Goal: Task Accomplishment & Management: Manage account settings

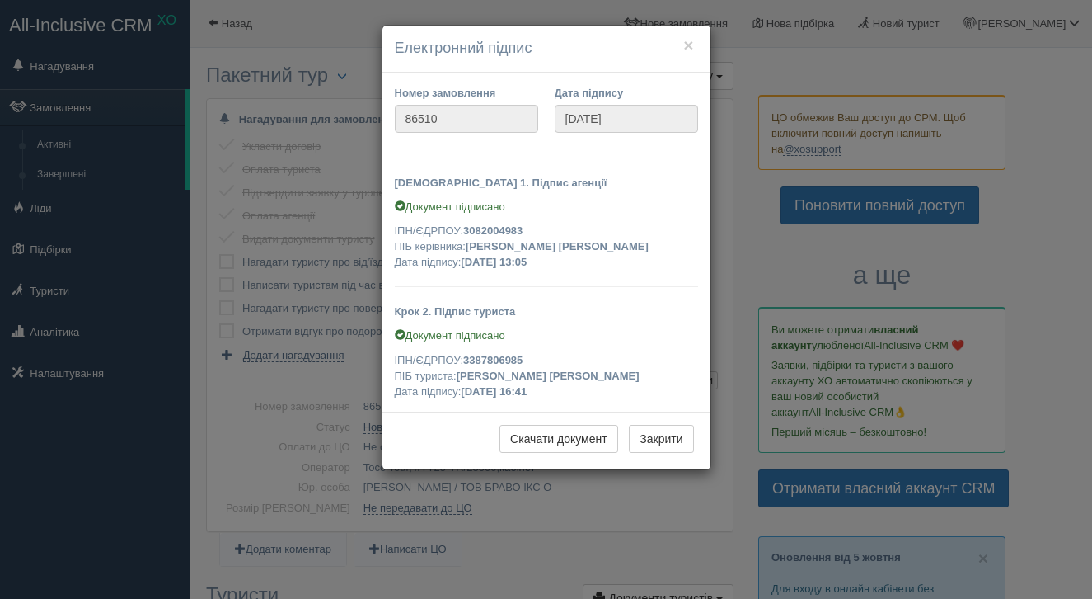
scroll to position [511, 0]
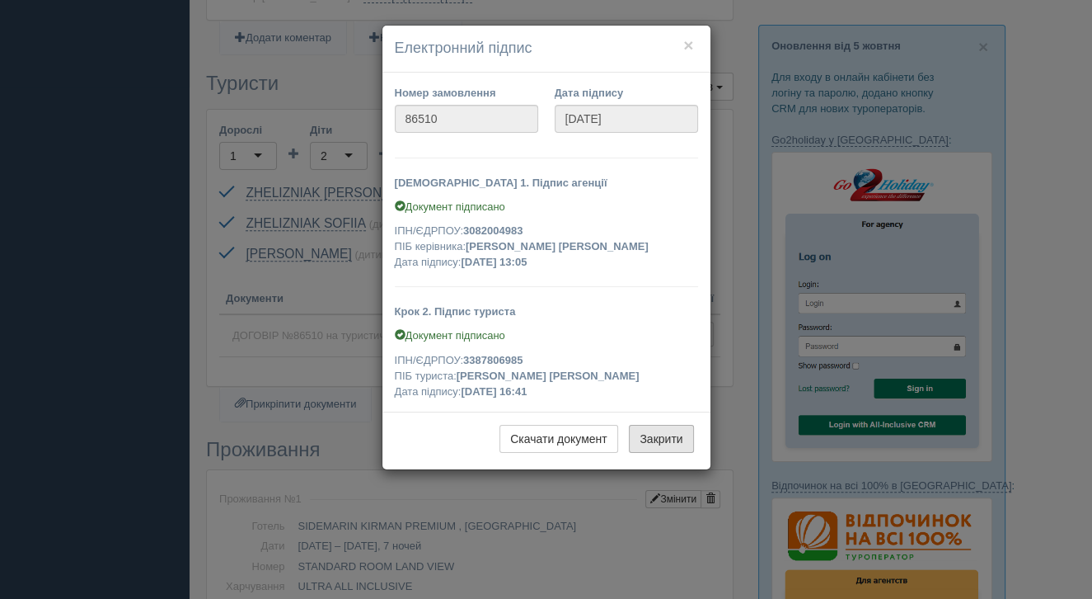
click at [677, 437] on button "Закрити" at bounding box center [661, 439] width 64 height 28
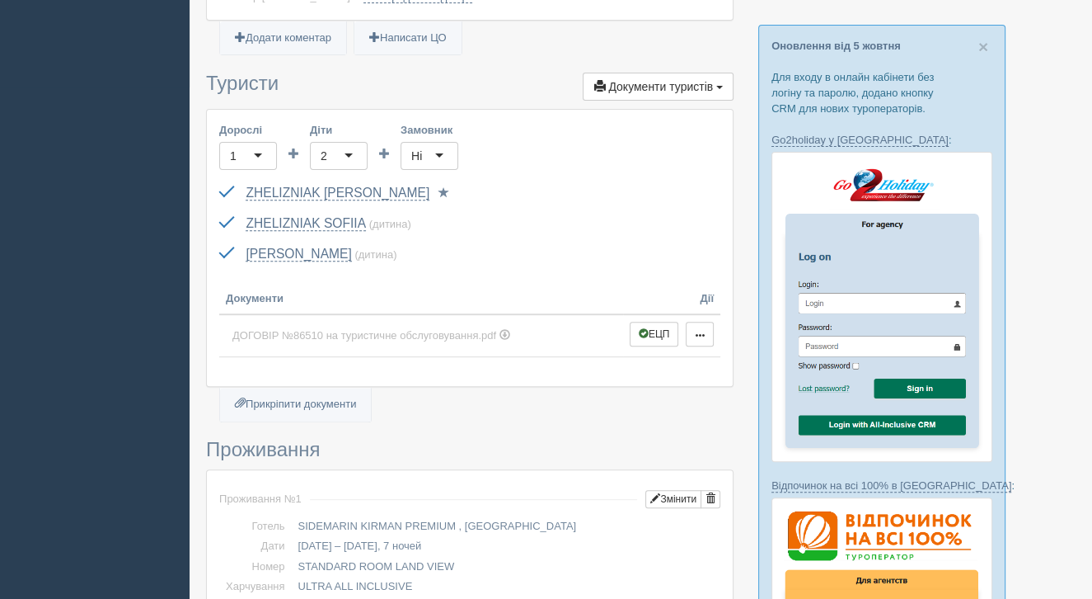
scroll to position [1604, 0]
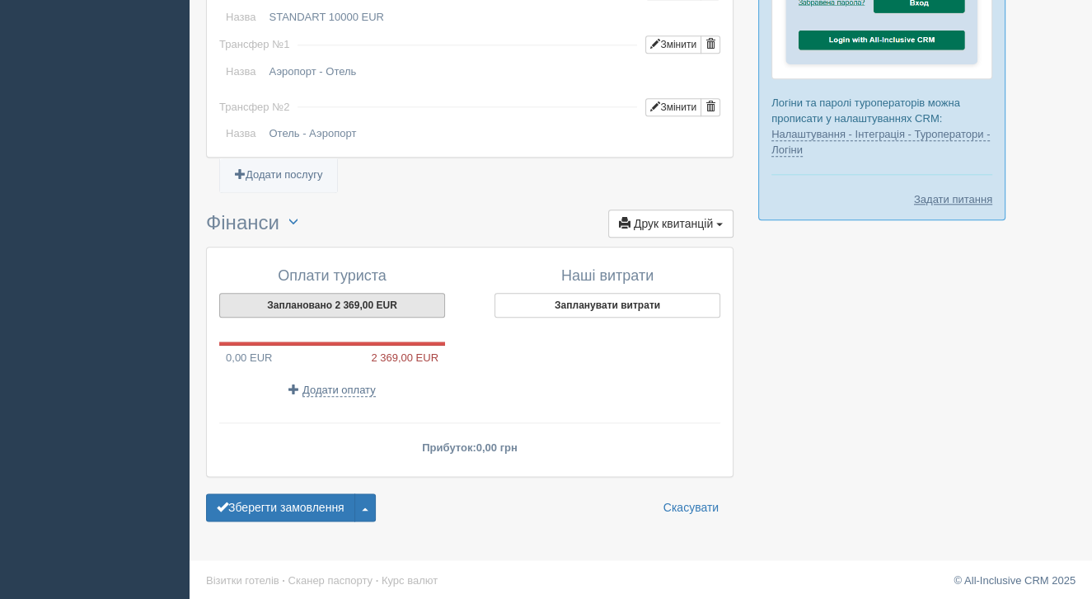
click at [370, 303] on button "Заплановано 2 369,00 EUR" at bounding box center [332, 305] width 226 height 25
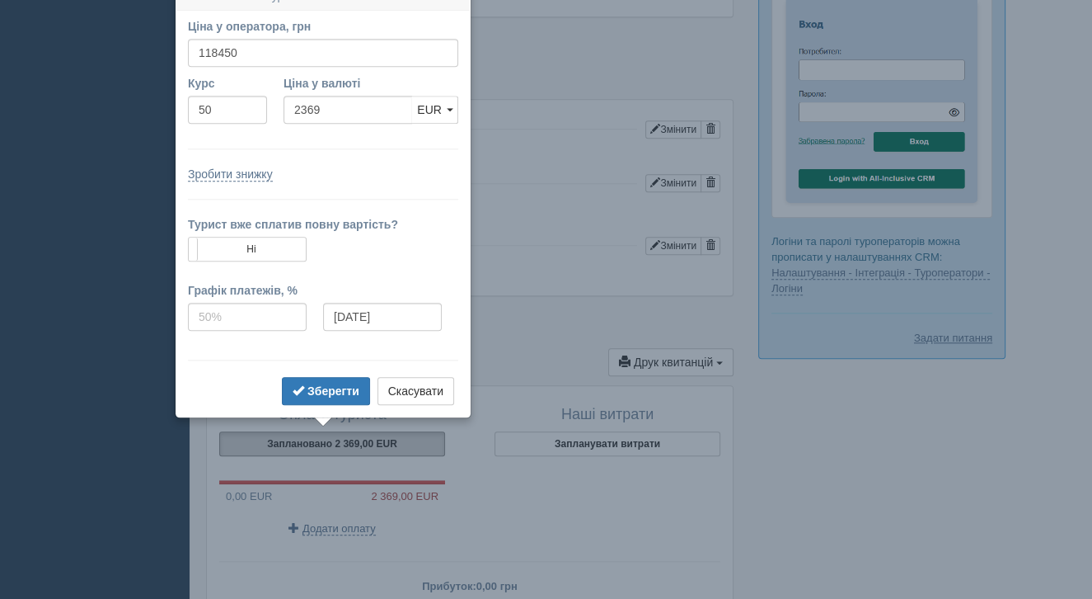
scroll to position [1448, 0]
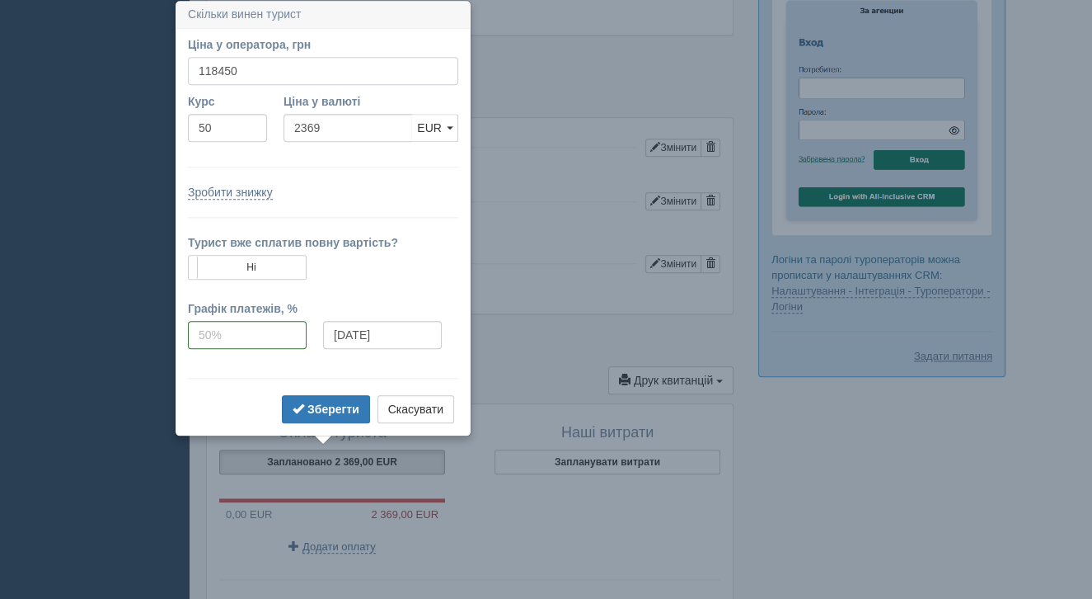
click at [247, 77] on input "118450" at bounding box center [323, 71] width 270 height 28
click at [431, 412] on button "Скасувати" at bounding box center [416, 409] width 77 height 28
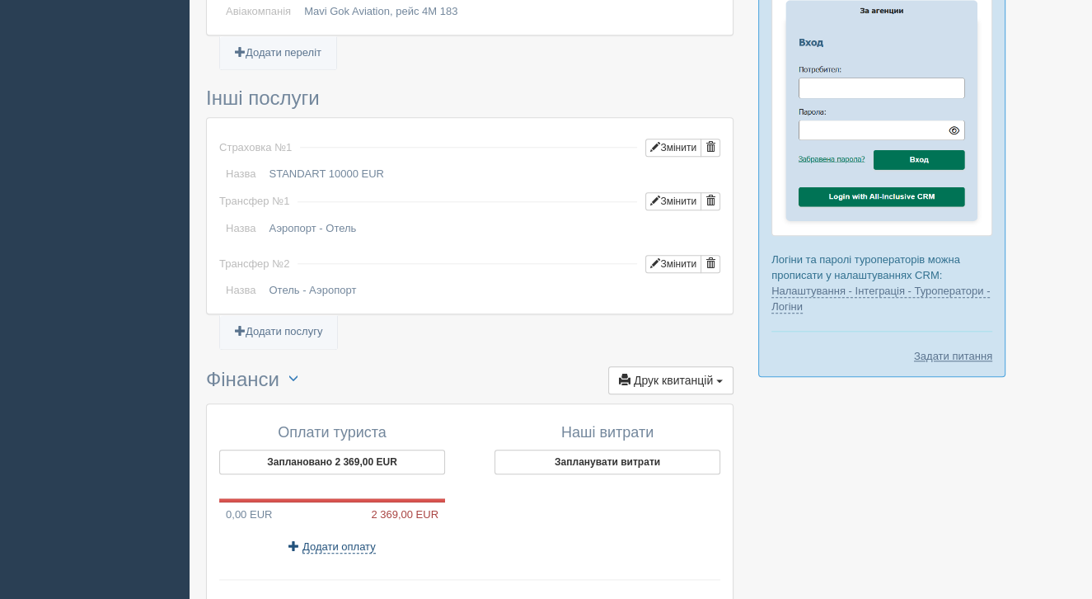
click at [337, 542] on span "Додати оплату" at bounding box center [339, 546] width 73 height 13
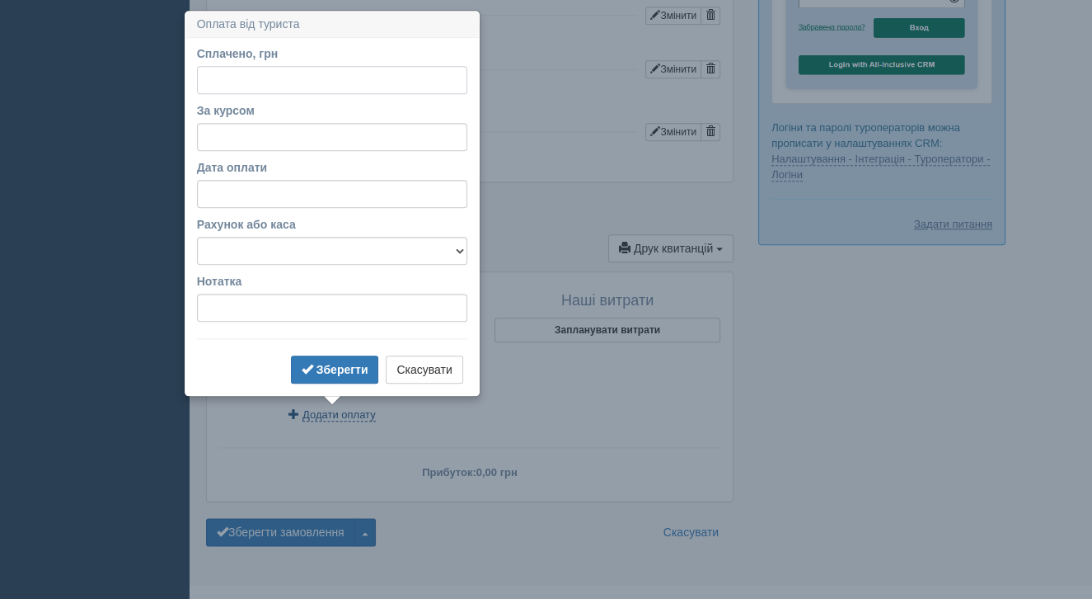
scroll to position [1590, 0]
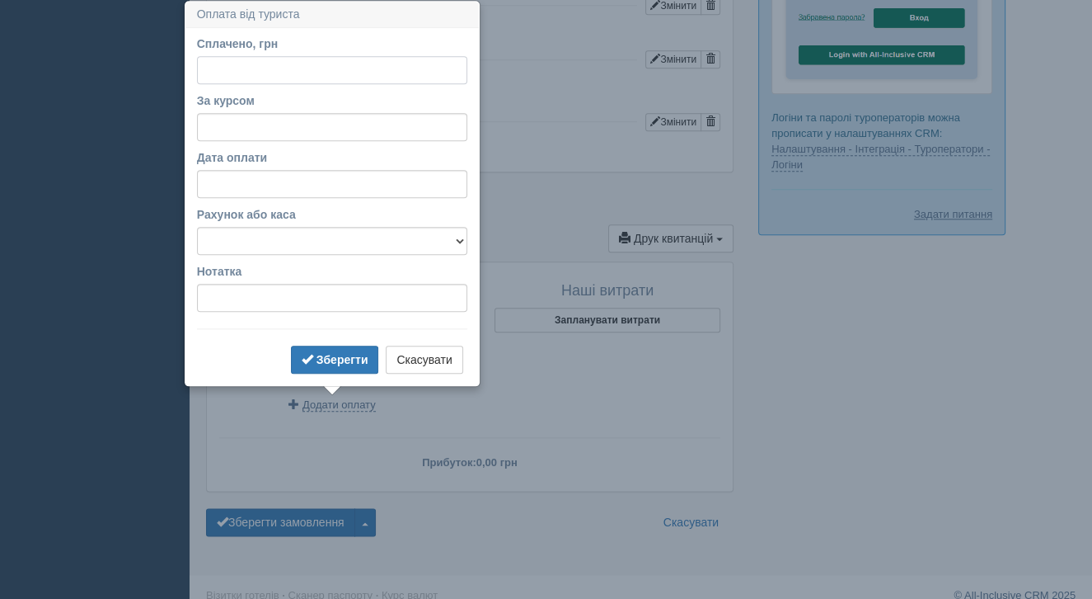
click at [249, 73] on input "Сплачено, грн" at bounding box center [332, 70] width 270 height 28
type input "18450"
click at [256, 127] on input "За курсом" at bounding box center [332, 127] width 270 height 28
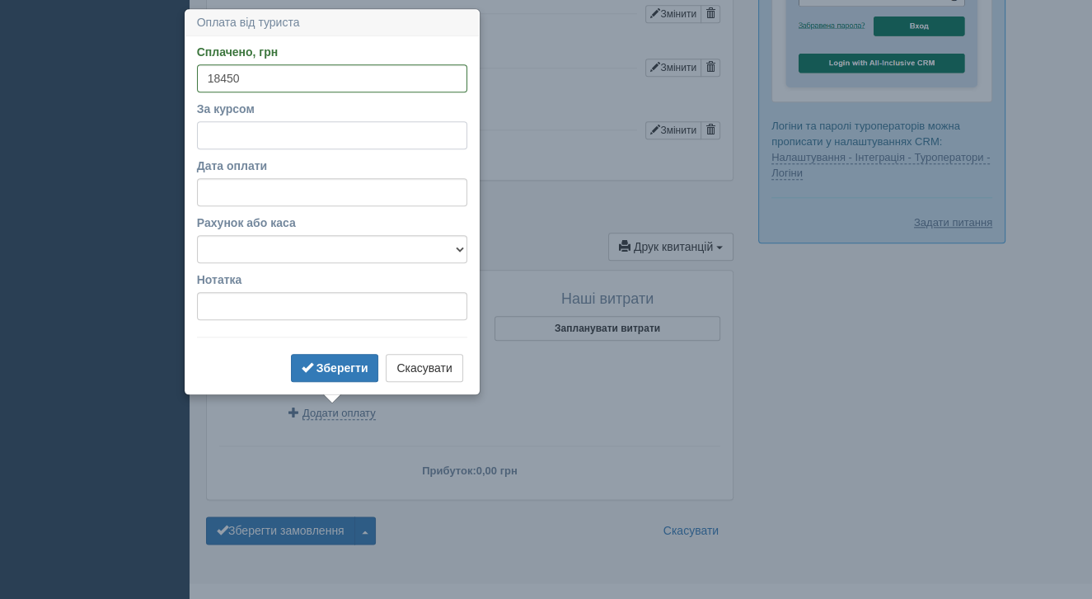
scroll to position [1604, 0]
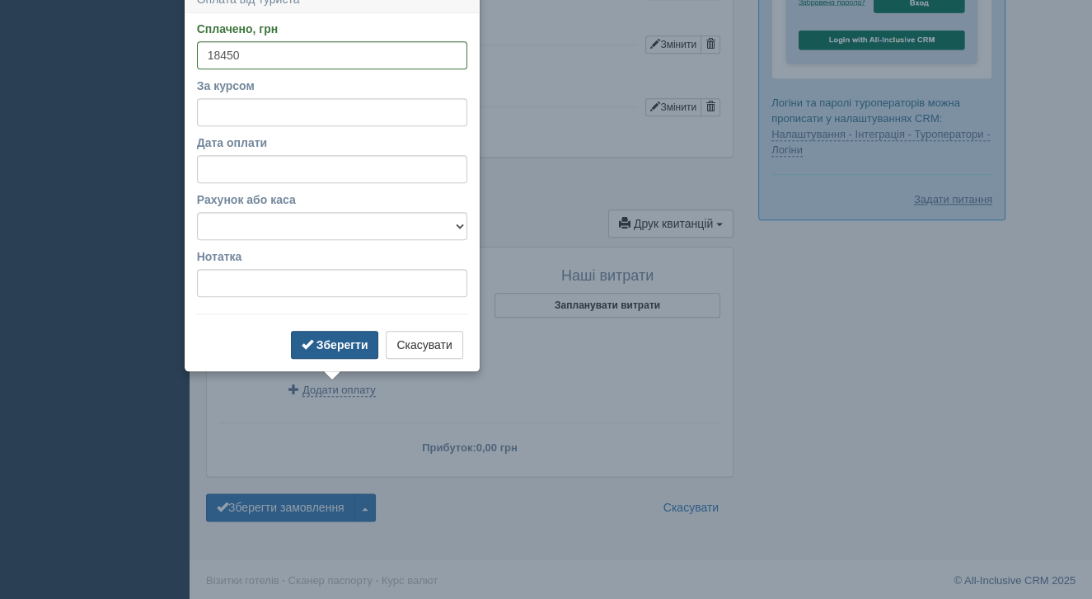
click at [320, 332] on button "Зберегти" at bounding box center [335, 345] width 88 height 28
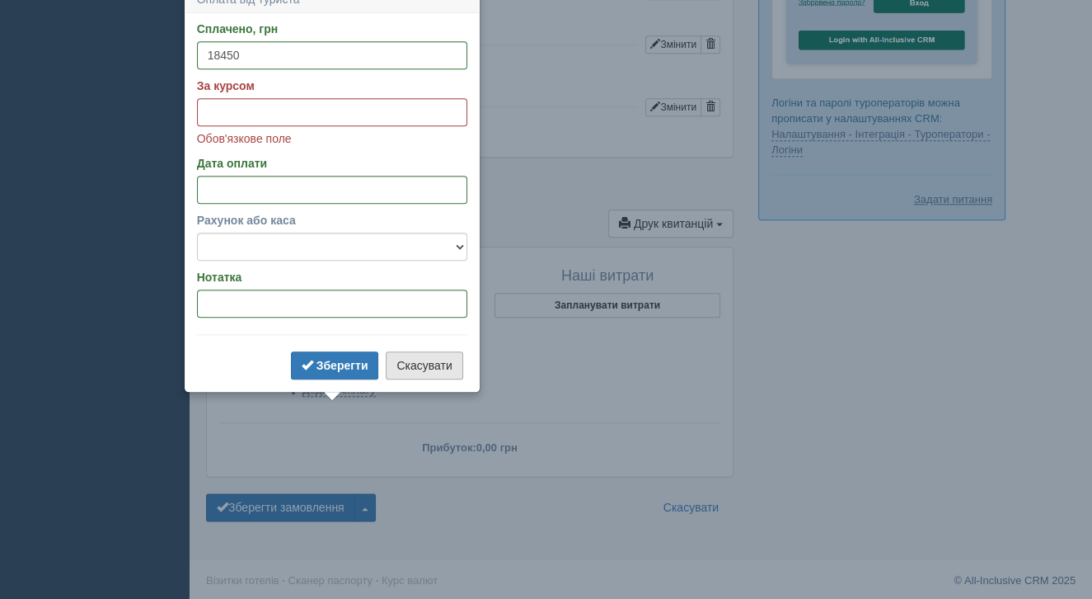
click at [428, 366] on button "Скасувати" at bounding box center [424, 365] width 77 height 28
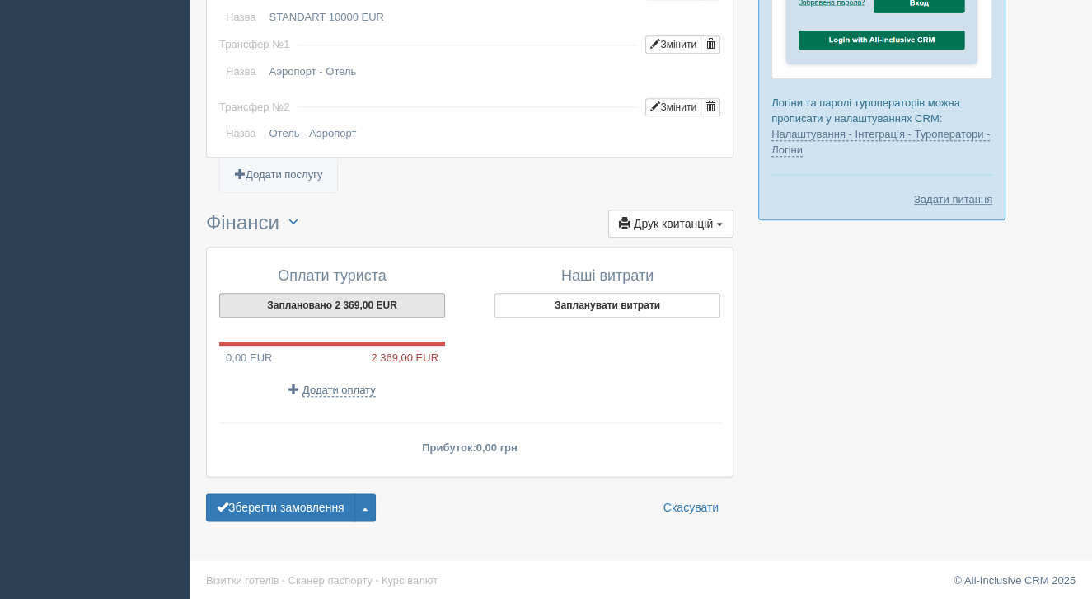
click at [346, 298] on button "Заплановано 2 369,00 EUR" at bounding box center [332, 305] width 226 height 25
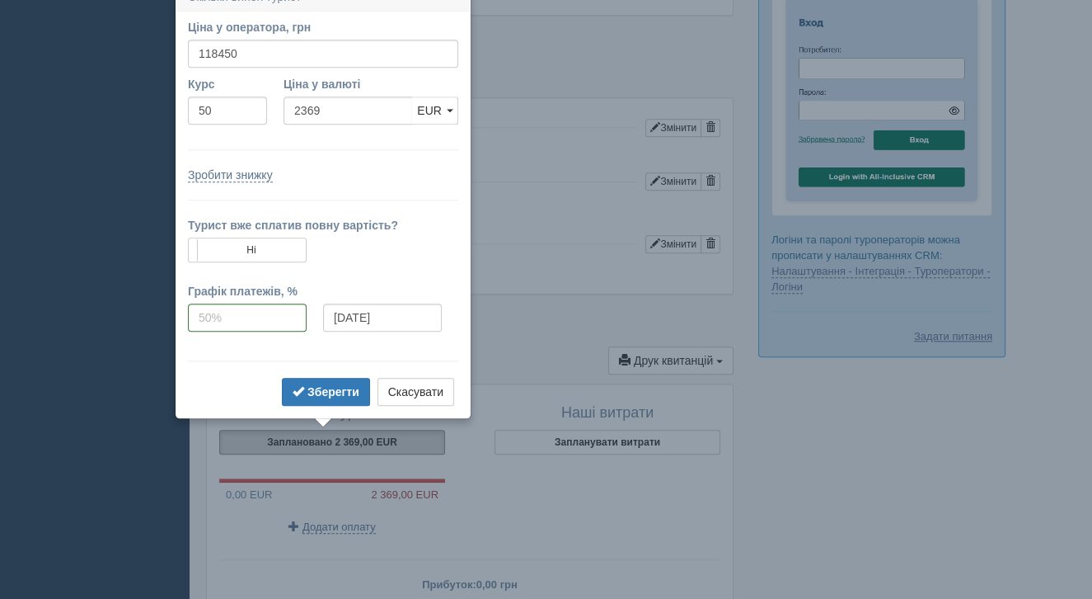
scroll to position [1450, 0]
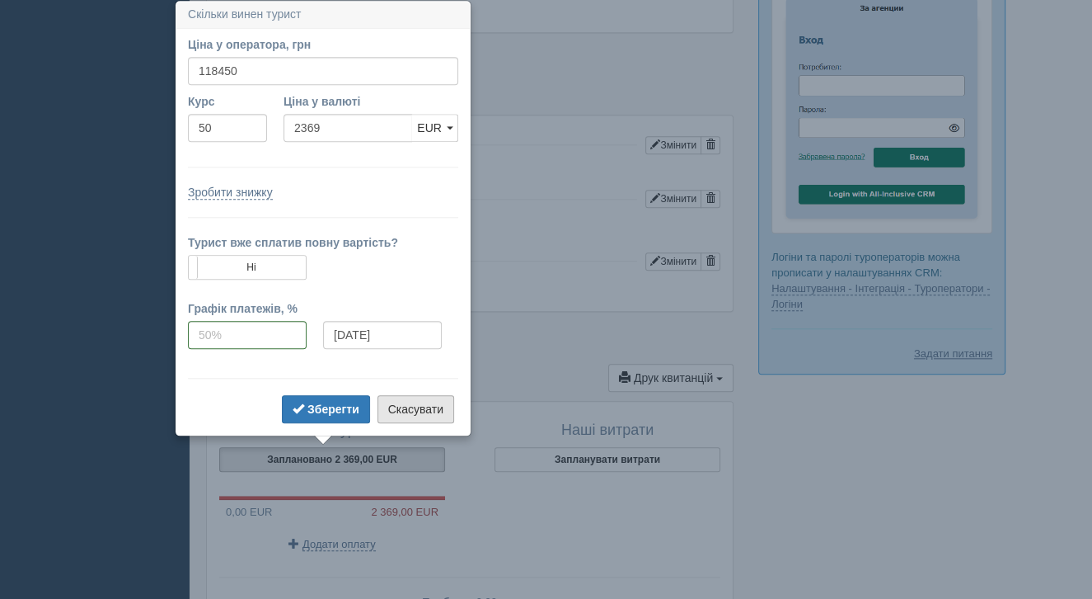
click at [427, 402] on button "Скасувати" at bounding box center [416, 409] width 77 height 28
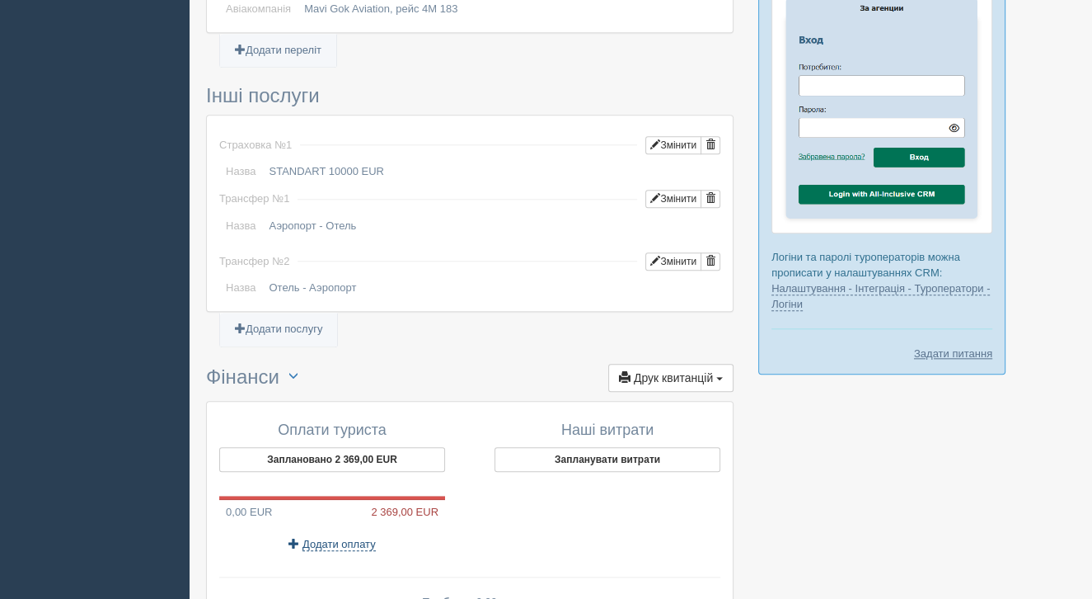
click at [343, 538] on span "Додати оплату" at bounding box center [339, 544] width 73 height 13
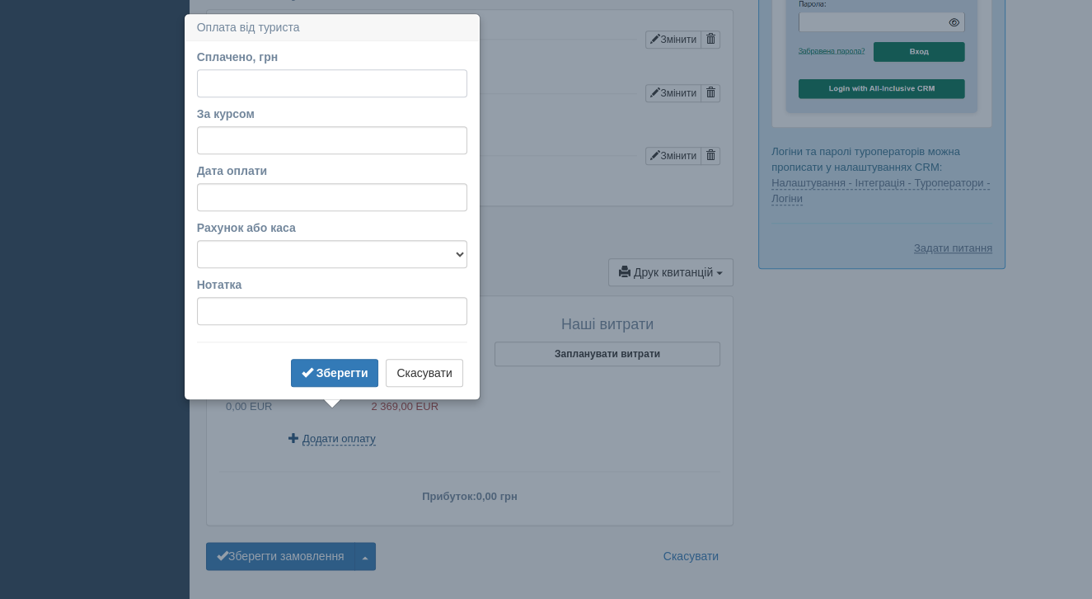
scroll to position [1569, 0]
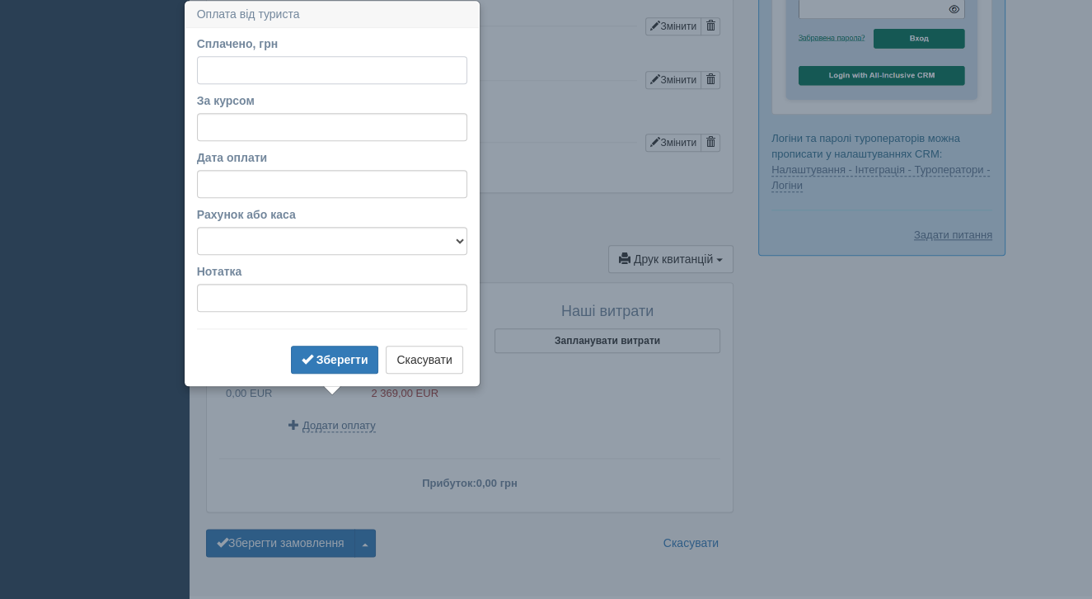
click at [245, 65] on input "Сплачено, грн" at bounding box center [332, 70] width 270 height 28
type input "18450"
click at [257, 120] on input "За курсом" at bounding box center [332, 127] width 270 height 28
type input "50"
click at [276, 232] on select "Готівка Картка Рахунок у банку" at bounding box center [332, 241] width 270 height 28
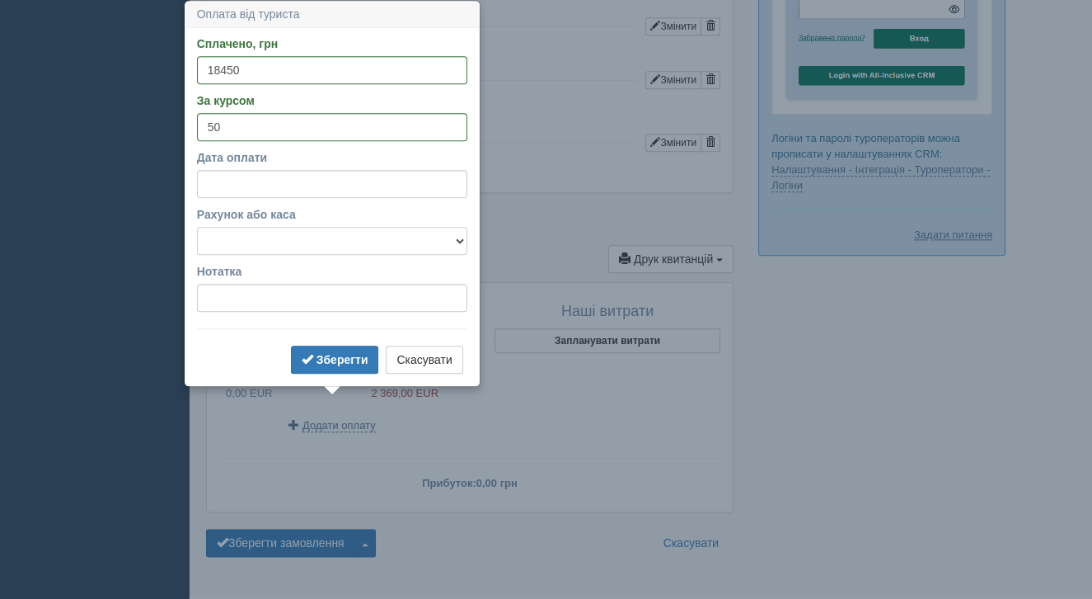
select select "1166"
click at [259, 293] on input "Нотатка" at bounding box center [332, 298] width 270 height 28
click at [332, 362] on b "Зберегти" at bounding box center [343, 359] width 52 height 13
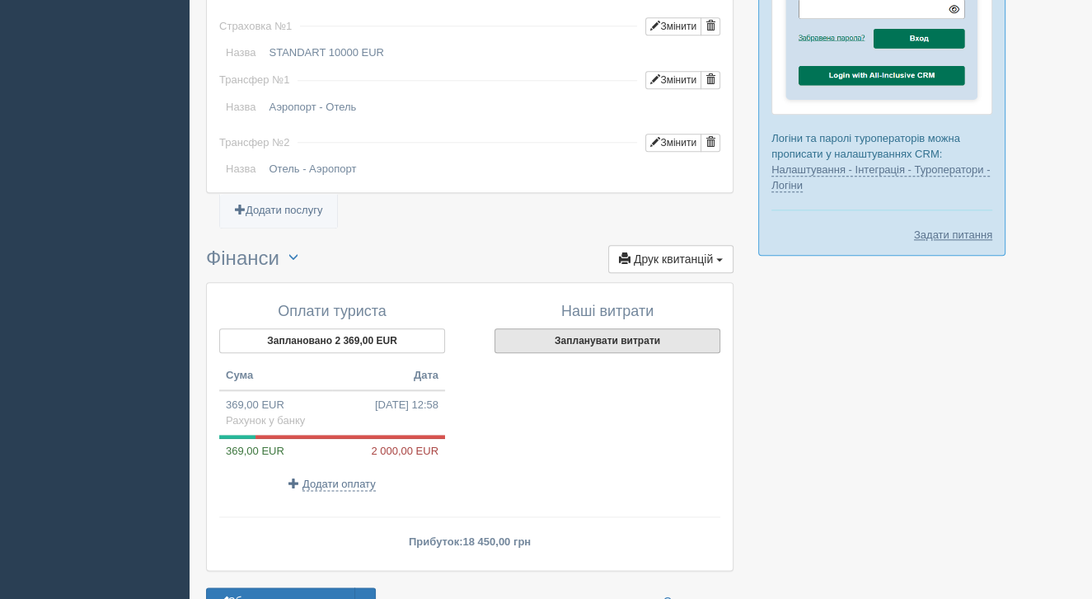
click at [706, 346] on button "Запланувати витрати" at bounding box center [608, 340] width 226 height 25
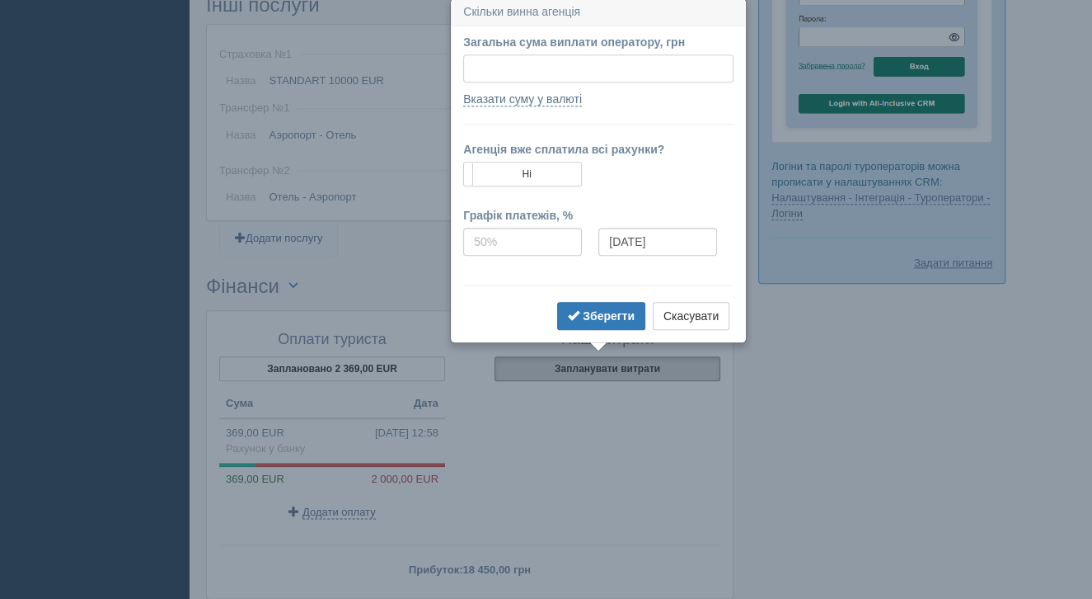
scroll to position [1538, 0]
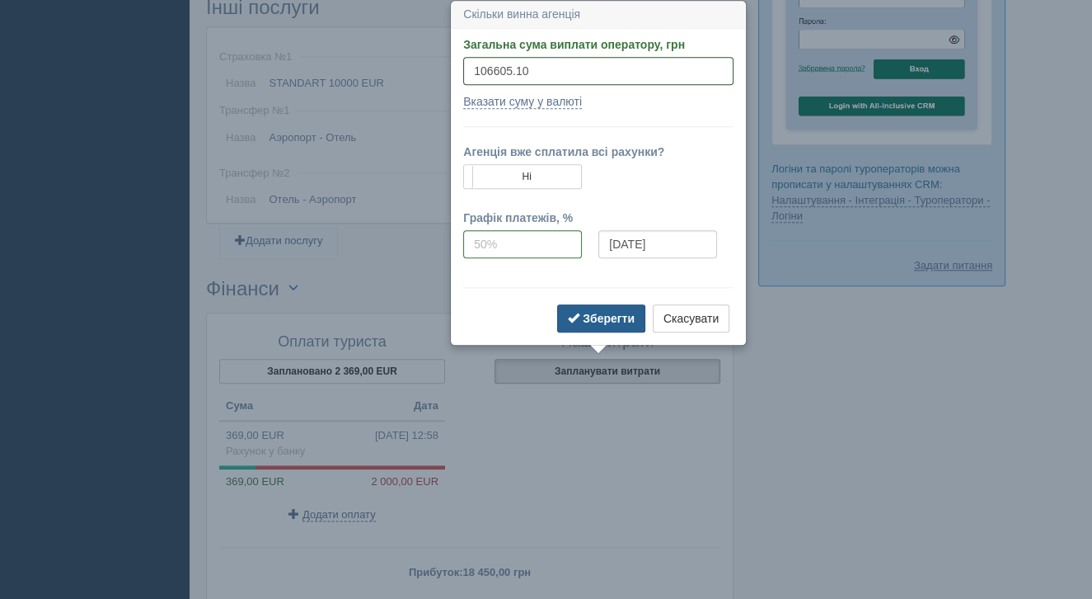
type input "106605.10"
click at [608, 326] on button "Зберегти" at bounding box center [601, 318] width 88 height 28
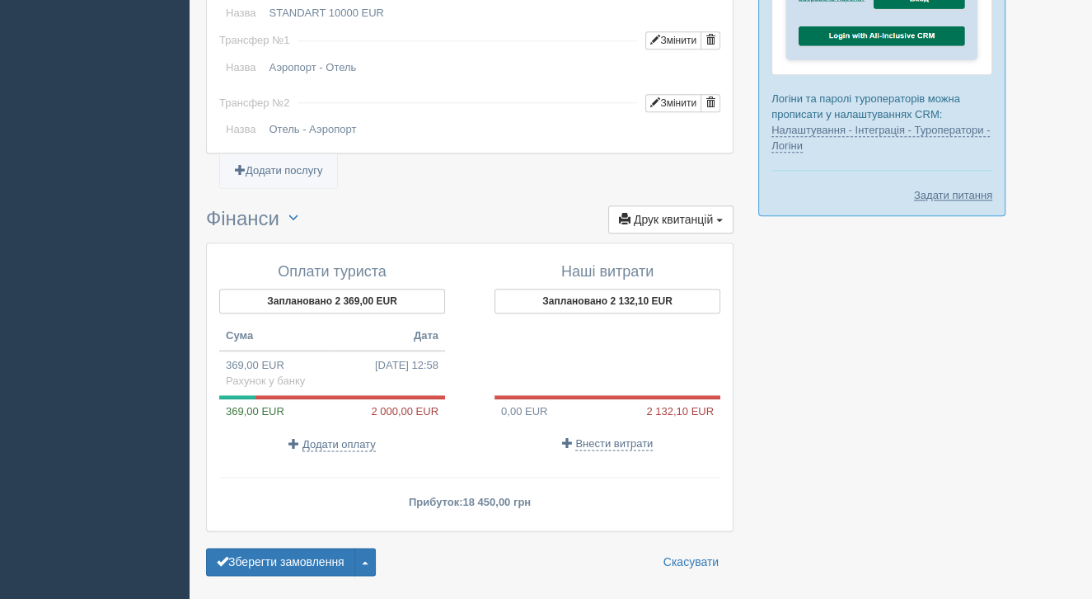
scroll to position [1663, 0]
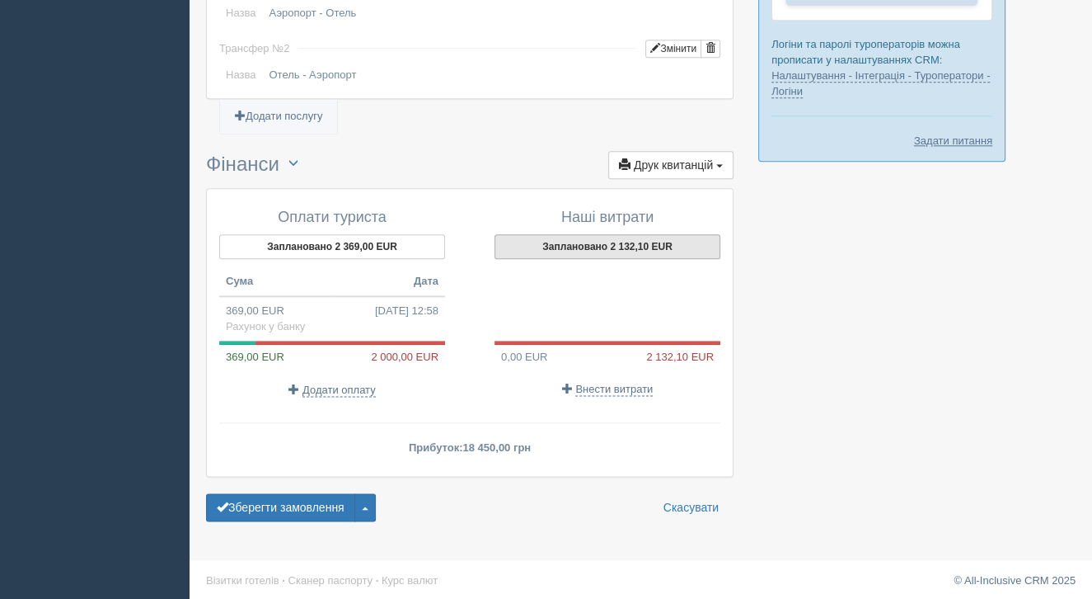
click at [625, 237] on button "Заплановано 2 132,10 EUR" at bounding box center [608, 246] width 226 height 25
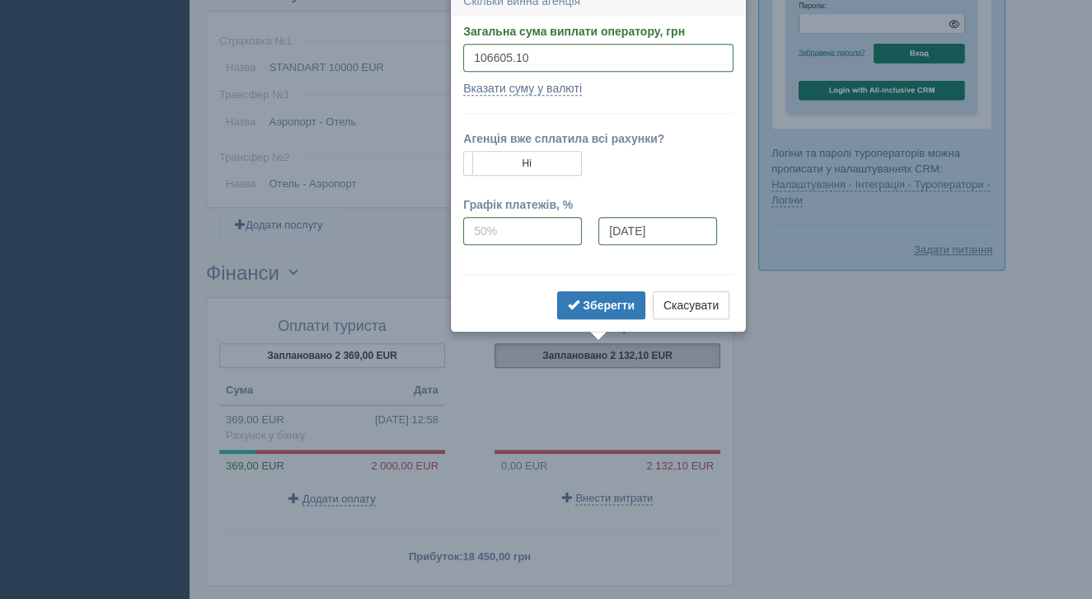
scroll to position [1541, 0]
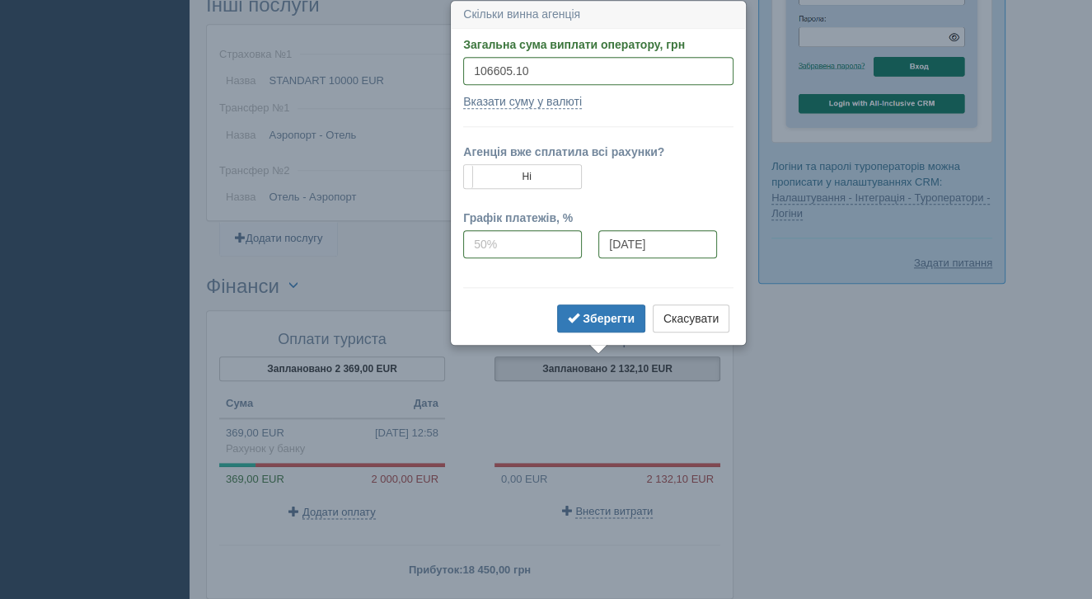
click at [538, 109] on form "Загальна сума виплати оператору, грн 106605.10 Вказати суму у валюті Курс 50 Су…" at bounding box center [598, 186] width 270 height 300
click at [533, 103] on link "Вказати суму у валюті" at bounding box center [522, 102] width 119 height 14
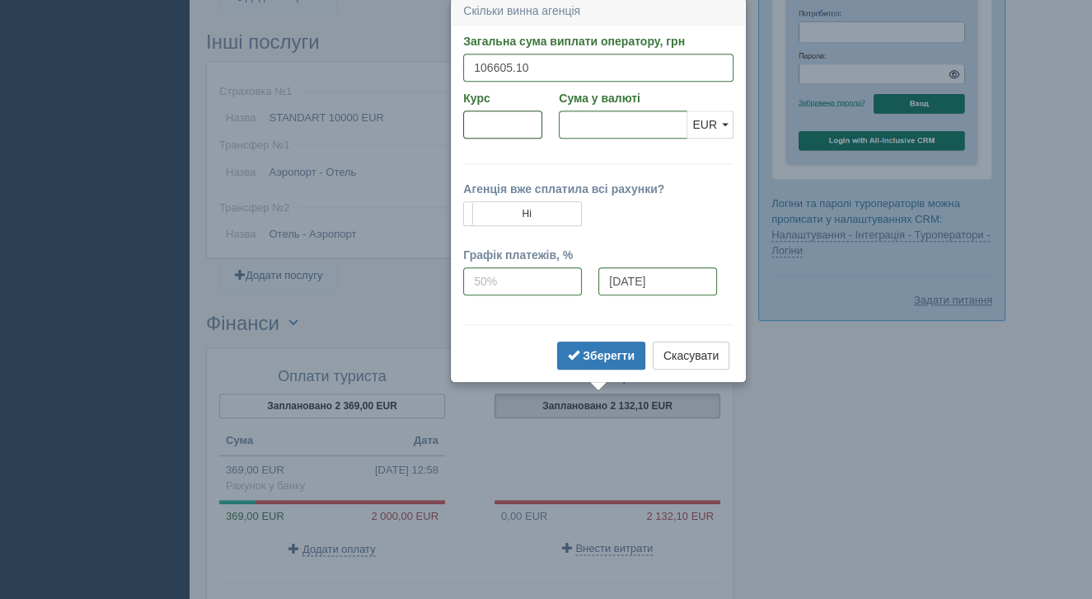
scroll to position [1501, 0]
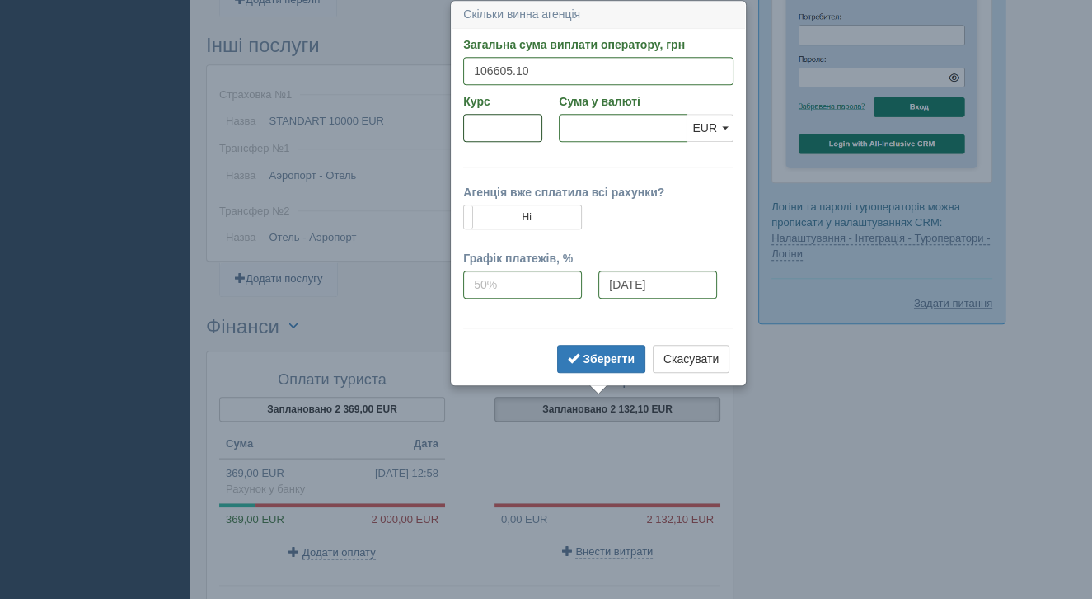
click at [505, 129] on input "Курс" at bounding box center [502, 128] width 79 height 28
type input "50"
type input "2132.10"
click at [658, 140] on input "2132.10" at bounding box center [623, 128] width 129 height 28
click at [628, 355] on b "Зберегти" at bounding box center [609, 358] width 52 height 13
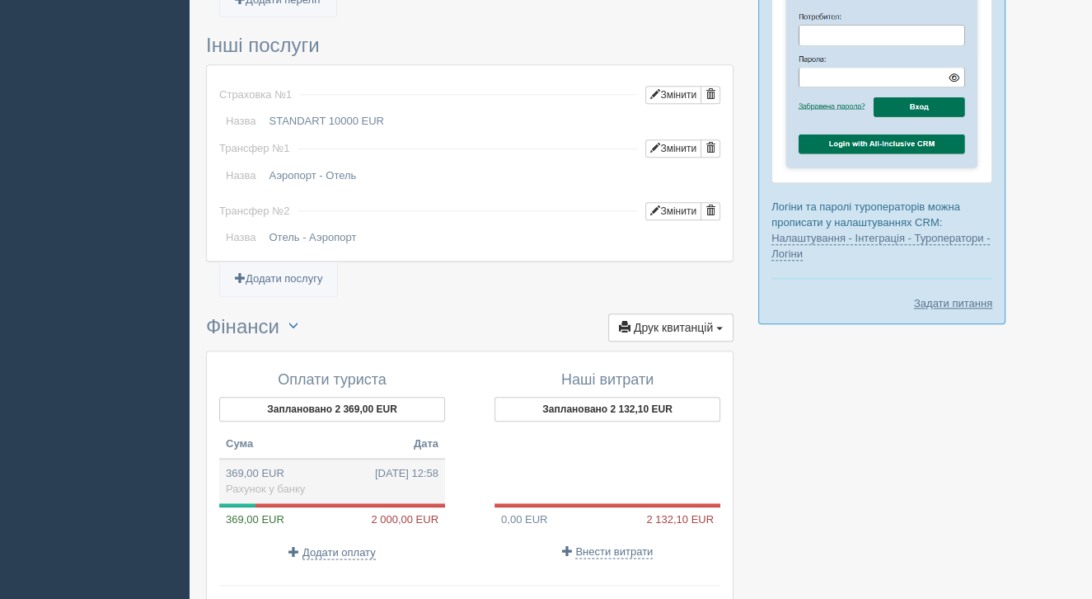
click at [268, 467] on td "369,00 EUR 12.10.2025 12:58 Рахунок у банку" at bounding box center [332, 480] width 226 height 45
type input "18450.00"
type input "50.00"
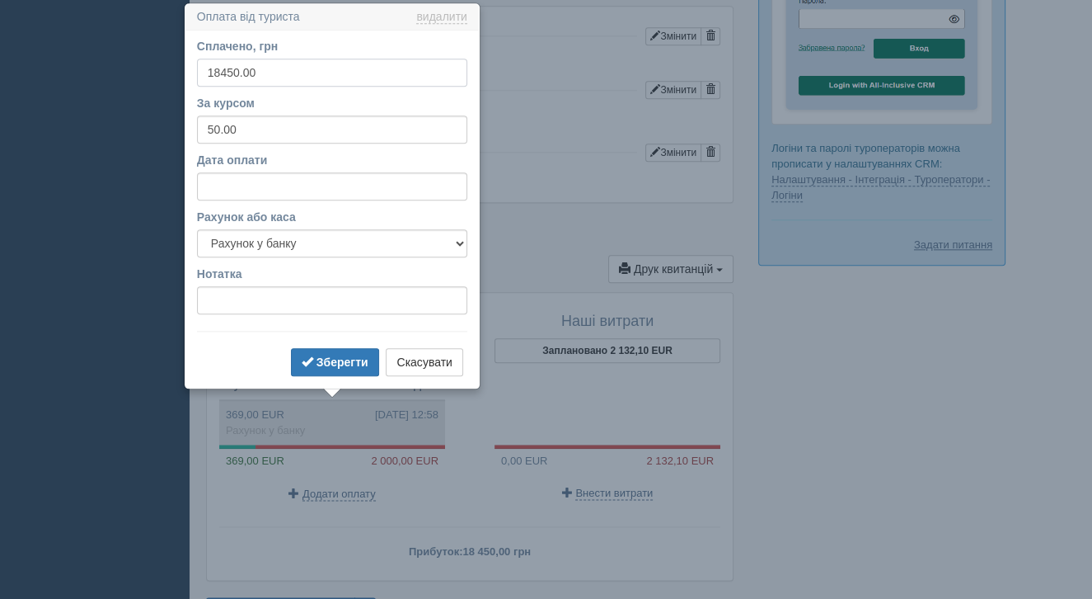
scroll to position [1562, 0]
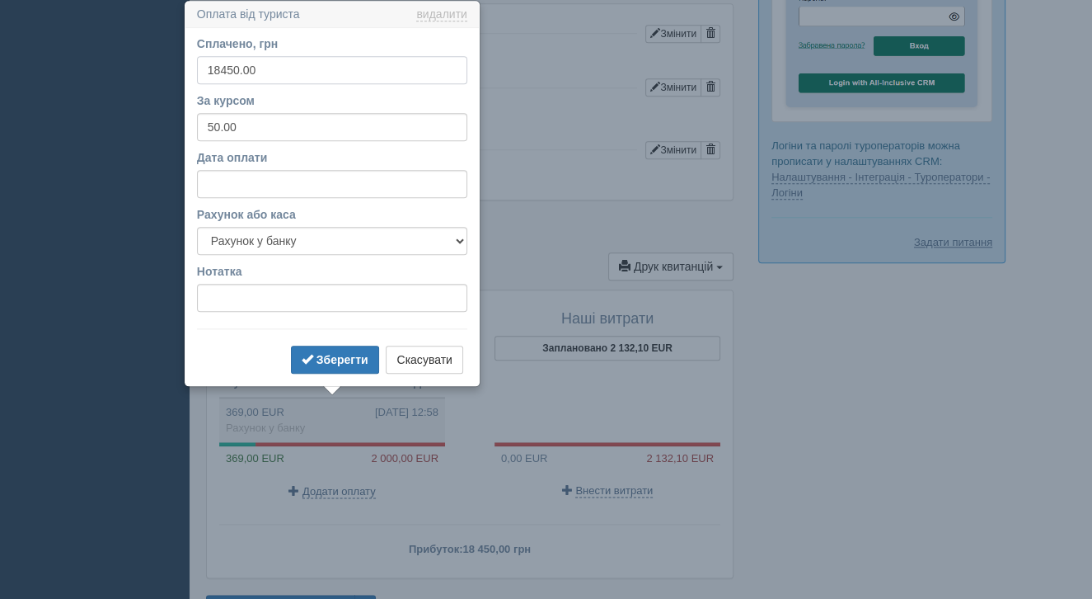
click at [238, 70] on input "18450.00" at bounding box center [332, 70] width 270 height 28
click at [292, 82] on input "18450.00" at bounding box center [332, 70] width 270 height 28
drag, startPoint x: 298, startPoint y: 74, endPoint x: 139, endPoint y: 62, distance: 160.4
type input "118450"
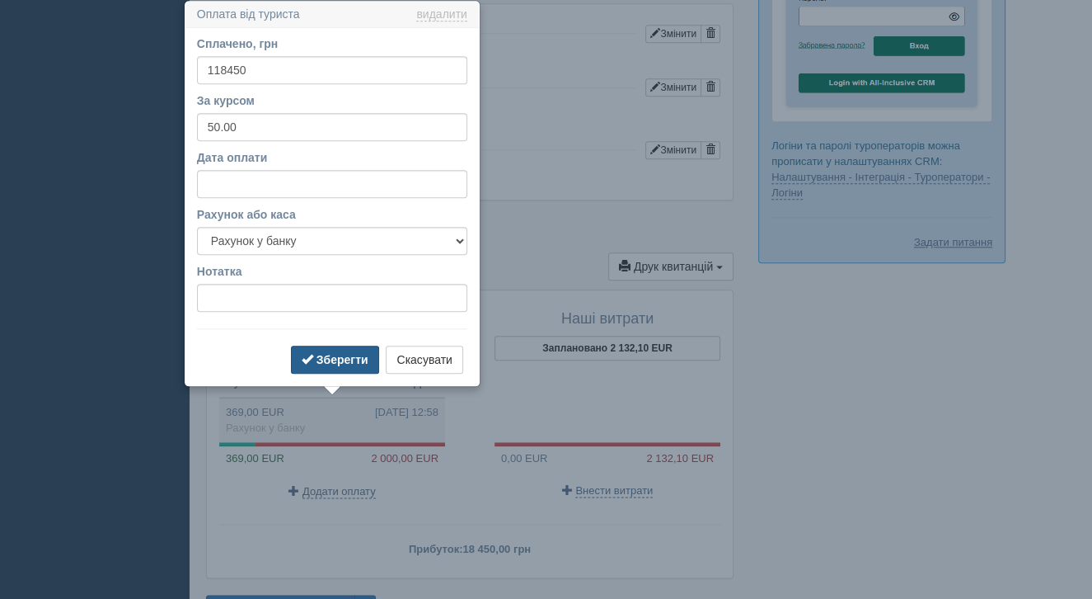
click at [343, 359] on b "Зберегти" at bounding box center [343, 359] width 52 height 13
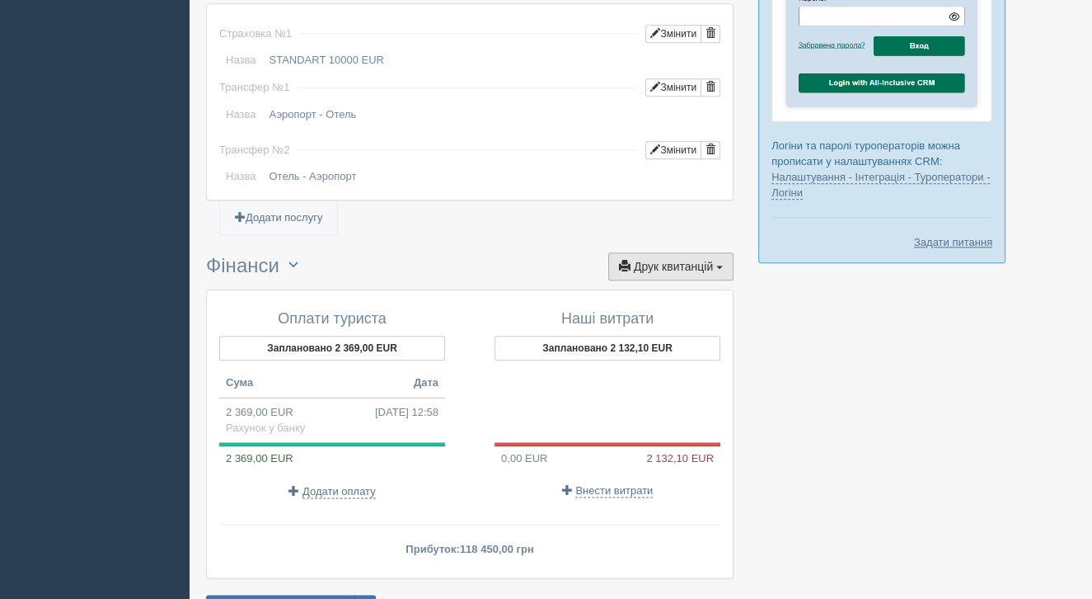
click at [702, 265] on span "Друк квитанцій" at bounding box center [673, 266] width 79 height 13
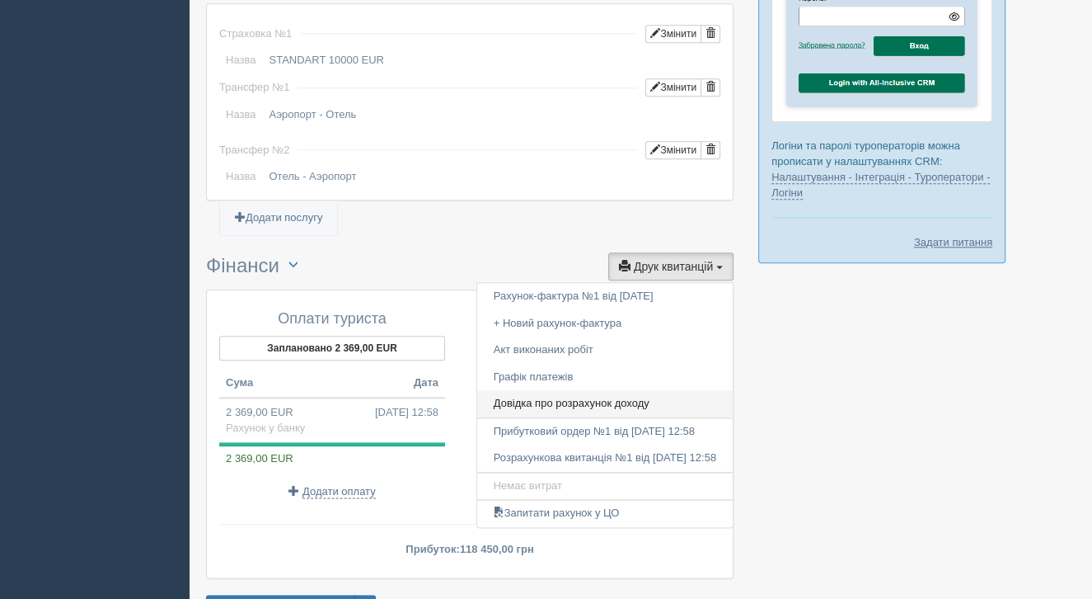
click at [599, 402] on link "Довідка про розрахунок доходу" at bounding box center [605, 403] width 256 height 27
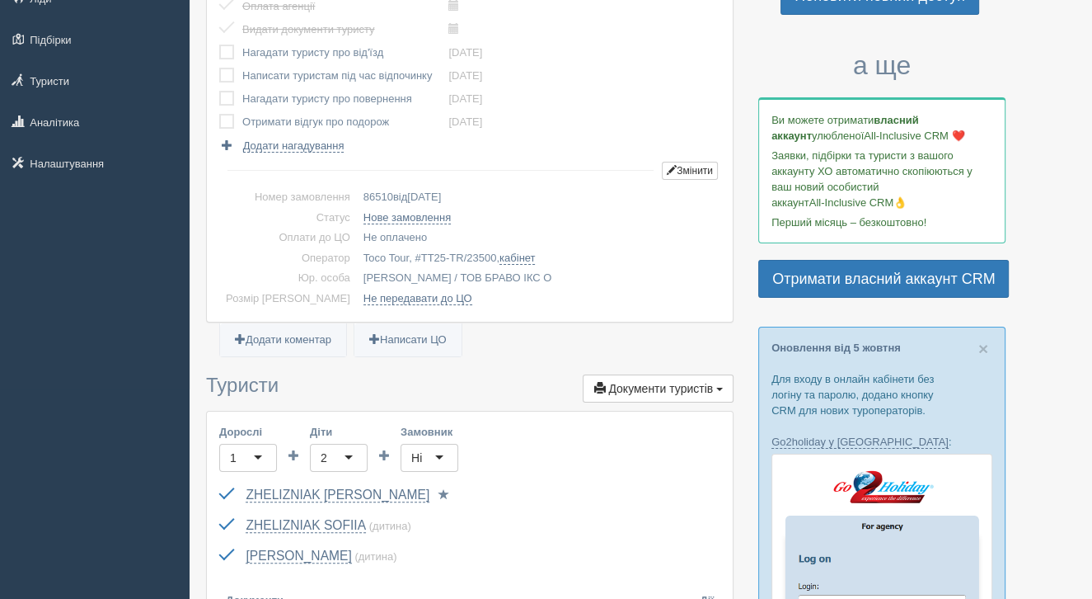
scroll to position [0, 0]
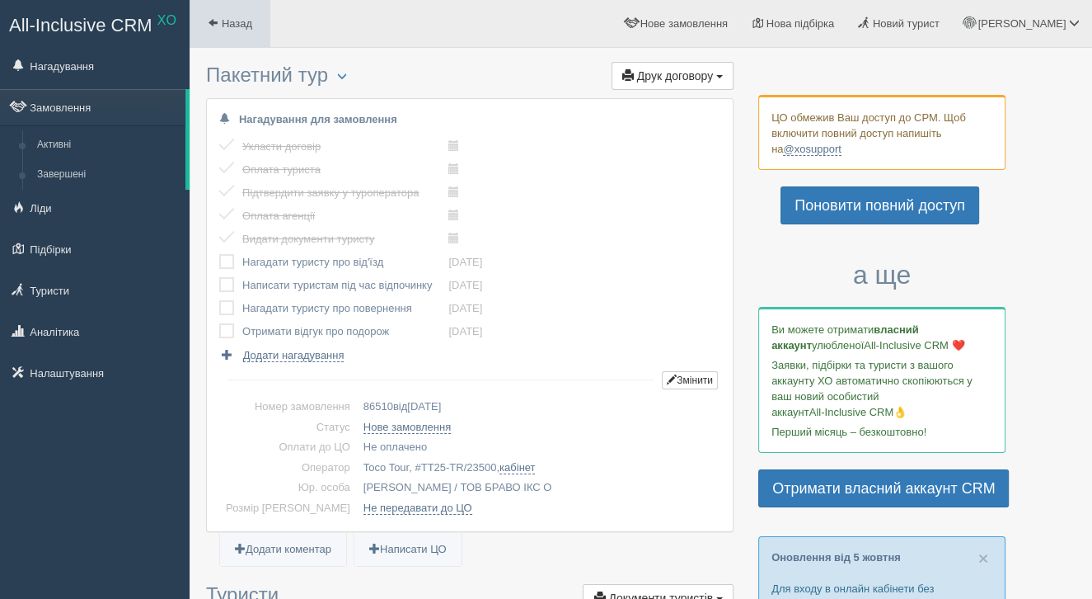
click at [245, 27] on span "Назад" at bounding box center [237, 23] width 31 height 12
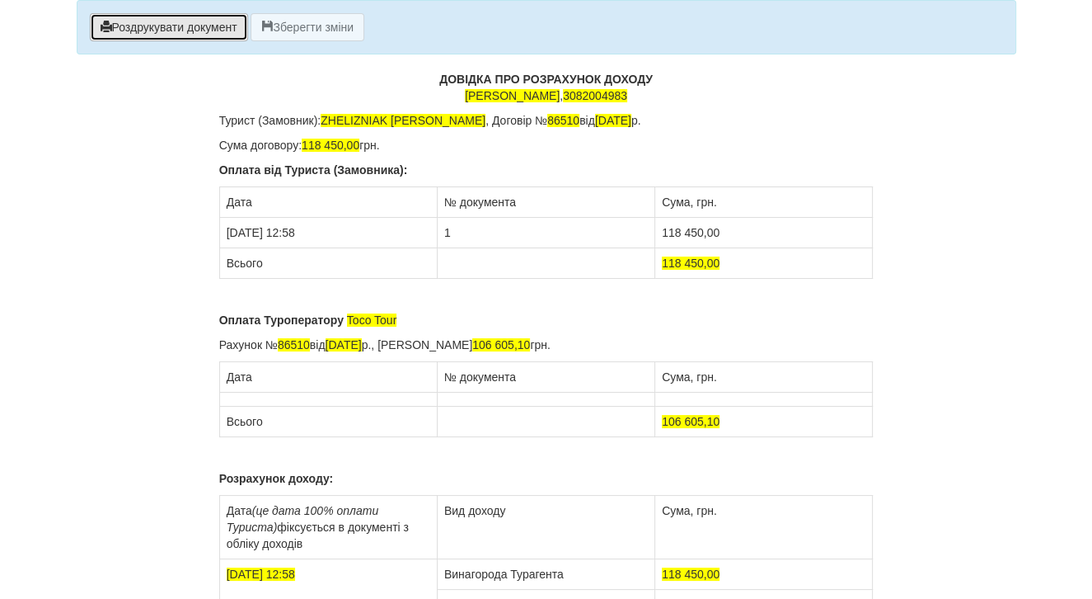
click at [248, 23] on button "Роздрукувати документ" at bounding box center [169, 27] width 158 height 28
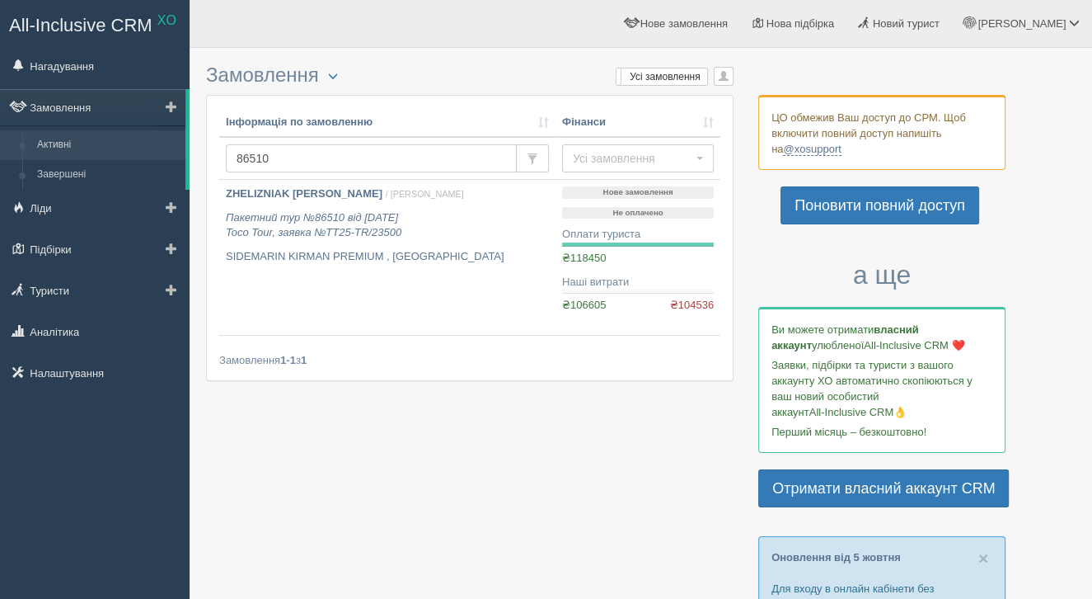
drag, startPoint x: 293, startPoint y: 165, endPoint x: 171, endPoint y: 155, distance: 122.4
type input "865530"
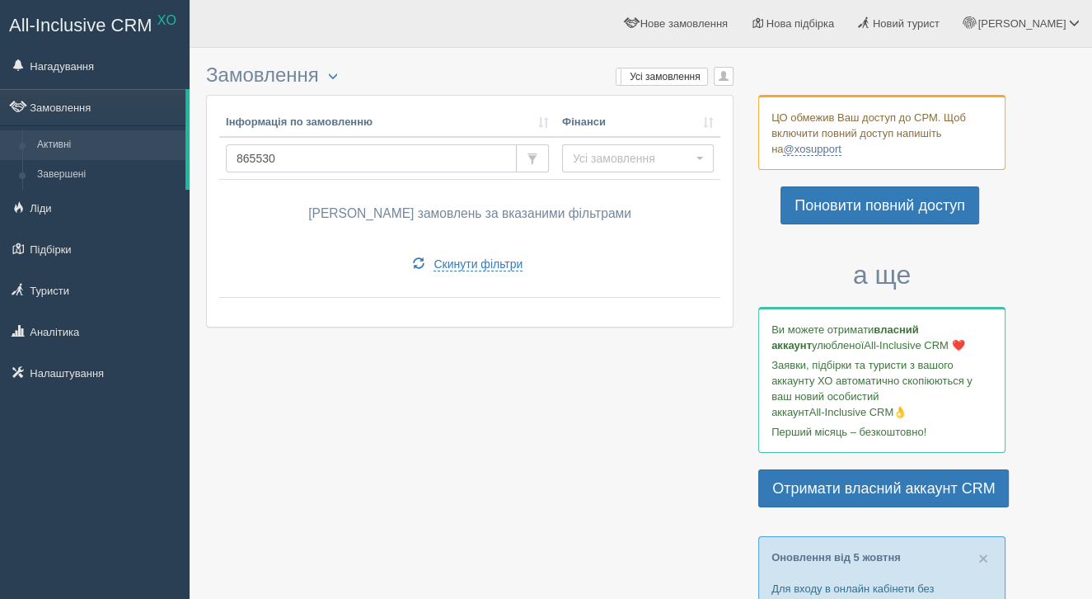
click at [290, 166] on input "865530" at bounding box center [371, 158] width 291 height 28
click at [252, 158] on input "865530" at bounding box center [371, 158] width 291 height 28
type input "86530"
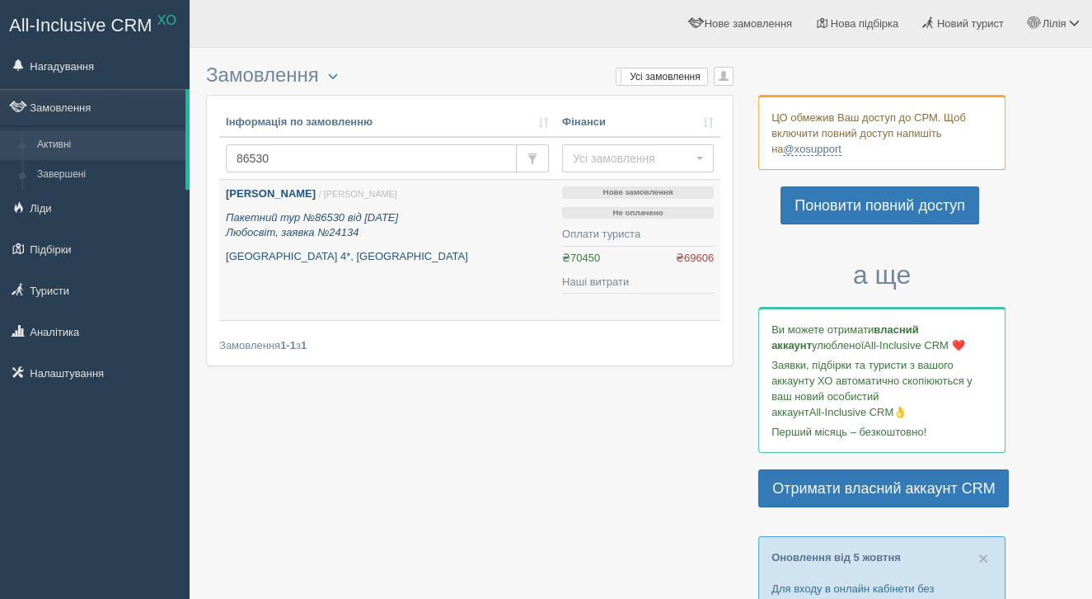
click at [406, 224] on p "Пакетний тур №86530 від 01.07.2025 Любосвіт, заявка №24134" at bounding box center [387, 225] width 323 height 31
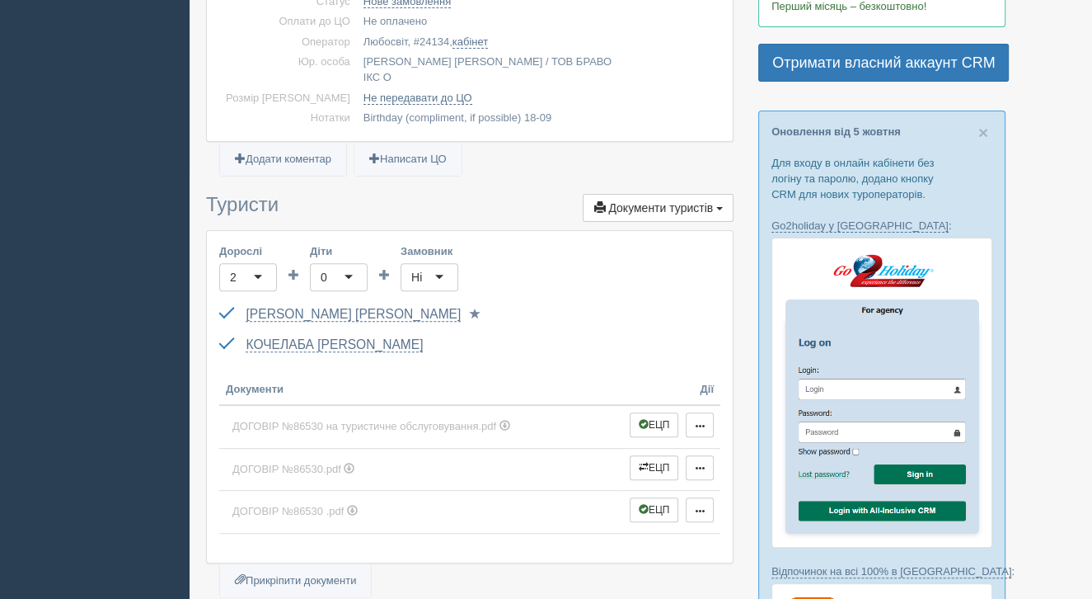
scroll to position [429, 0]
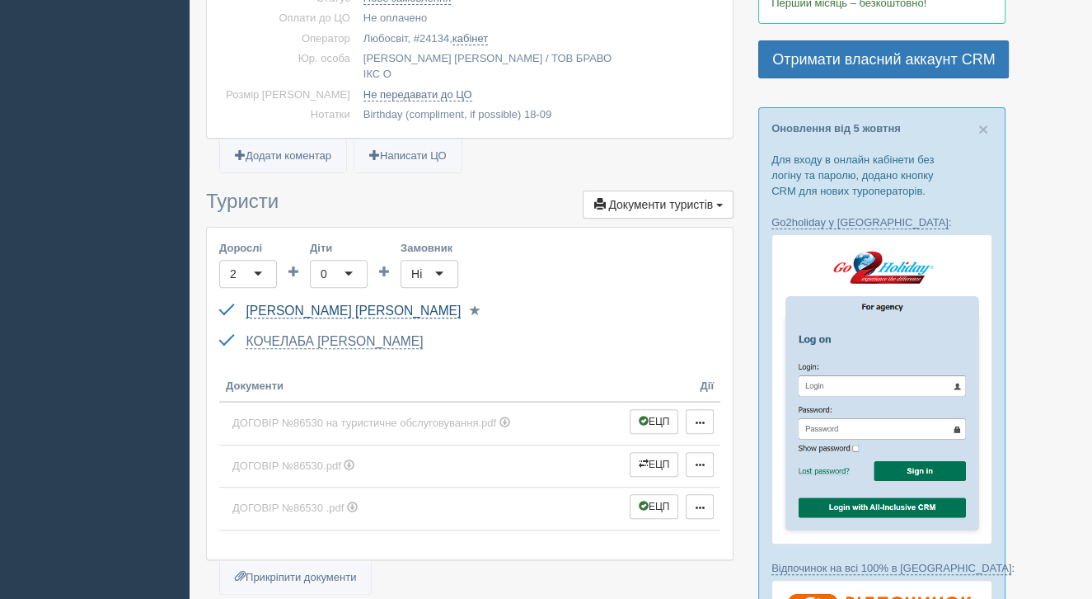
click at [412, 303] on link "[PERSON_NAME]" at bounding box center [353, 310] width 215 height 15
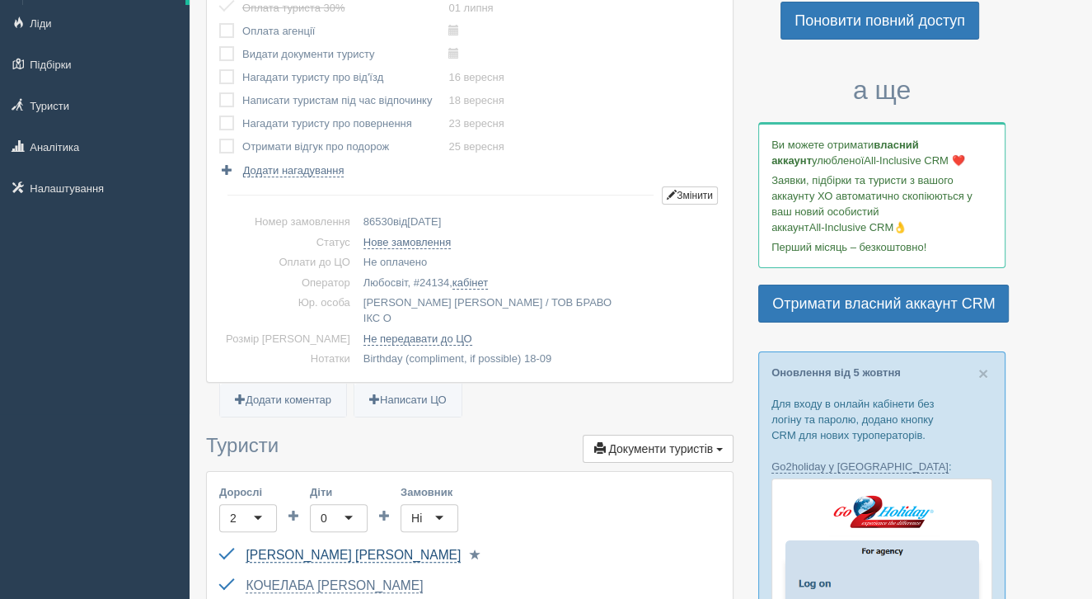
scroll to position [0, 0]
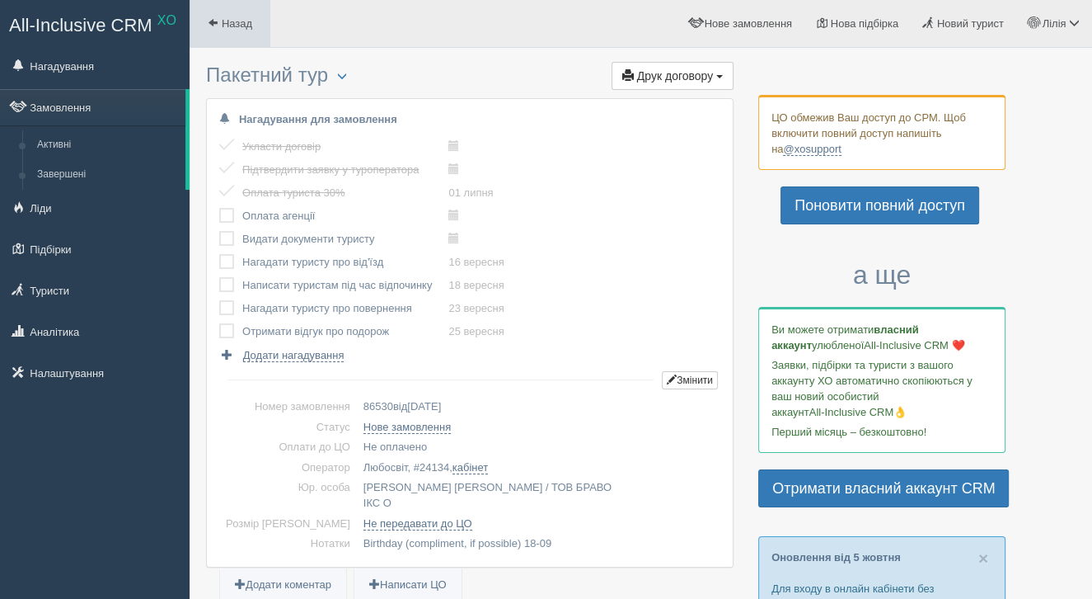
click at [215, 17] on span at bounding box center [213, 22] width 11 height 11
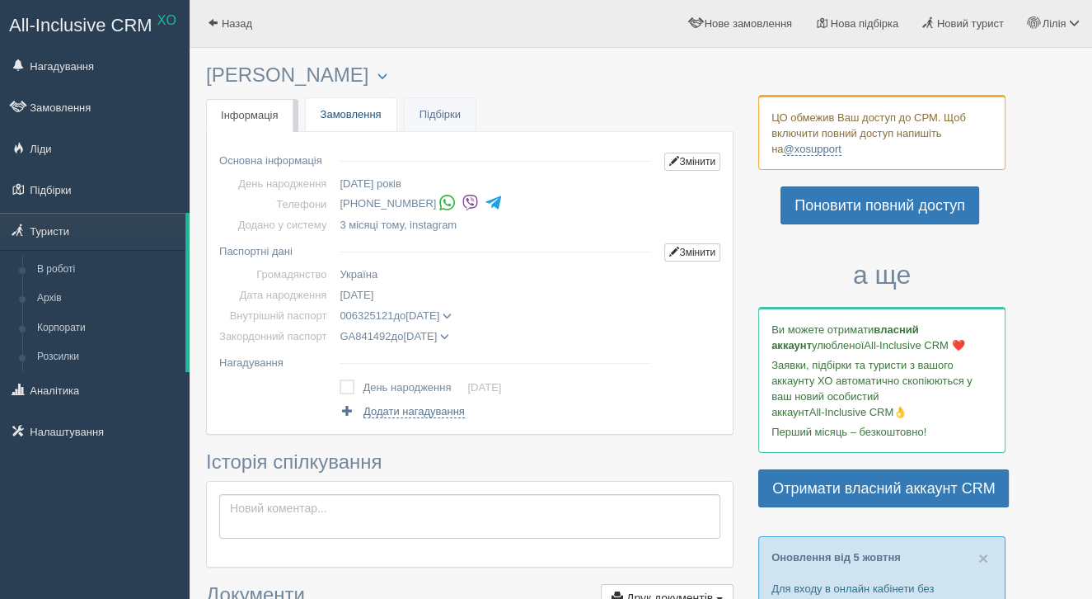
click at [381, 120] on link "Замовлення" at bounding box center [351, 115] width 91 height 34
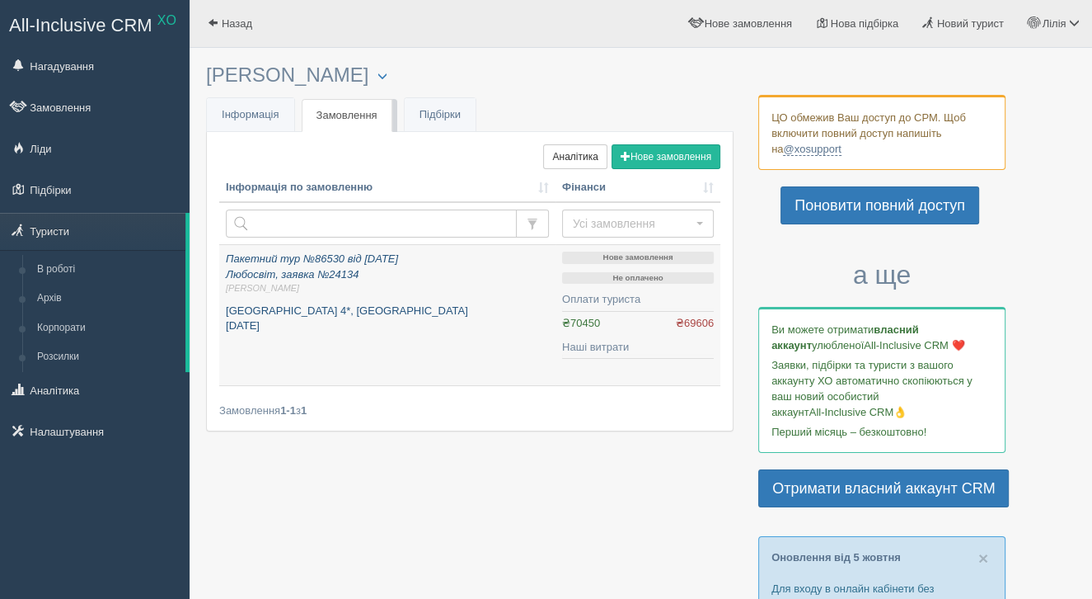
click at [430, 308] on p "[GEOGRAPHIC_DATA] 4*, [GEOGRAPHIC_DATA] [DATE]" at bounding box center [387, 318] width 323 height 31
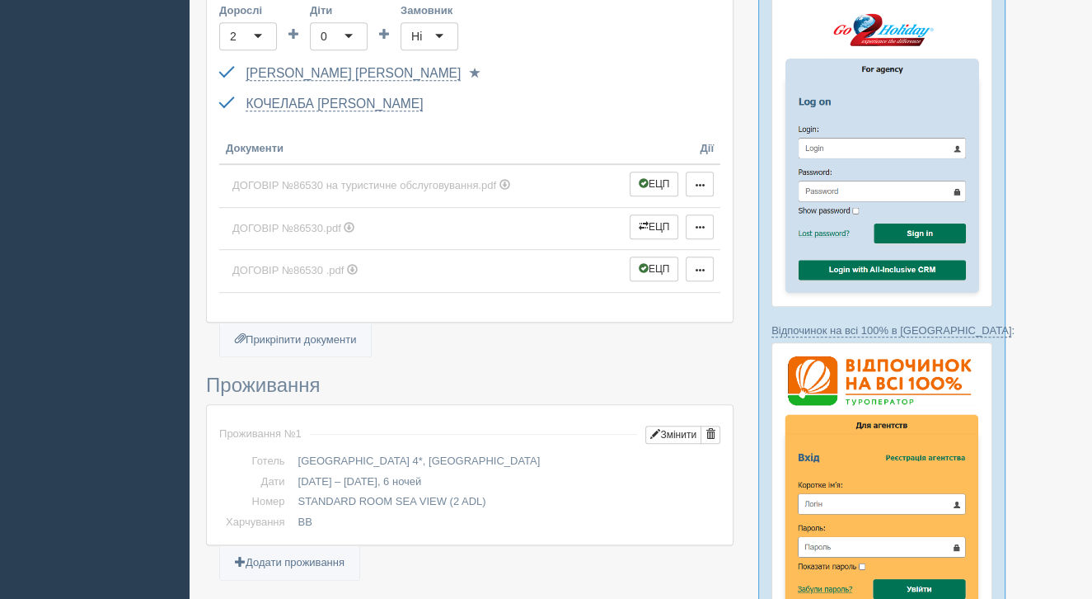
scroll to position [666, 0]
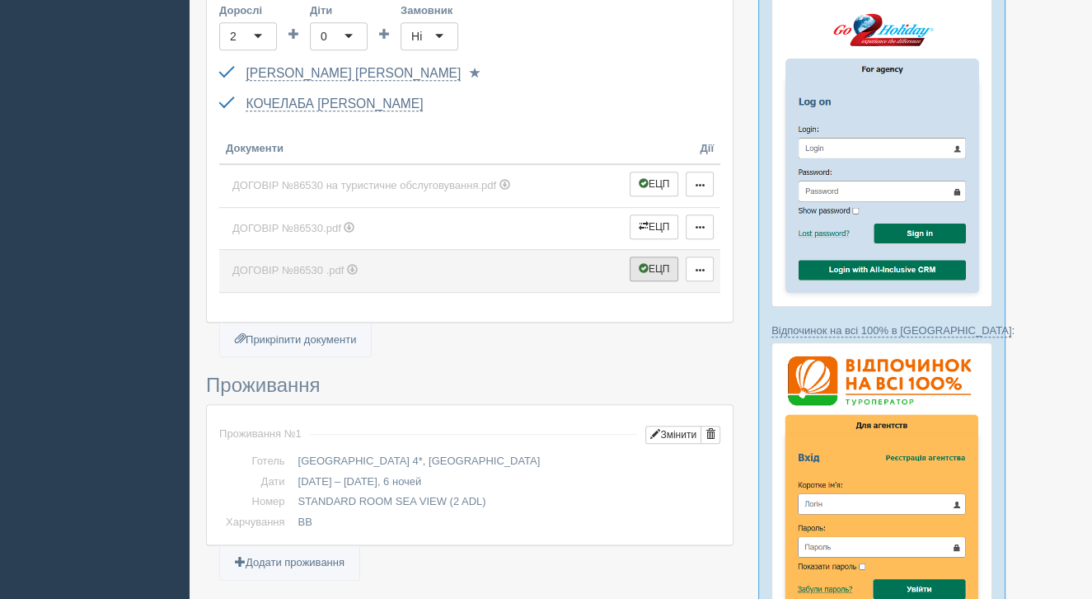
click at [661, 256] on button "ЕЦП" at bounding box center [654, 268] width 49 height 25
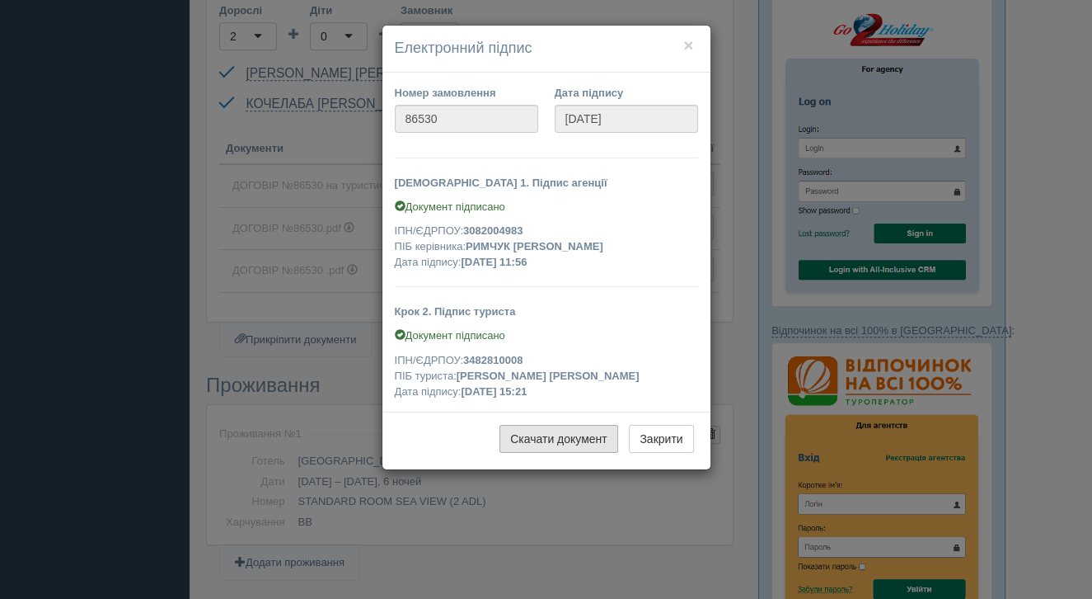
click at [554, 432] on link "Скачати документ" at bounding box center [559, 439] width 119 height 28
click at [653, 440] on button "Закрити" at bounding box center [661, 439] width 64 height 28
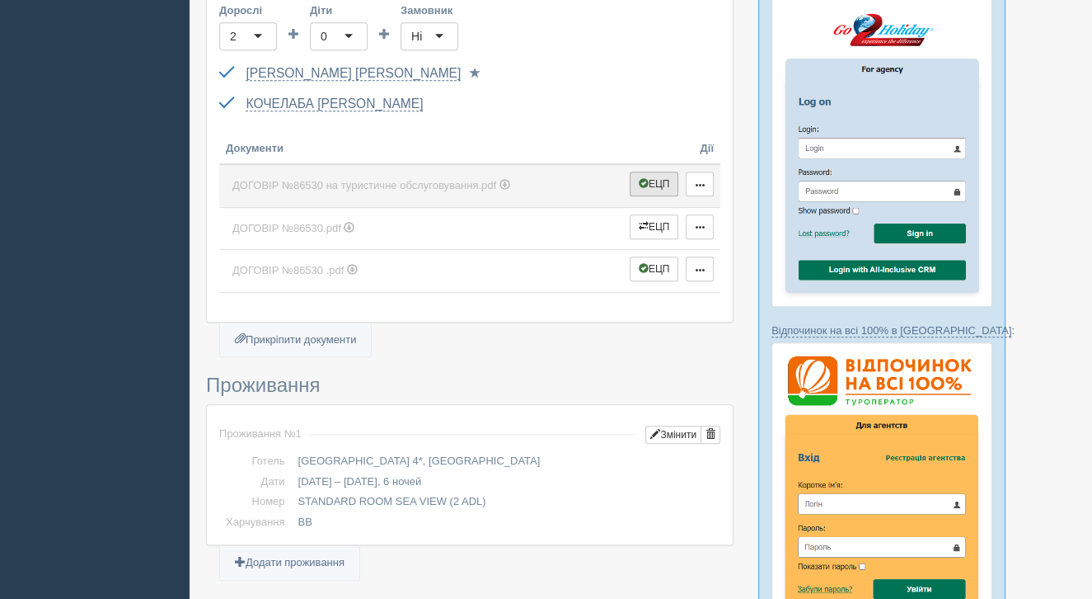
click at [655, 175] on button "ЕЦП" at bounding box center [654, 183] width 49 height 25
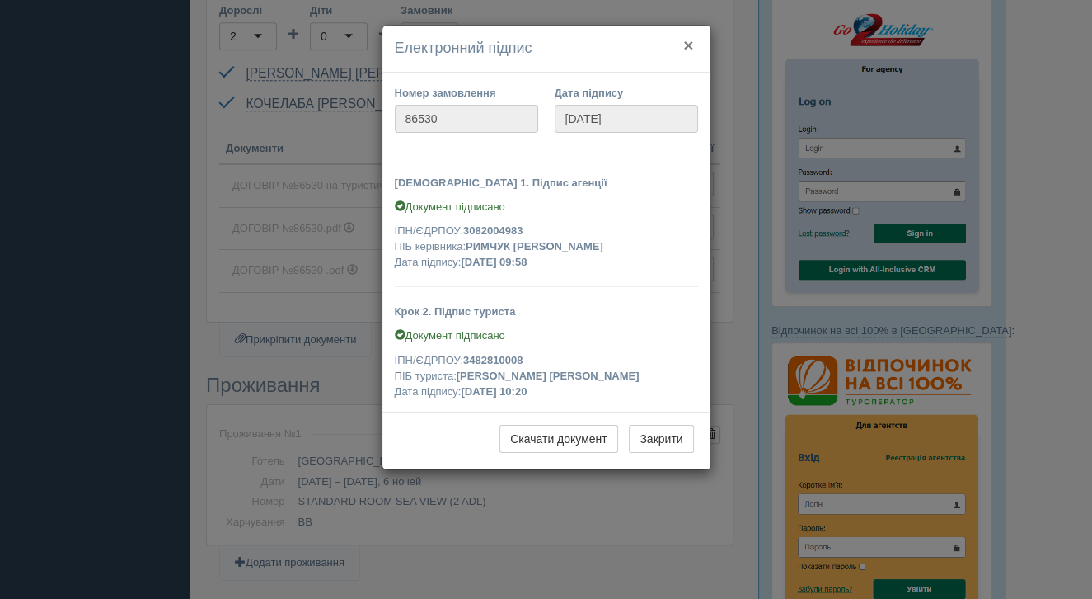
click at [688, 49] on button "×" at bounding box center [688, 44] width 10 height 17
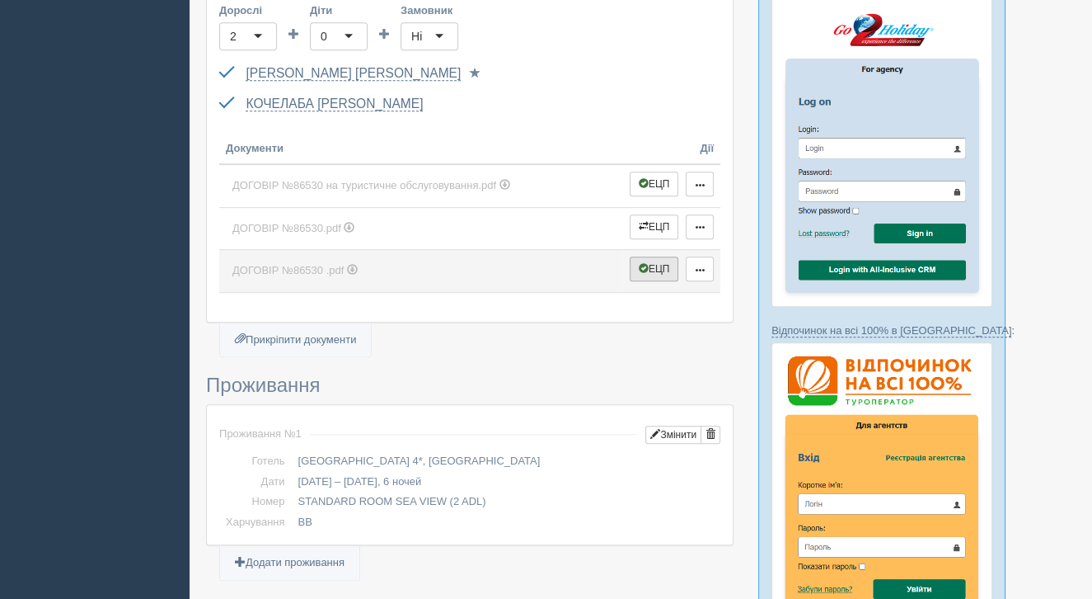
click at [649, 258] on button "ЕЦП" at bounding box center [654, 268] width 49 height 25
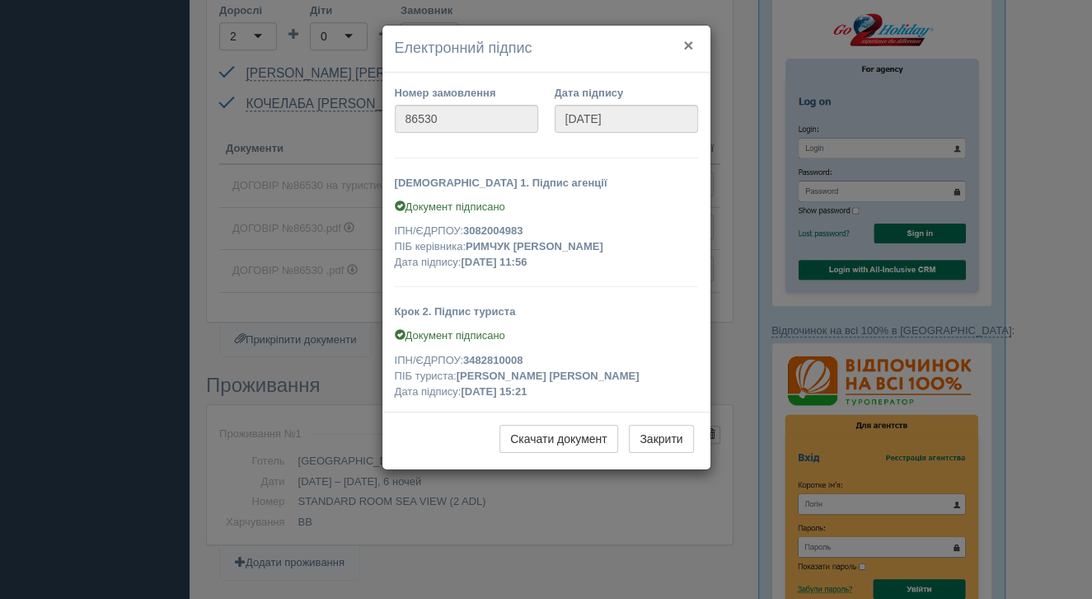
click at [690, 42] on button "×" at bounding box center [688, 44] width 10 height 17
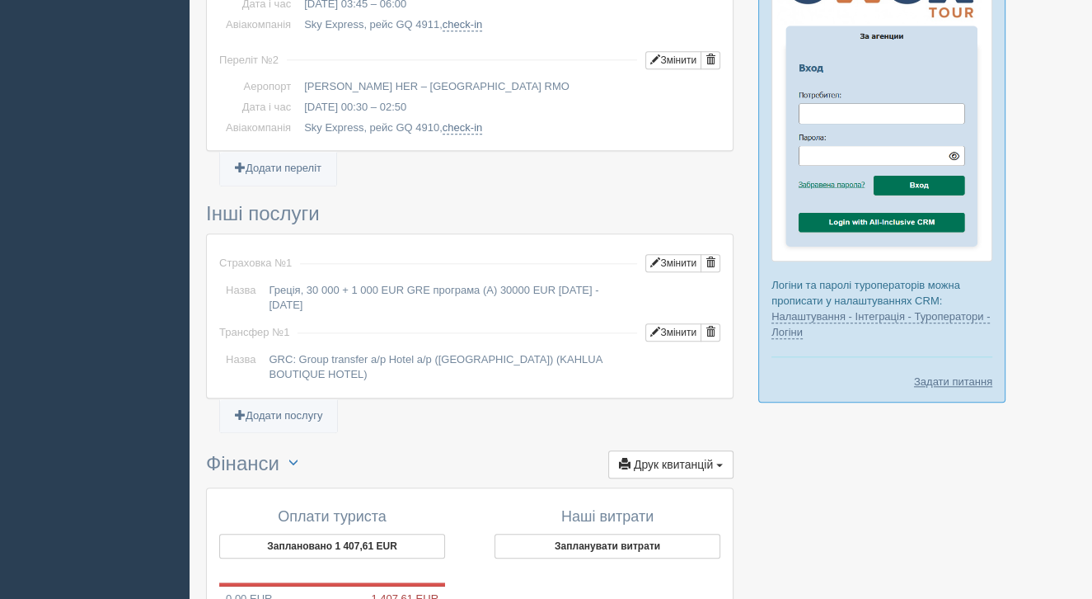
scroll to position [1632, 0]
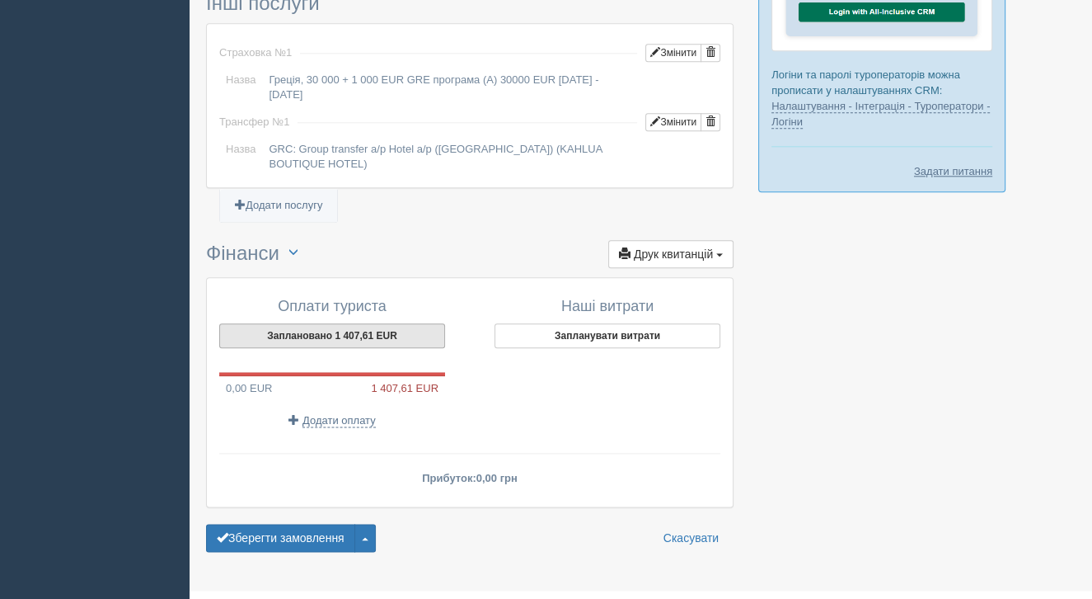
click at [378, 323] on button "Заплановано 1 407,61 EUR" at bounding box center [332, 335] width 226 height 25
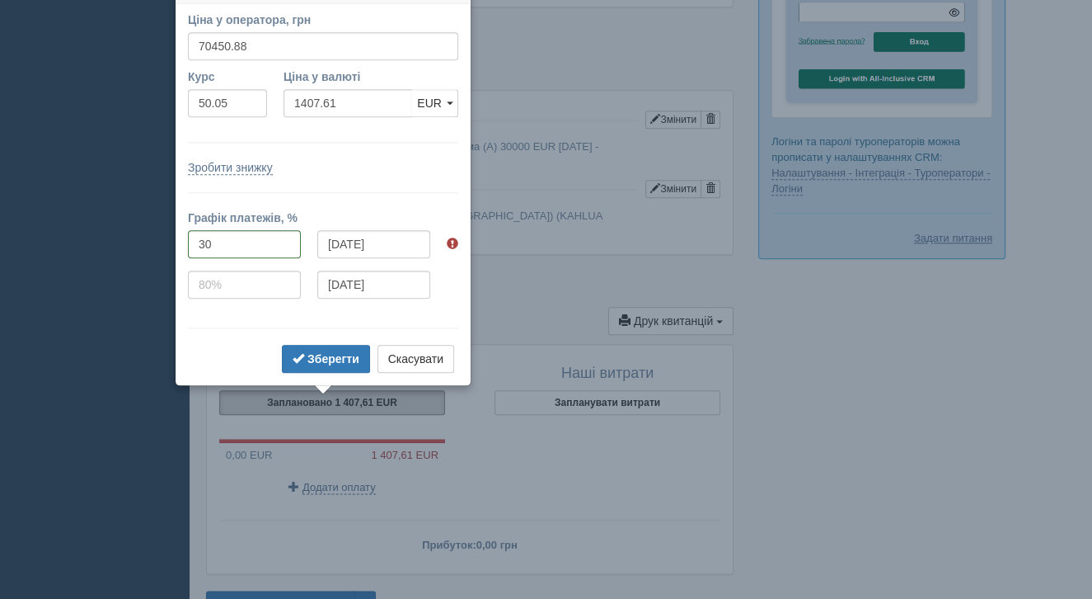
scroll to position [1542, 0]
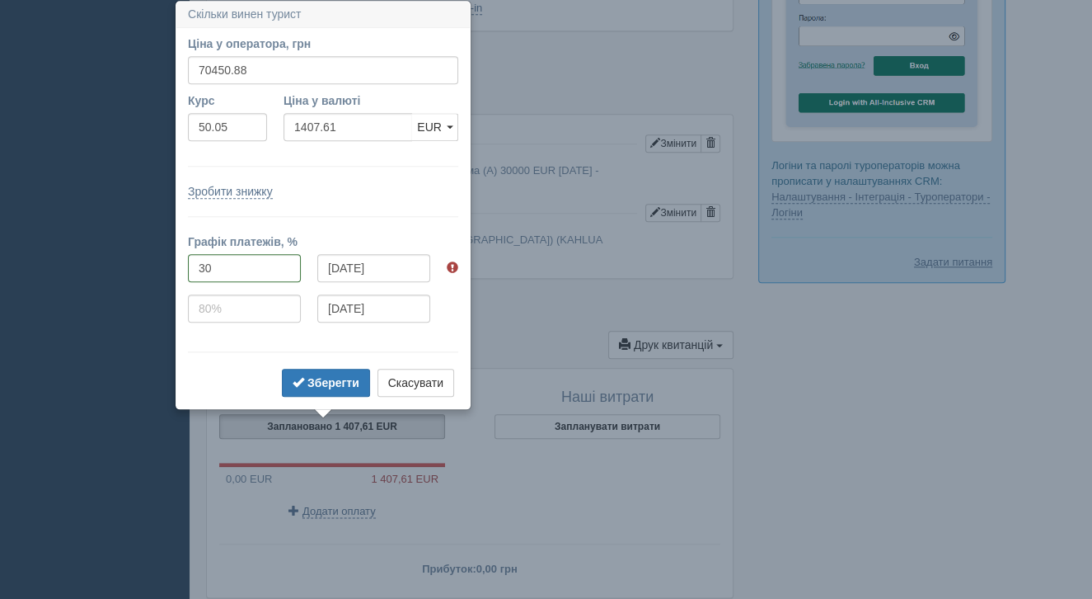
click at [430, 396] on div "Зберегти Скасувати" at bounding box center [323, 385] width 270 height 32
click at [425, 374] on button "Скасувати" at bounding box center [416, 383] width 77 height 28
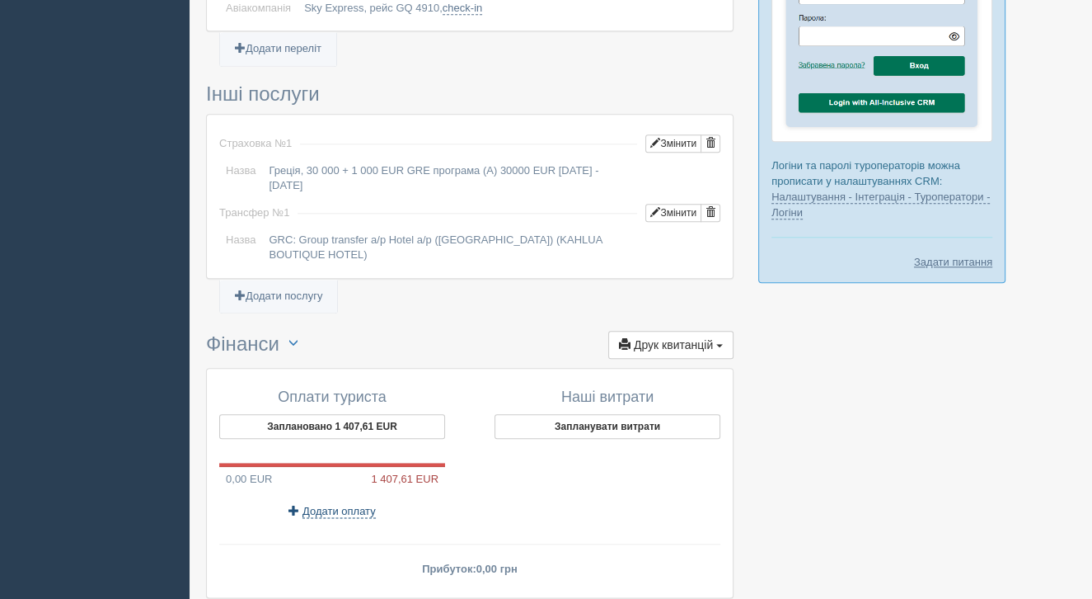
click at [337, 505] on span "Додати оплату" at bounding box center [339, 511] width 73 height 13
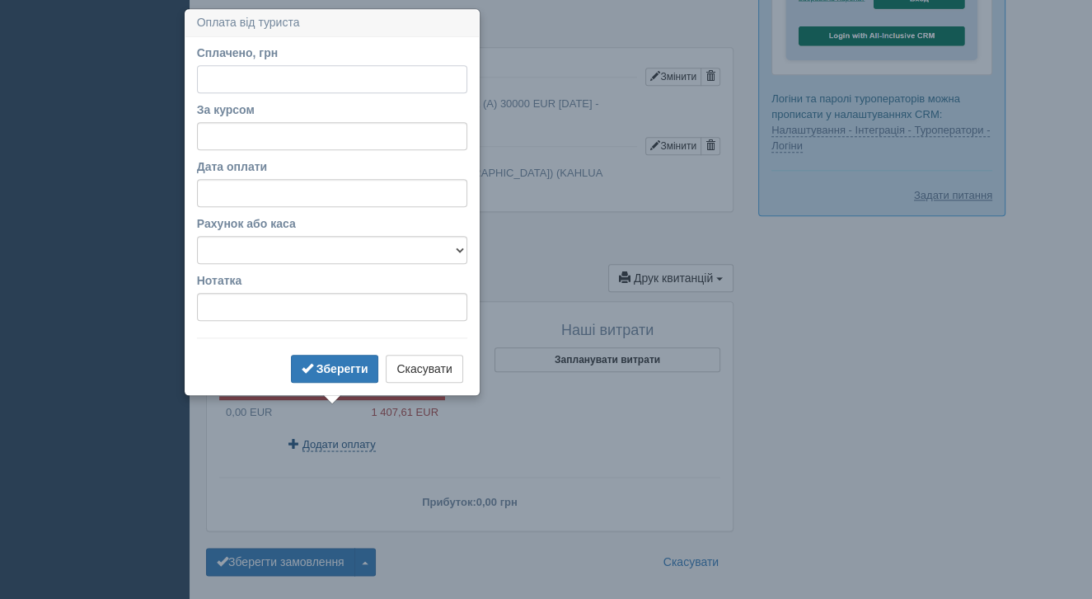
scroll to position [1617, 0]
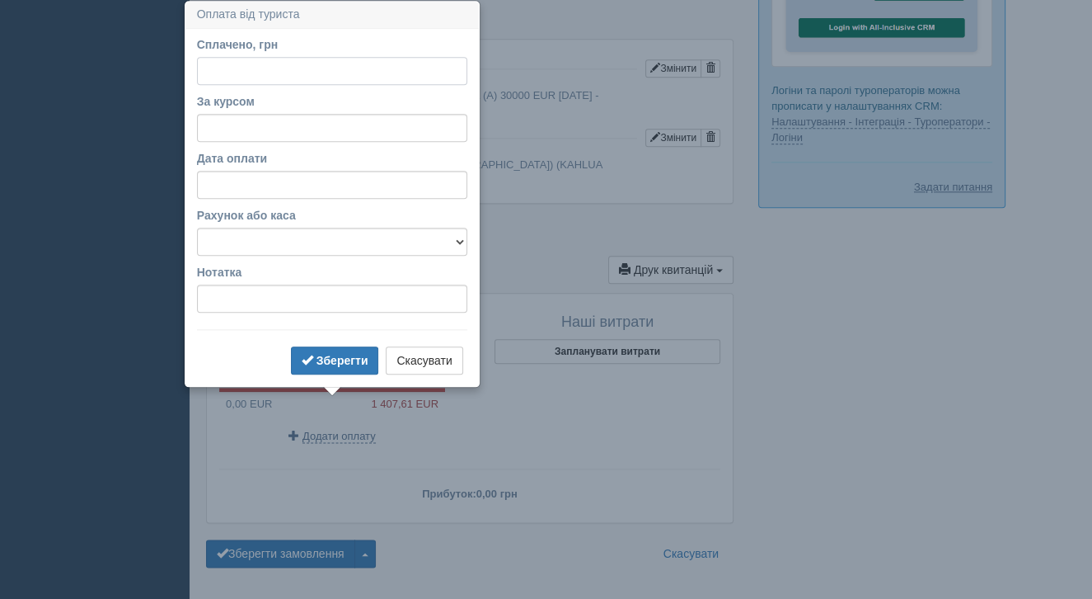
click at [229, 62] on input "Сплачено, грн" at bounding box center [332, 71] width 270 height 28
type input "21152.70"
click at [274, 122] on input "За курсом" at bounding box center [332, 128] width 270 height 28
type input "50.05"
click at [225, 207] on label "Рахунок або каса" at bounding box center [332, 215] width 270 height 16
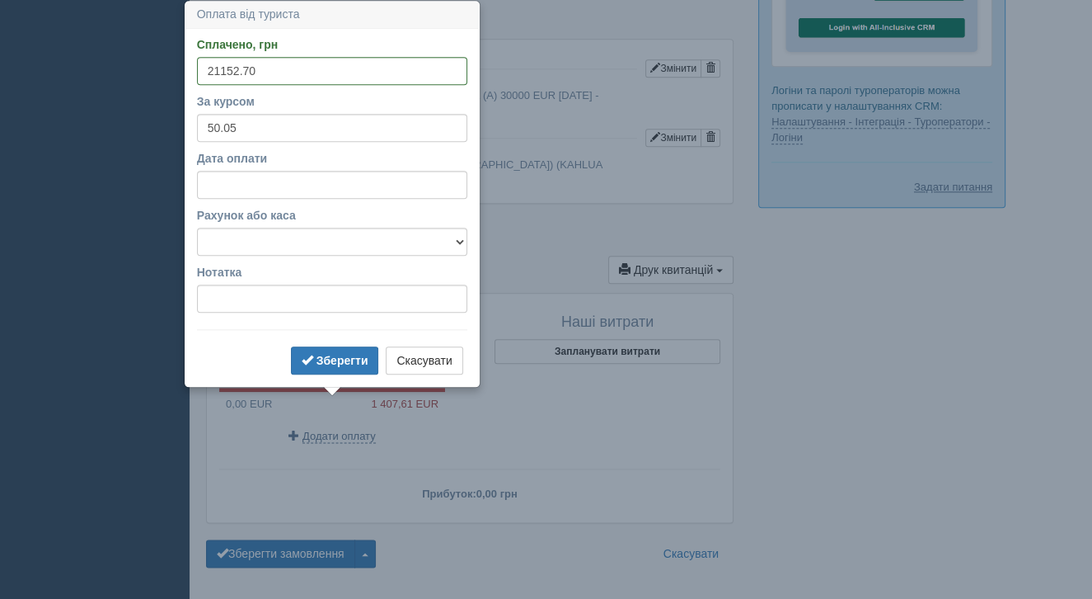
click at [225, 228] on select "Готівка Картка Рахунок у банку" at bounding box center [332, 242] width 270 height 28
click at [259, 247] on select "Готівка Картка Рахунок у банку" at bounding box center [332, 242] width 270 height 28
select select "1166"
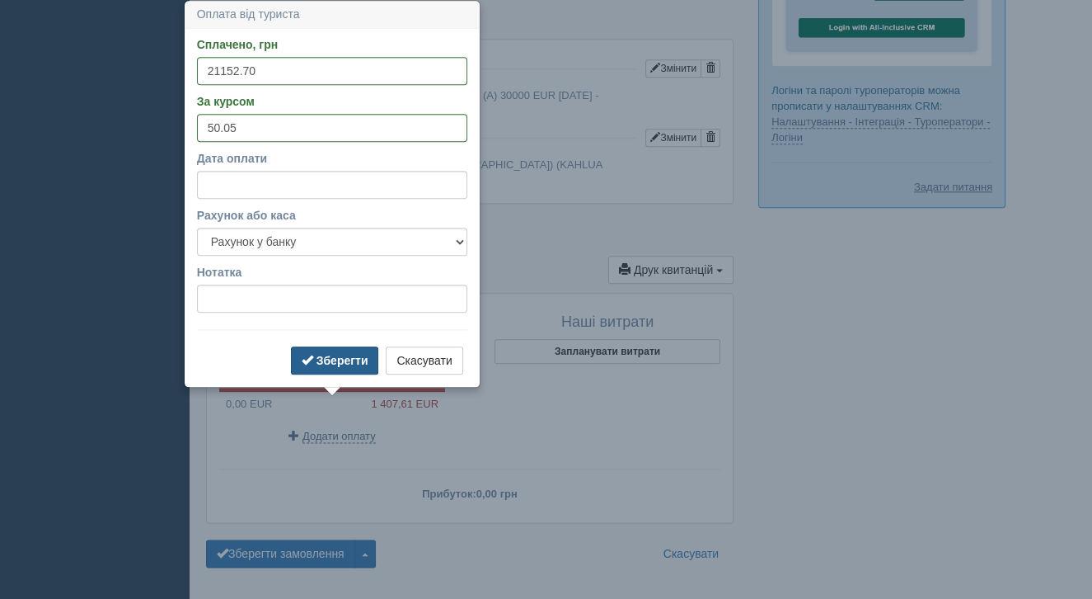
click at [334, 359] on b "Зберегти" at bounding box center [343, 360] width 52 height 13
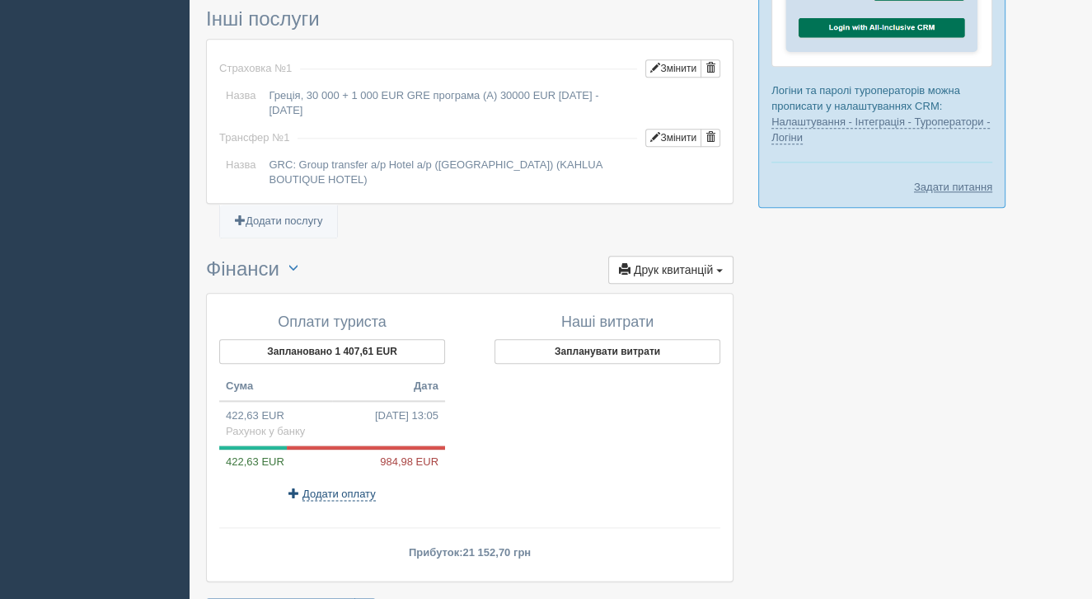
click at [354, 487] on span "Додати оплату" at bounding box center [339, 493] width 73 height 13
select select
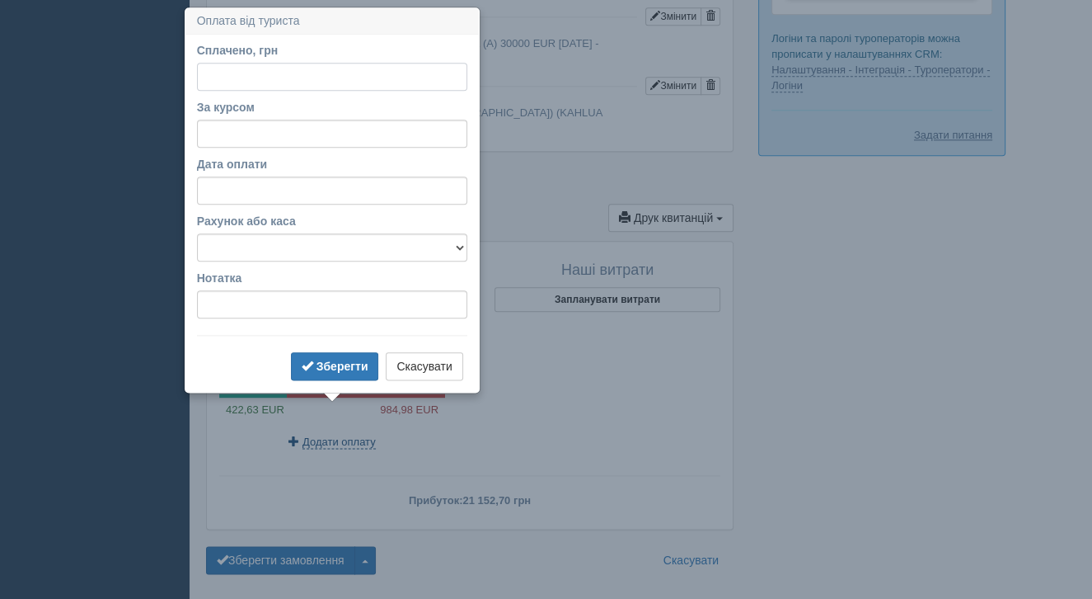
scroll to position [1675, 0]
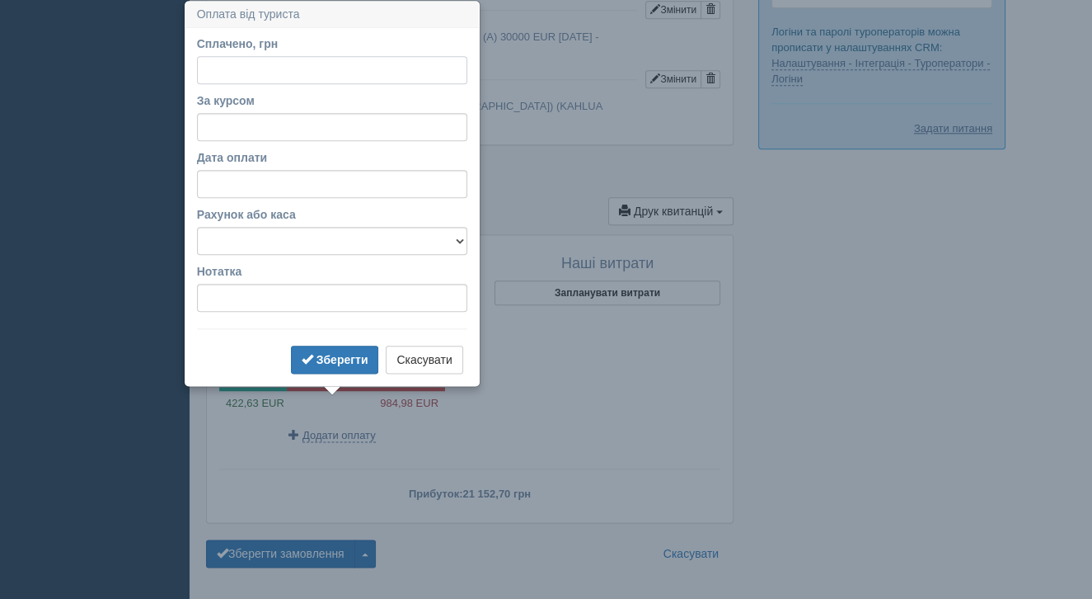
click at [256, 71] on input "Сплачено, грн" at bounding box center [332, 70] width 270 height 28
type input "48608.76"
click at [215, 194] on input "Дата оплати" at bounding box center [332, 184] width 270 height 28
select select "13"
select select "6"
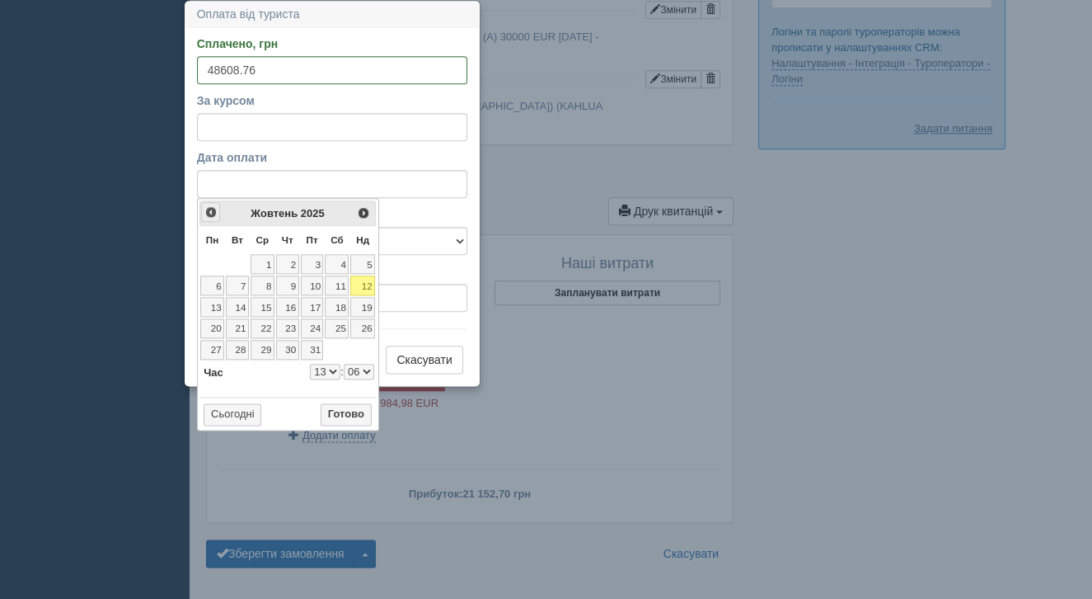
click at [204, 214] on span "<Попер" at bounding box center [210, 211] width 13 height 13
select select "13"
select select "6"
click at [265, 265] on link "3" at bounding box center [263, 264] width 24 height 20
select select "13"
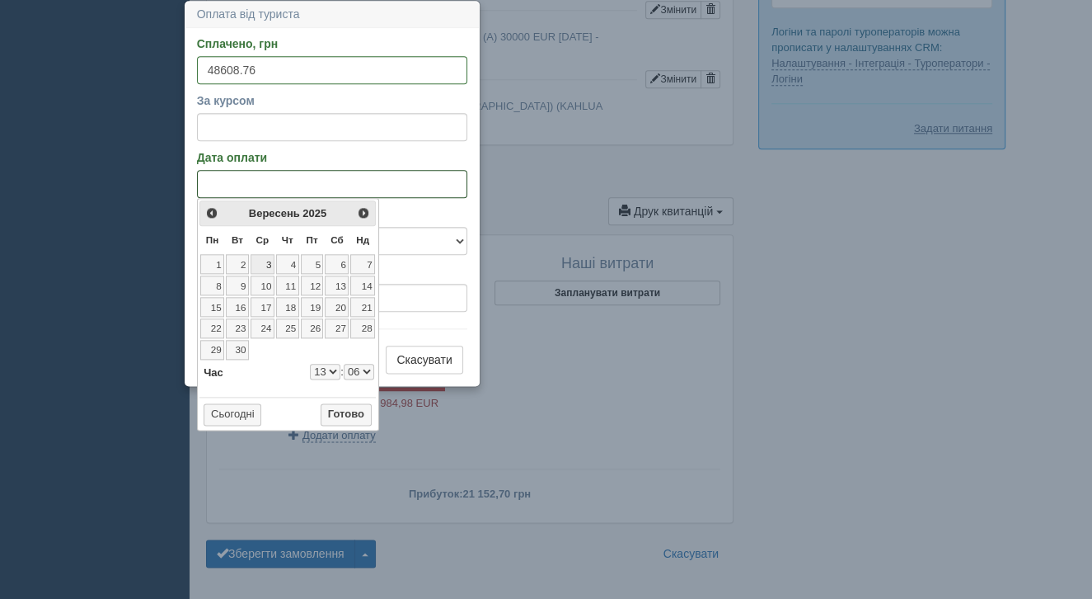
select select "6"
click at [345, 412] on button "Готово" at bounding box center [346, 414] width 51 height 23
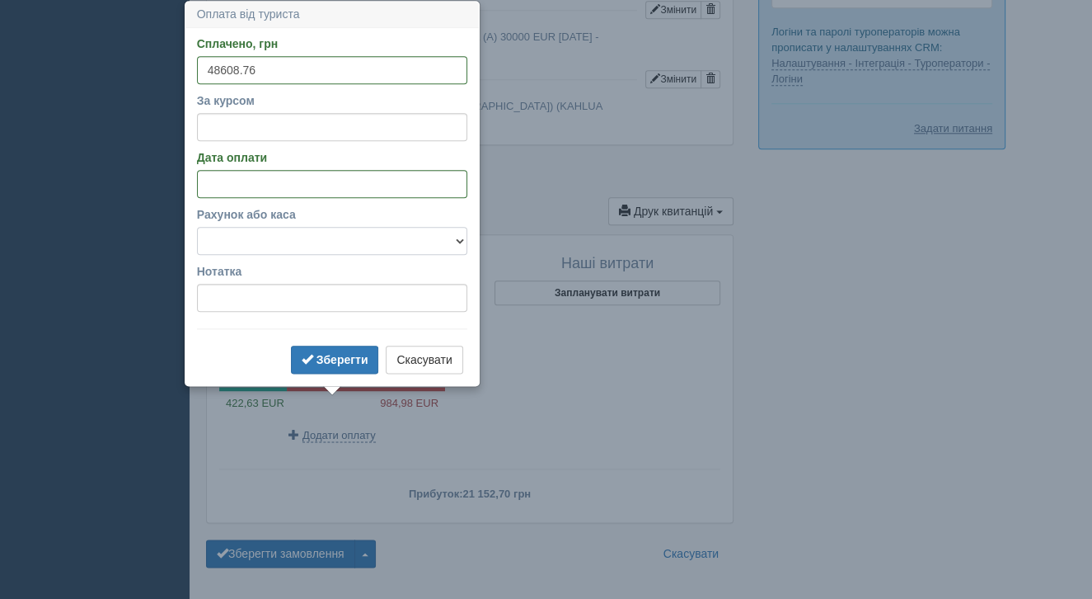
click at [273, 251] on select "Готівка Картка Рахунок у банку" at bounding box center [332, 241] width 270 height 28
select select "1166"
click at [247, 126] on input "За курсом" at bounding box center [332, 127] width 270 height 28
type input "5"
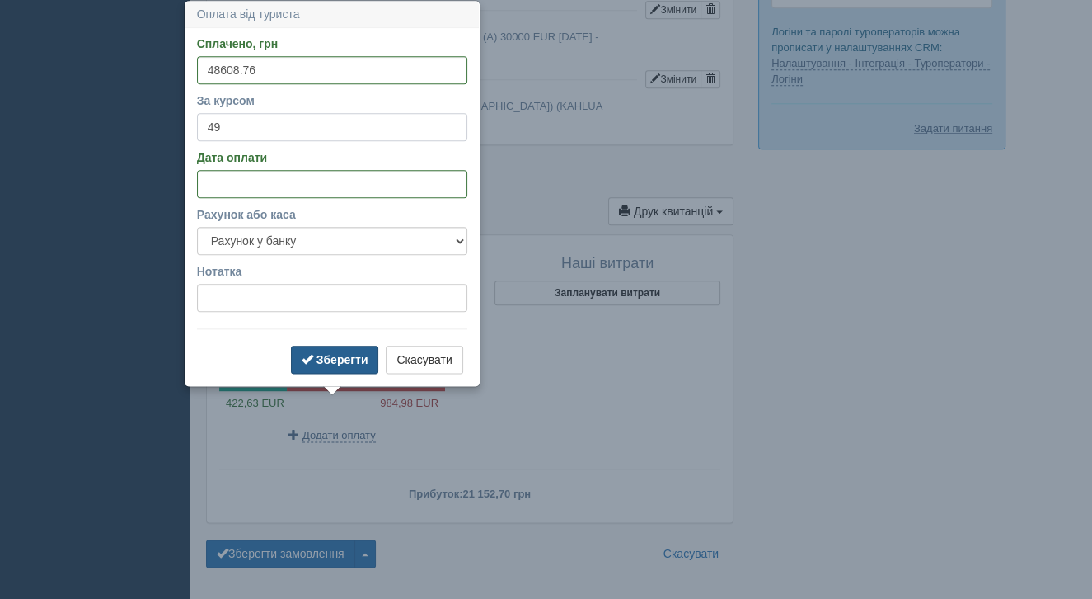
type input "49"
click at [349, 357] on b "Зберегти" at bounding box center [343, 359] width 52 height 13
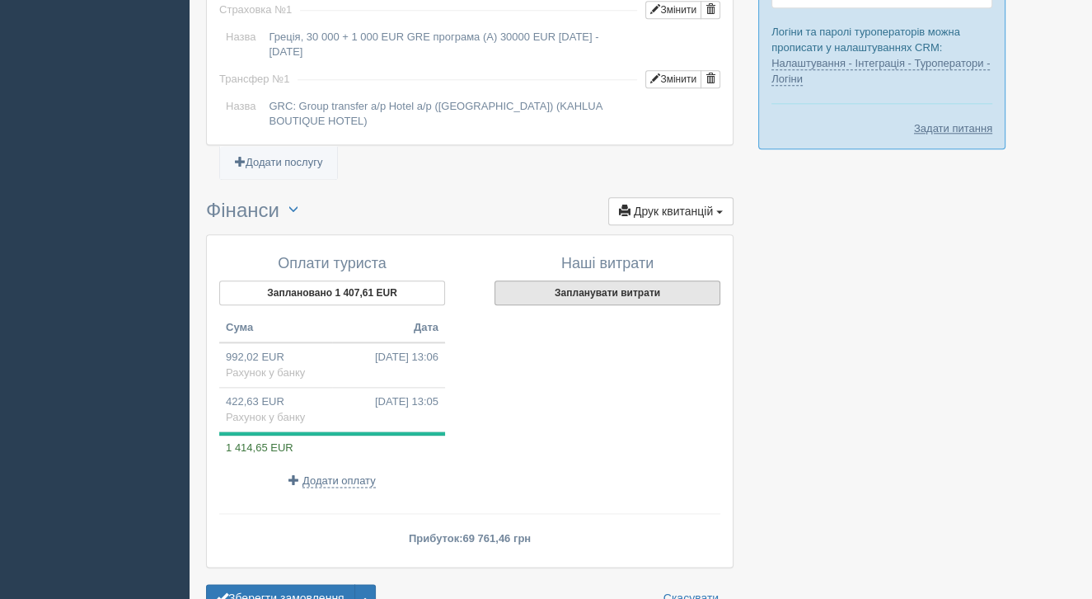
click at [680, 280] on button "Запланувати витрати" at bounding box center [608, 292] width 226 height 25
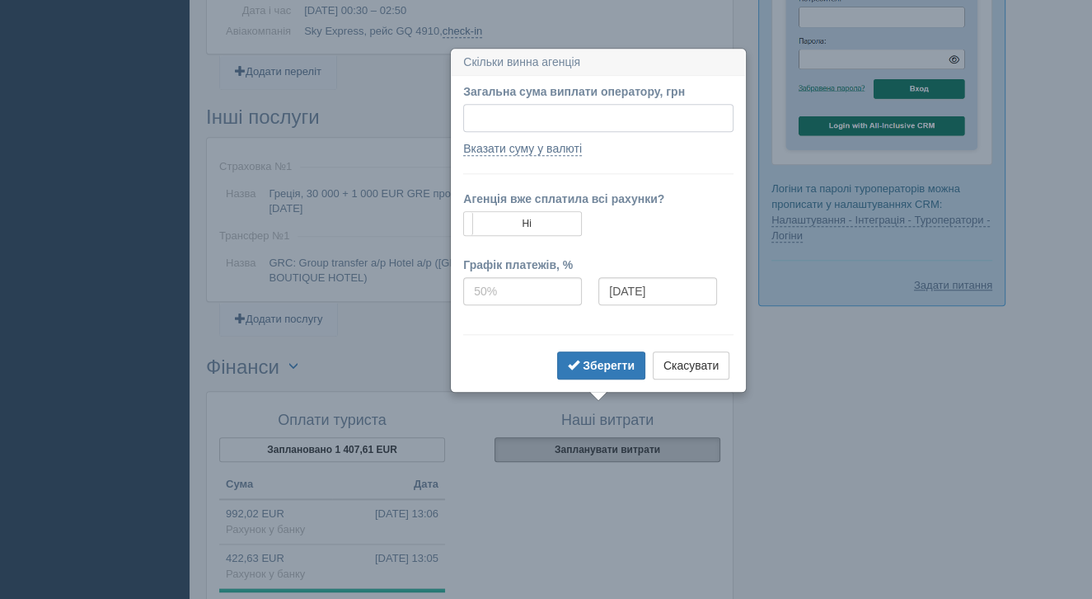
scroll to position [1566, 0]
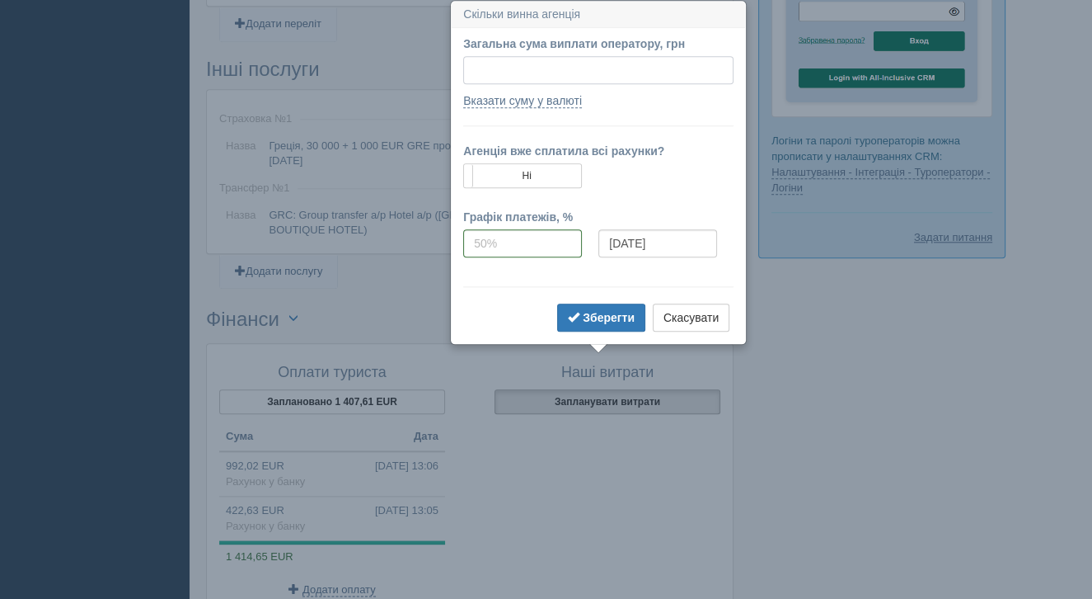
click at [546, 63] on input "Загальна сума виплати оператору, грн" at bounding box center [598, 70] width 270 height 28
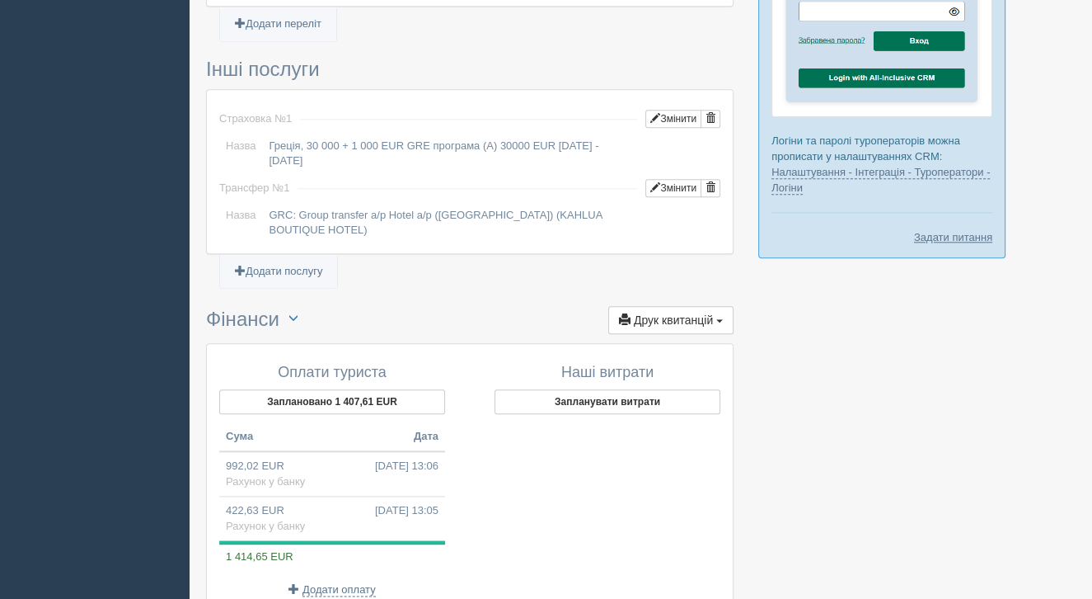
click at [350, 269] on ul "Додати послугу" at bounding box center [470, 279] width 528 height 21
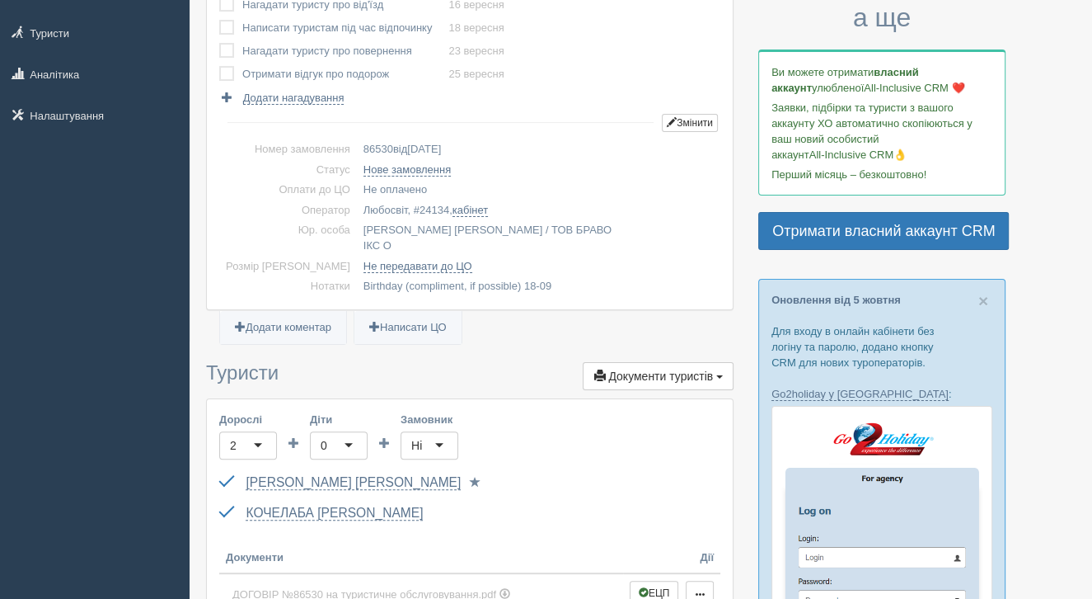
scroll to position [252, 0]
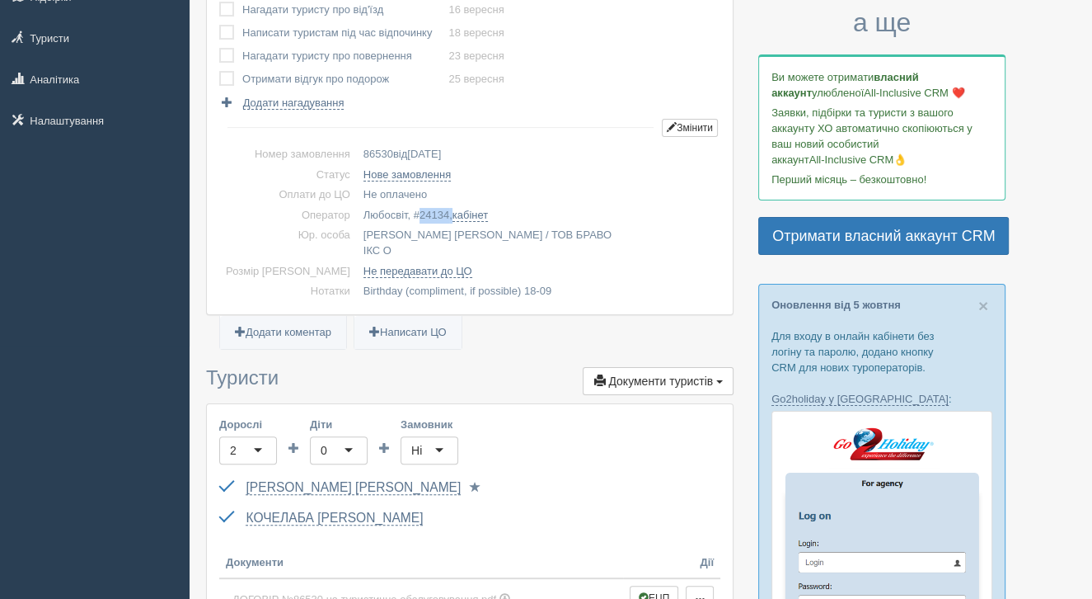
drag, startPoint x: 433, startPoint y: 214, endPoint x: 402, endPoint y: 211, distance: 31.4
click at [402, 211] on td "Любосвіт, # 24134 , кабінет" at bounding box center [539, 215] width 364 height 21
copy td "24134 ,"
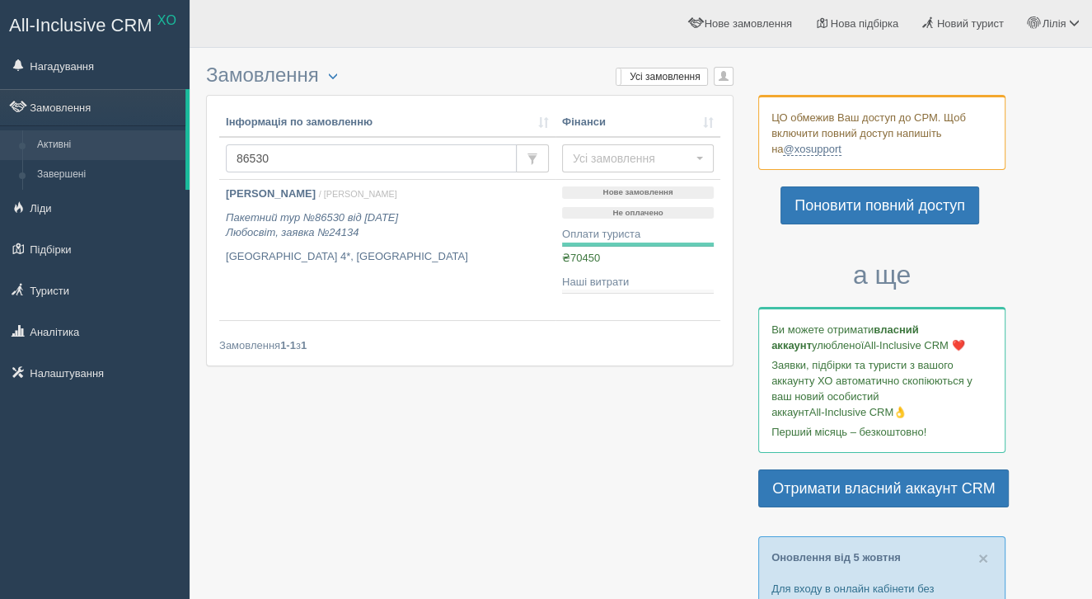
drag, startPoint x: 326, startPoint y: 168, endPoint x: 203, endPoint y: 142, distance: 126.5
paste input "Номер броні у ТО #TT25-GR/1085"
drag, startPoint x: 337, startPoint y: 155, endPoint x: 217, endPoint y: 140, distance: 121.3
click at [217, 140] on div "Інформація по замовленню Фінанси Номер броні у ТО #TT25-GR/1085 Усі замовлення …" at bounding box center [470, 231] width 526 height 270
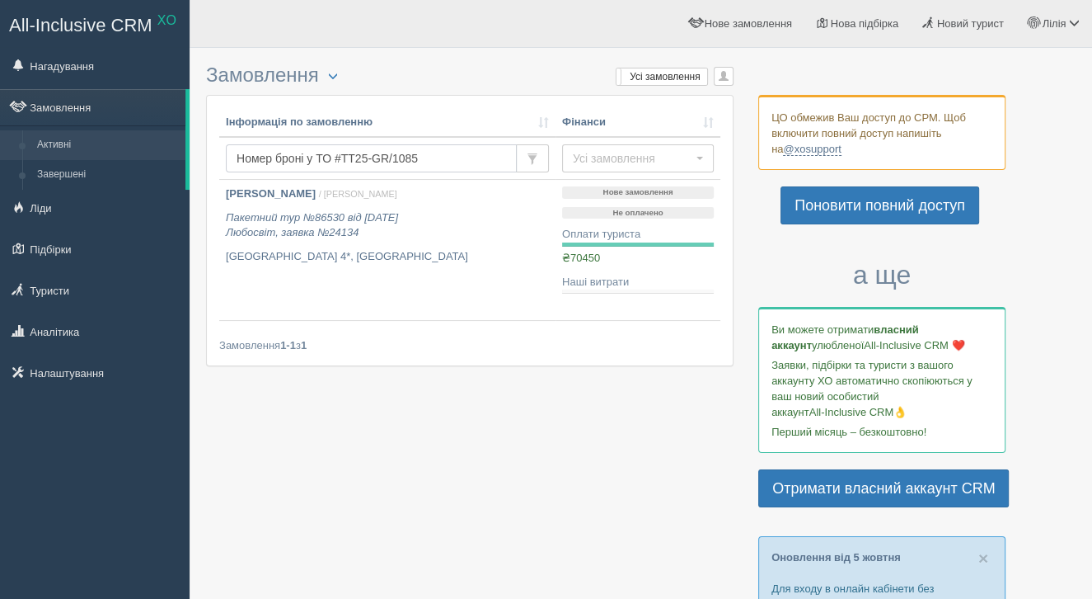
type input "#TT25-GR/1085"
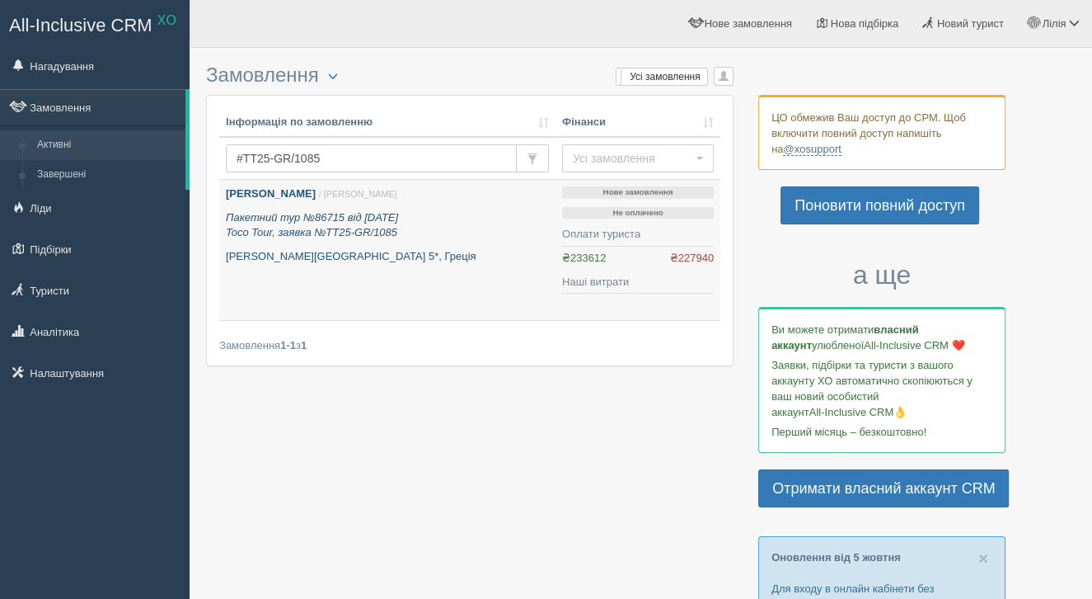
click at [303, 198] on b "[PERSON_NAME]" at bounding box center [271, 193] width 90 height 12
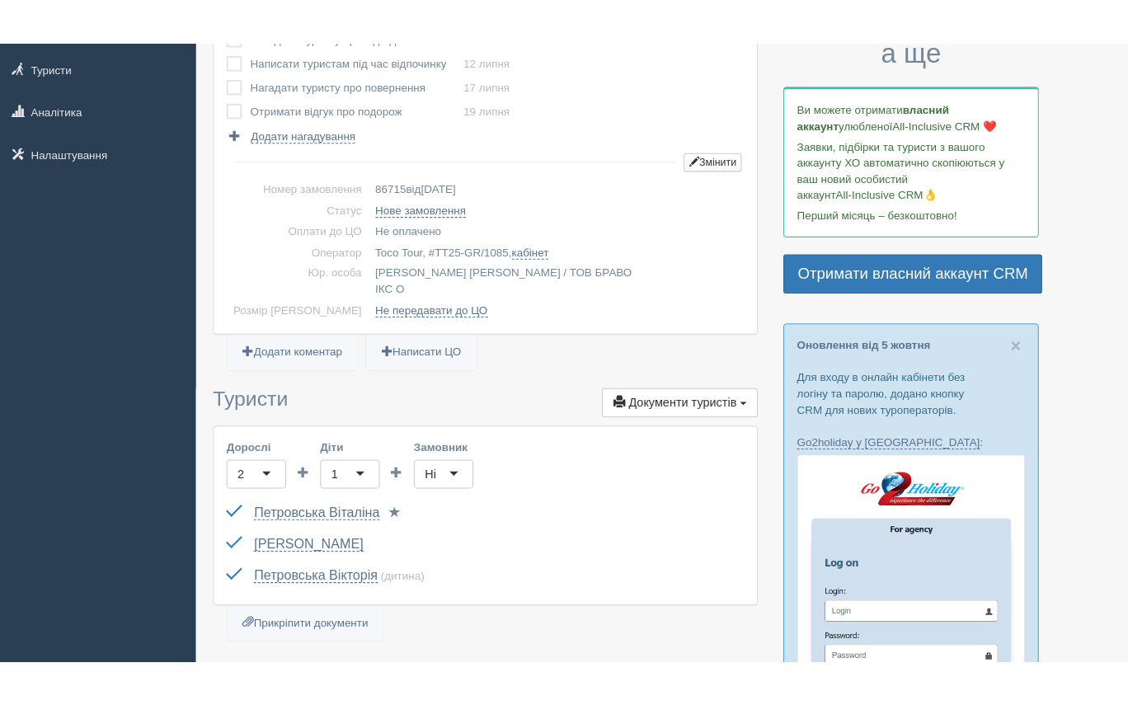
scroll to position [265, 0]
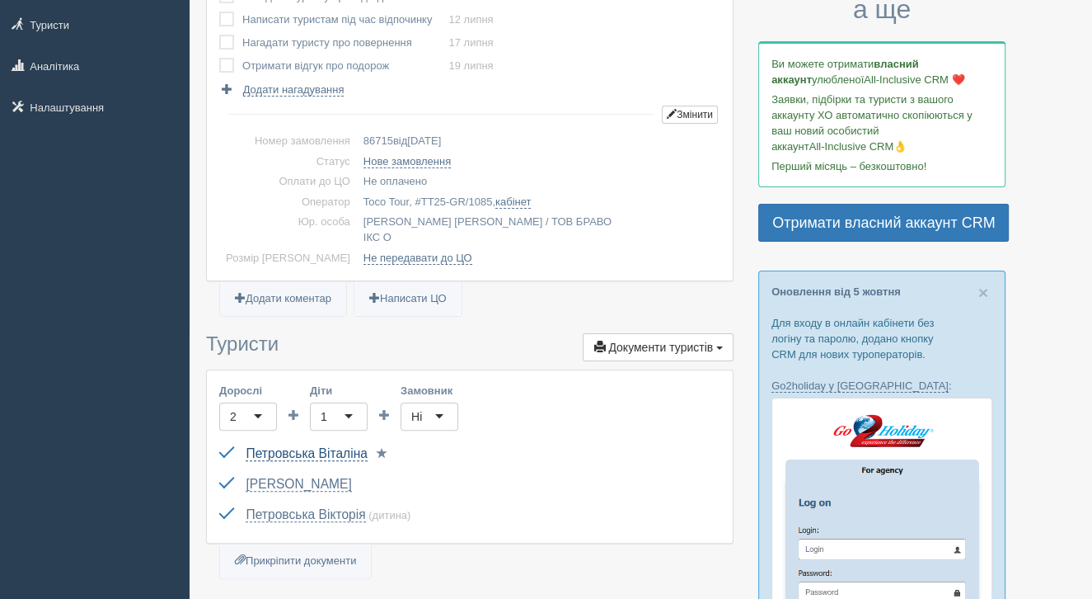
click at [326, 446] on link "Петровська Віталіна" at bounding box center [306, 453] width 121 height 15
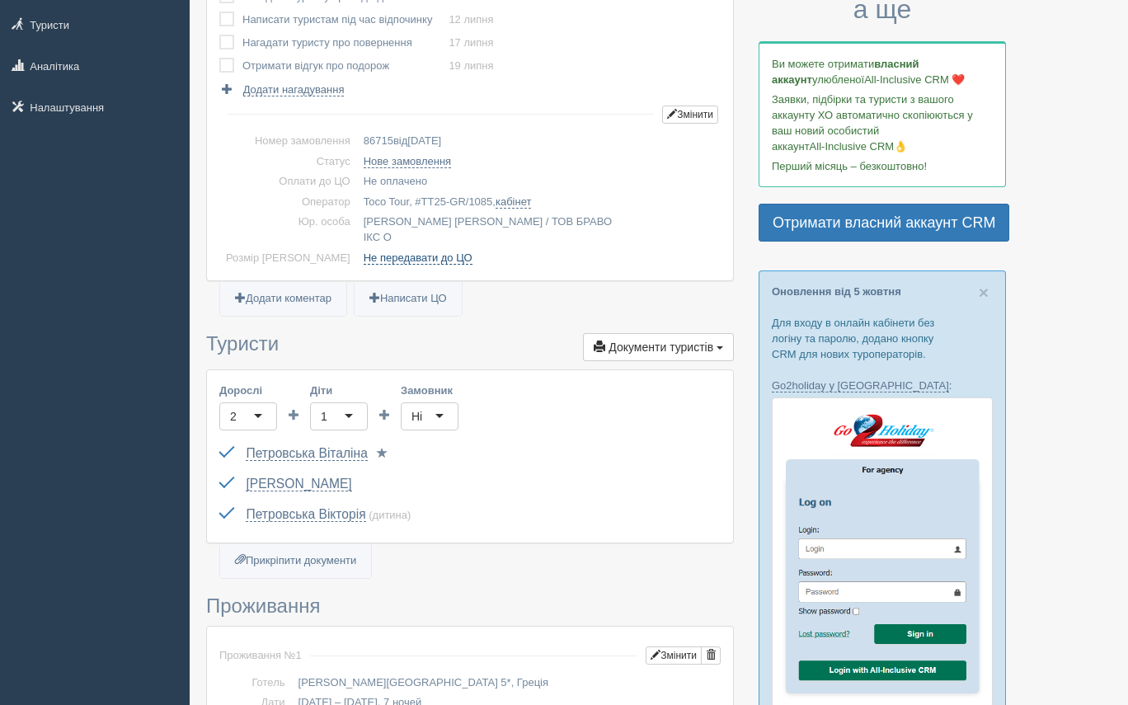
scroll to position [0, 0]
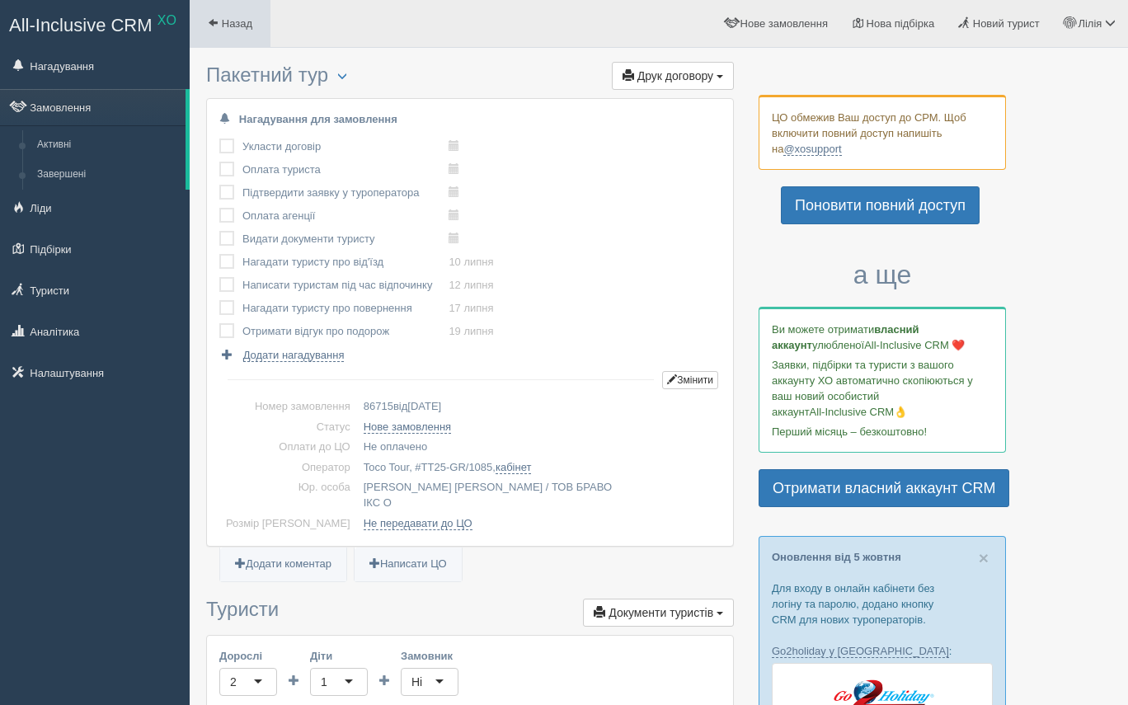
click at [240, 35] on link "Назад" at bounding box center [230, 23] width 81 height 47
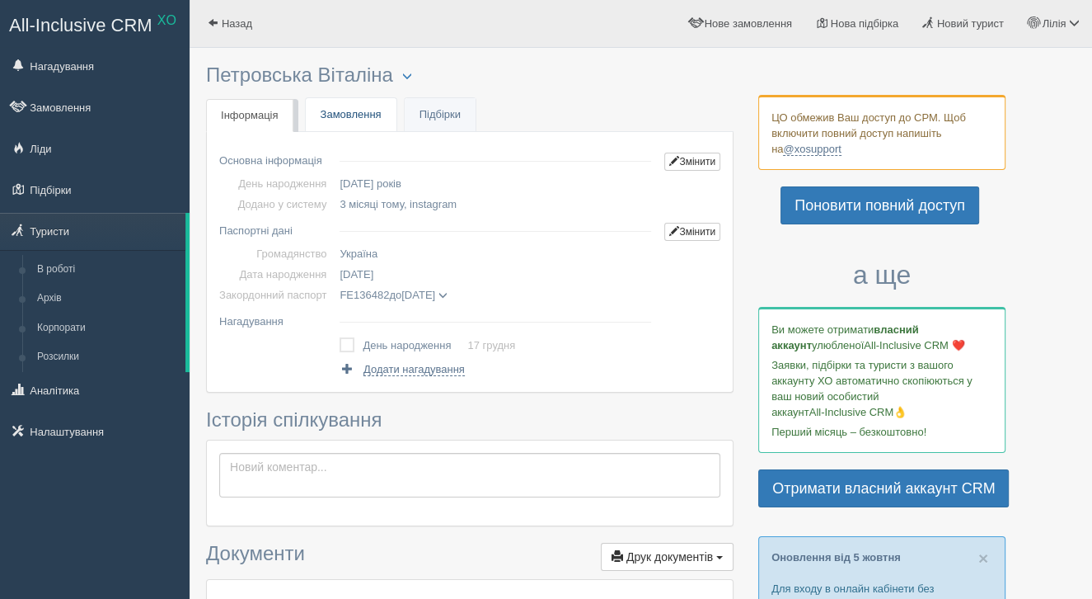
click at [356, 118] on link "Замовлення" at bounding box center [351, 115] width 91 height 34
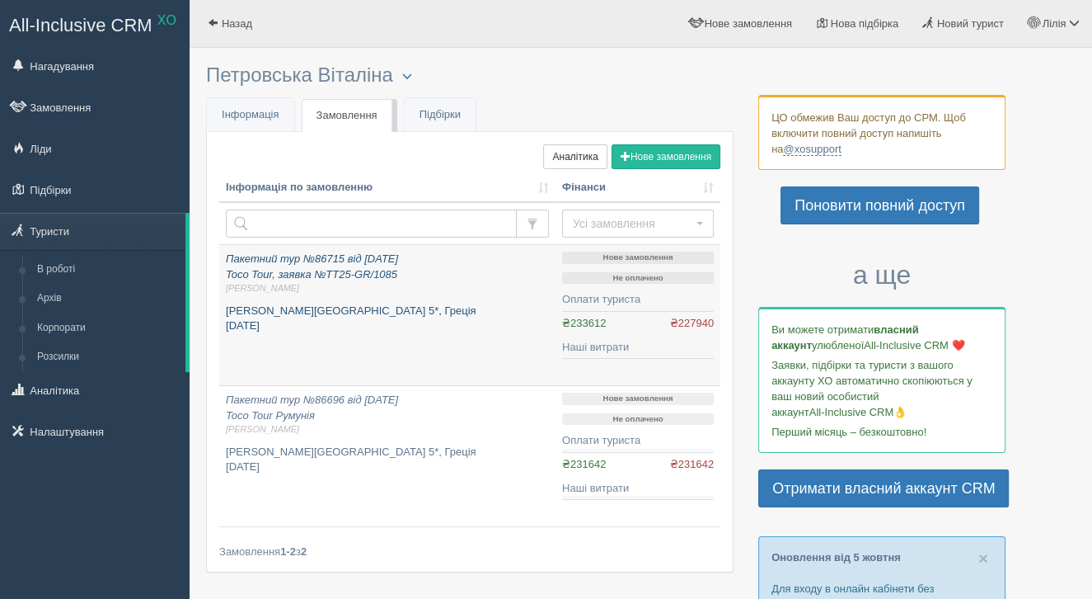
click at [476, 304] on p "[PERSON_NAME][GEOGRAPHIC_DATA] 5*, Греція [DATE]" at bounding box center [387, 318] width 323 height 31
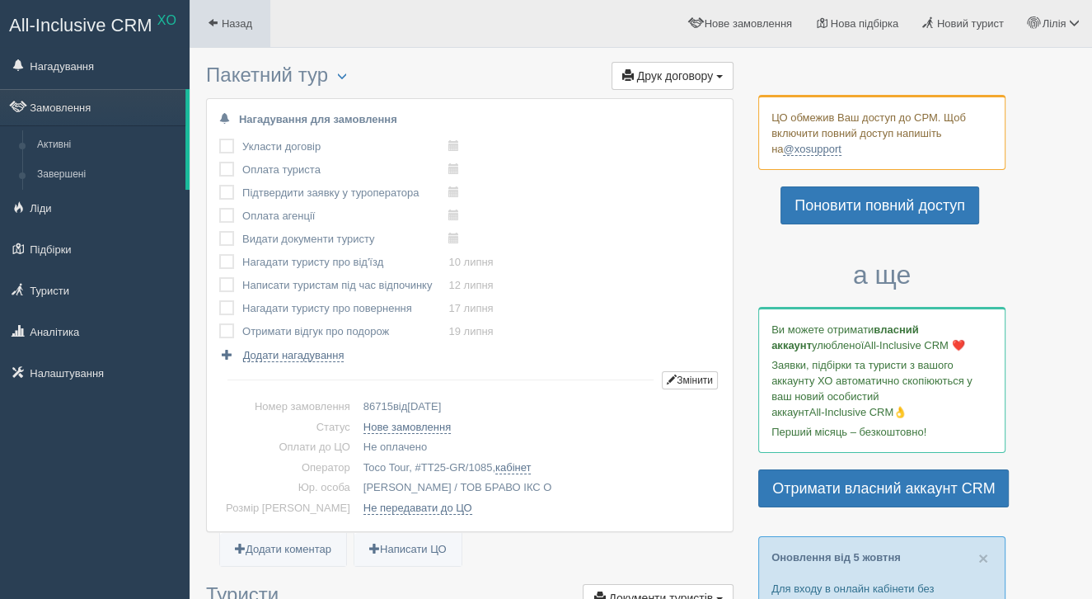
click at [236, 32] on link "Назад" at bounding box center [230, 23] width 81 height 47
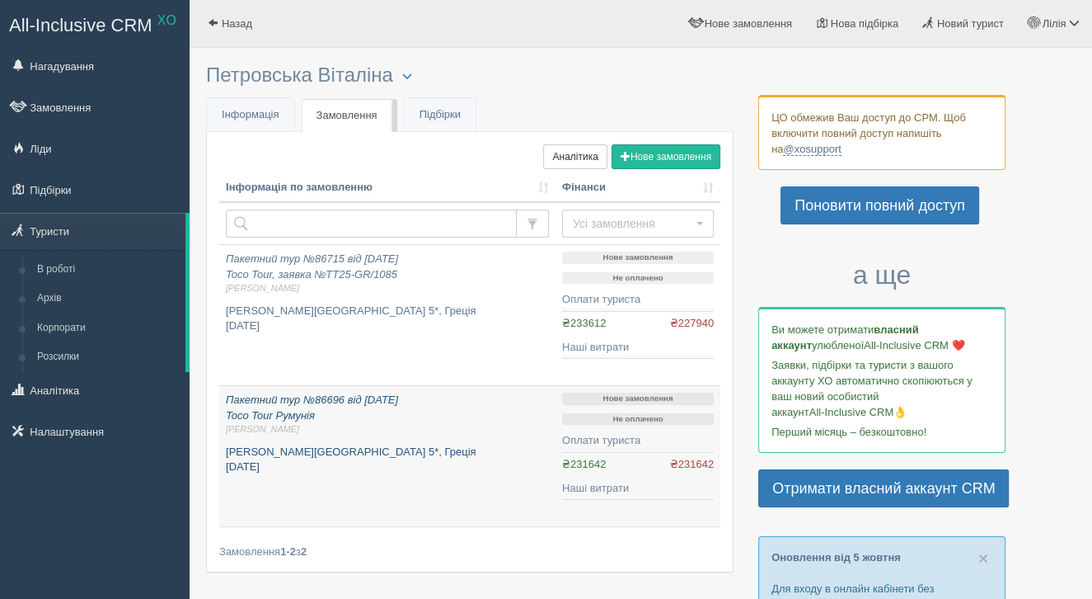
click at [400, 429] on span "[PERSON_NAME]" at bounding box center [387, 429] width 323 height 12
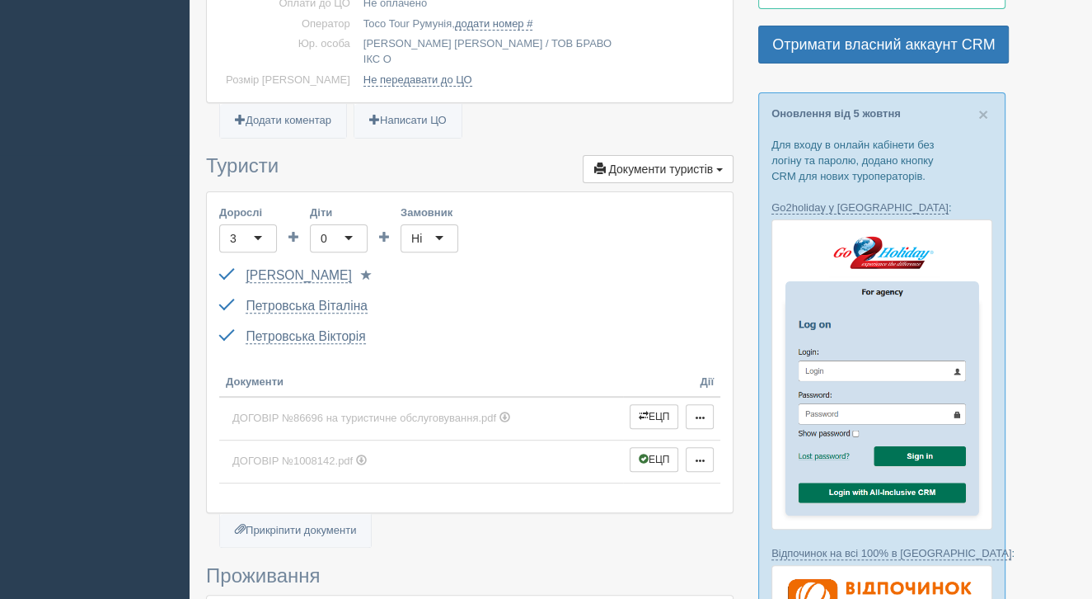
scroll to position [448, 0]
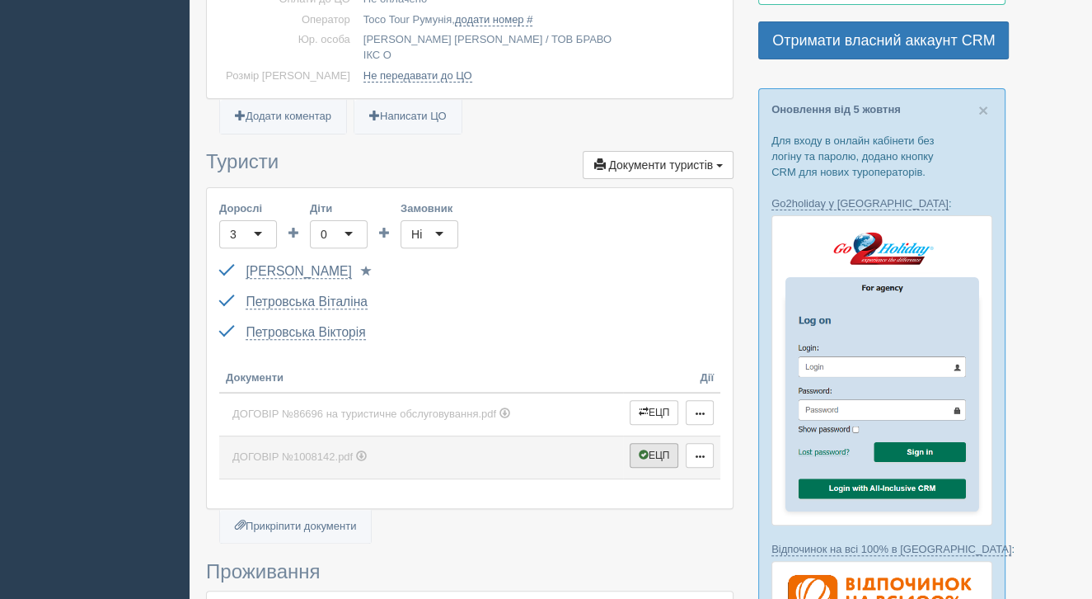
click at [641, 449] on span "button" at bounding box center [644, 454] width 10 height 10
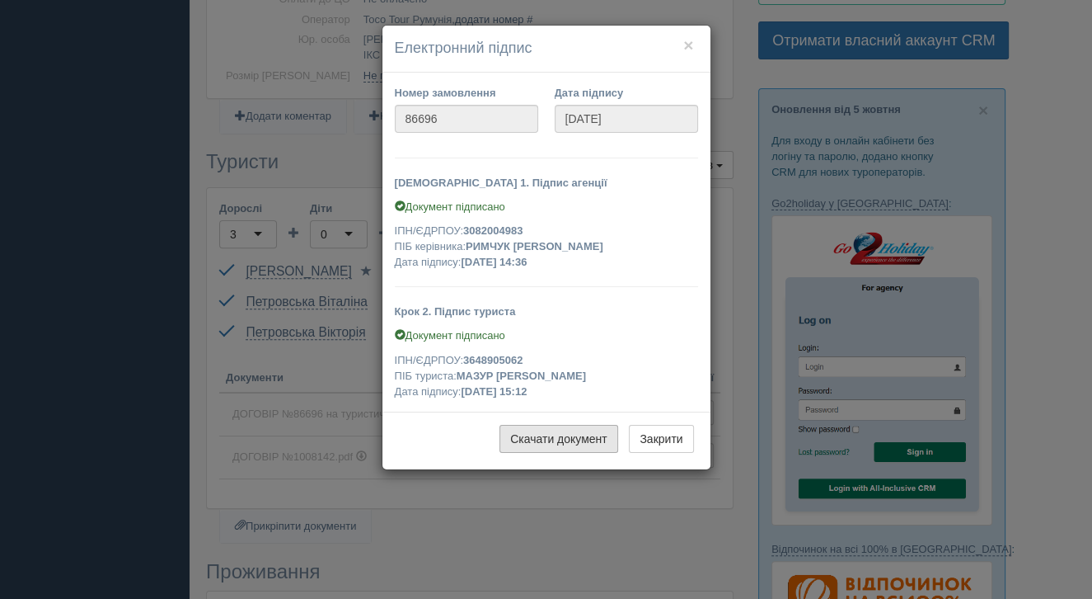
click at [570, 429] on link "Скачати документ" at bounding box center [559, 439] width 119 height 28
click at [683, 444] on button "Закрити" at bounding box center [661, 439] width 64 height 28
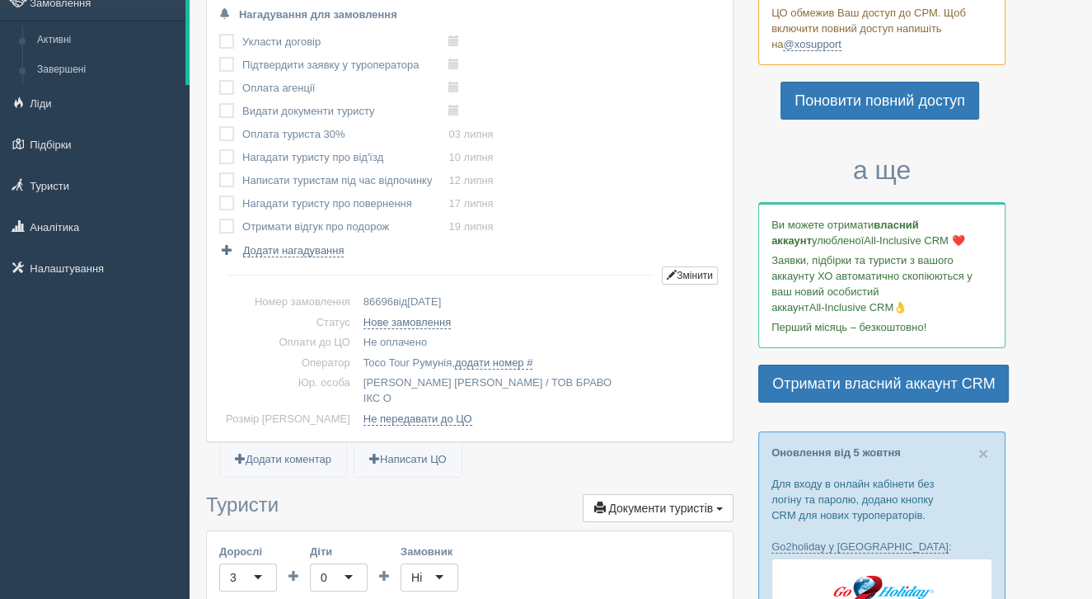
scroll to position [45, 0]
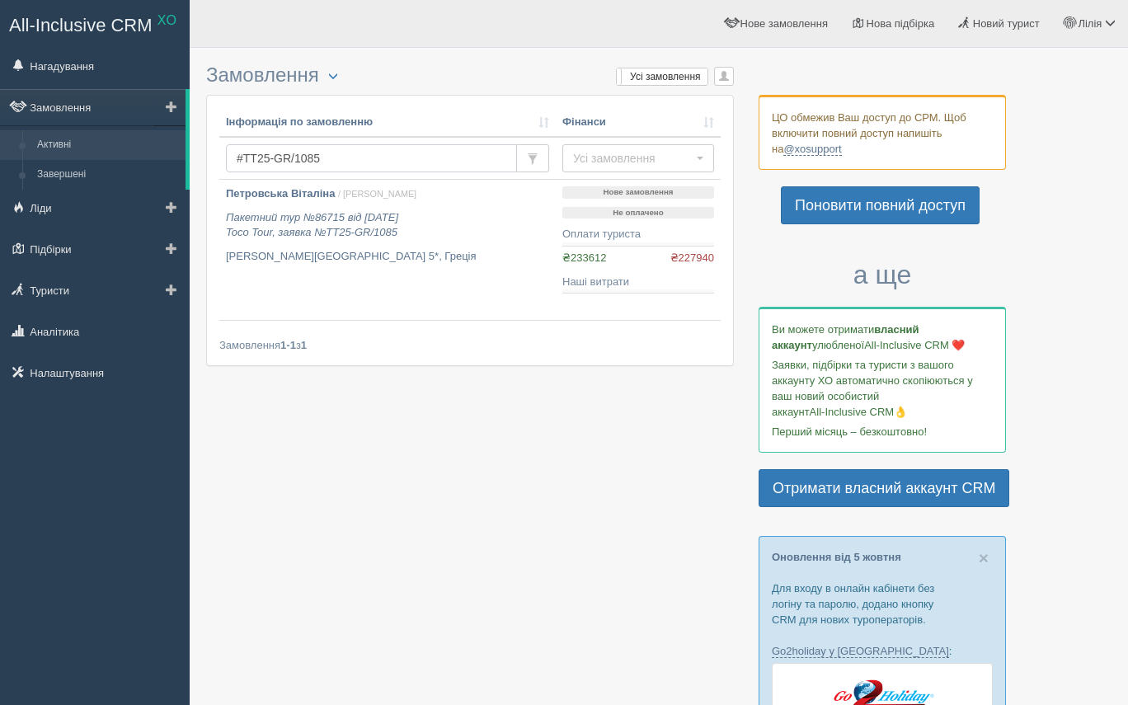
drag, startPoint x: 333, startPoint y: 167, endPoint x: 187, endPoint y: 159, distance: 146.1
type input "Дропа"
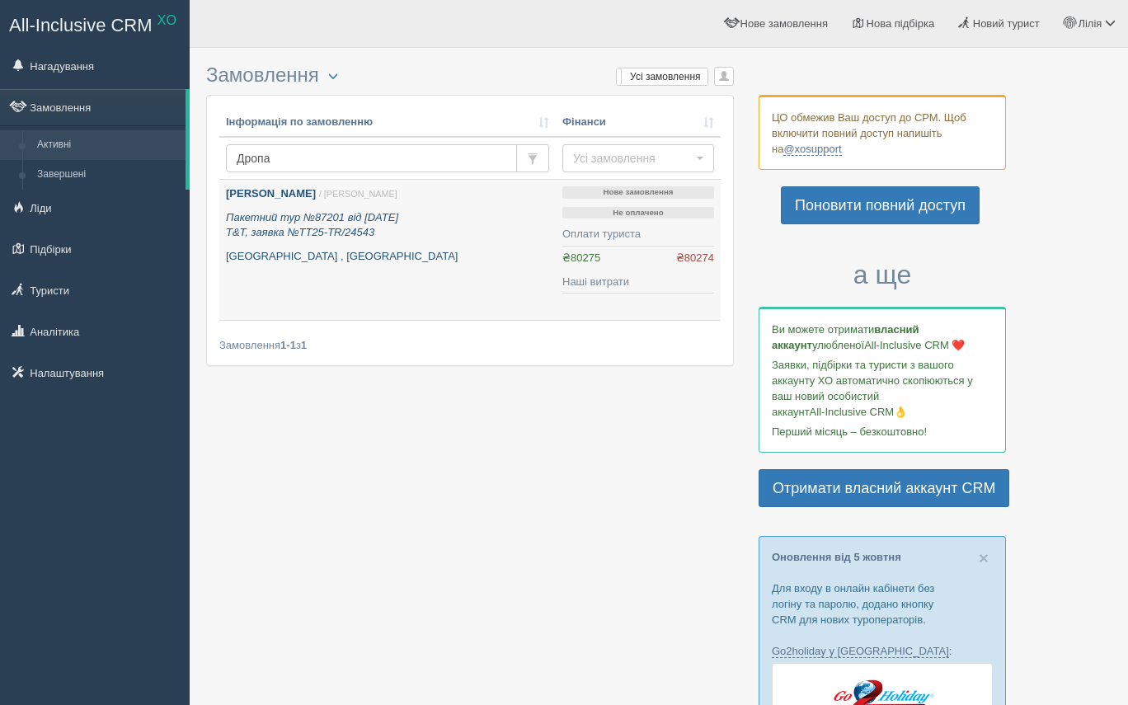
click at [316, 196] on b "[PERSON_NAME]" at bounding box center [271, 193] width 90 height 12
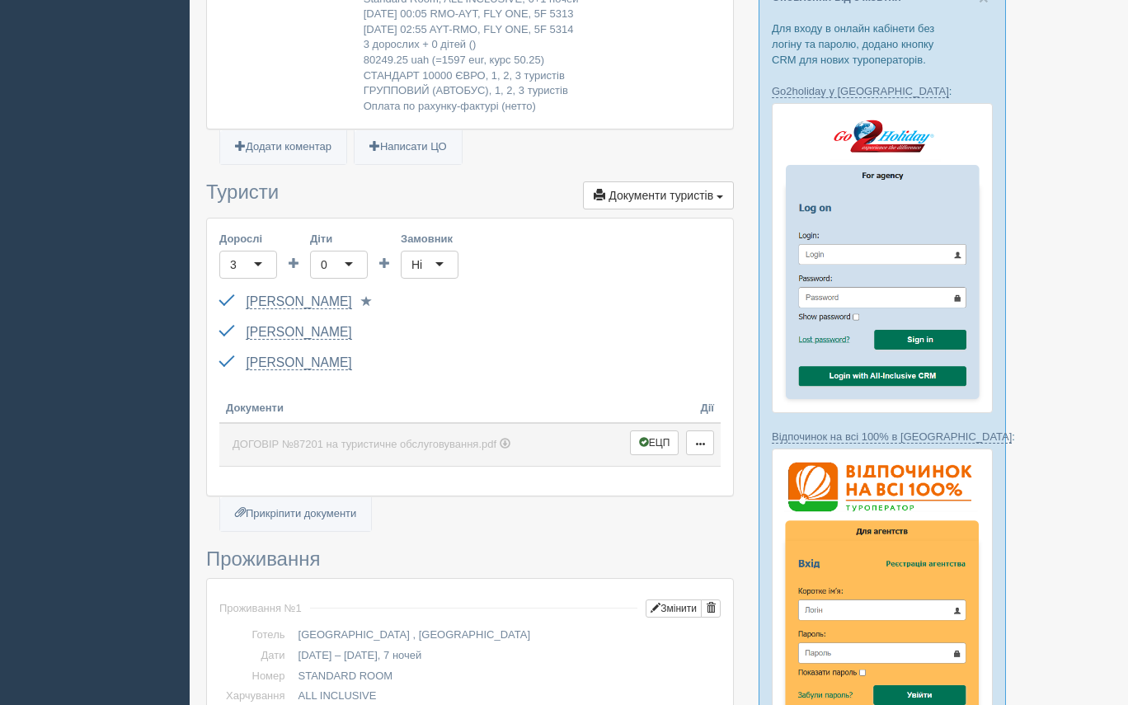
scroll to position [561, 0]
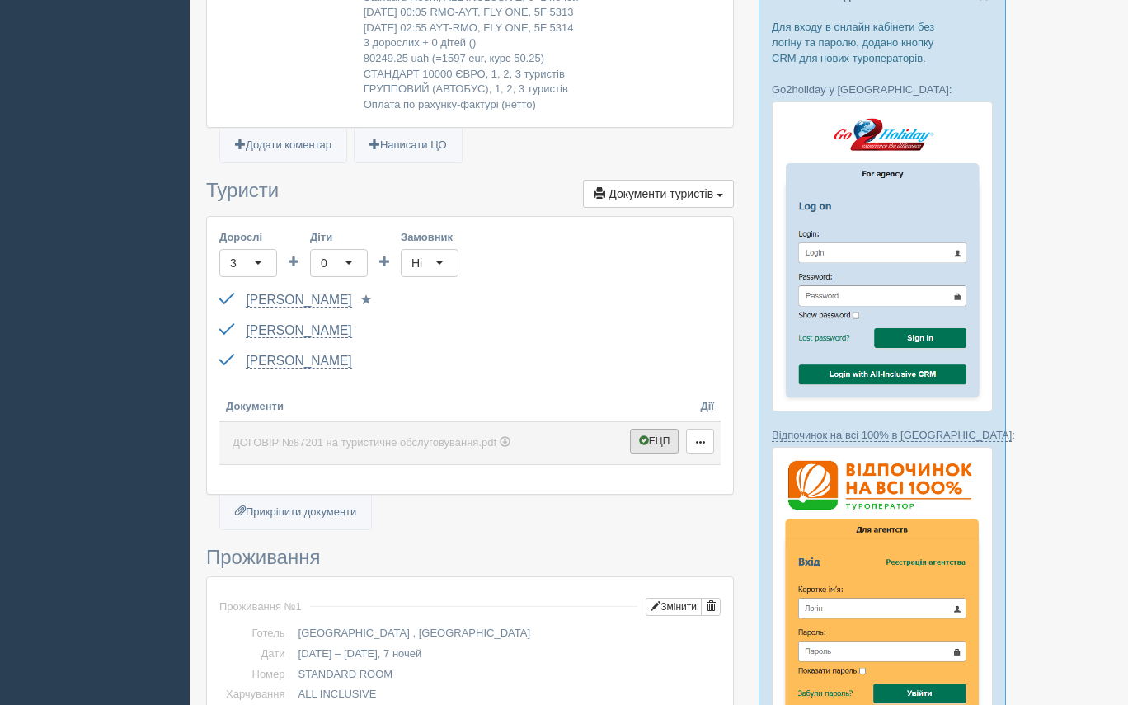
click at [674, 429] on button "ЕЦП" at bounding box center [654, 441] width 49 height 25
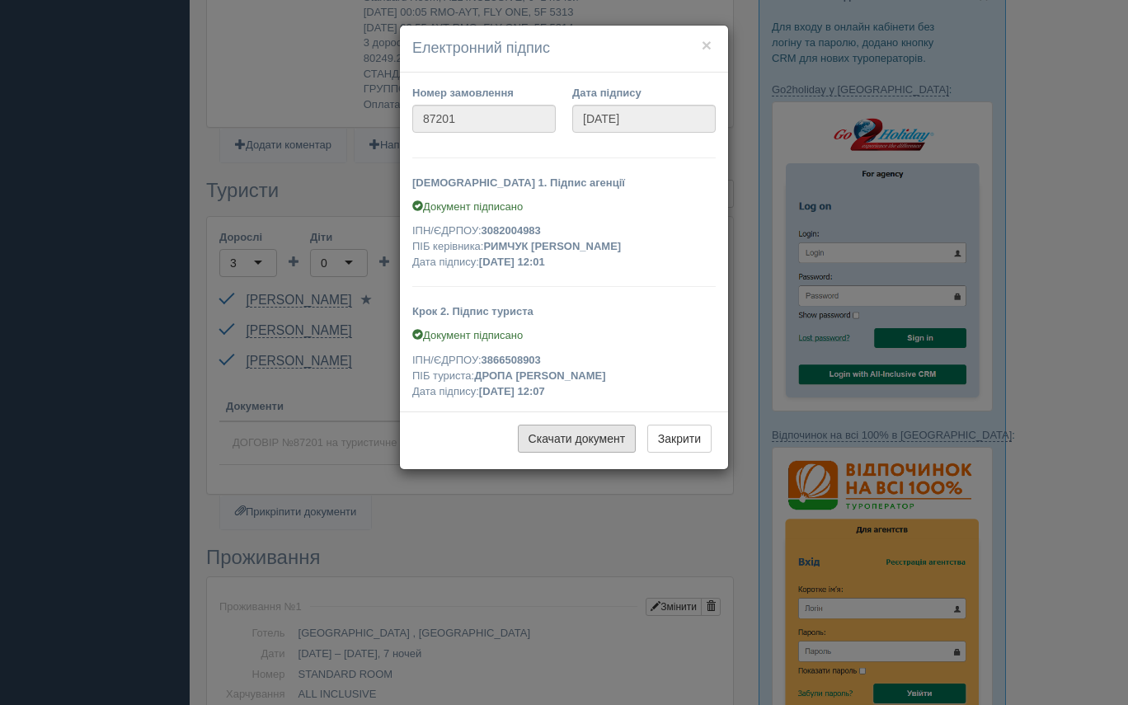
click at [587, 439] on link "Скачати документ" at bounding box center [577, 439] width 119 height 28
click at [687, 436] on button "Закрити" at bounding box center [679, 439] width 64 height 28
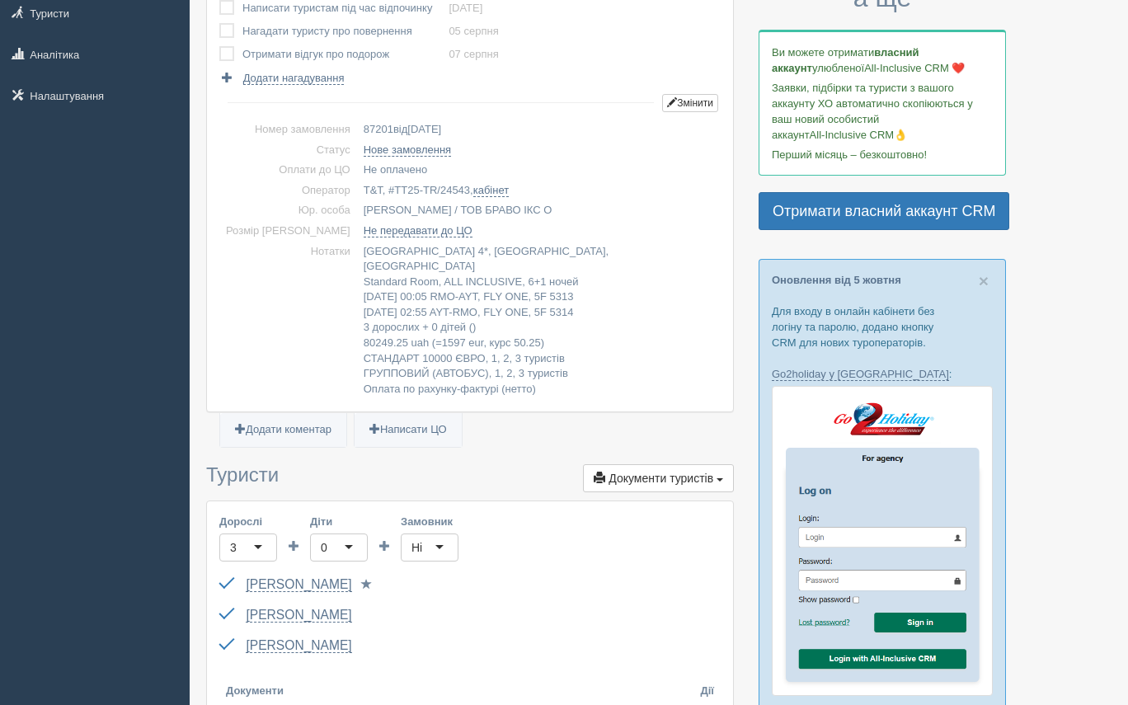
scroll to position [0, 0]
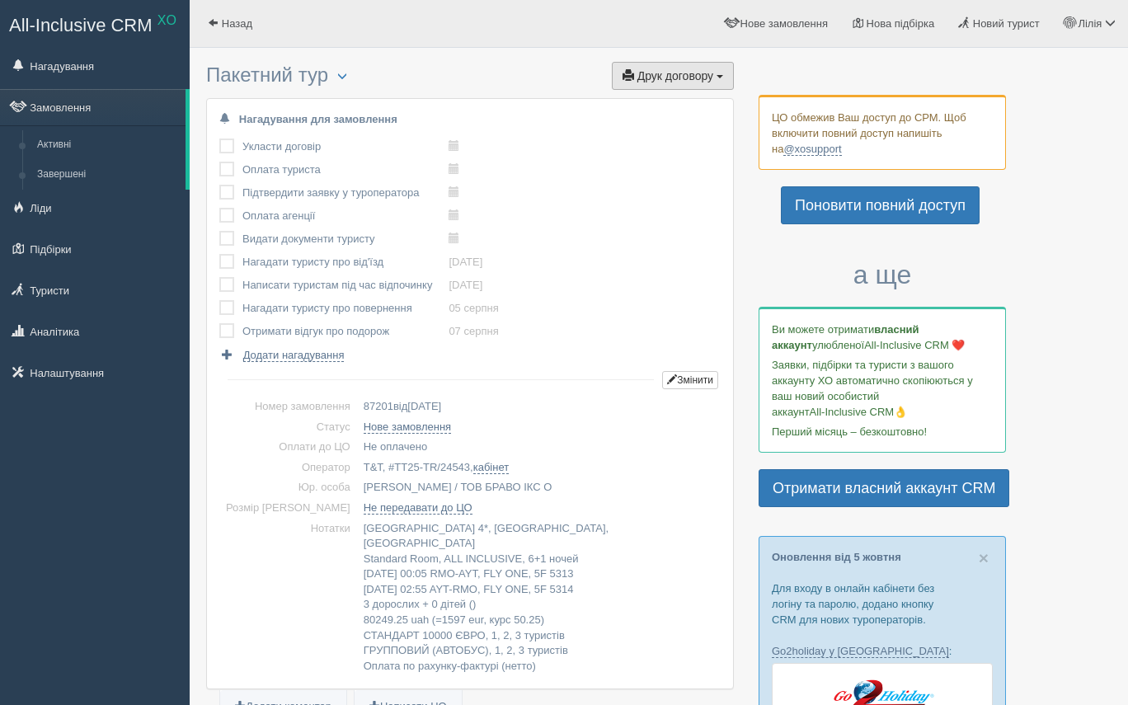
click at [670, 72] on span "Друк договору" at bounding box center [675, 75] width 76 height 13
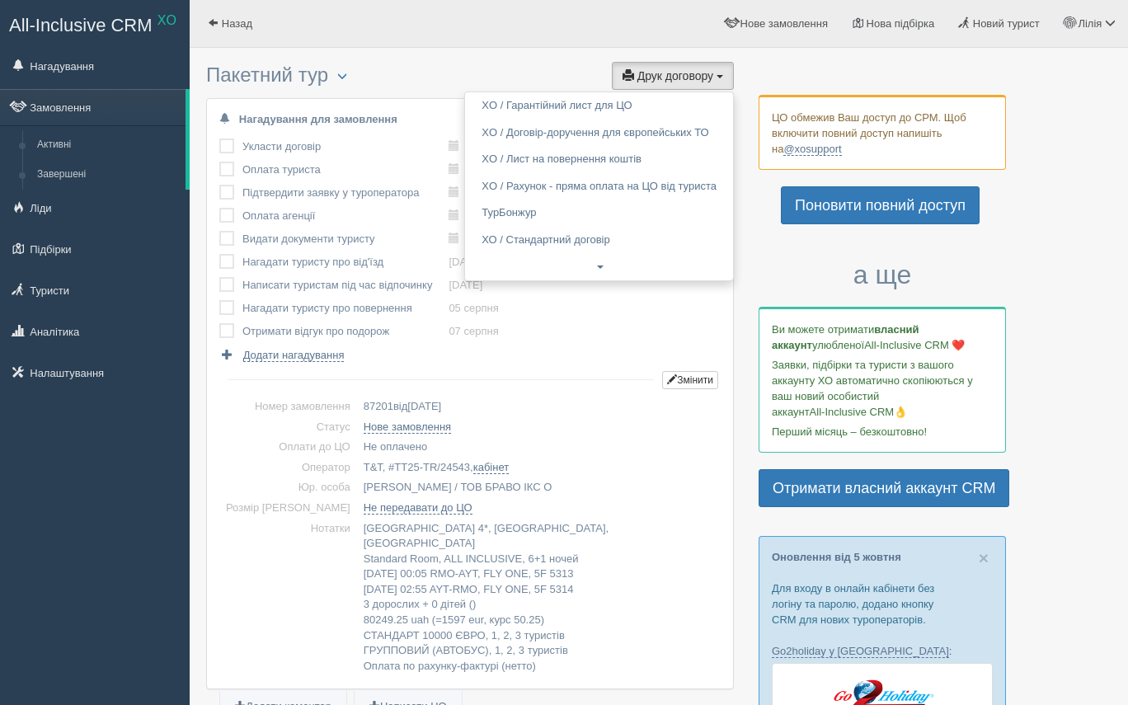
click at [580, 427] on td "Нове замовлення" at bounding box center [539, 427] width 364 height 21
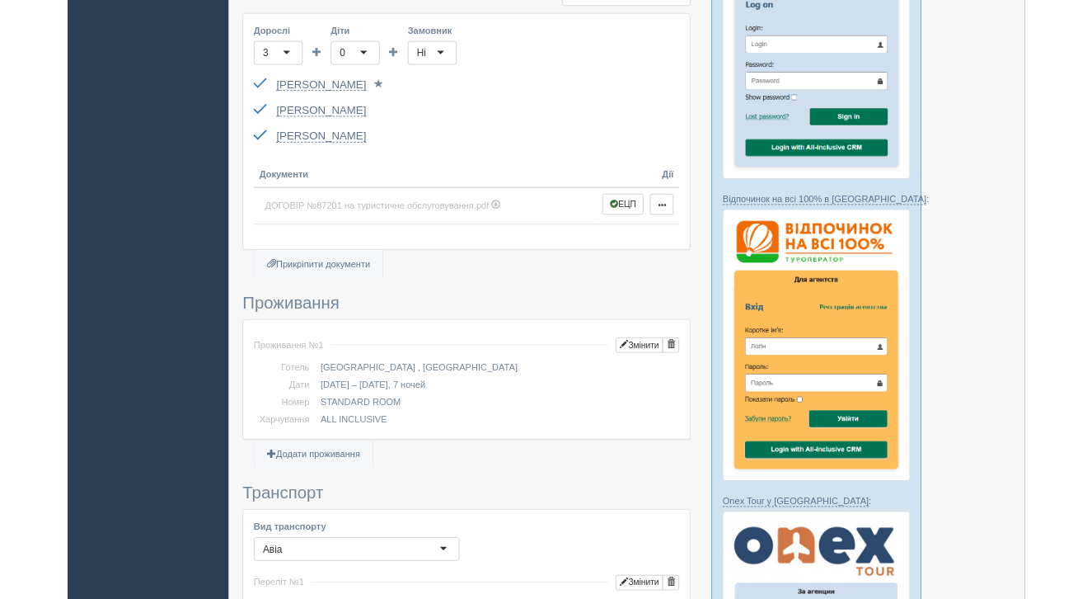
scroll to position [714, 0]
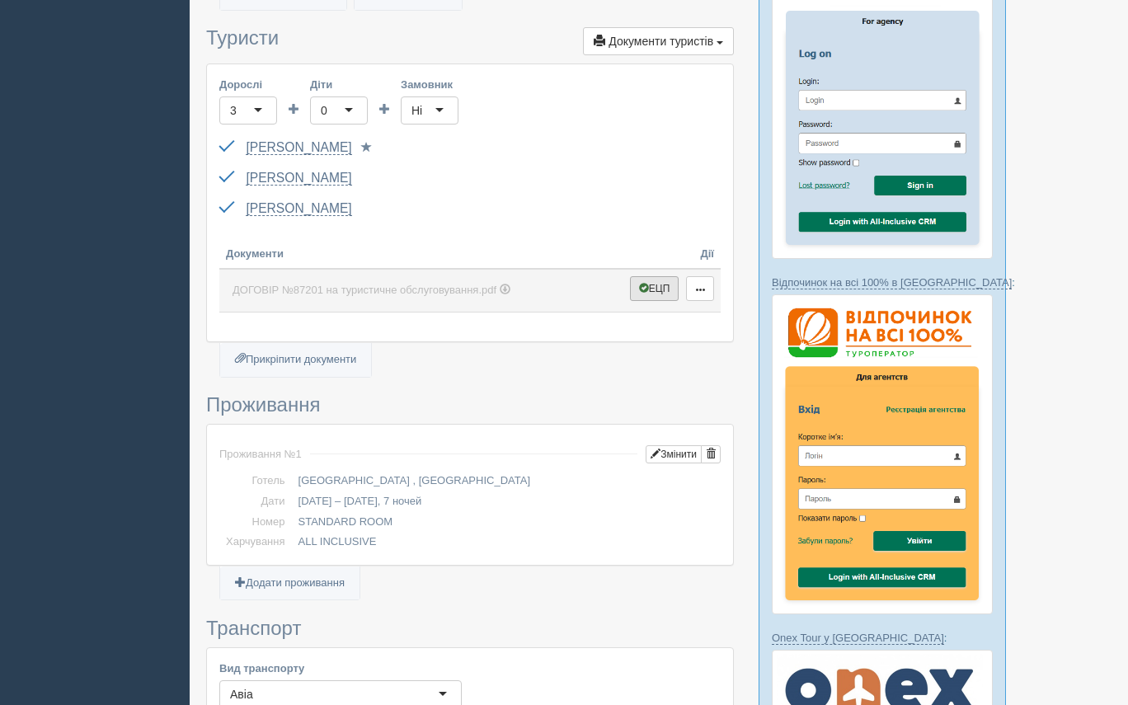
click at [662, 276] on button "ЕЦП" at bounding box center [654, 288] width 49 height 25
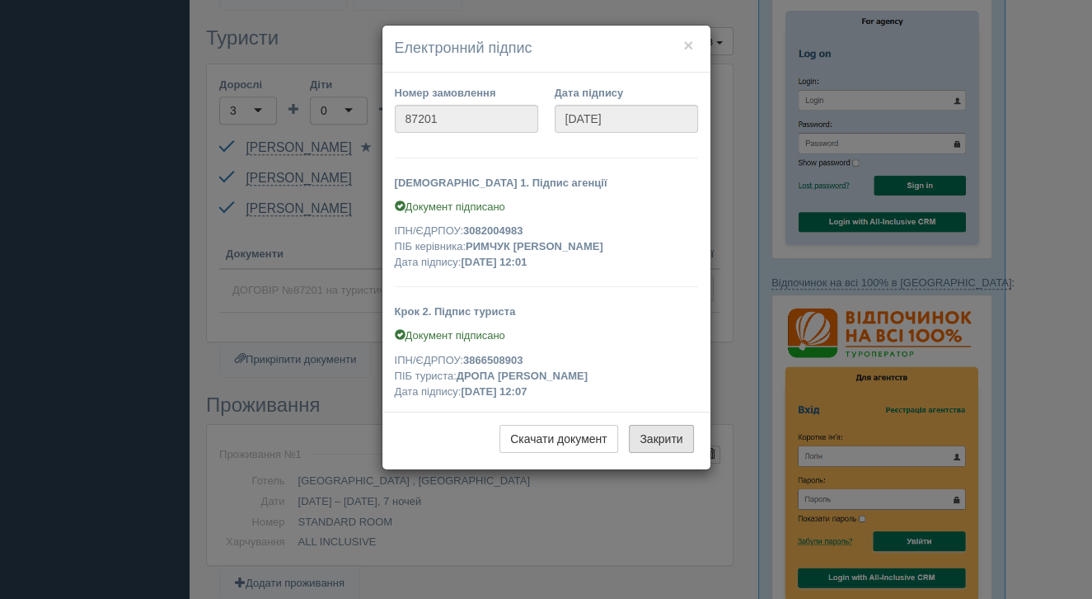
click at [668, 438] on button "Закрити" at bounding box center [661, 439] width 64 height 28
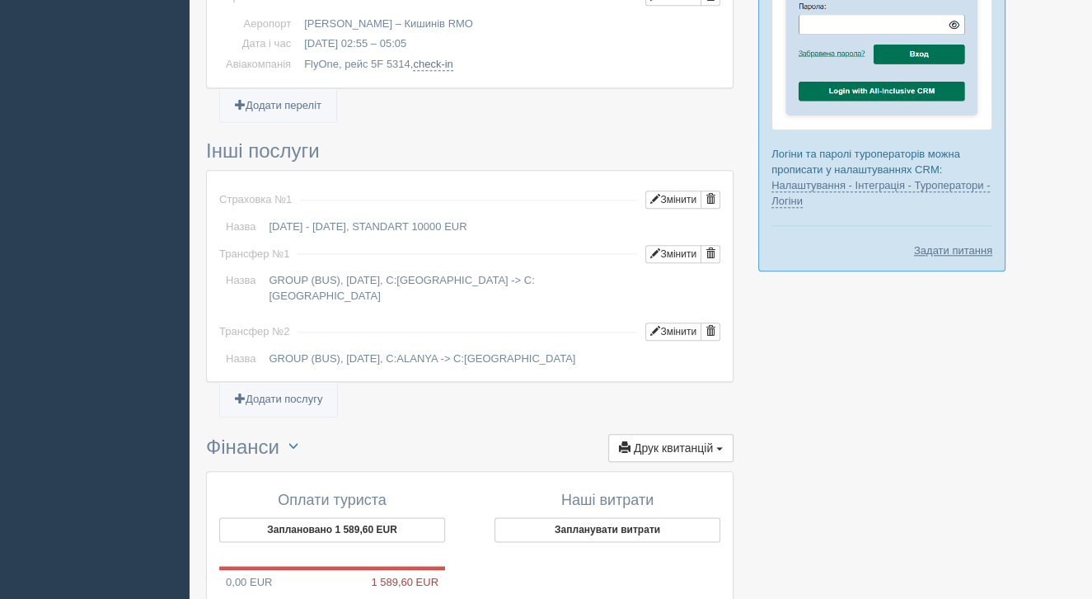
scroll to position [1748, 0]
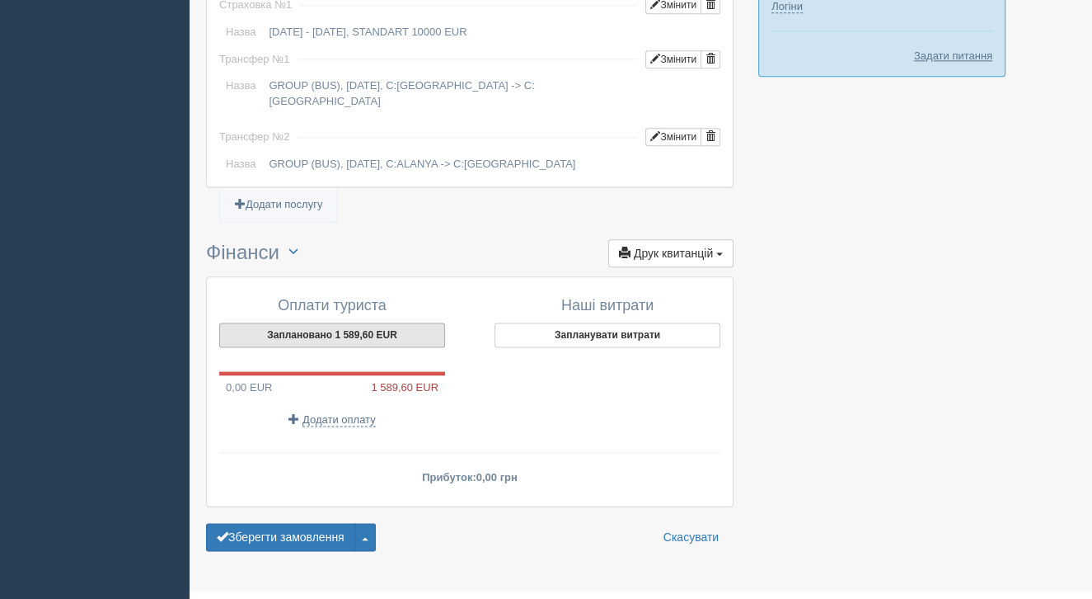
click at [341, 322] on button "Заплановано 1 589,60 EUR" at bounding box center [332, 334] width 226 height 25
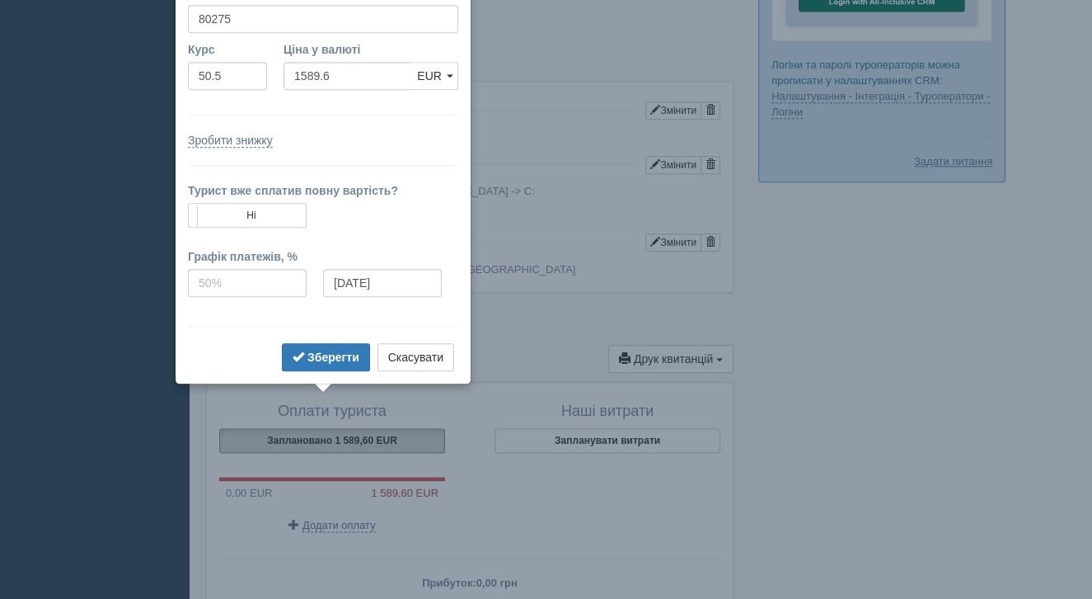
scroll to position [1591, 0]
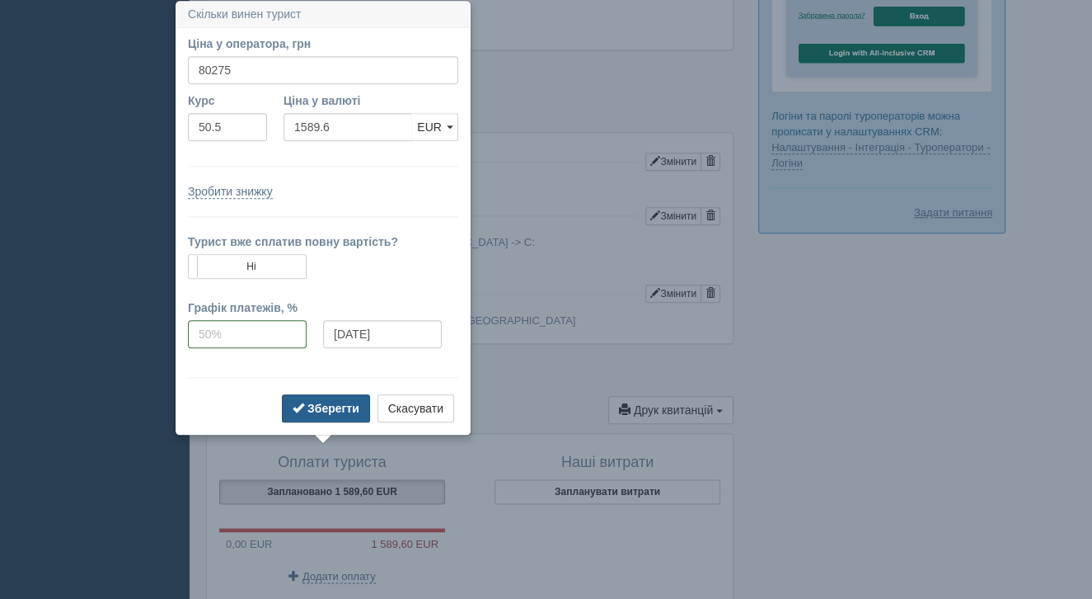
click at [330, 411] on b "Зберегти" at bounding box center [334, 408] width 52 height 13
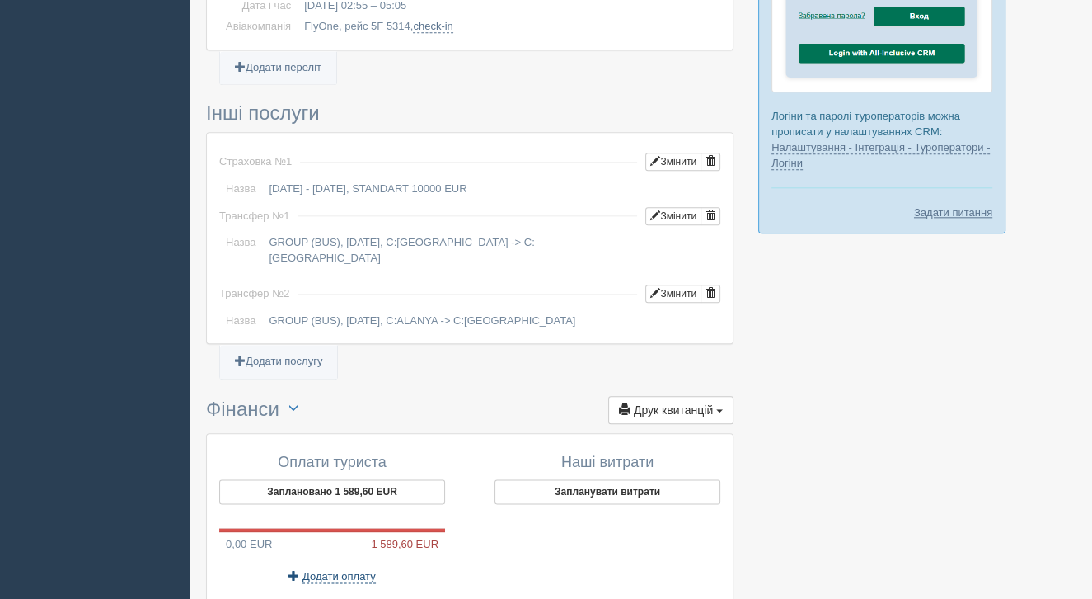
click at [310, 570] on span "Додати оплату" at bounding box center [339, 576] width 73 height 13
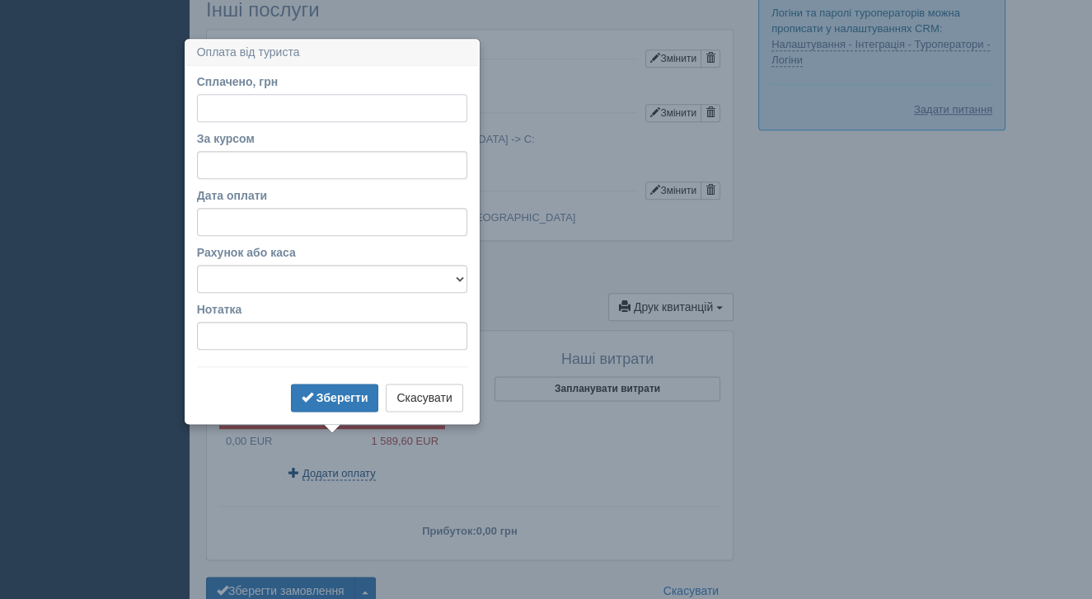
scroll to position [1732, 0]
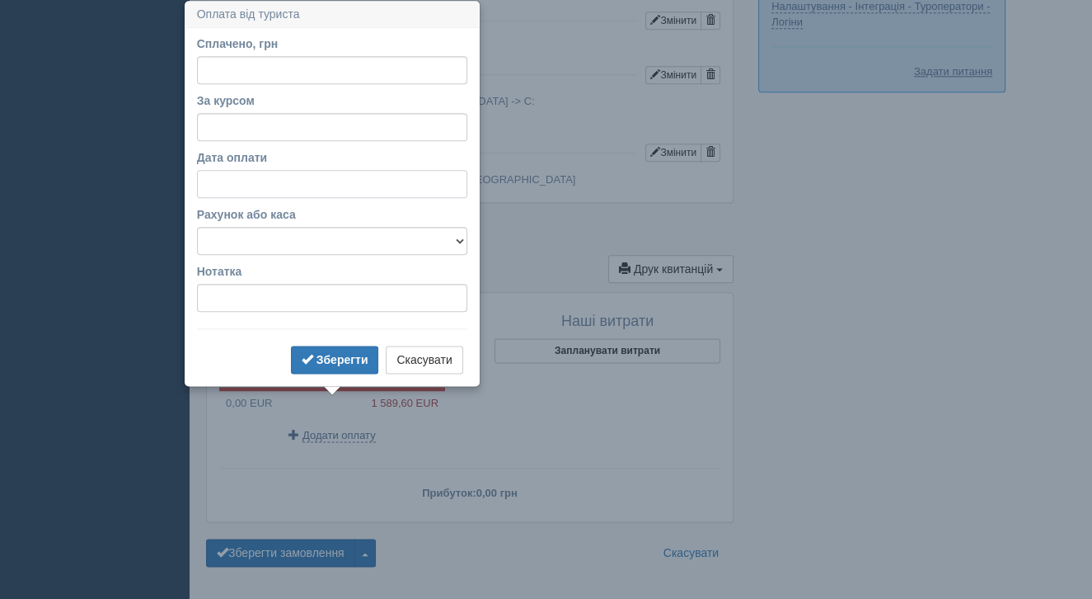
select select "13"
select select "48"
click at [224, 187] on input "Дата оплати" at bounding box center [332, 184] width 270 height 28
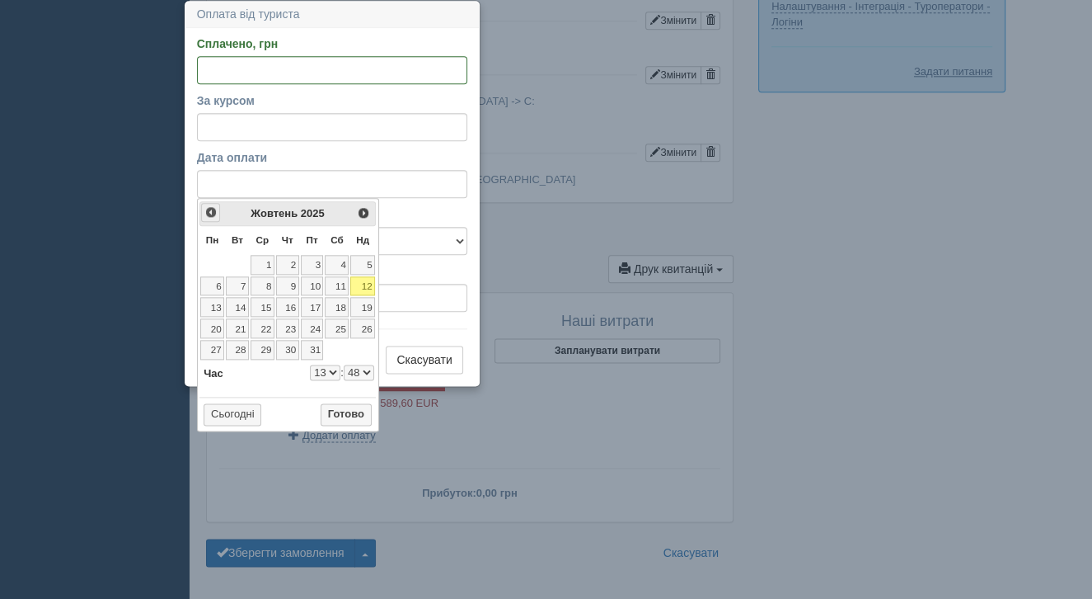
click at [214, 220] on link "<Попер" at bounding box center [210, 212] width 19 height 19
select select "13"
select select "48"
click at [211, 214] on span "<Попер" at bounding box center [210, 211] width 13 height 13
select select "13"
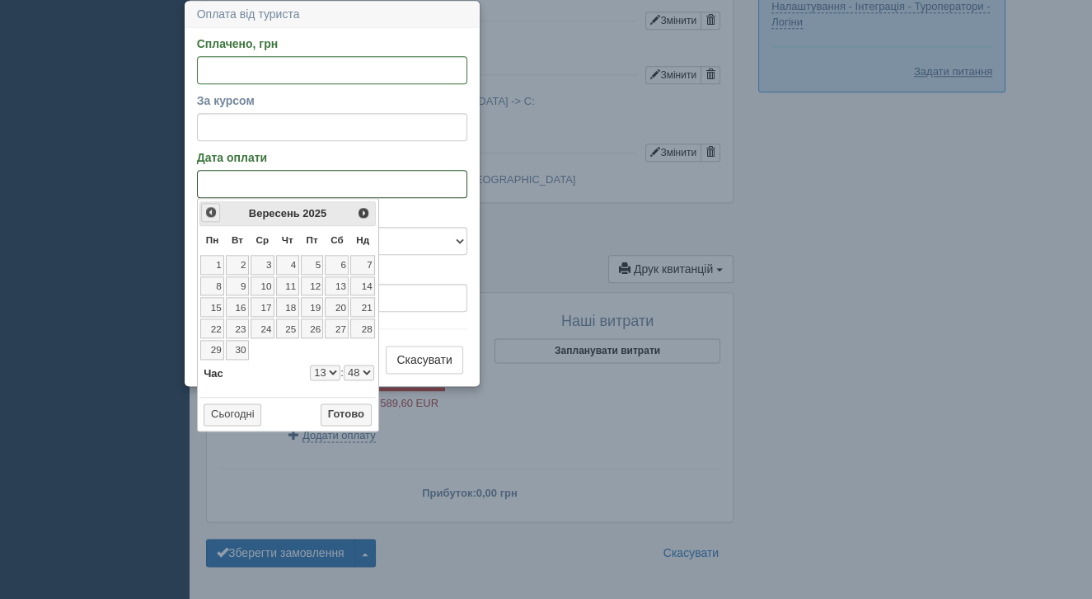
select select "48"
click at [211, 214] on span "<Попер" at bounding box center [210, 211] width 13 height 13
select select "13"
select select "48"
click at [294, 267] on link "3" at bounding box center [287, 265] width 23 height 20
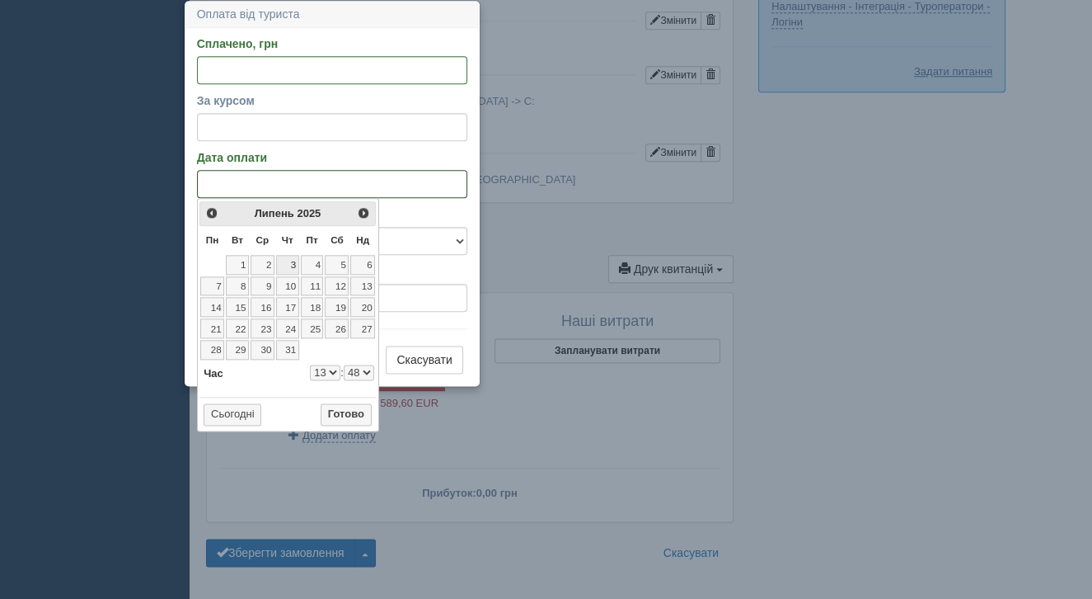
select select "13"
select select "48"
click at [209, 74] on input "Сплачено, грн" at bounding box center [332, 70] width 270 height 28
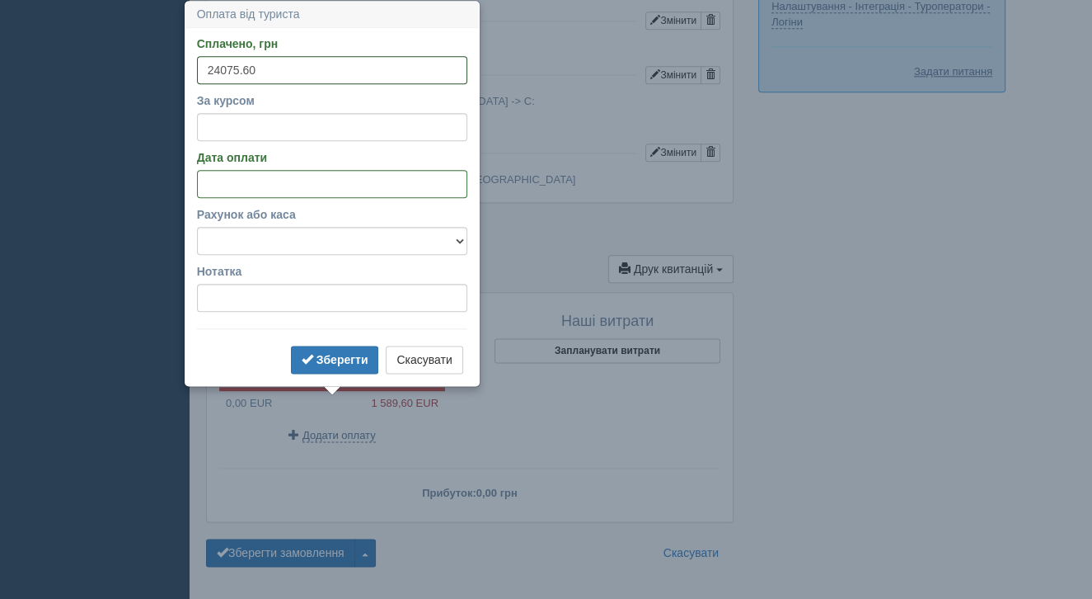
type input "24075.60"
click at [232, 125] on input "За курсом" at bounding box center [332, 127] width 270 height 28
type input "50.50"
click at [341, 355] on b "Зберегти" at bounding box center [343, 359] width 52 height 13
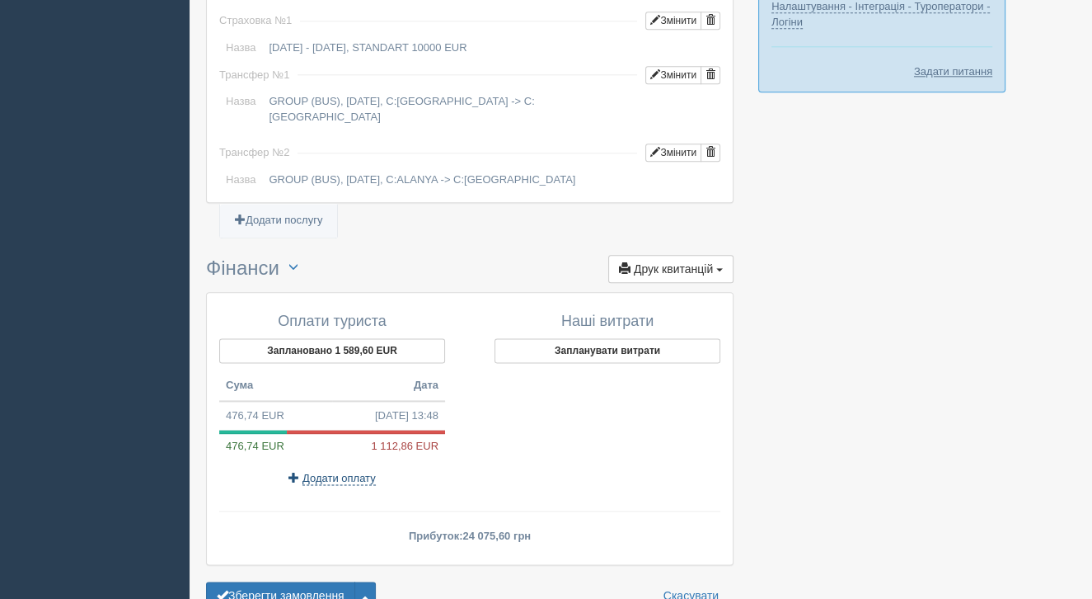
click at [326, 472] on span "Додати оплату" at bounding box center [339, 478] width 73 height 13
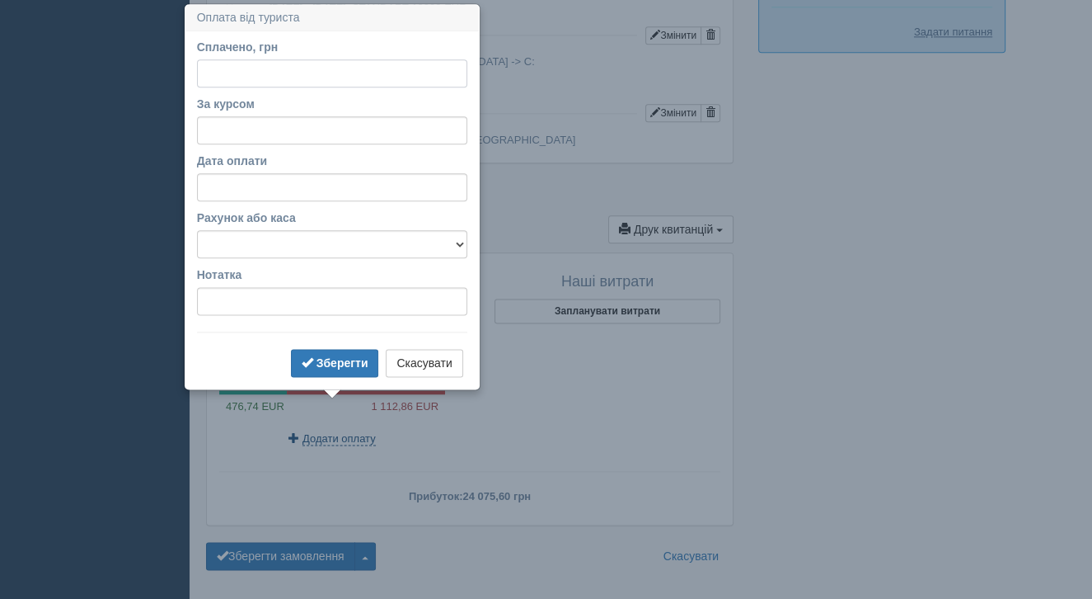
scroll to position [1775, 0]
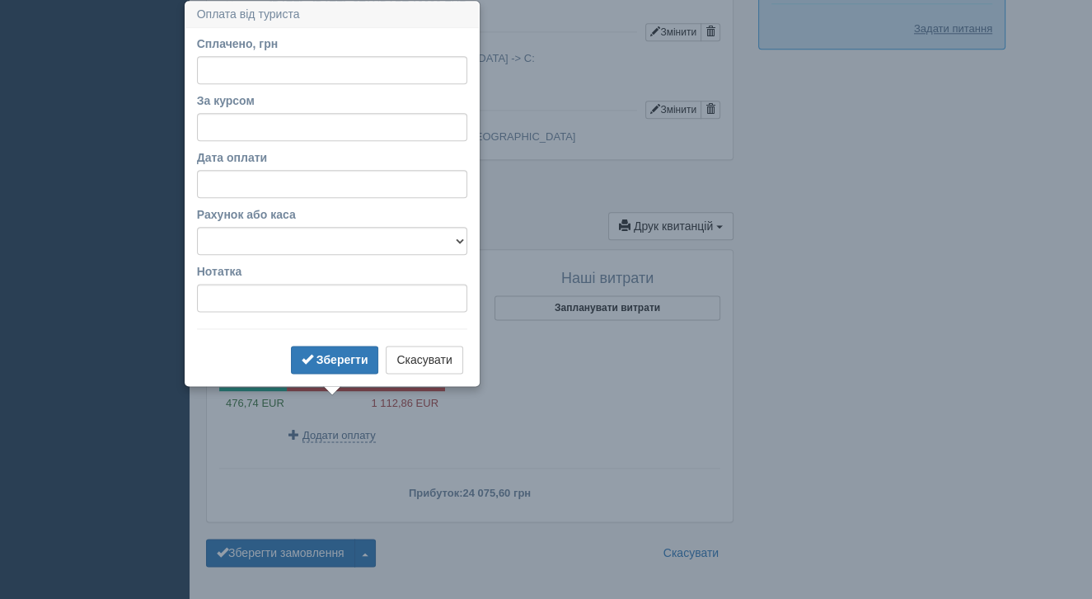
click at [195, 72] on div "Сплачено, грн За курсом Дата оплати Рахунок або каса Готівка Картка Рахунок у б…" at bounding box center [333, 206] width 294 height 357
click at [241, 73] on input "Сплачено, грн" at bounding box center [332, 70] width 270 height 28
type input "2700"
click at [257, 101] on label "За курсом" at bounding box center [332, 100] width 270 height 16
click at [257, 113] on input "За курсом" at bounding box center [332, 127] width 270 height 28
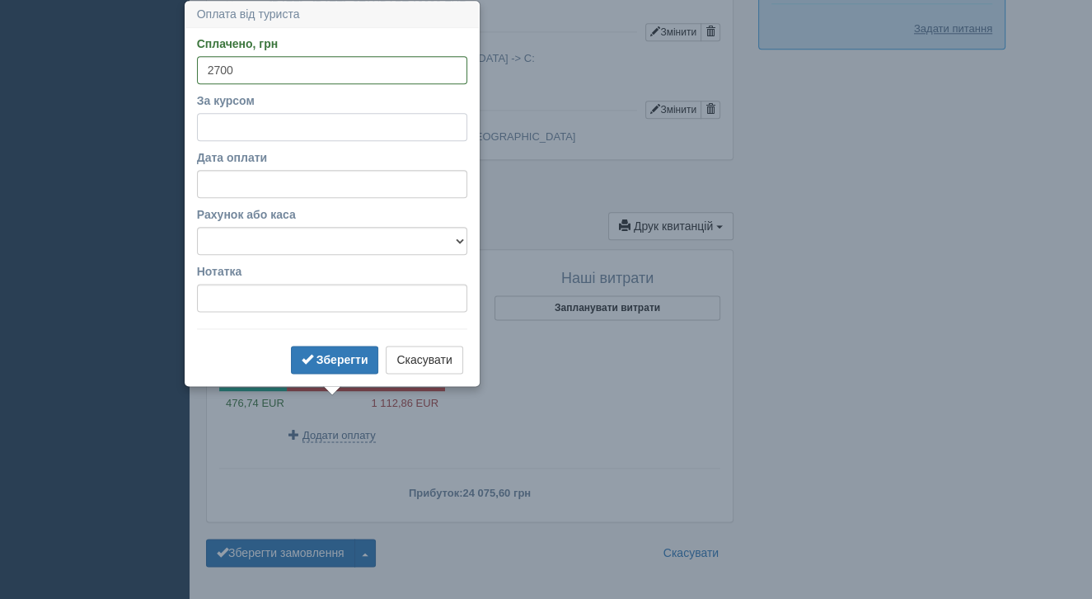
click at [263, 136] on input "За курсом" at bounding box center [332, 127] width 270 height 28
type input "50.5"
click at [220, 181] on input "Дата оплати" at bounding box center [332, 184] width 270 height 28
select select "13"
select select "48"
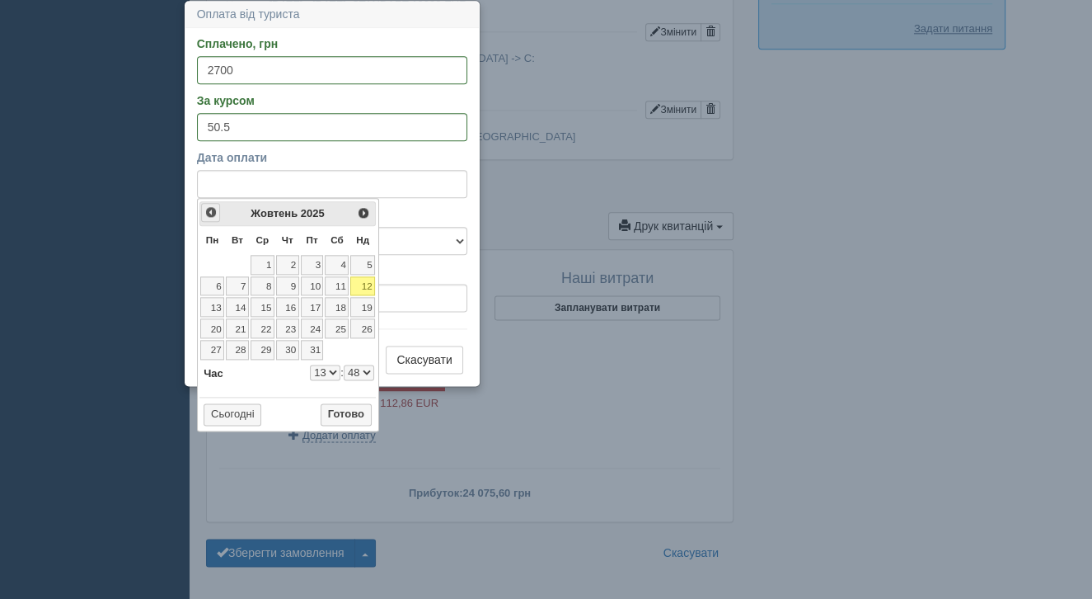
click at [213, 214] on span "<Попер" at bounding box center [210, 211] width 13 height 13
select select "13"
select select "48"
click at [213, 214] on span "<Попер" at bounding box center [210, 211] width 13 height 13
select select "13"
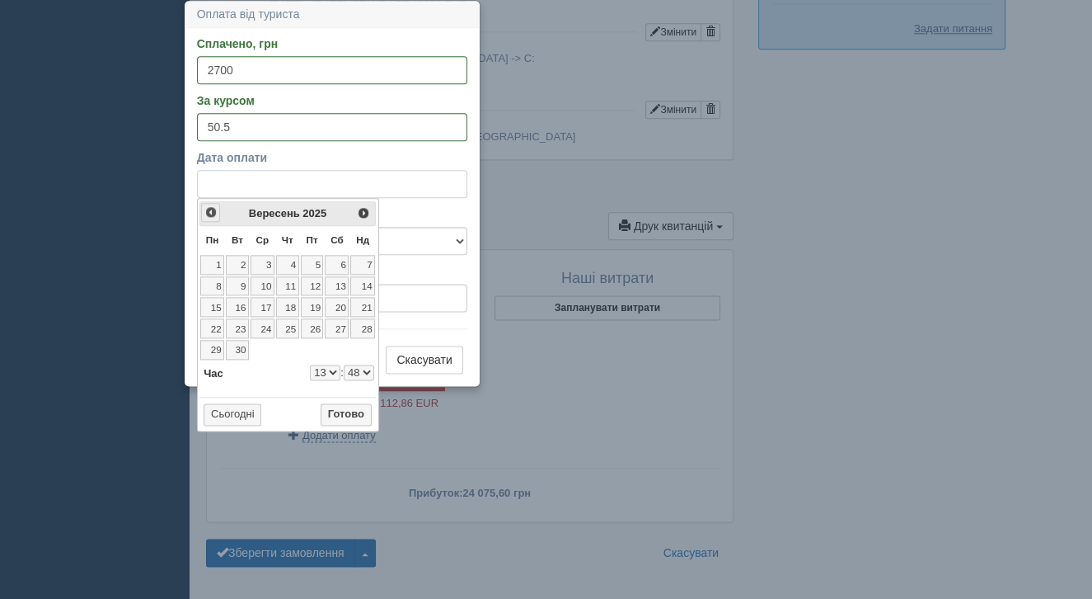
select select "48"
click at [213, 214] on span "<Попер" at bounding box center [210, 211] width 13 height 13
select select "13"
select select "48"
click at [316, 265] on link "4" at bounding box center [312, 265] width 23 height 20
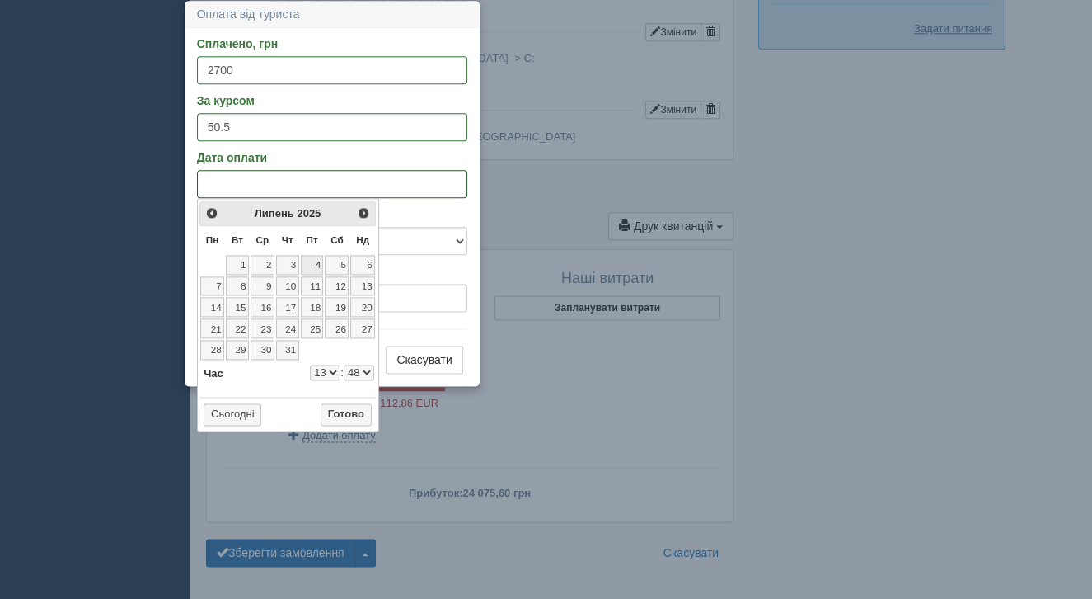
select select "13"
select select "48"
click at [449, 282] on div "Нотатка" at bounding box center [332, 287] width 270 height 49
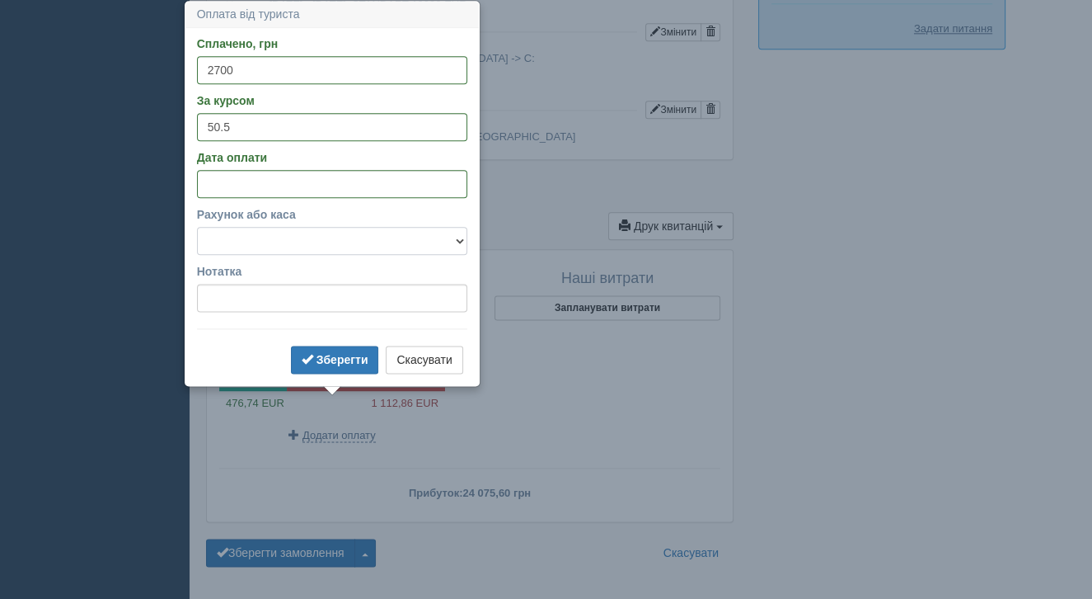
click at [348, 233] on select "Готівка Картка Рахунок у банку" at bounding box center [332, 241] width 270 height 28
select select "1166"
click at [331, 355] on b "Зберегти" at bounding box center [343, 359] width 52 height 13
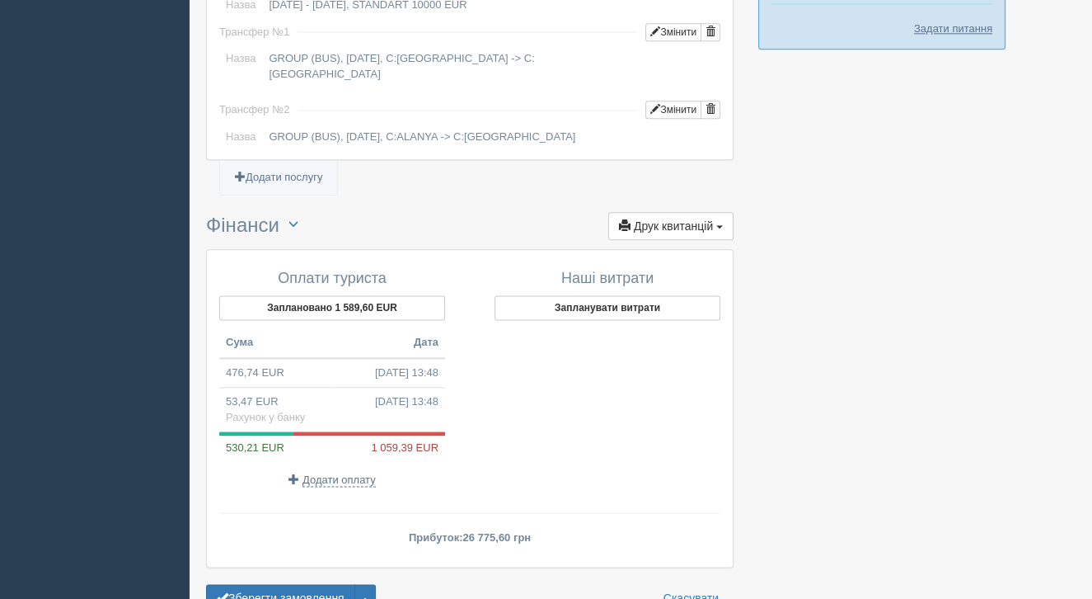
click at [317, 436] on div "Оплати туриста Заплановано 1 589,60 EUR Сума Дата 476,74 EUR 03.07.2025 13:48 5…" at bounding box center [340, 378] width 259 height 233
click at [322, 473] on span "Додати оплату" at bounding box center [339, 479] width 73 height 13
select select
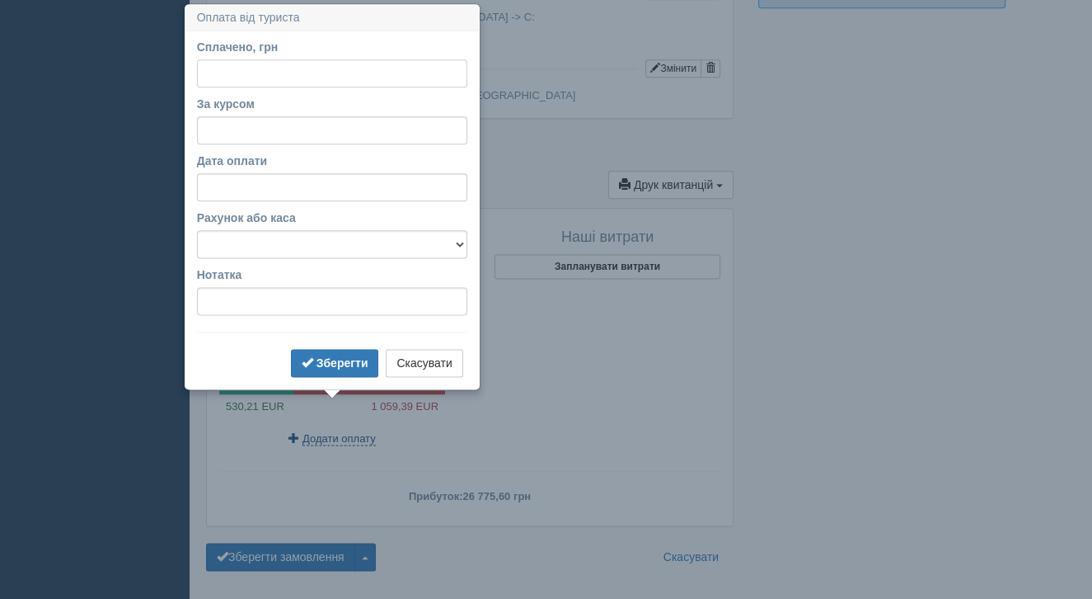
scroll to position [1820, 0]
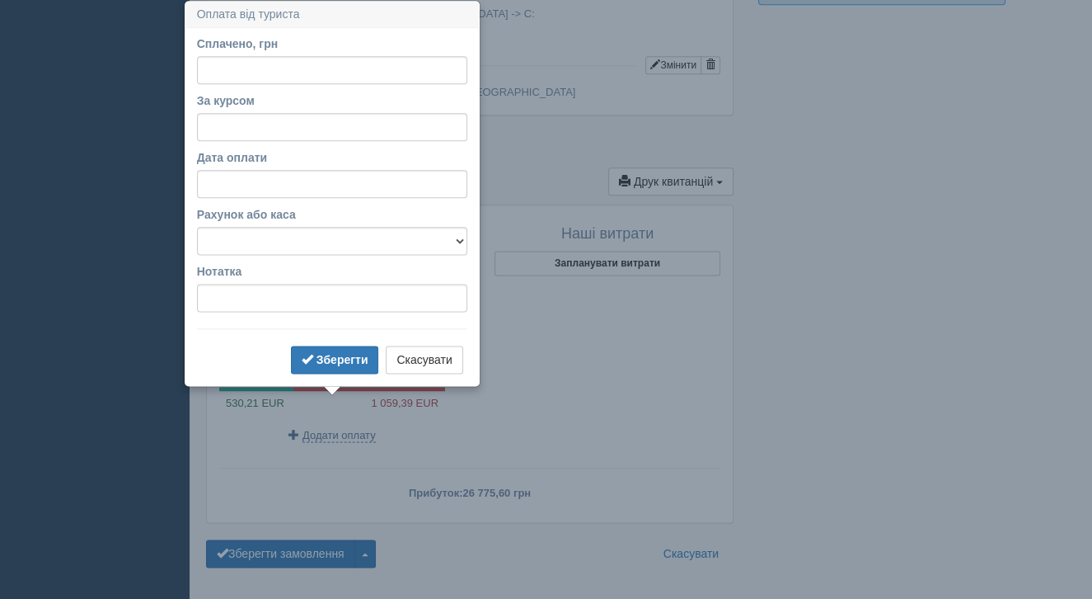
click at [438, 378] on div "Сплачено, грн За курсом Дата оплати Рахунок або каса Готівка Картка Рахунок у б…" at bounding box center [333, 206] width 294 height 357
click at [434, 359] on button "Скасувати" at bounding box center [424, 359] width 77 height 28
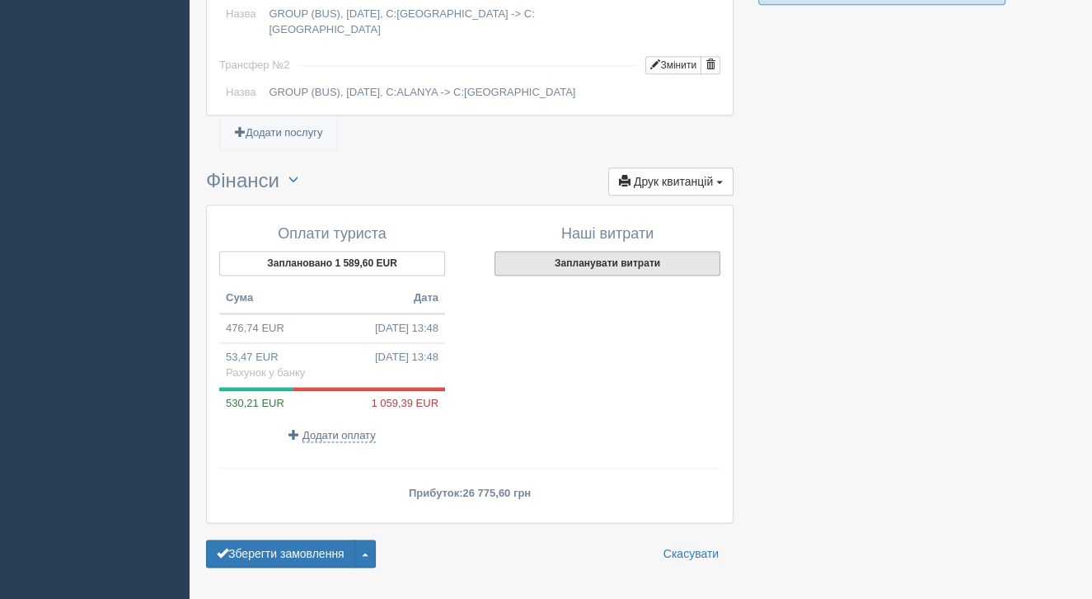
click at [650, 251] on button "Запланувати витрати" at bounding box center [608, 263] width 226 height 25
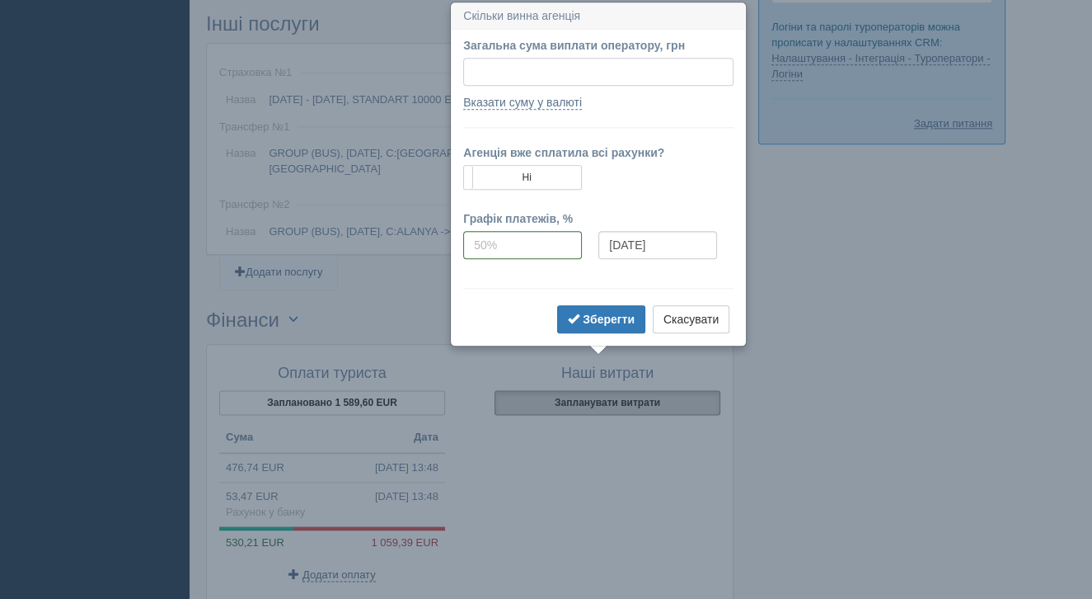
scroll to position [1682, 0]
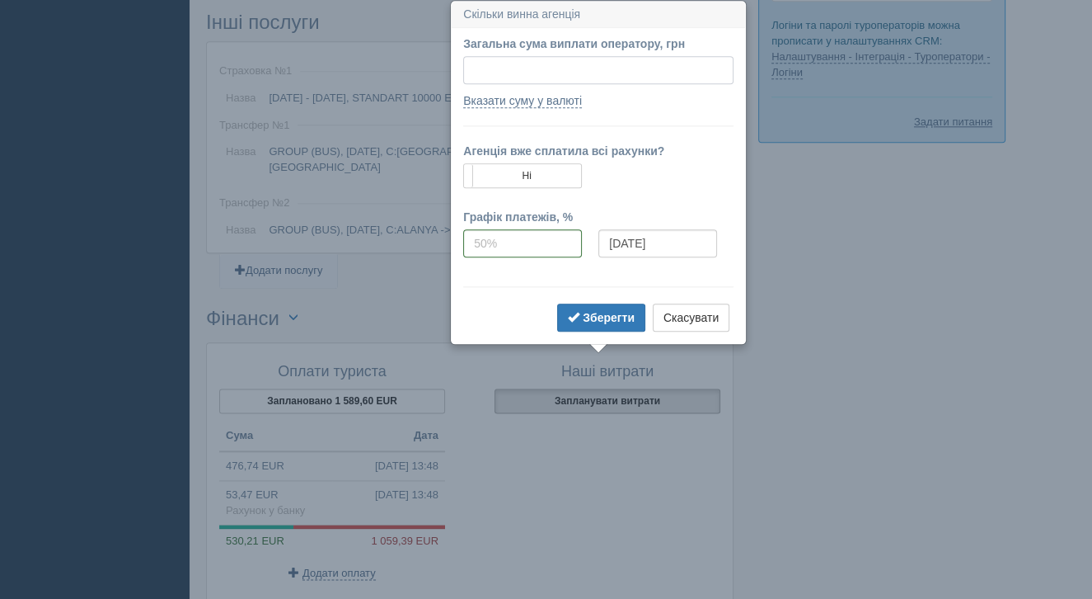
click at [513, 77] on input "Загальна сума виплати оператору, грн" at bounding box center [598, 70] width 270 height 28
type input "26750"
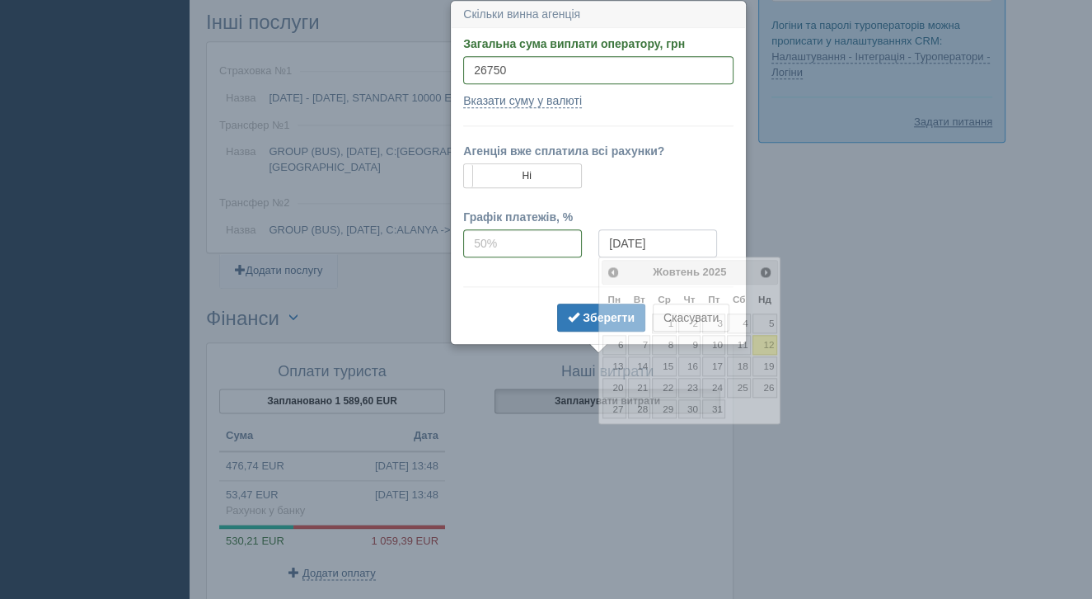
click at [647, 242] on input "12.10.2025" at bounding box center [658, 243] width 119 height 28
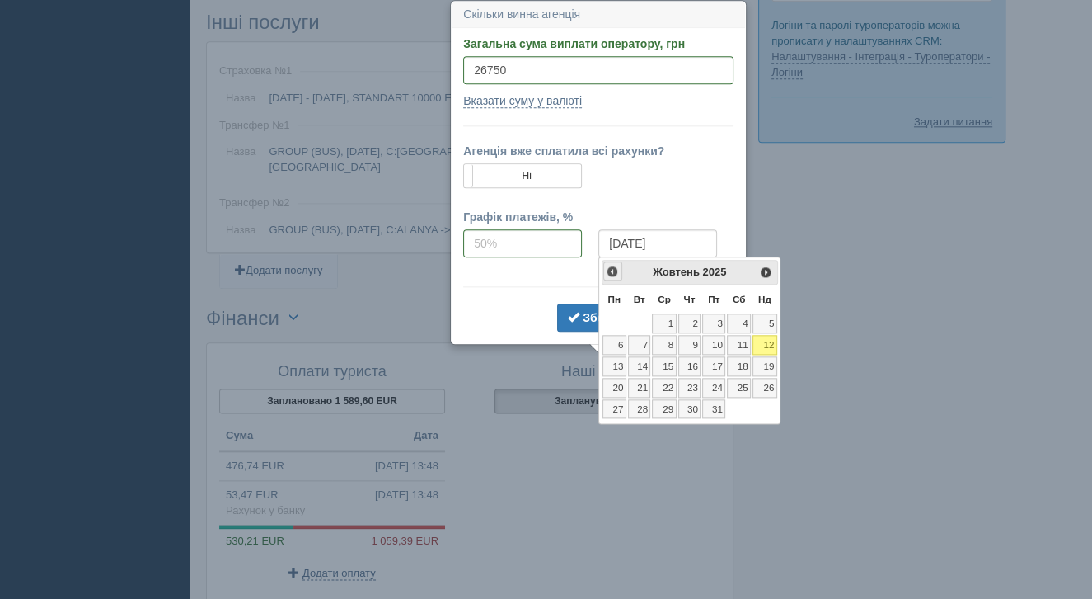
click at [615, 266] on span "<Попер" at bounding box center [612, 271] width 13 height 13
click at [726, 324] on td "5" at bounding box center [739, 322] width 26 height 21
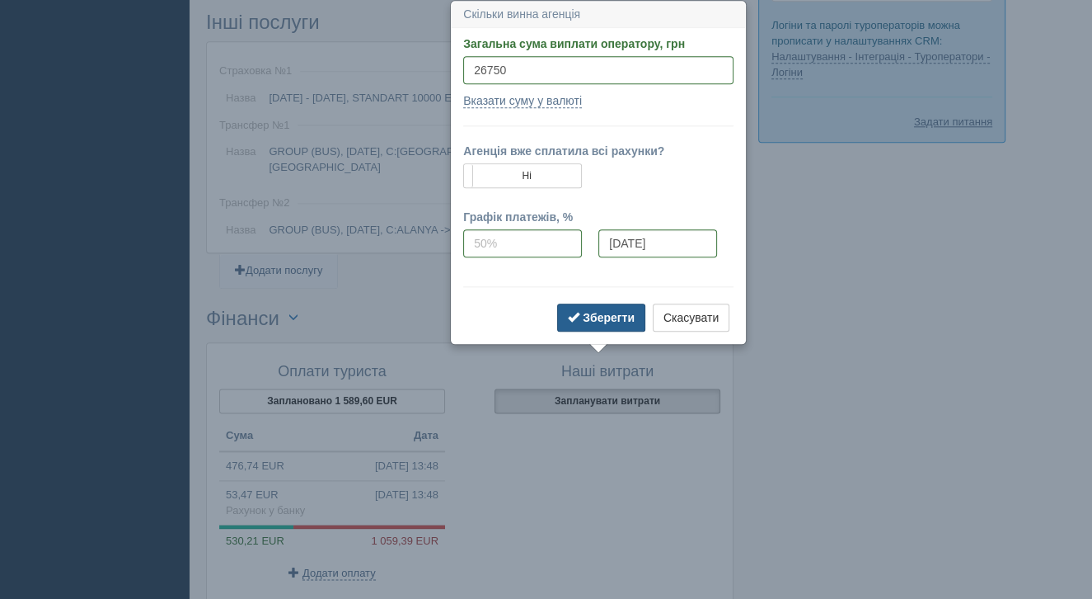
click at [597, 319] on b "Зберегти" at bounding box center [609, 317] width 52 height 13
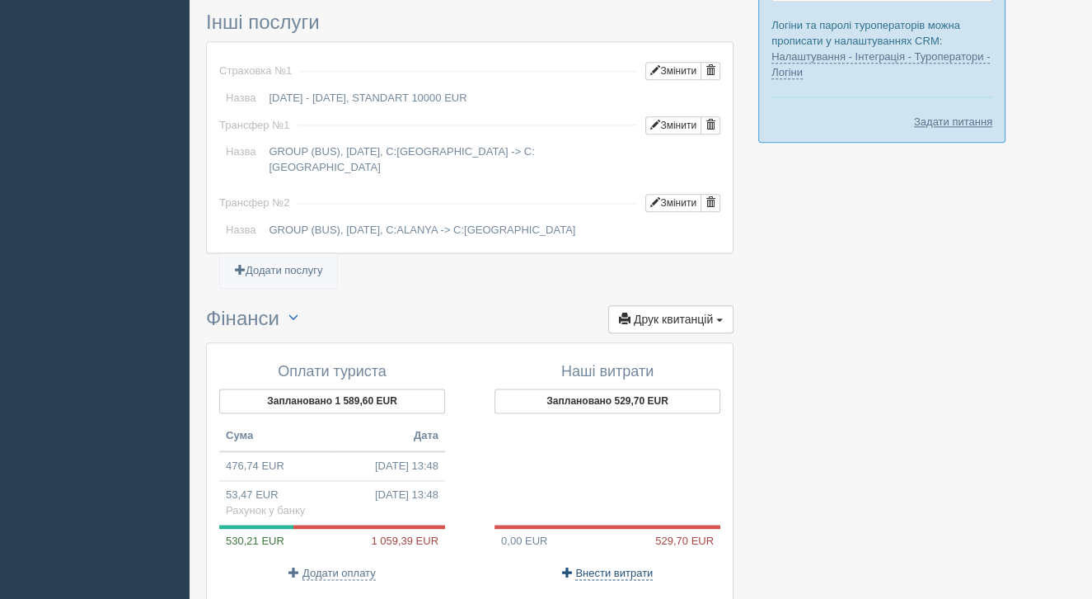
click at [601, 566] on span "Внести витрати" at bounding box center [613, 572] width 77 height 13
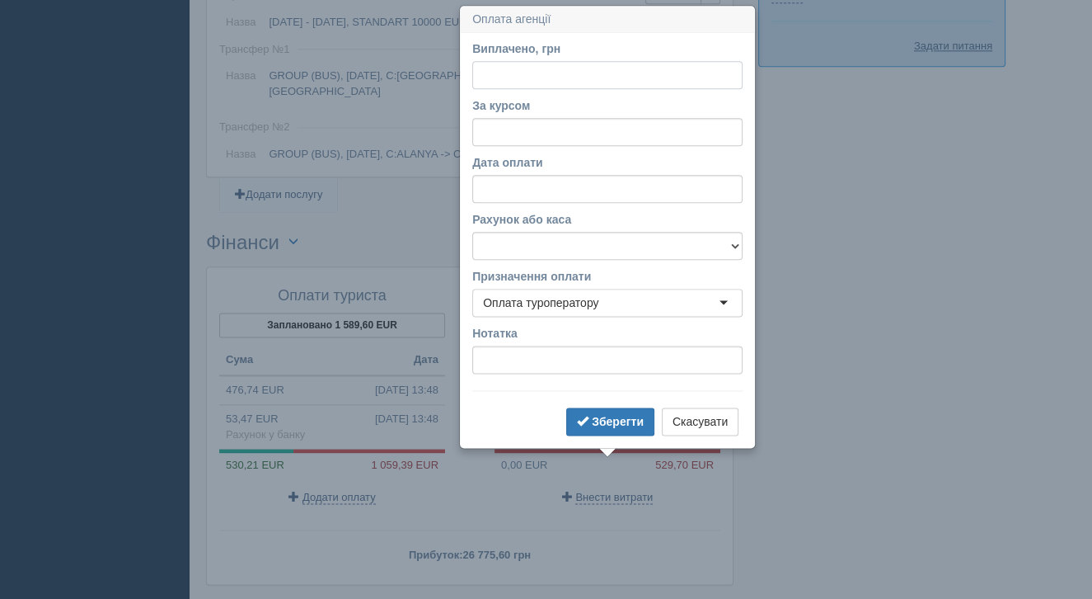
scroll to position [1763, 0]
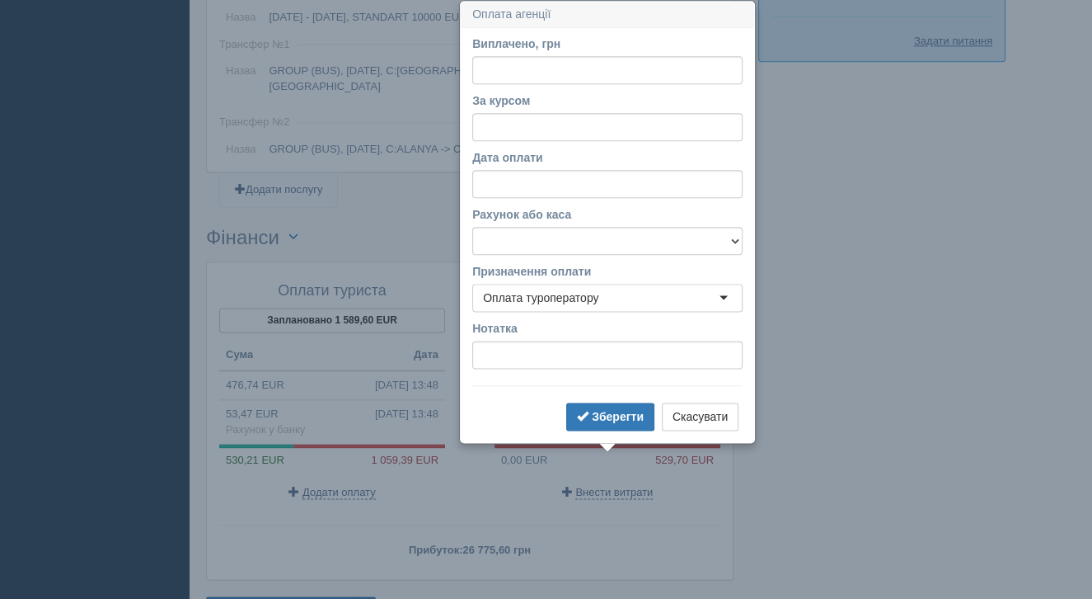
click at [555, 53] on div "Виплачено, грн" at bounding box center [607, 59] width 270 height 49
click at [528, 69] on input "Виплачено, грн" at bounding box center [607, 70] width 270 height 28
type input "26700"
click at [542, 119] on input "За курсом" at bounding box center [607, 127] width 270 height 28
click at [524, 178] on input "Дата оплати" at bounding box center [607, 184] width 270 height 28
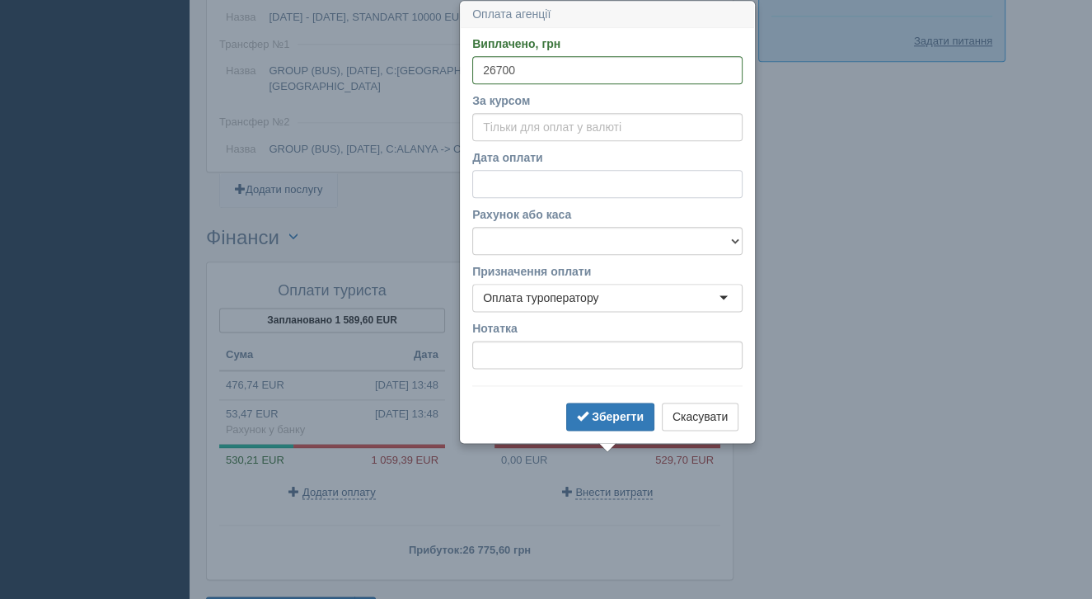
select select "13"
select select "50"
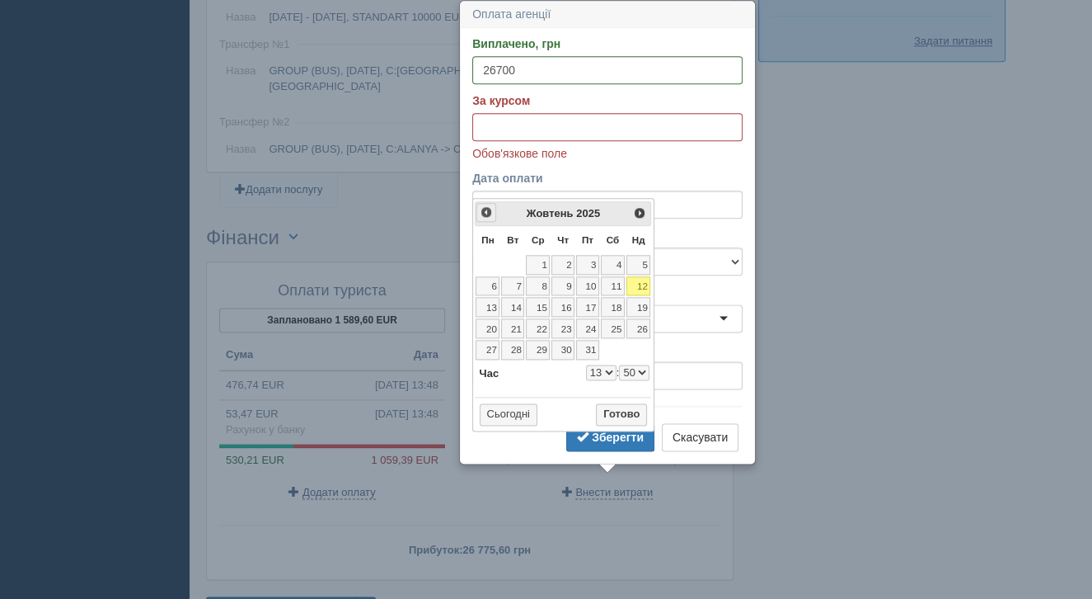
click at [488, 210] on span "<Попер" at bounding box center [486, 211] width 13 height 13
select select "13"
select select "50"
click at [488, 210] on span "<Попер" at bounding box center [486, 211] width 13 height 13
select select "13"
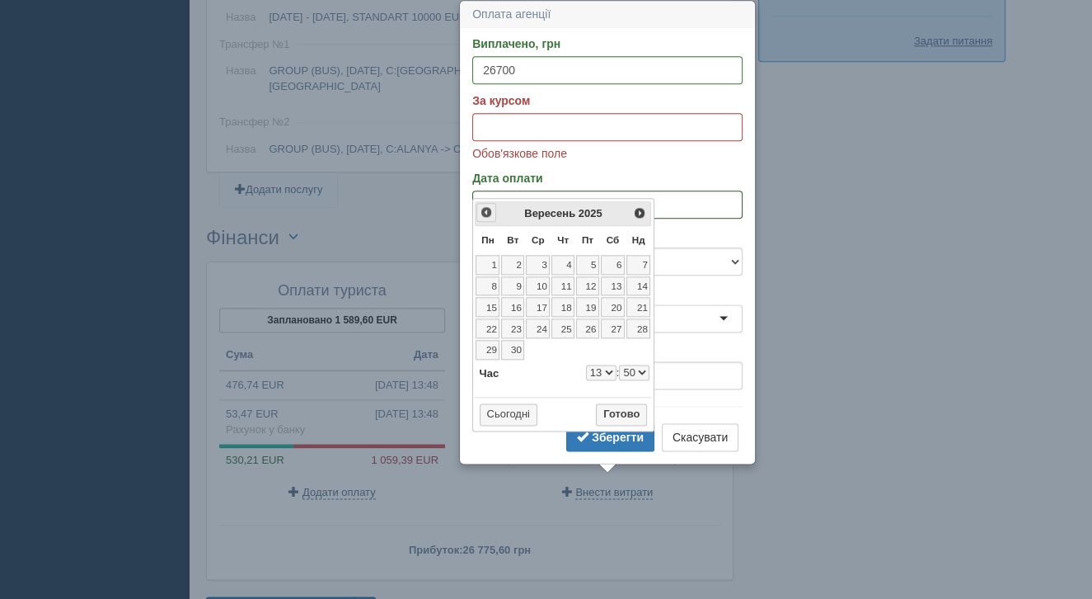
select select "50"
click at [488, 210] on span "<Попер" at bounding box center [486, 211] width 13 height 13
select select "13"
select select "50"
click at [594, 264] on link "4" at bounding box center [587, 265] width 23 height 20
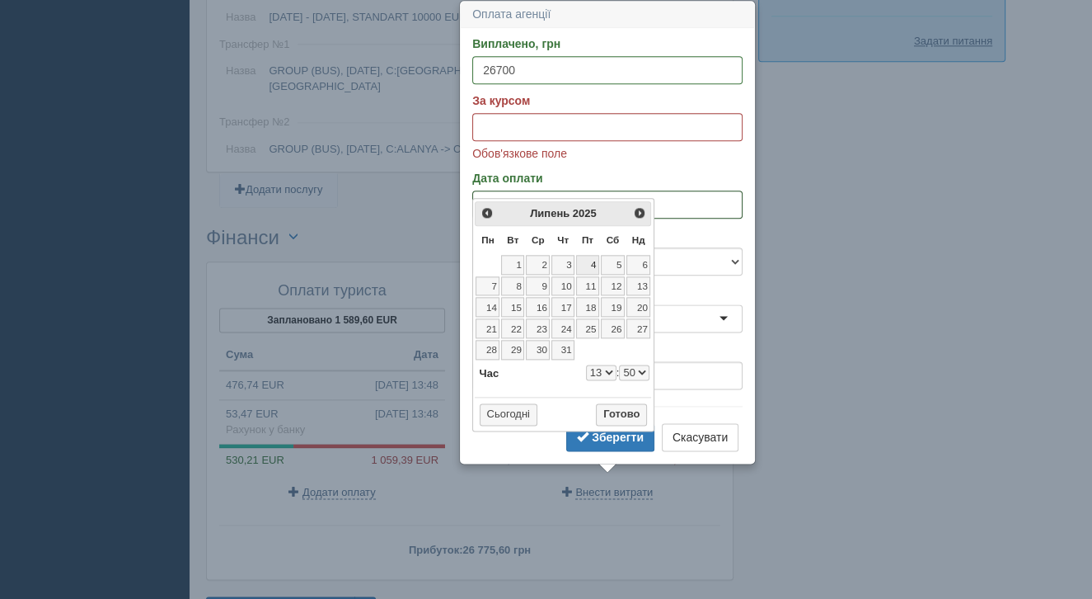
select select "13"
select select "50"
click at [531, 122] on input "За курсом" at bounding box center [607, 127] width 270 height 28
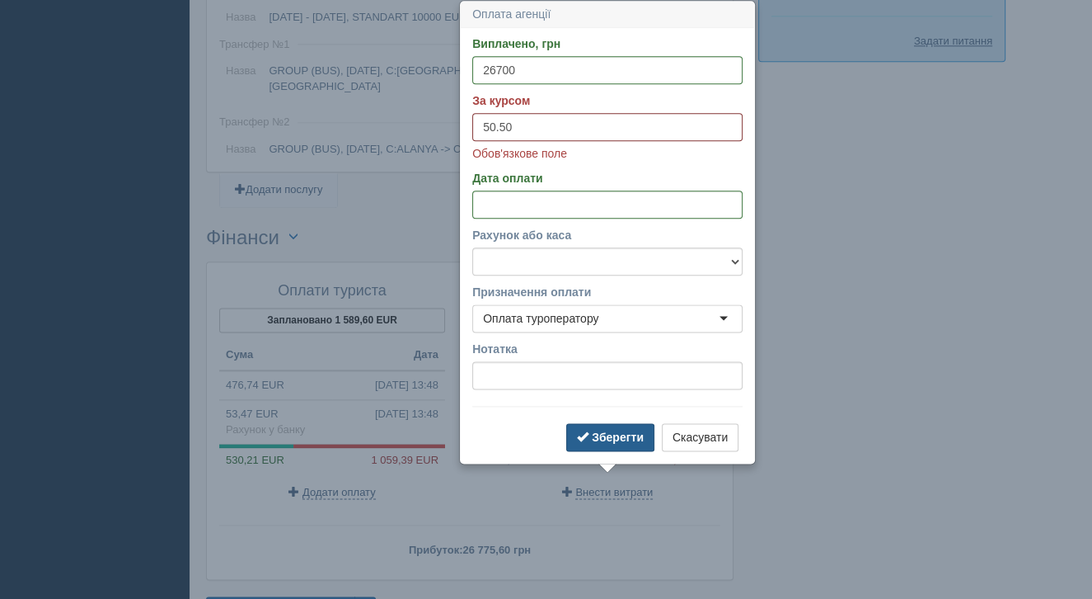
type input "50.50"
click at [625, 432] on b "Зберегти" at bounding box center [618, 436] width 52 height 13
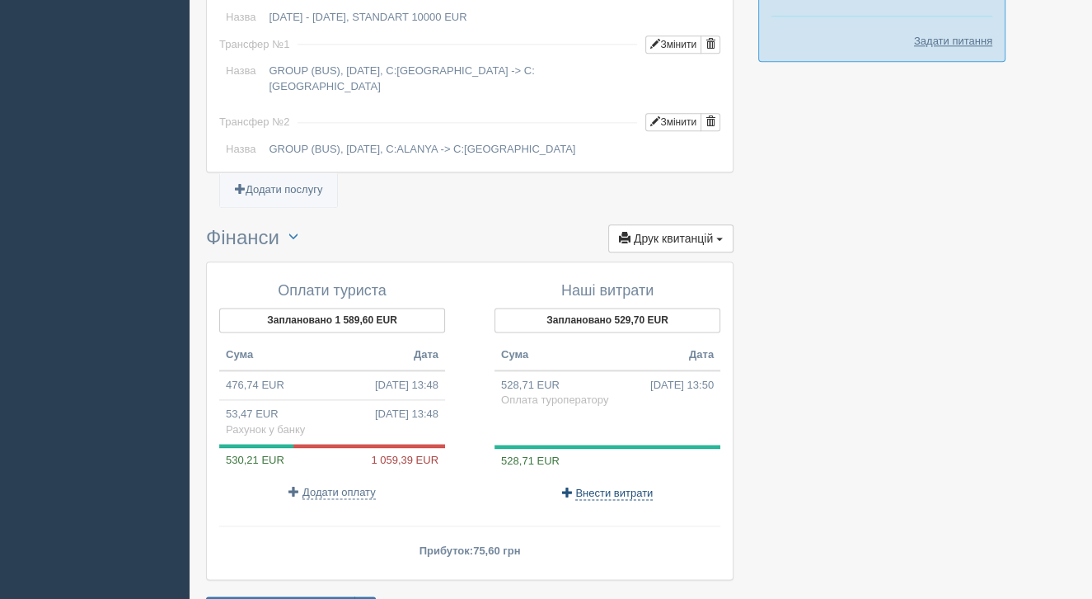
click at [629, 486] on span "Внести витрати" at bounding box center [613, 492] width 77 height 13
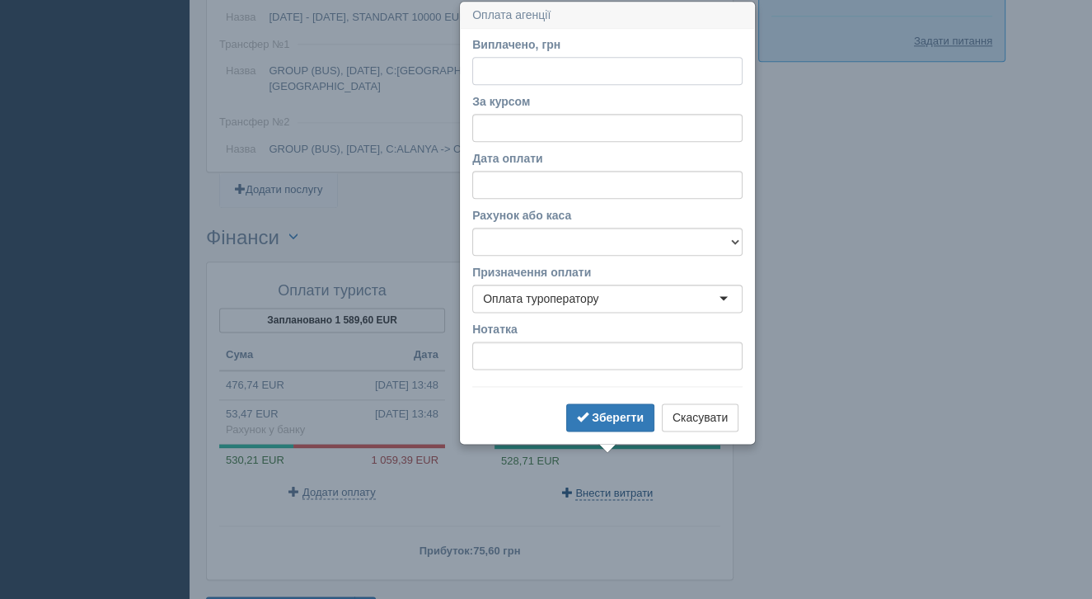
scroll to position [1764, 0]
click at [534, 72] on input "Виплачено, грн" at bounding box center [607, 70] width 270 height 28
type input "18415"
click at [546, 118] on input "За курсом" at bounding box center [607, 127] width 270 height 28
type input "50.5"
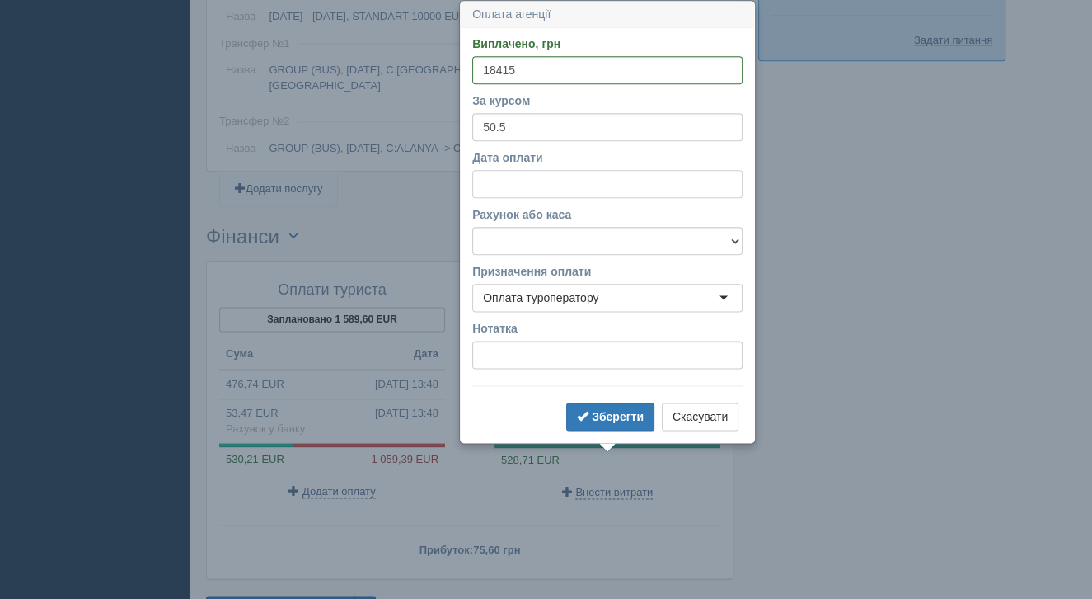
click at [535, 184] on input "Дата оплати" at bounding box center [607, 184] width 270 height 28
select select "13"
select select "51"
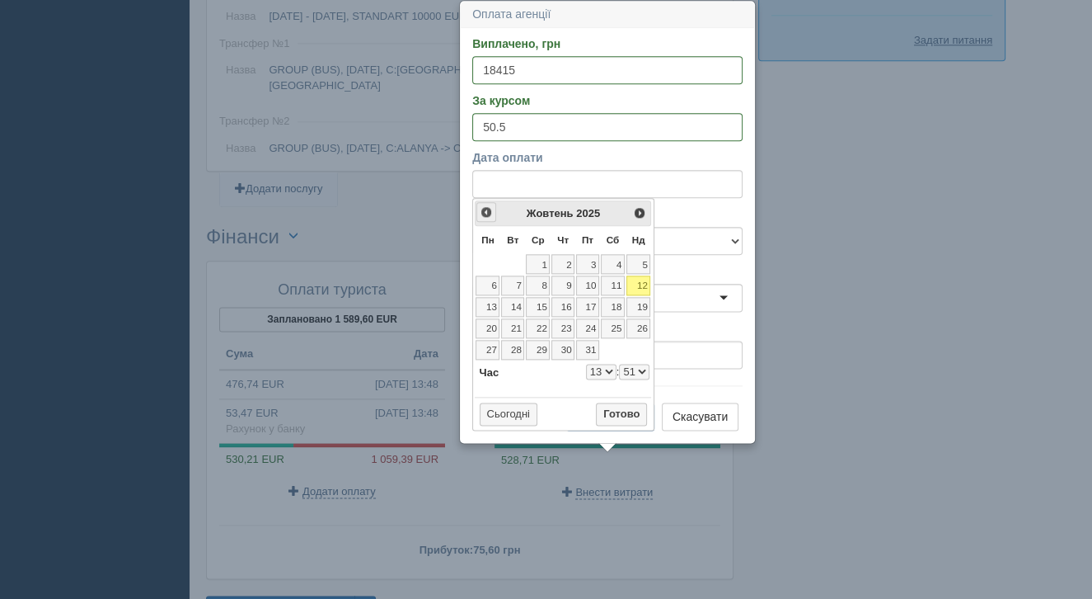
click at [487, 214] on span "<Попер" at bounding box center [486, 211] width 13 height 13
select select "13"
select select "51"
click at [487, 214] on span "<Попер" at bounding box center [486, 211] width 13 height 13
select select "13"
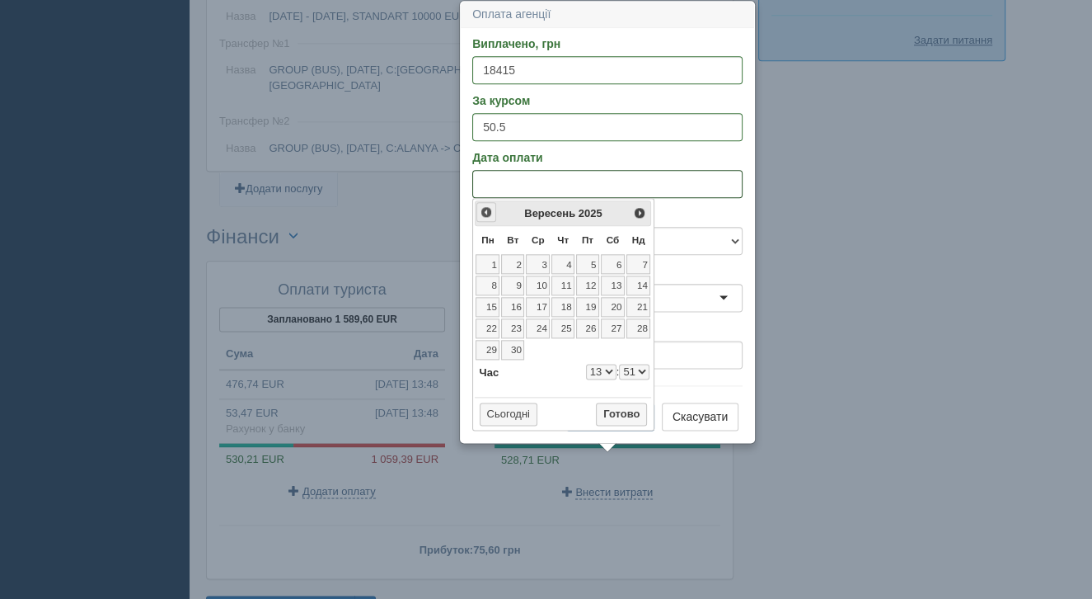
select select "51"
click at [487, 214] on span "<Попер" at bounding box center [486, 211] width 13 height 13
select select "13"
select select "51"
click at [583, 267] on link "4" at bounding box center [587, 264] width 23 height 20
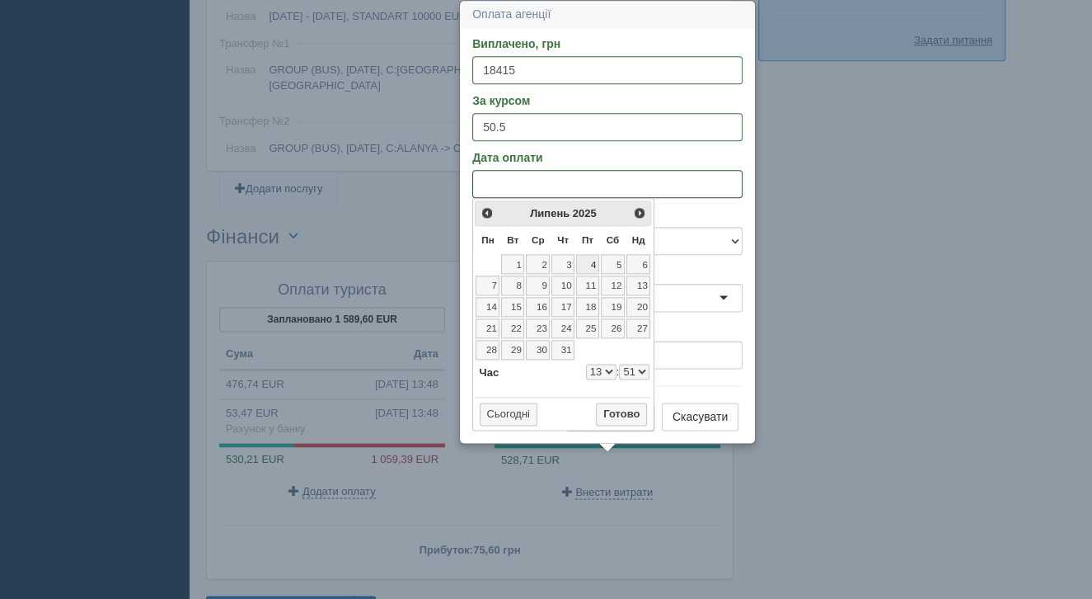
select select "13"
select select "51"
click at [621, 410] on button "Готово" at bounding box center [621, 413] width 51 height 23
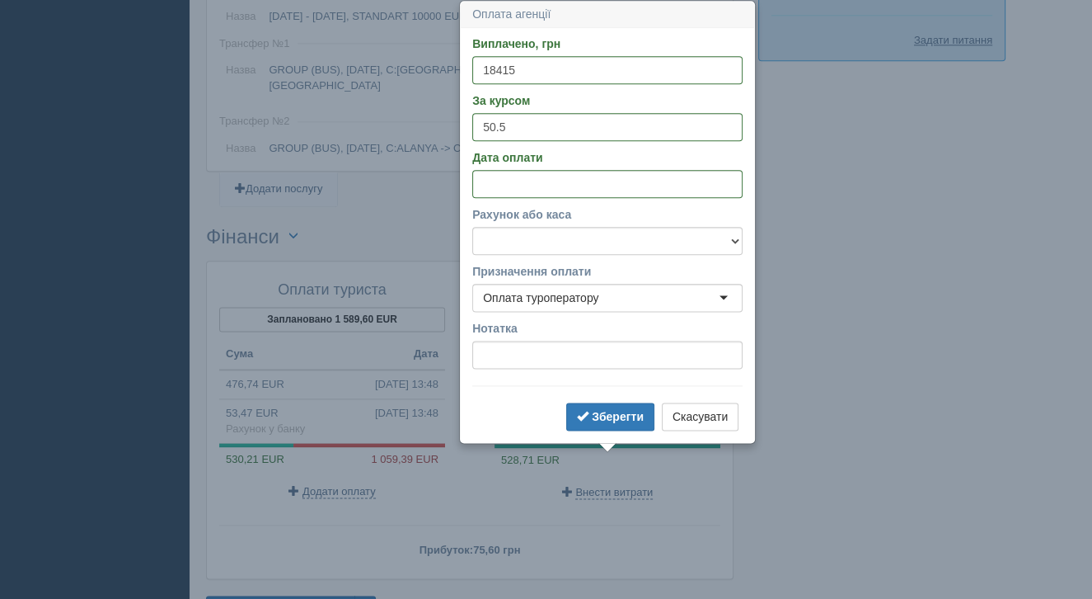
click at [525, 258] on form "Виплачено, грн 18415 За курсом 50.5 Дата оплати Рахунок або каса Готівка Картка…" at bounding box center [607, 234] width 270 height 399
click at [524, 251] on select "Готівка Картка Рахунок у банку" at bounding box center [607, 241] width 270 height 28
select select "1166"
click at [509, 360] on input "Нотатка" at bounding box center [607, 355] width 270 height 28
click at [595, 416] on b "Зберегти" at bounding box center [618, 416] width 52 height 13
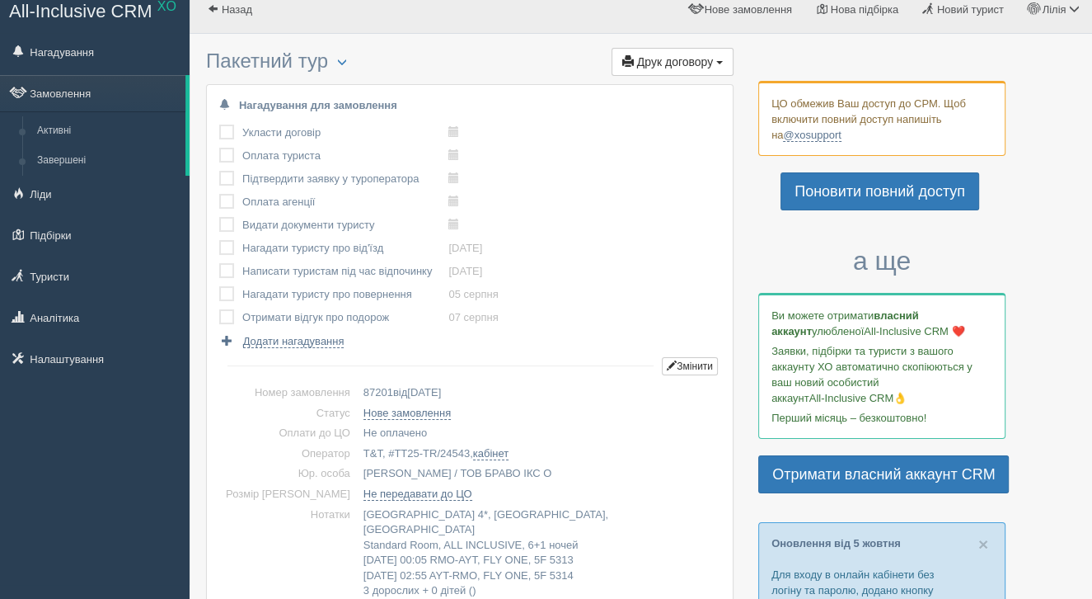
scroll to position [0, 0]
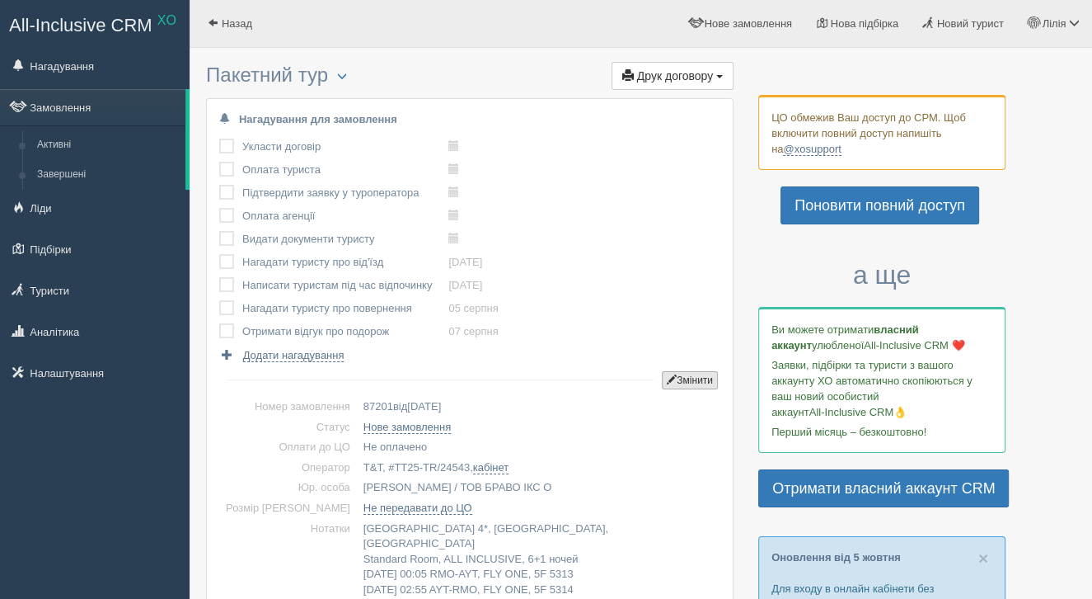
click at [694, 376] on button "Змінити" at bounding box center [690, 380] width 56 height 18
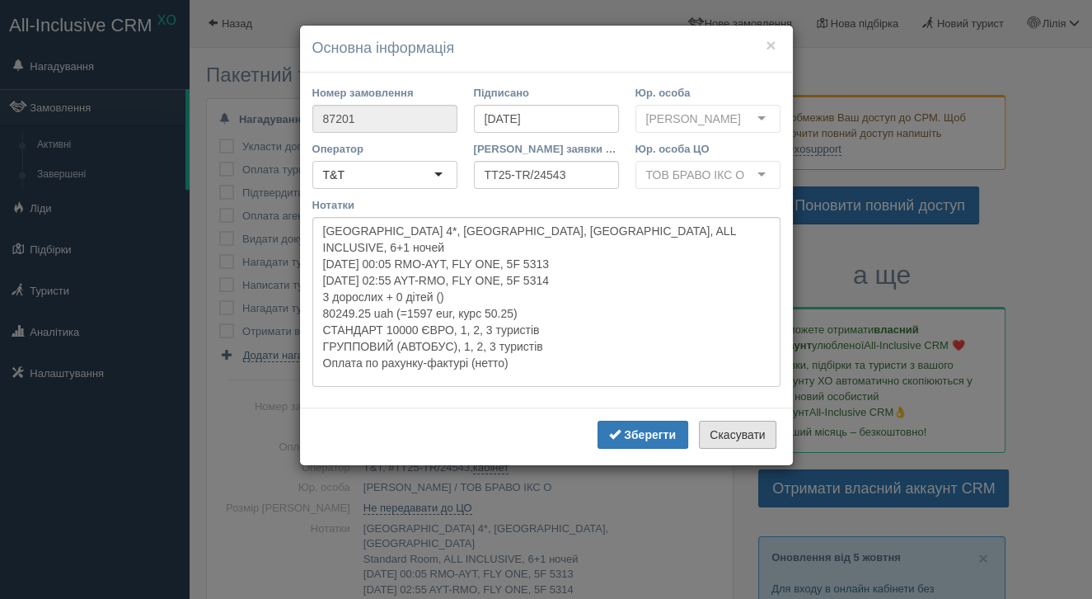
click at [730, 449] on button "Скасувати" at bounding box center [737, 434] width 77 height 28
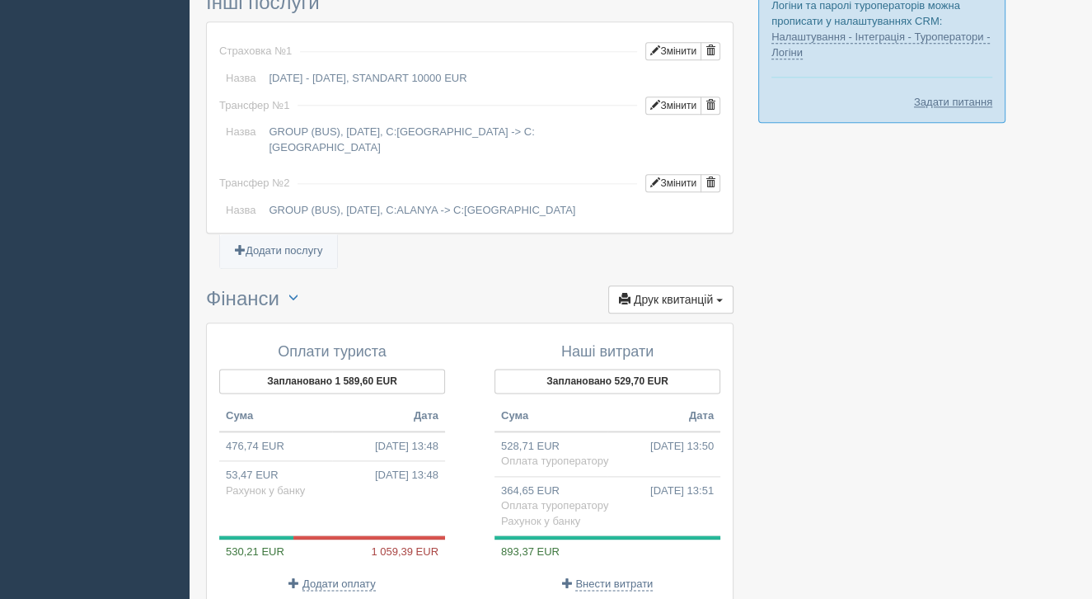
scroll to position [1865, 0]
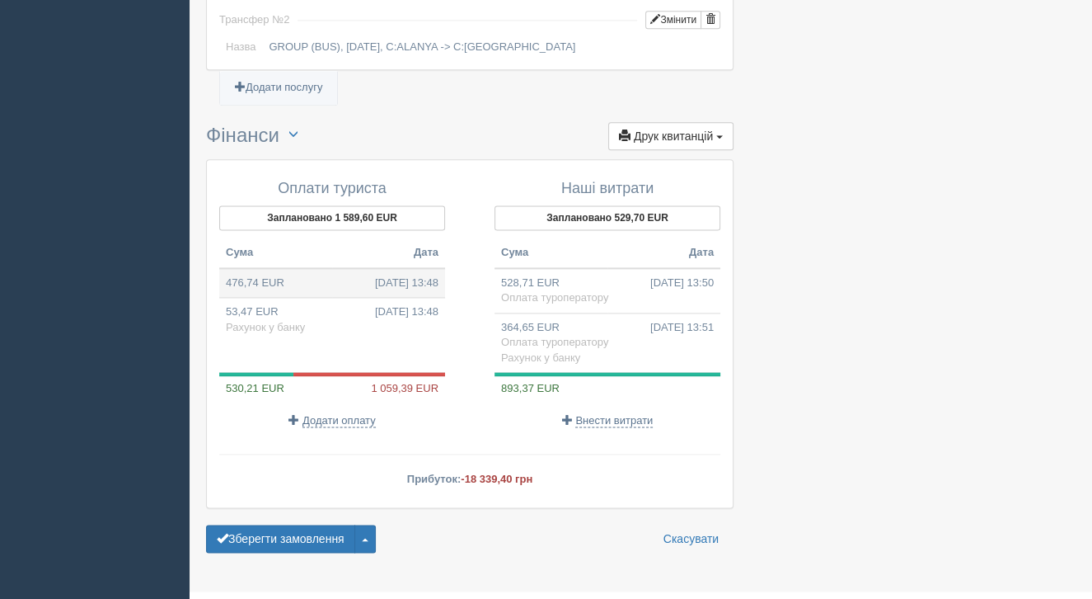
click at [375, 275] on span "03.07.2025 13:48" at bounding box center [406, 283] width 63 height 16
type input "24075.60"
type input "50.50"
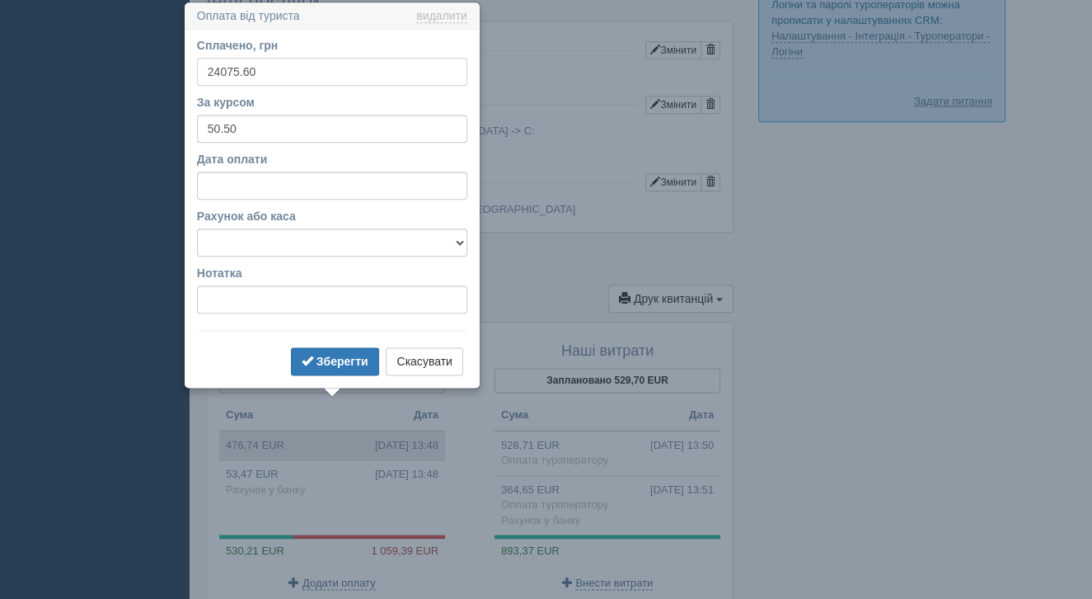
scroll to position [1704, 0]
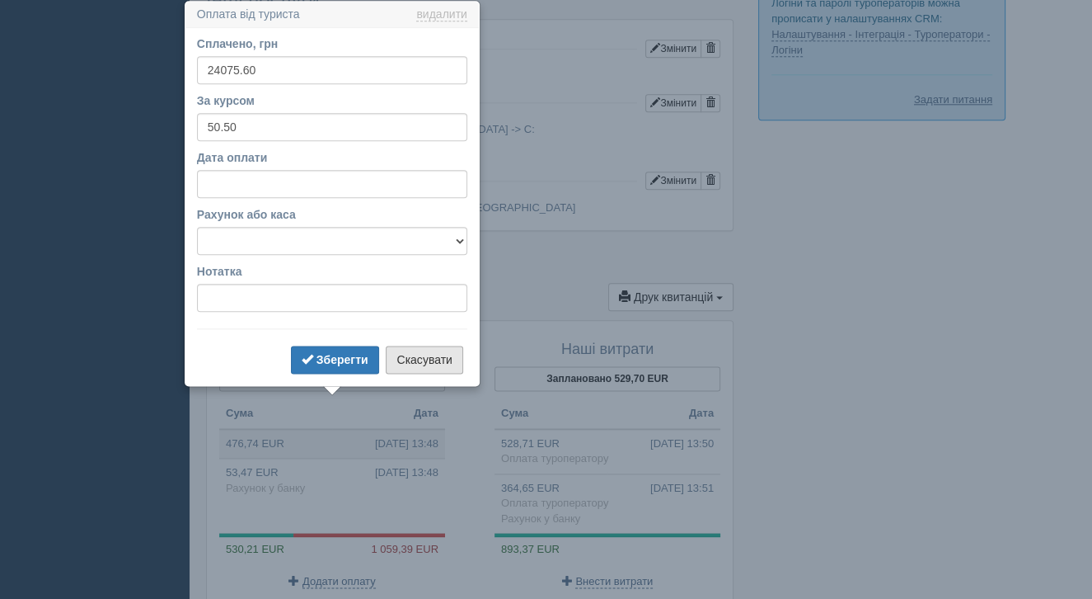
click at [408, 362] on button "Скасувати" at bounding box center [424, 359] width 77 height 28
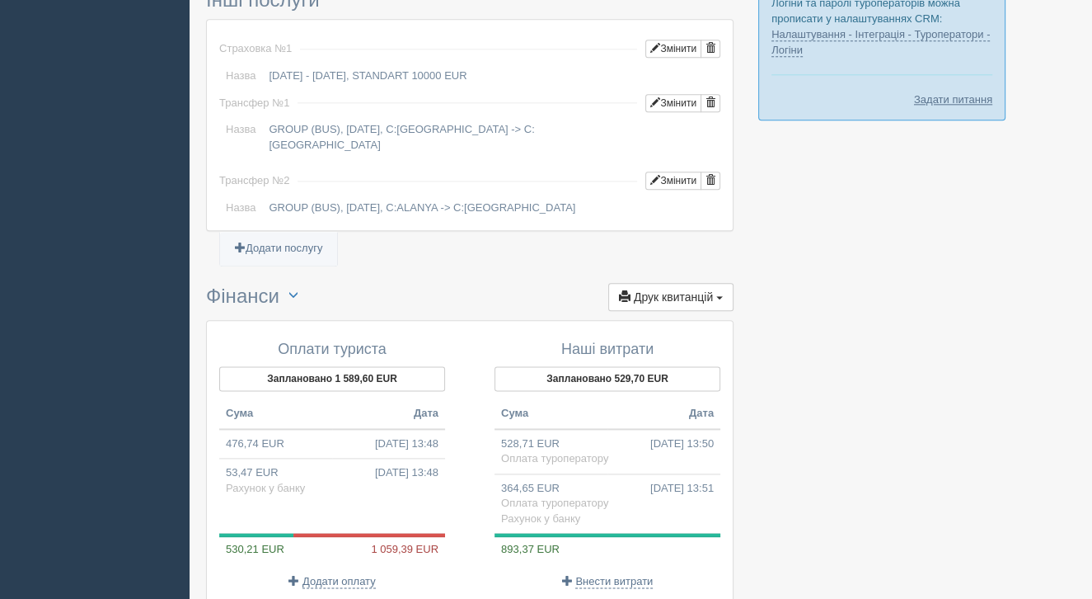
click at [321, 533] on div "Оплати туриста Заплановано 1 589,60 EUR Сума Дата 476,74 EUR 03.07.2025 13:48 5…" at bounding box center [340, 465] width 259 height 264
click at [335, 575] on span "Додати оплату" at bounding box center [339, 581] width 73 height 13
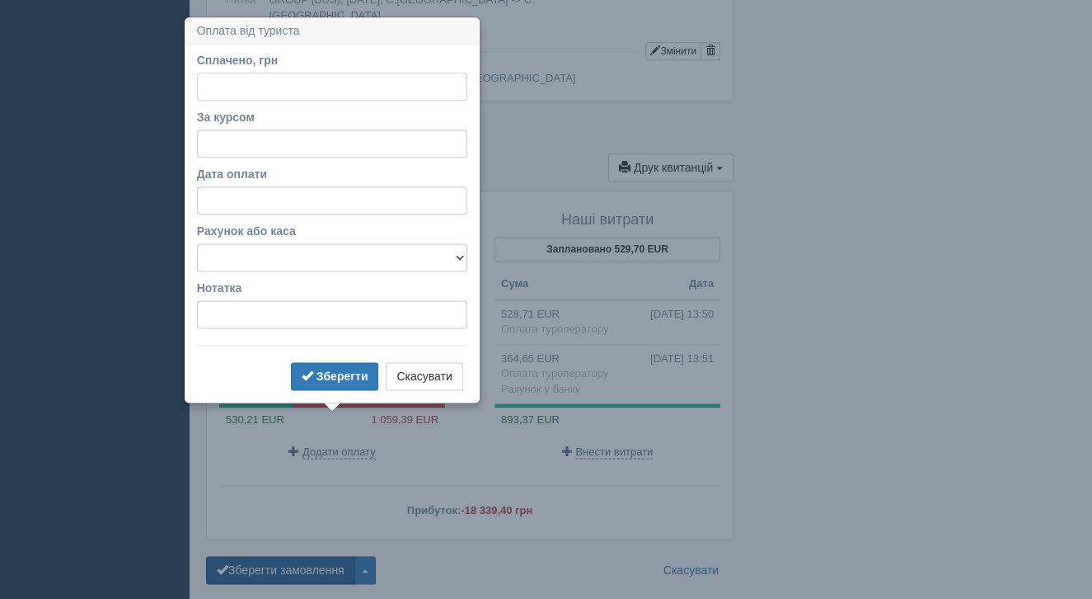
scroll to position [1850, 0]
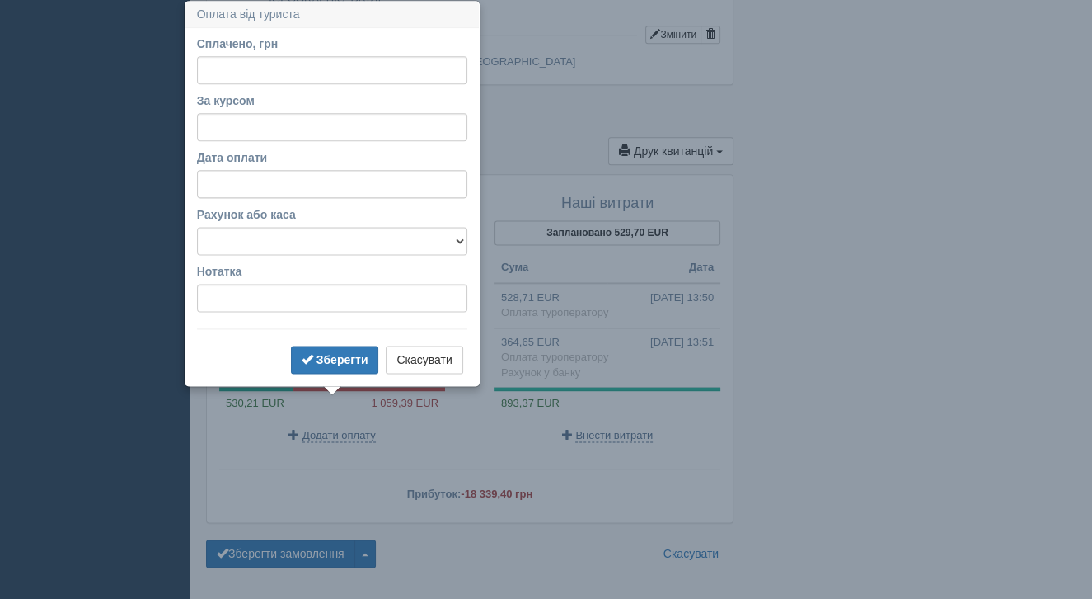
click at [265, 53] on div "Сплачено, грн" at bounding box center [332, 59] width 270 height 49
click at [279, 83] on input "Сплачено, грн" at bounding box center [332, 70] width 270 height 28
type input "26800"
click at [337, 115] on input "За курсом" at bounding box center [332, 127] width 270 height 28
type input "50.50"
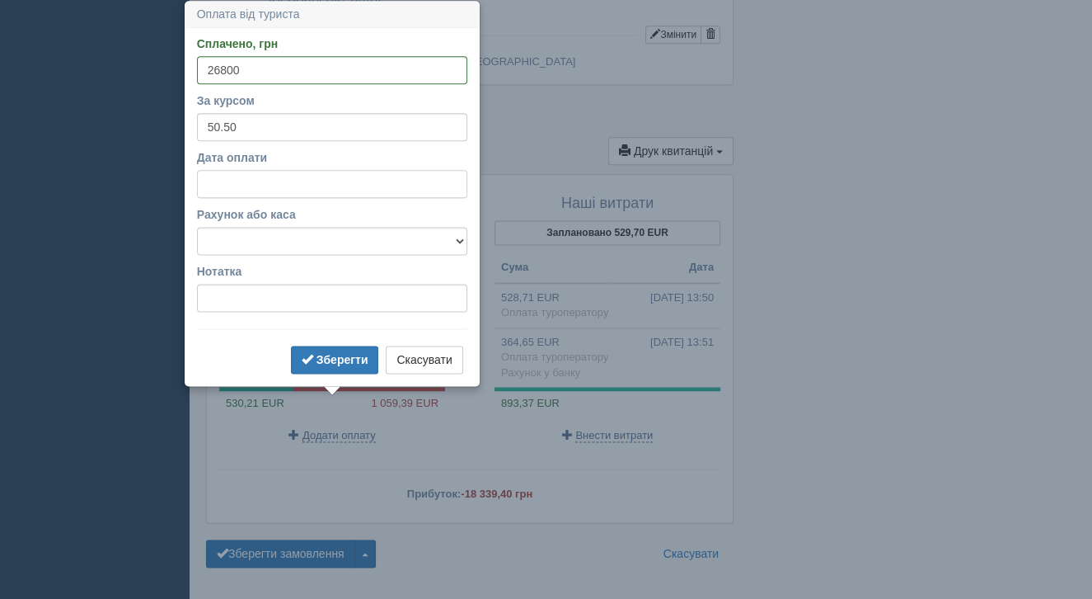
click at [274, 182] on input "Дата оплати" at bounding box center [332, 184] width 270 height 28
select select "13"
select select "54"
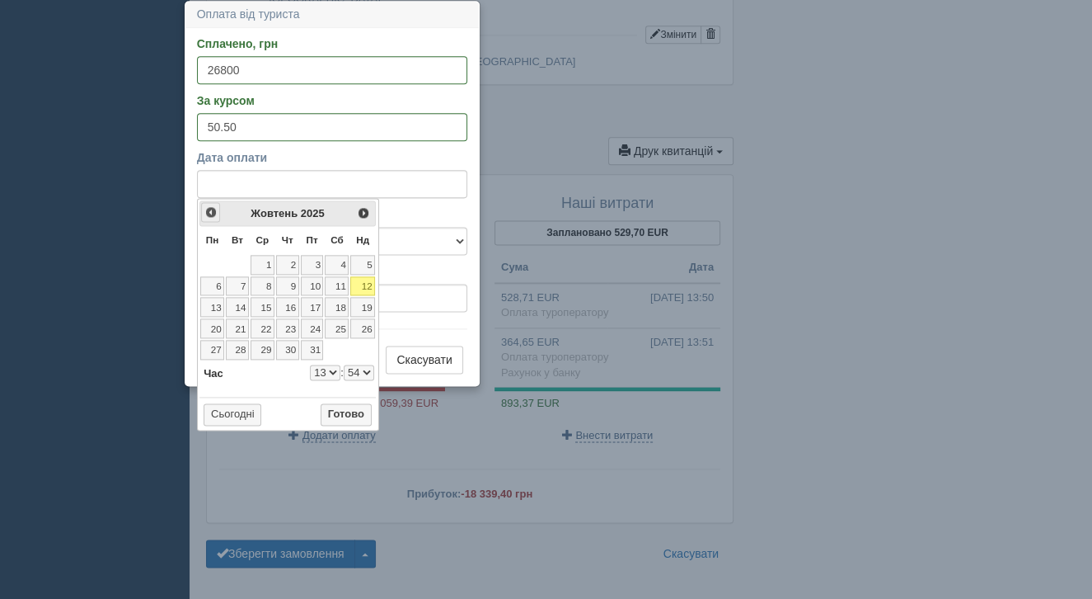
click at [207, 211] on span "<Попер" at bounding box center [210, 211] width 13 height 13
select select "13"
select select "54"
click at [207, 211] on span "<Попер" at bounding box center [210, 211] width 13 height 13
select select "13"
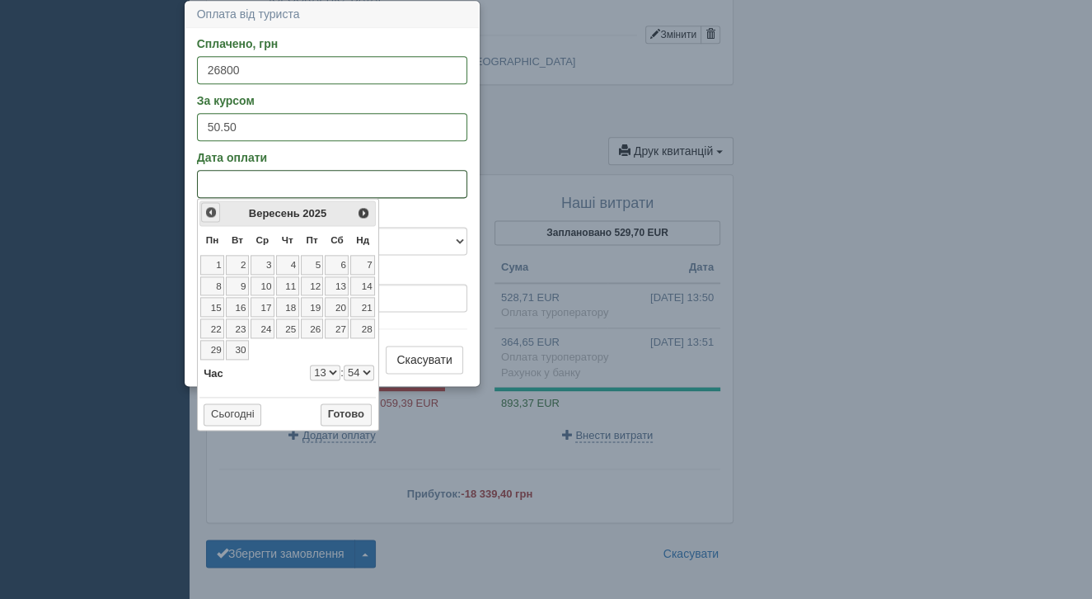
select select "54"
click at [207, 211] on span "<Попер" at bounding box center [210, 211] width 13 height 13
select select "13"
select select "54"
click at [317, 265] on link "4" at bounding box center [312, 265] width 23 height 20
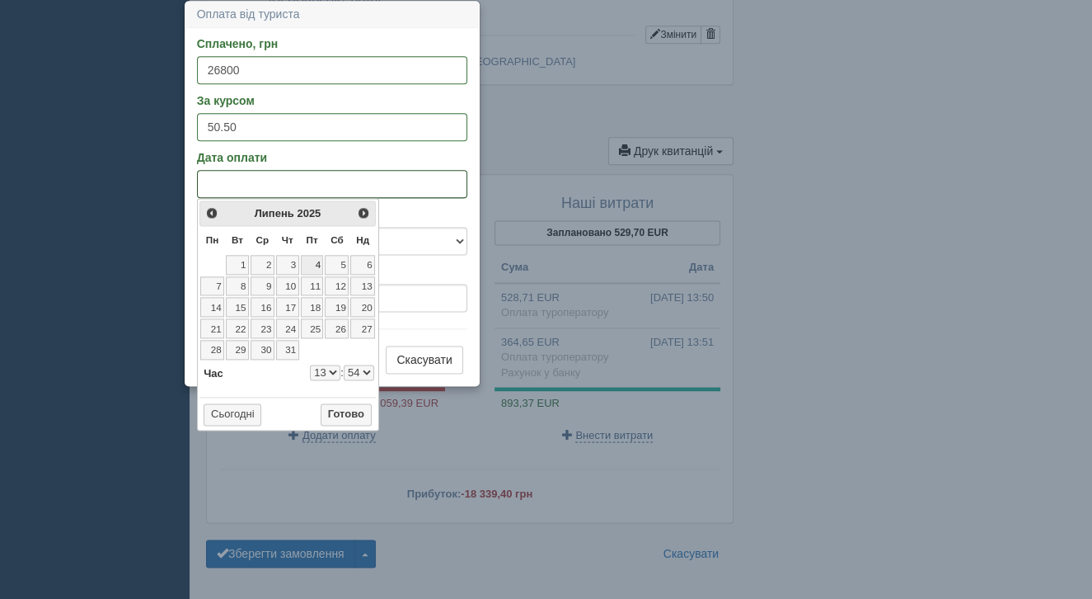
select select "13"
select select "54"
click at [354, 400] on div "<Попер Наст> Липень 2025 Пн Вт Ср Чт Пт Сб Нд 1 2 3 4 5 6 7 8 9 10 11 12 13 14 …" at bounding box center [288, 314] width 182 height 233
click at [361, 412] on button "Готово" at bounding box center [346, 414] width 51 height 23
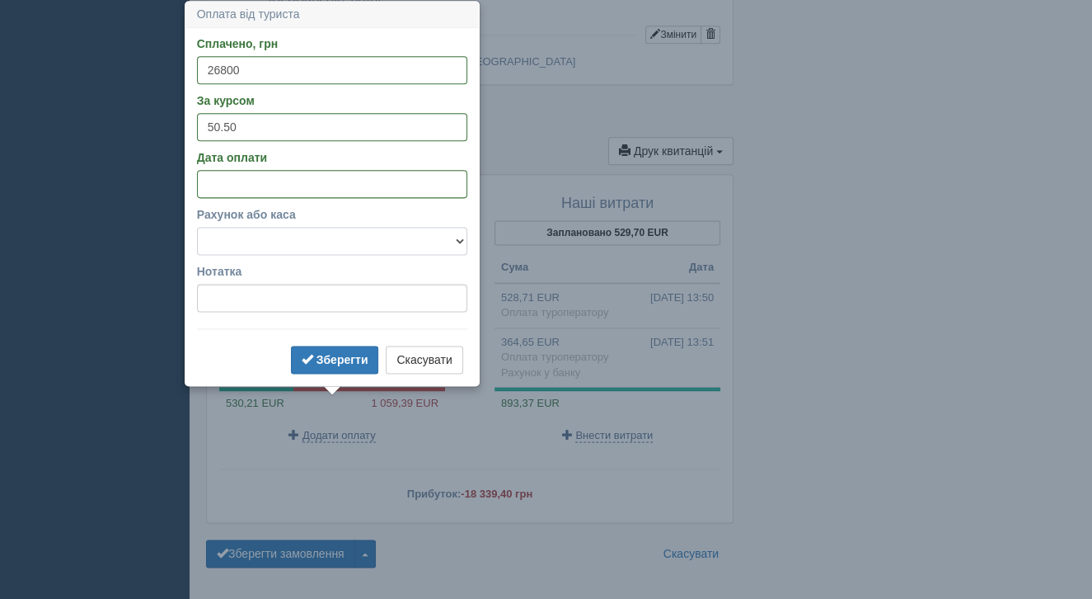
click at [303, 235] on select "Готівка Картка Рахунок у банку" at bounding box center [332, 241] width 270 height 28
select select "1166"
click at [318, 371] on button "Зберегти" at bounding box center [335, 359] width 88 height 28
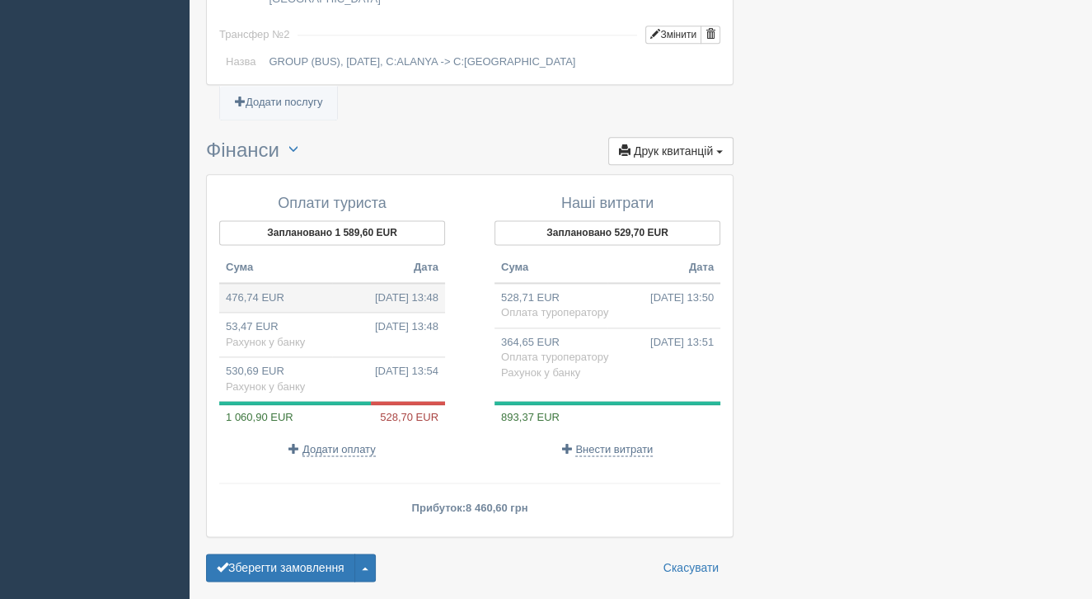
click at [322, 283] on td "476,74 EUR 03.07.2025 13:48" at bounding box center [332, 298] width 226 height 30
type input "24075.60"
select select
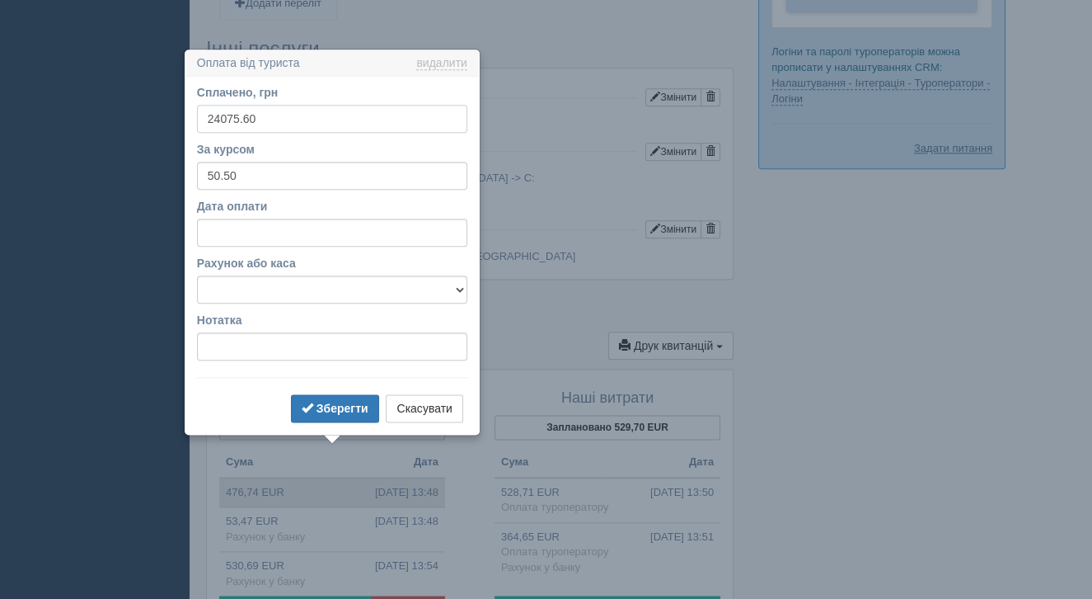
scroll to position [1704, 0]
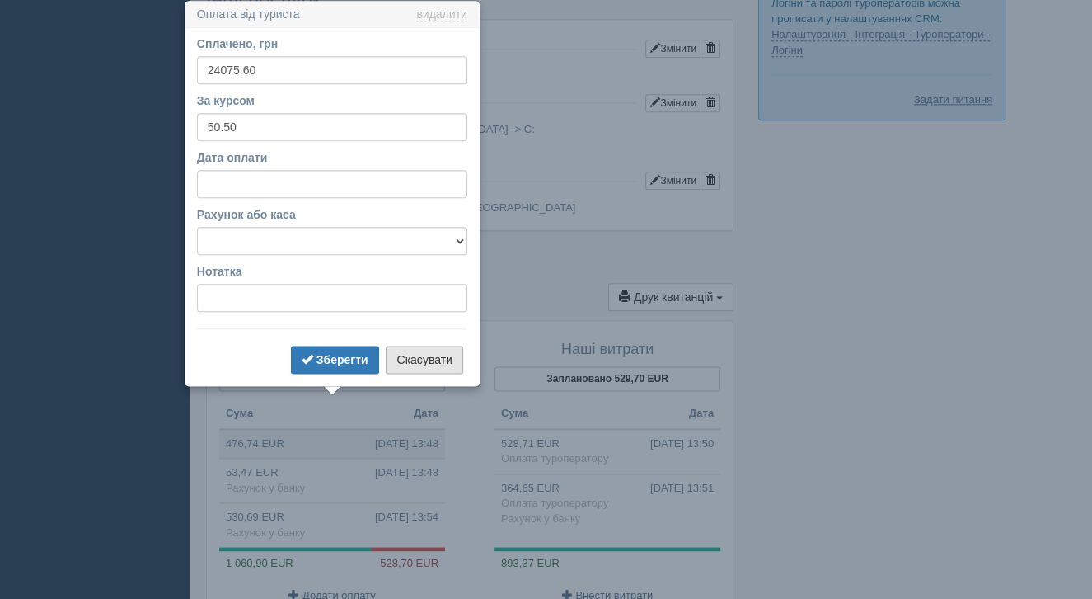
click at [435, 357] on button "Скасувати" at bounding box center [424, 359] width 77 height 28
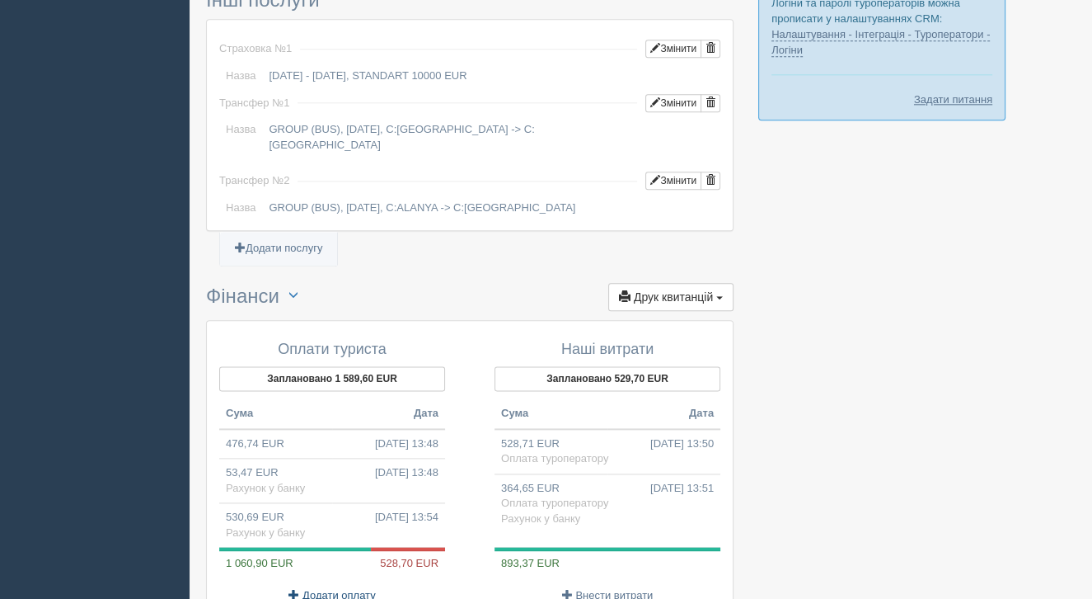
click at [341, 589] on span "Додати оплату" at bounding box center [339, 595] width 73 height 13
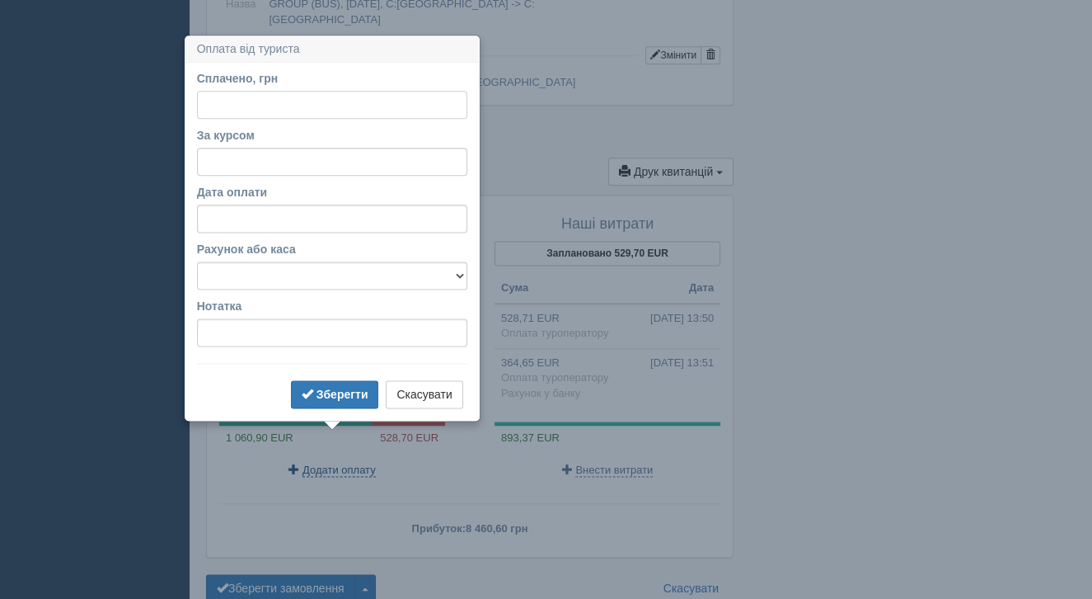
scroll to position [1864, 0]
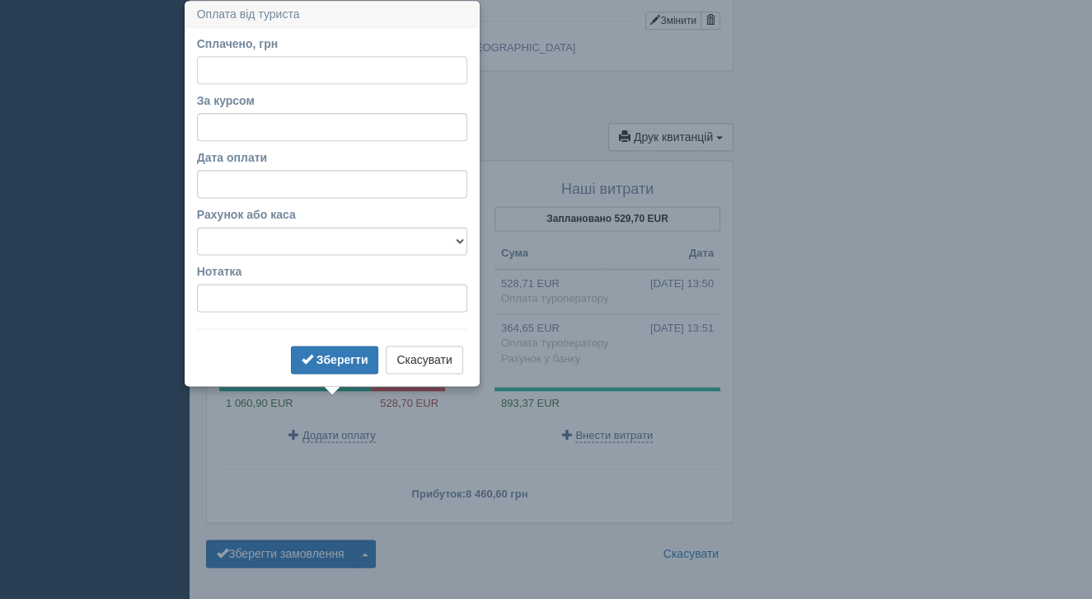
click at [247, 77] on input "Сплачено, грн" at bounding box center [332, 70] width 270 height 28
type input "24075"
click at [265, 119] on input "За курсом" at bounding box center [332, 127] width 270 height 28
click at [262, 131] on input "За курсом" at bounding box center [332, 127] width 270 height 28
type input "50.50"
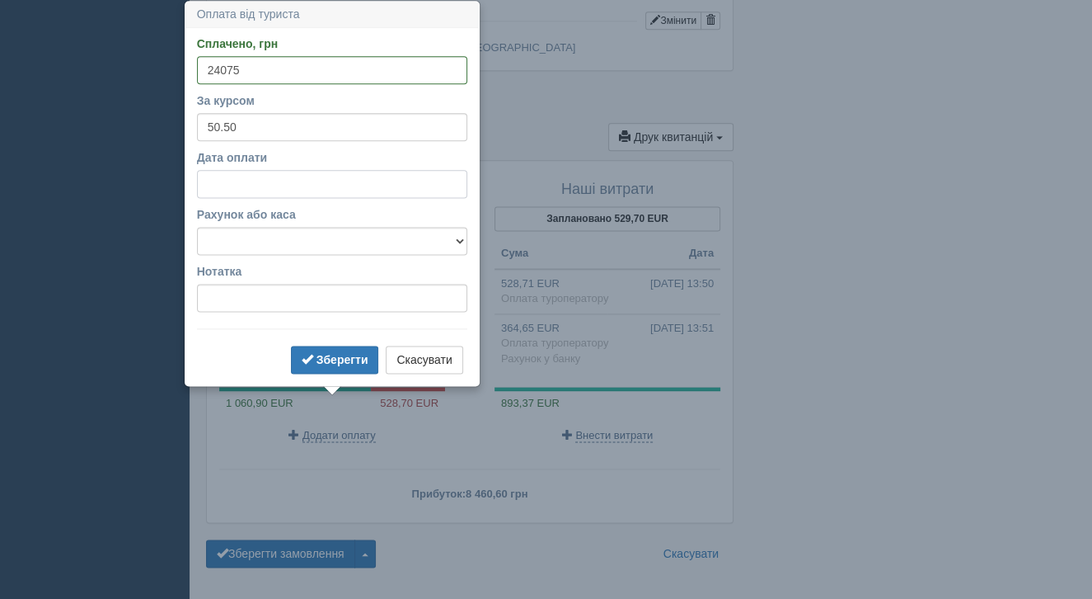
click at [266, 181] on input "Дата оплати" at bounding box center [332, 184] width 270 height 28
select select "13"
select select "57"
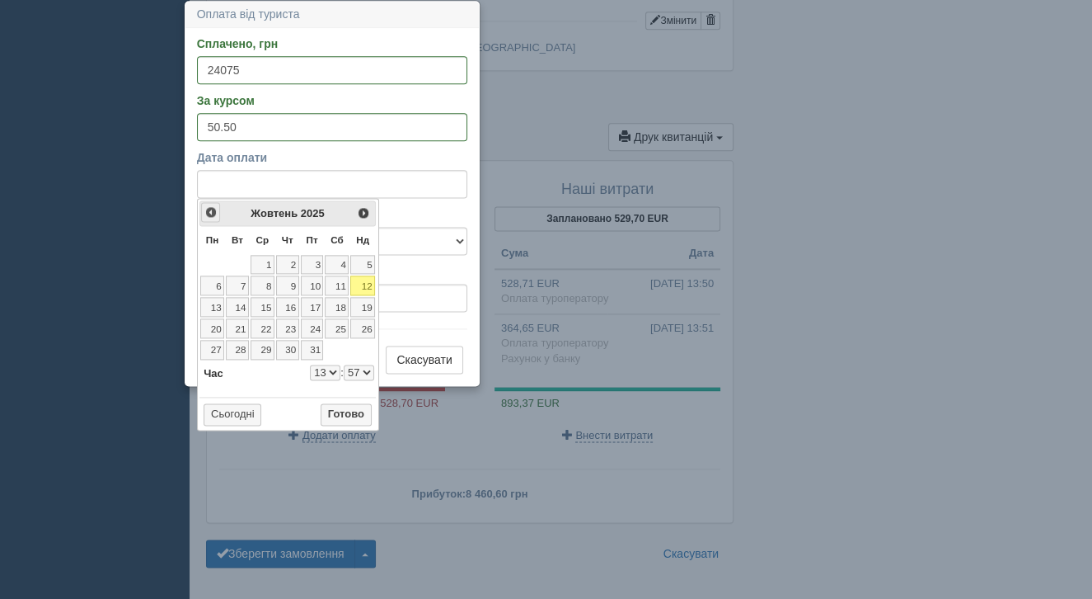
click at [218, 216] on link "<Попер" at bounding box center [210, 211] width 19 height 19
select select "13"
select select "57"
click at [210, 214] on span "<Попер" at bounding box center [210, 211] width 13 height 13
select select "13"
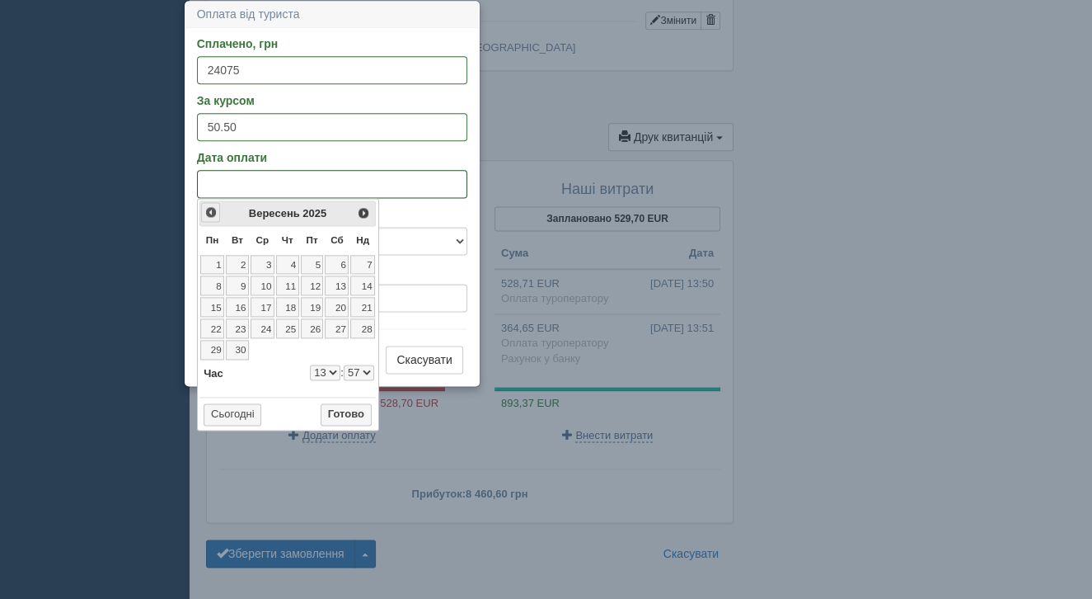
select select "57"
click at [210, 214] on span "<Попер" at bounding box center [210, 211] width 13 height 13
select select "13"
select select "57"
click at [318, 267] on link "4" at bounding box center [312, 265] width 23 height 20
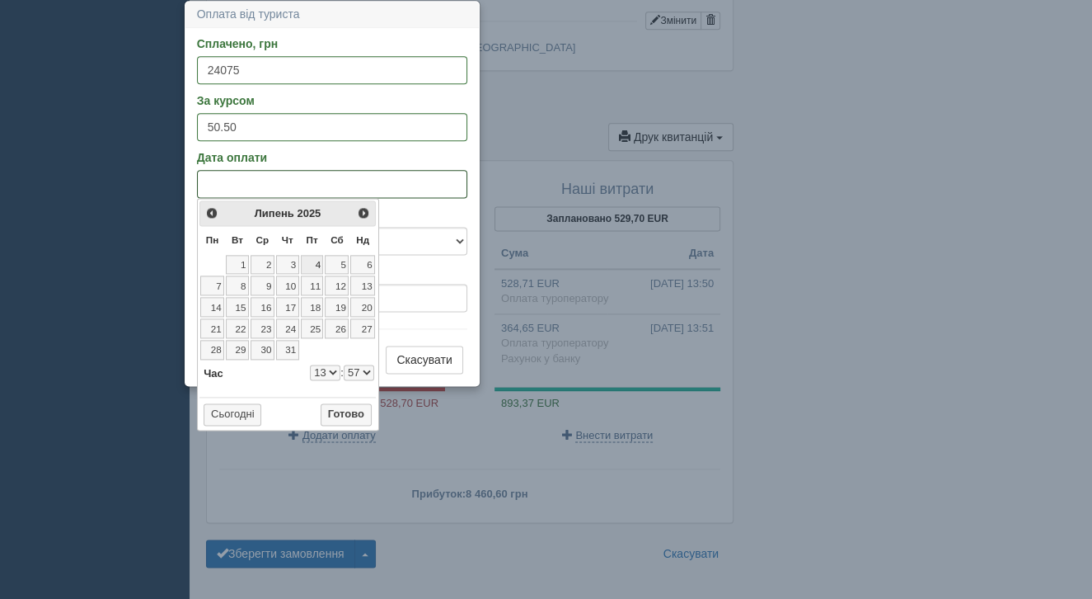
select select "13"
select select "57"
click at [359, 412] on button "Готово" at bounding box center [346, 414] width 51 height 23
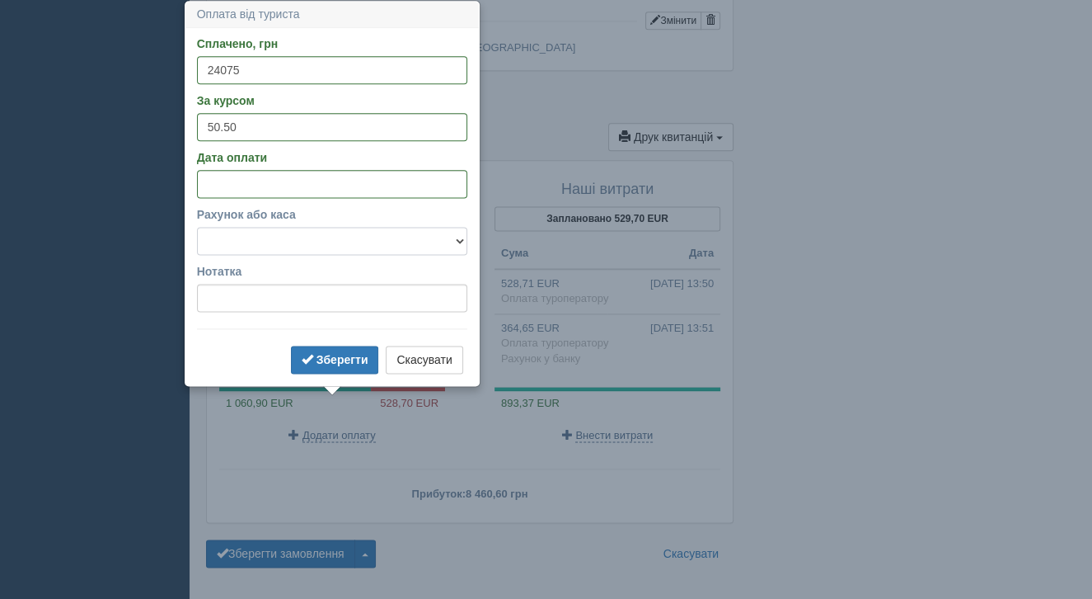
click at [282, 233] on select "Готівка Картка Рахунок у банку" at bounding box center [332, 241] width 270 height 28
select select "1166"
click at [270, 294] on input "Нотатка" at bounding box center [332, 298] width 270 height 28
click at [322, 364] on b "Зберегти" at bounding box center [343, 359] width 52 height 13
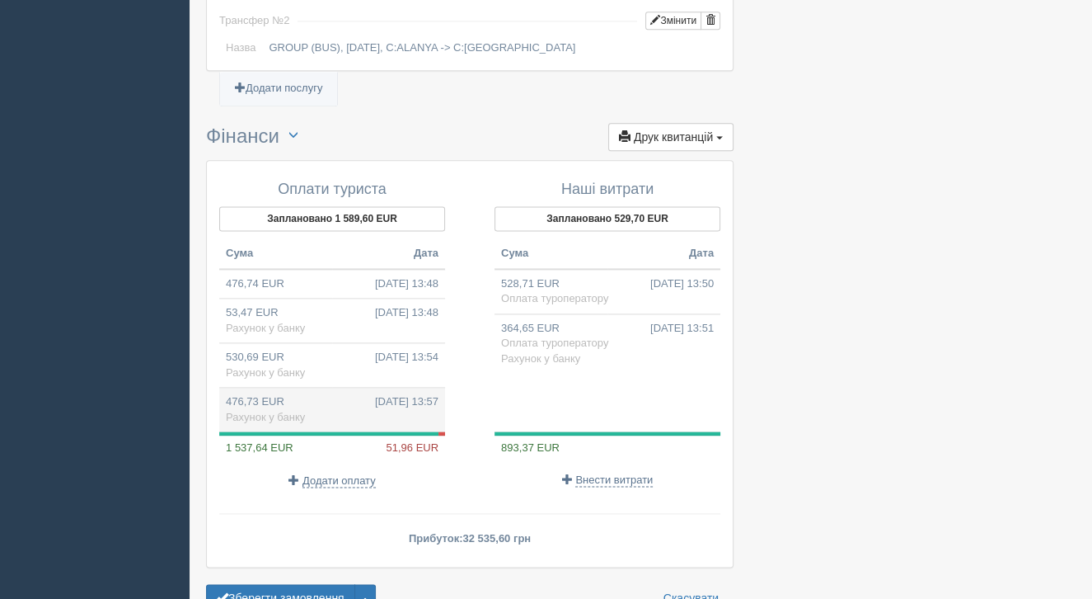
click at [350, 387] on td "476,73 EUR 04.07.2025 13:57 Рахунок у банку" at bounding box center [332, 409] width 226 height 45
type input "24075.00"
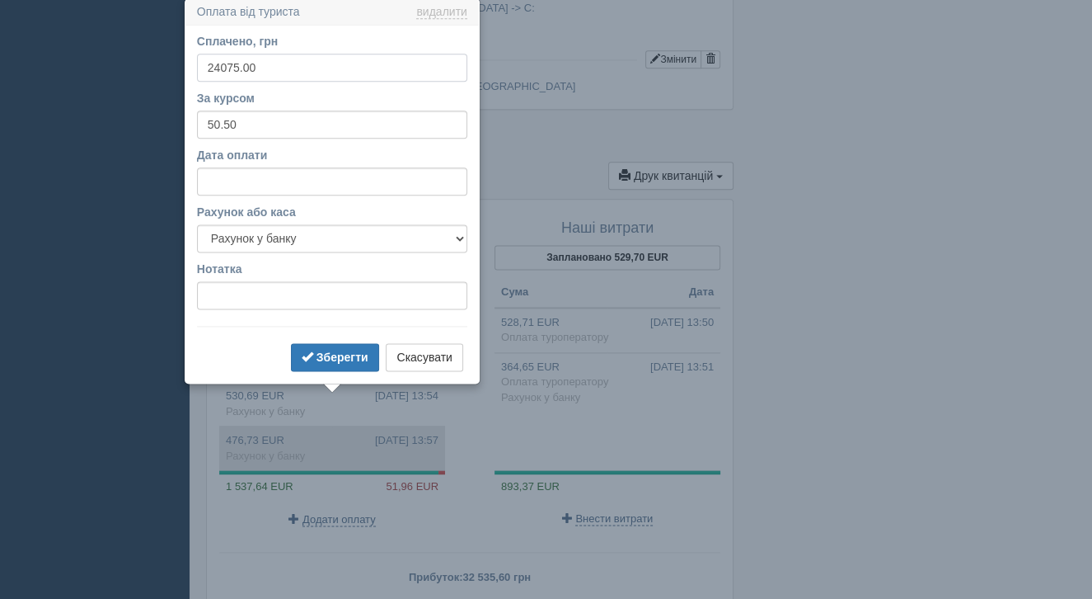
scroll to position [1823, 0]
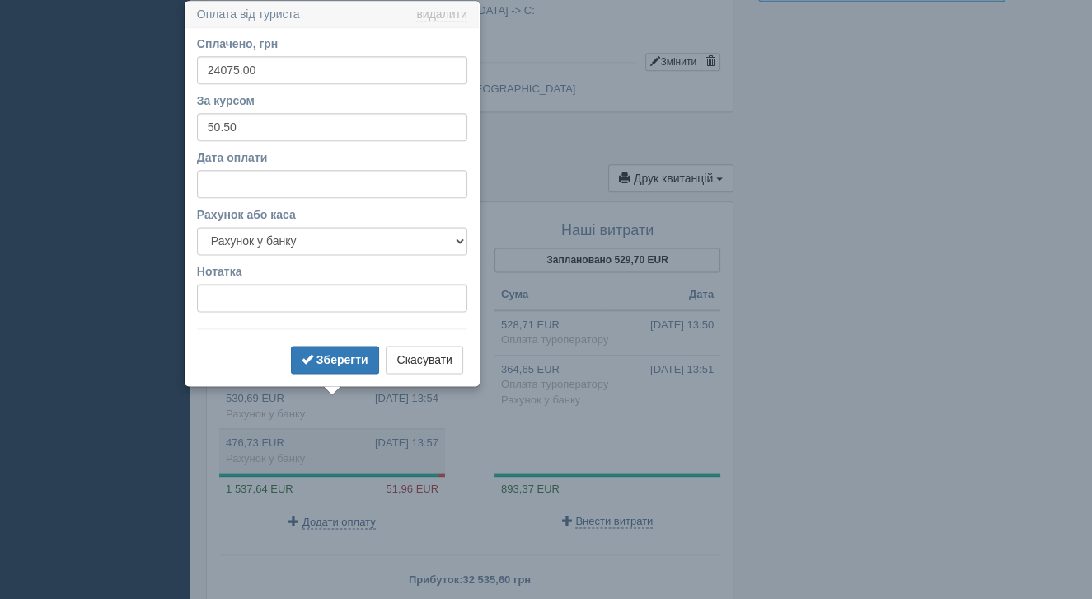
click at [440, 21] on h3 "Оплата від туриста видалити видалити" at bounding box center [333, 15] width 294 height 26
click at [439, 12] on link "видалити" at bounding box center [441, 14] width 50 height 13
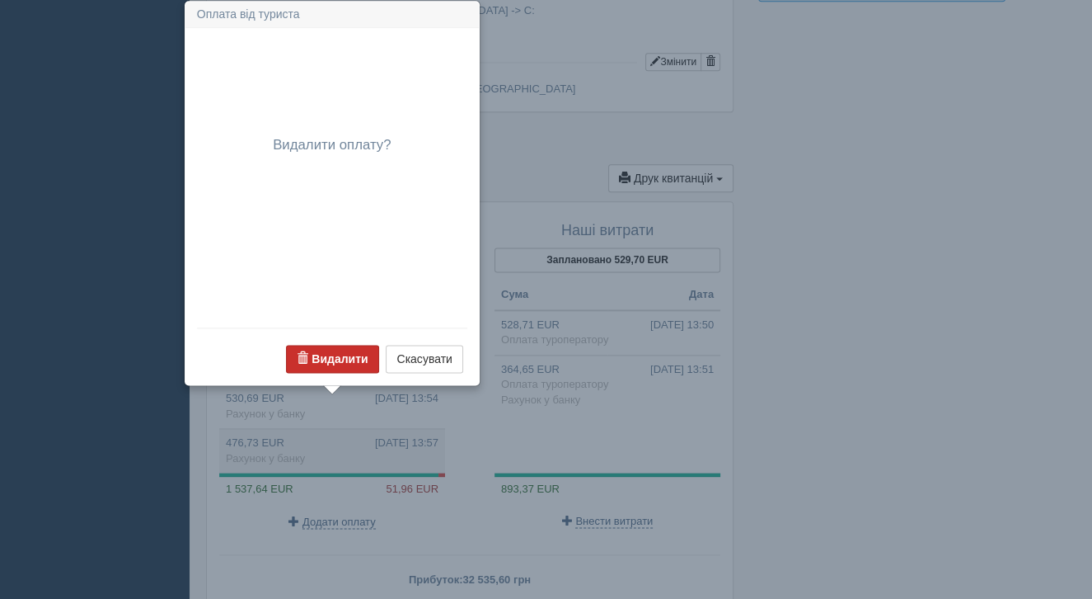
click at [327, 353] on b "Видалити" at bounding box center [340, 358] width 56 height 13
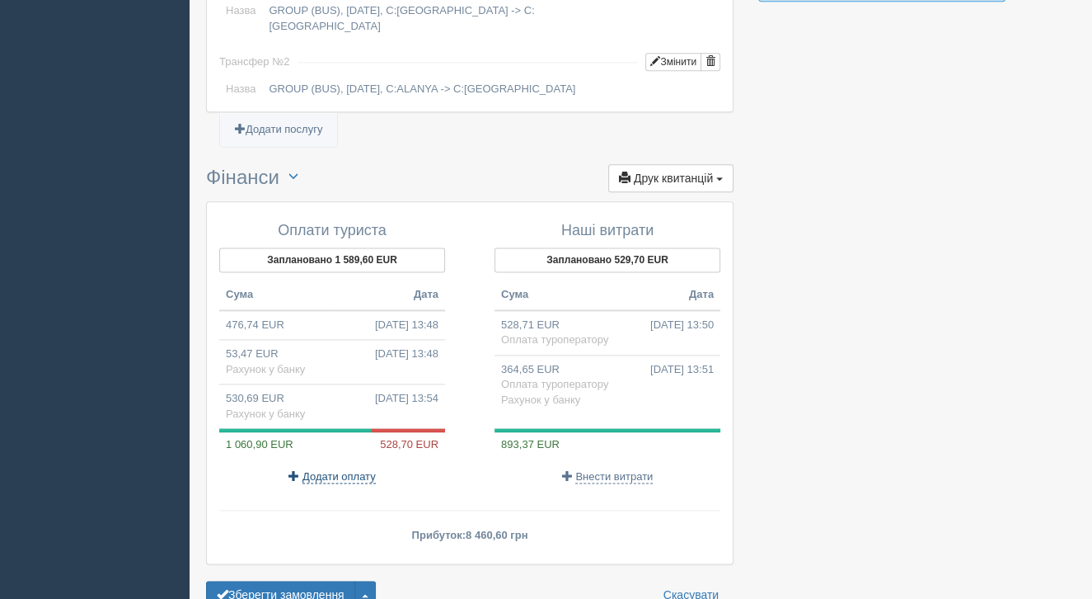
click at [351, 470] on span "Додати оплату" at bounding box center [339, 476] width 73 height 13
select select
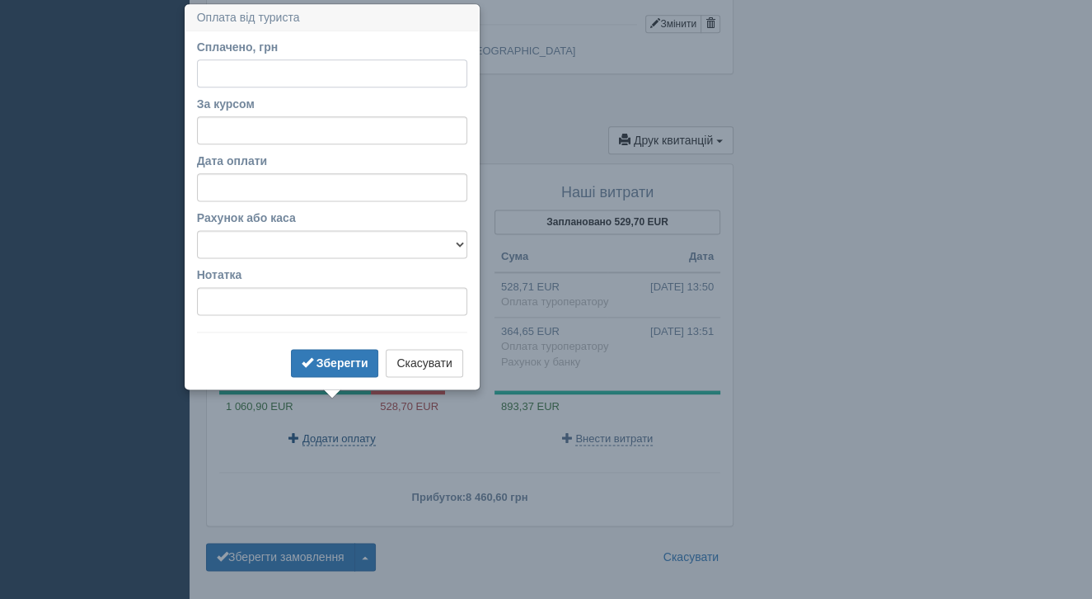
scroll to position [1864, 0]
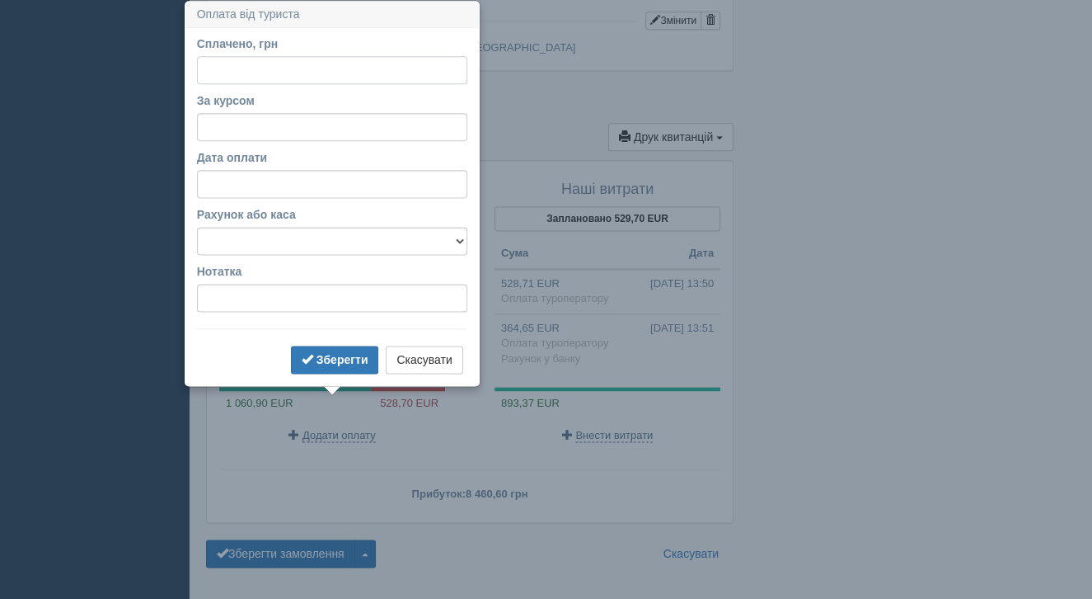
click at [269, 73] on input "Сплачено, грн" at bounding box center [332, 70] width 270 height 28
type input "26700"
click at [300, 123] on input "За курсом" at bounding box center [332, 127] width 270 height 28
type input "50.5"
select select "13"
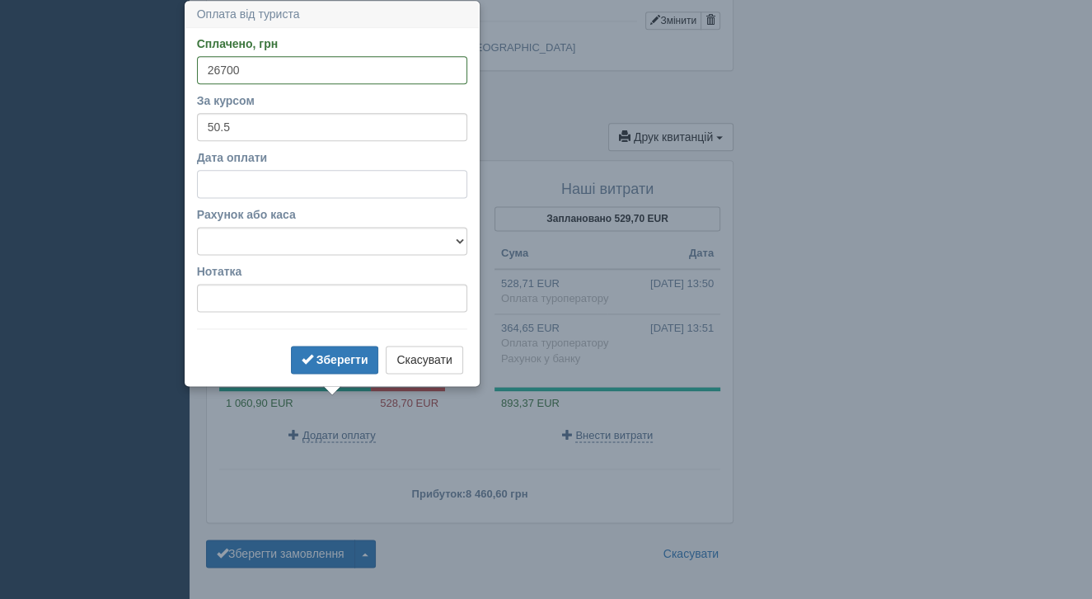
select select "58"
click at [294, 195] on input "Дата оплати" at bounding box center [332, 184] width 270 height 28
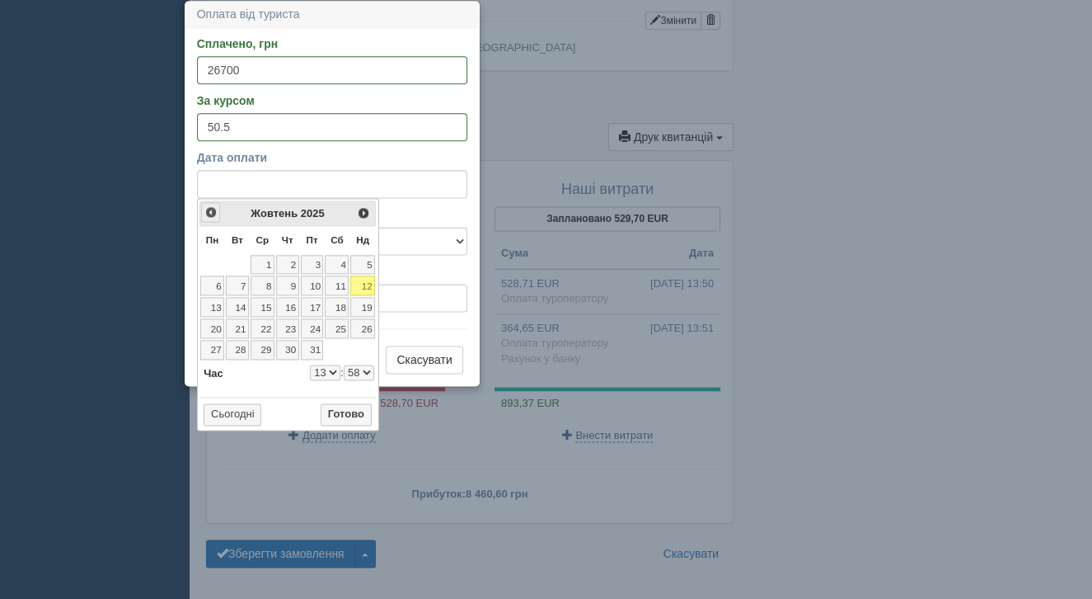
click at [214, 212] on span "<Попер" at bounding box center [210, 211] width 13 height 13
select select "13"
select select "58"
click at [214, 212] on span "<Попер" at bounding box center [210, 211] width 13 height 13
select select "13"
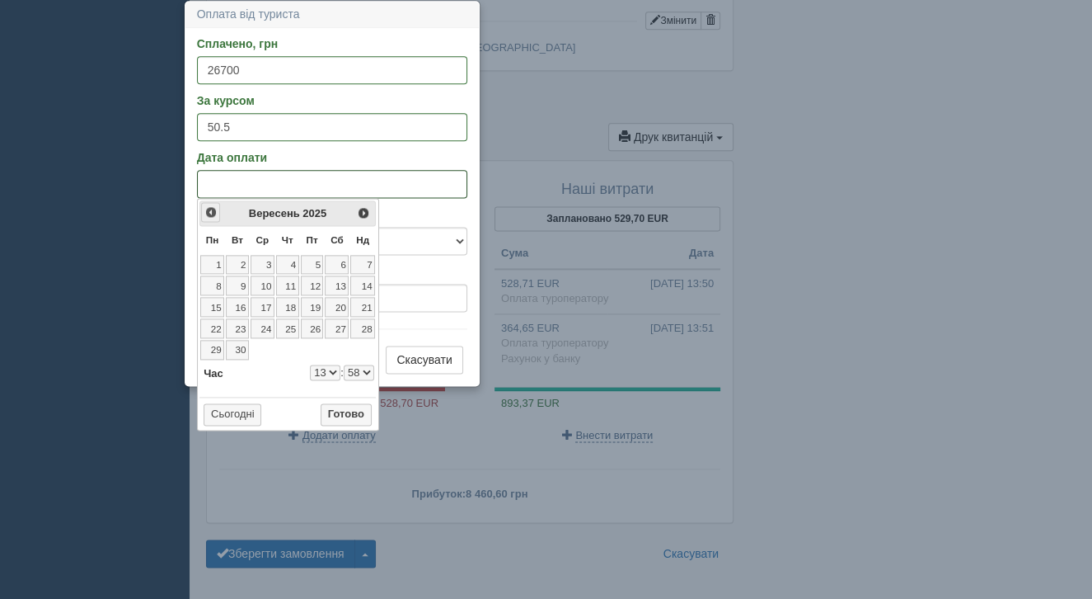
select select "58"
click at [214, 212] on span "<Попер" at bounding box center [210, 211] width 13 height 13
select select "13"
select select "58"
click at [316, 265] on link "4" at bounding box center [312, 265] width 23 height 20
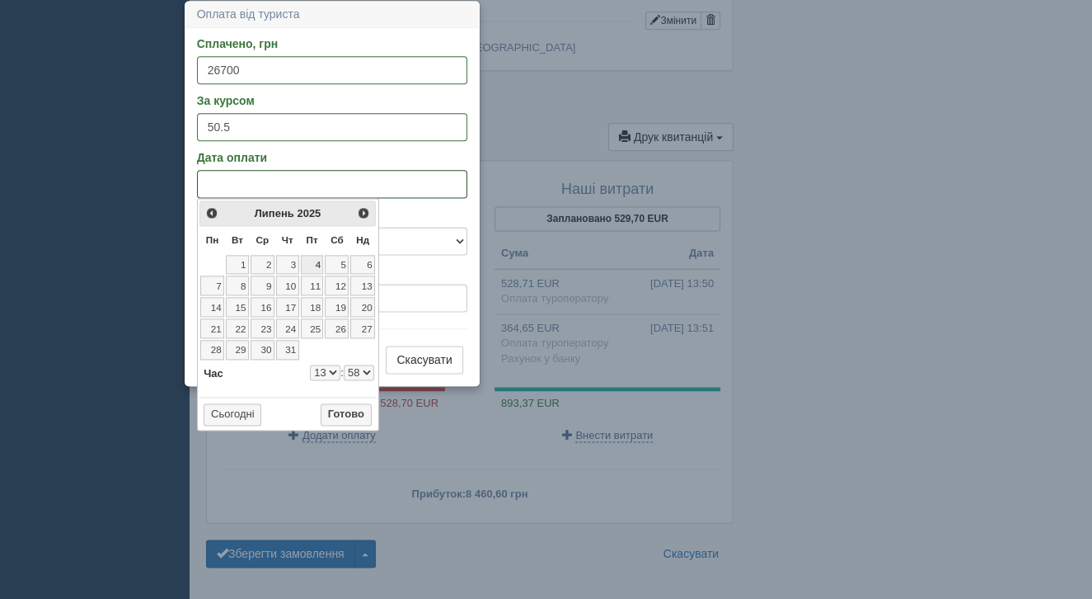
select select "13"
select select "58"
click at [342, 407] on button "Готово" at bounding box center [346, 414] width 51 height 23
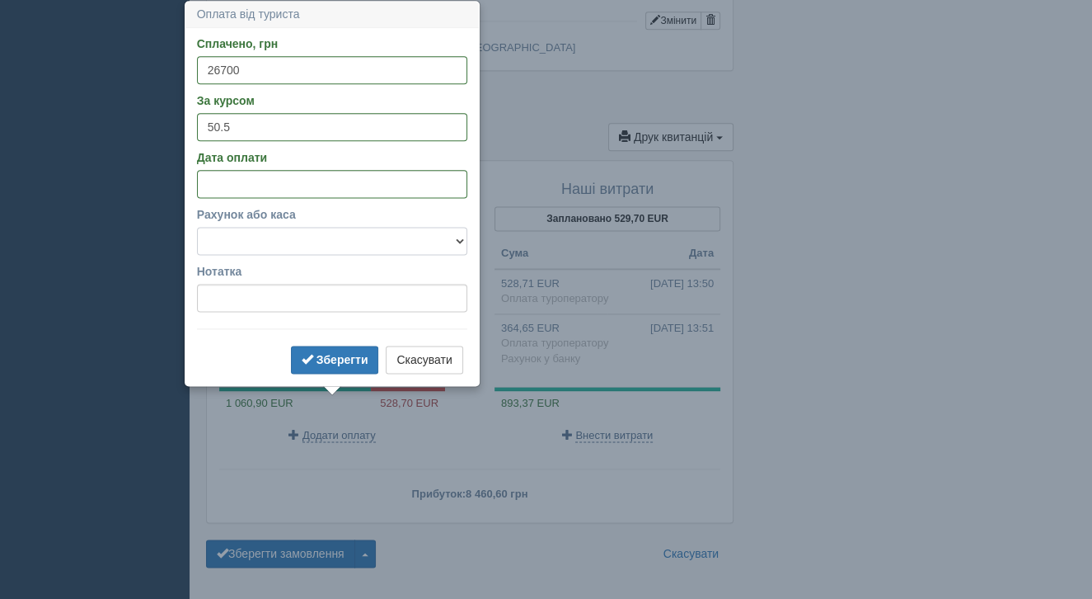
click at [323, 250] on select "Готівка Картка Рахунок у банку" at bounding box center [332, 241] width 270 height 28
select select "1166"
click at [334, 370] on button "Зберегти" at bounding box center [335, 359] width 88 height 28
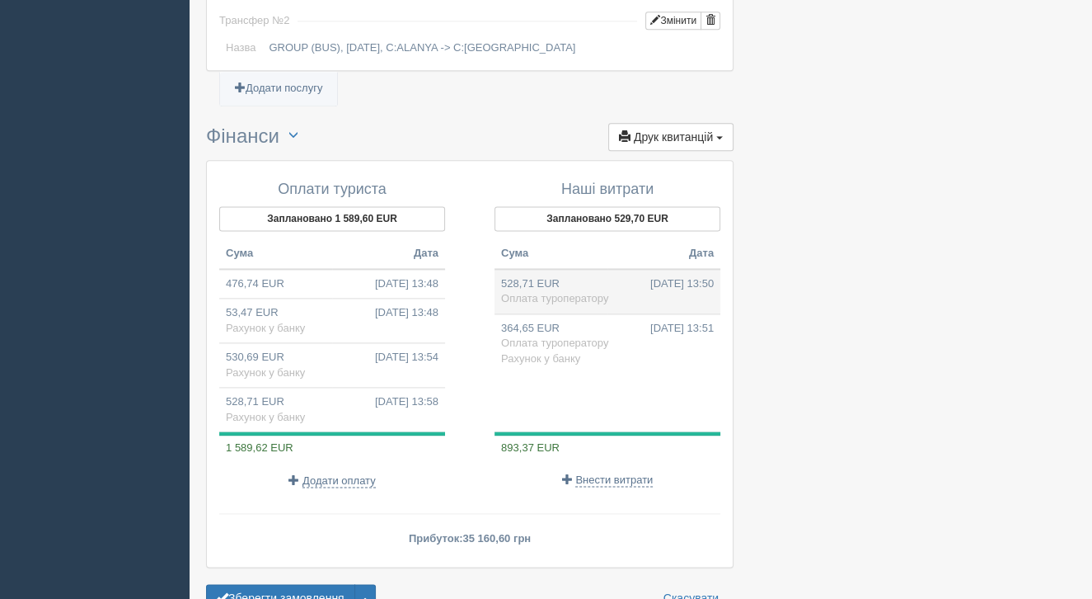
click at [579, 269] on td "528,71 EUR 04.07.2025 13:50 Оплата туроператору" at bounding box center [608, 291] width 226 height 45
type input "26700.00"
type input "50.50"
select select
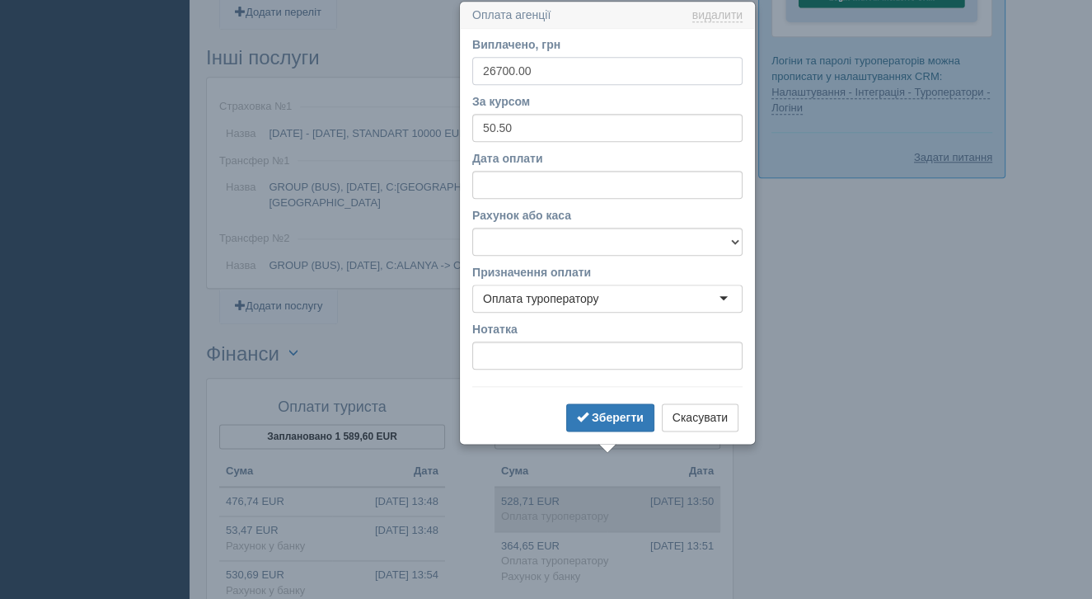
scroll to position [1647, 0]
click at [707, 411] on button "Скасувати" at bounding box center [700, 416] width 77 height 28
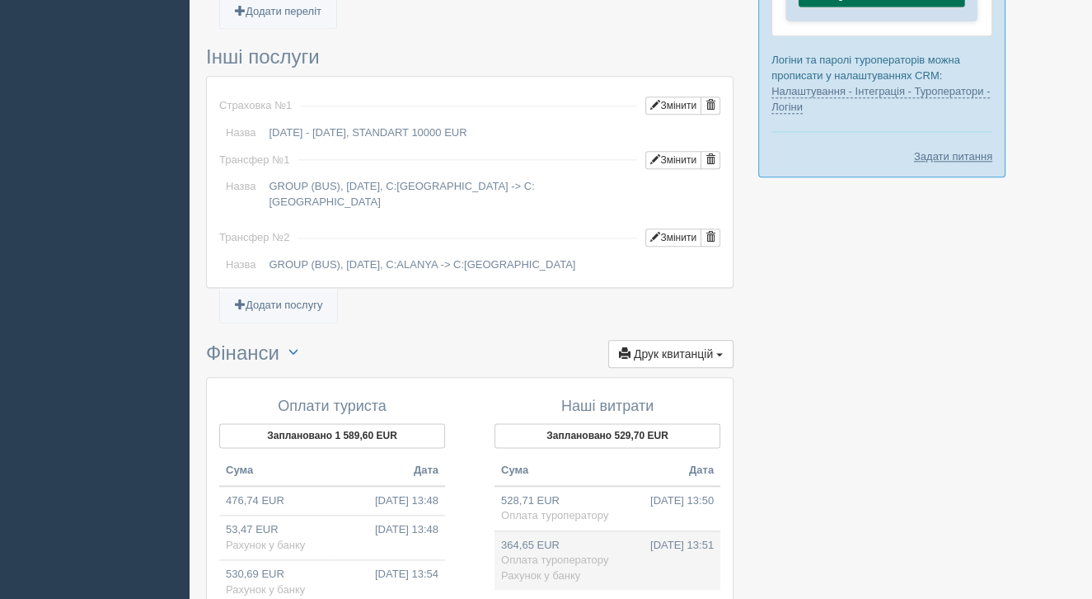
click at [606, 530] on td "364,65 EUR 04.07.2025 13:51 Оплата туроператору Рахунок у банку" at bounding box center [608, 559] width 226 height 59
type input "18415.00"
select select "1166"
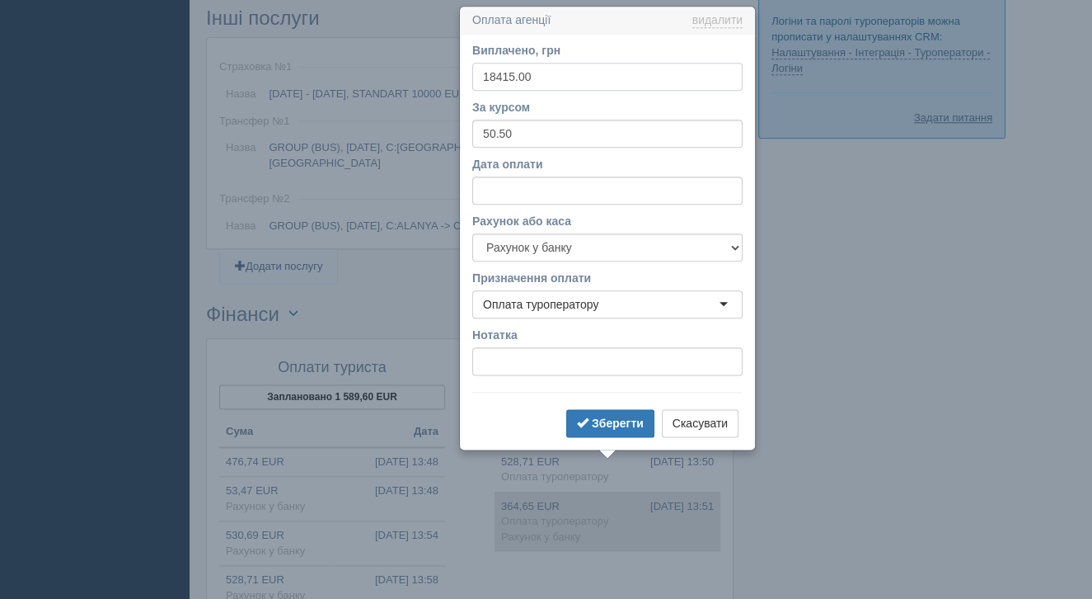
scroll to position [1692, 0]
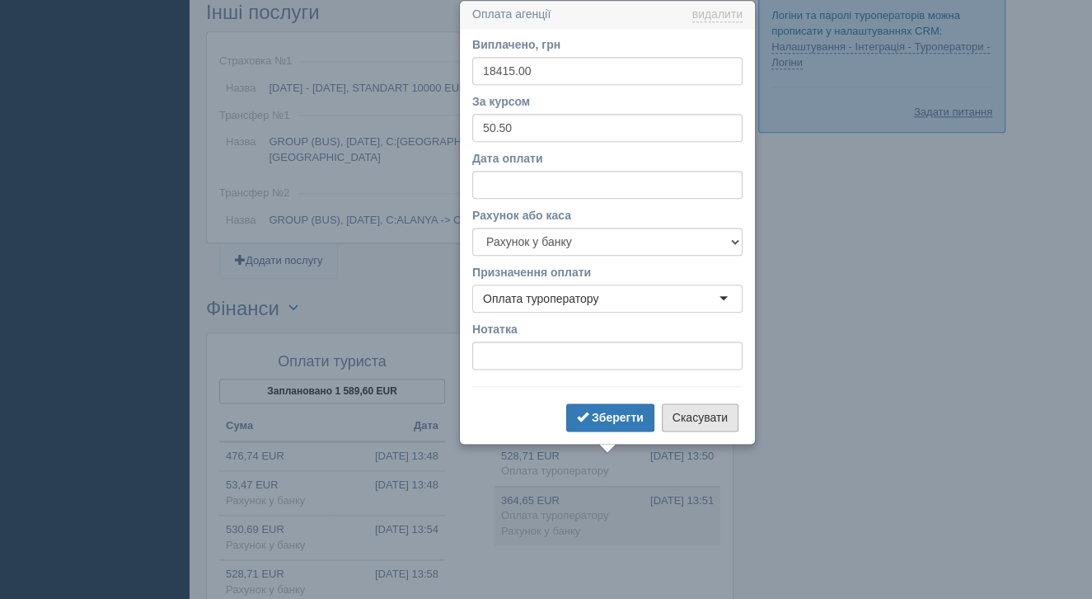
click at [715, 414] on button "Скасувати" at bounding box center [700, 417] width 77 height 28
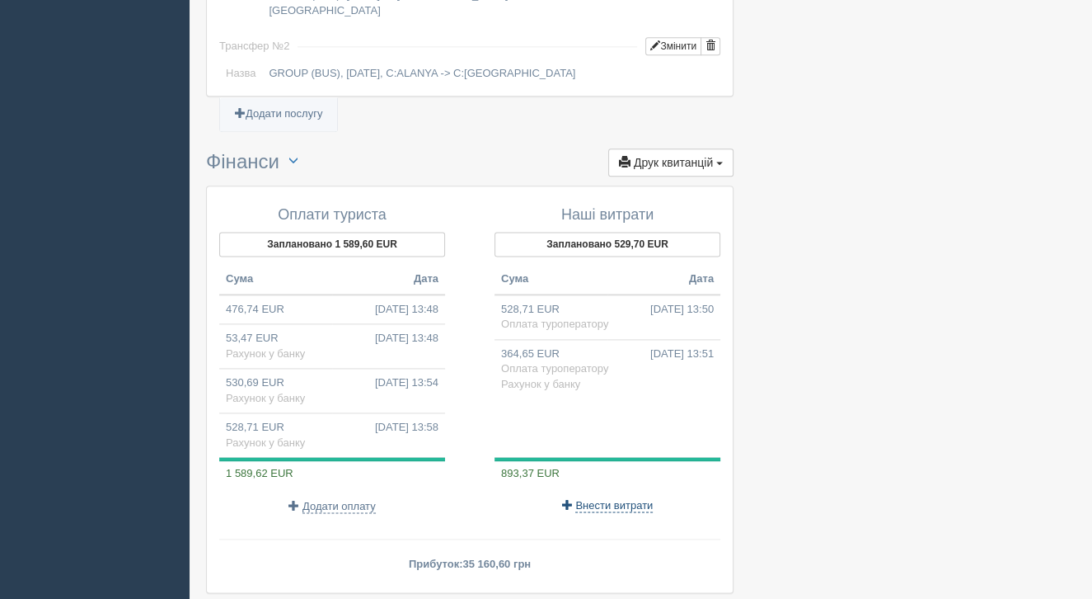
click at [613, 499] on span "Внести витрати" at bounding box center [613, 505] width 77 height 13
select select
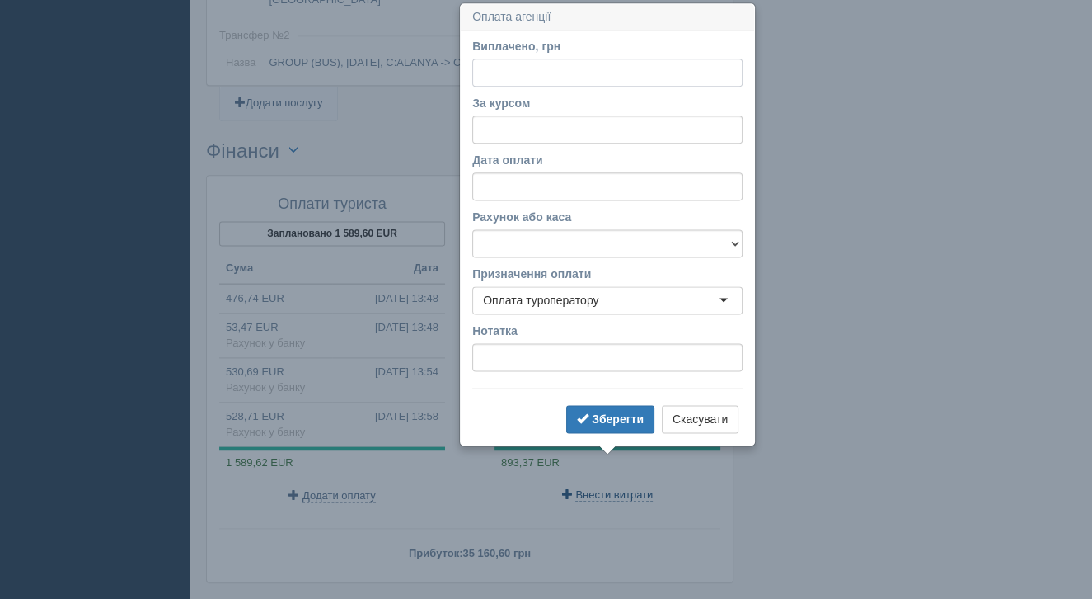
scroll to position [1852, 0]
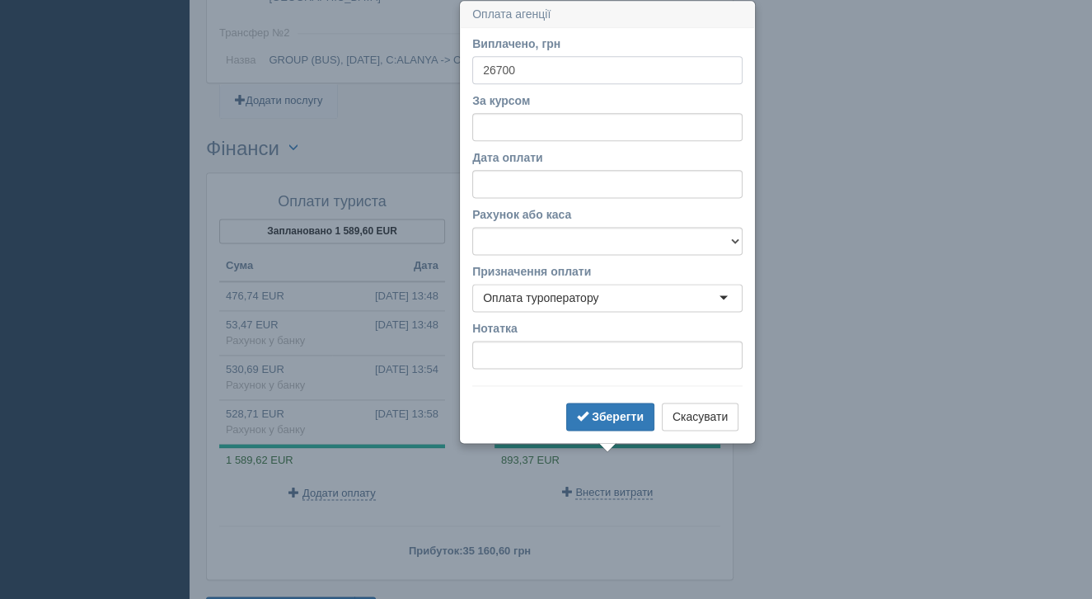
type input "26700"
click at [541, 119] on input "За курсом" at bounding box center [607, 127] width 270 height 28
type input "50.50"
click at [537, 181] on input "Дата оплати" at bounding box center [607, 184] width 270 height 28
select select "13"
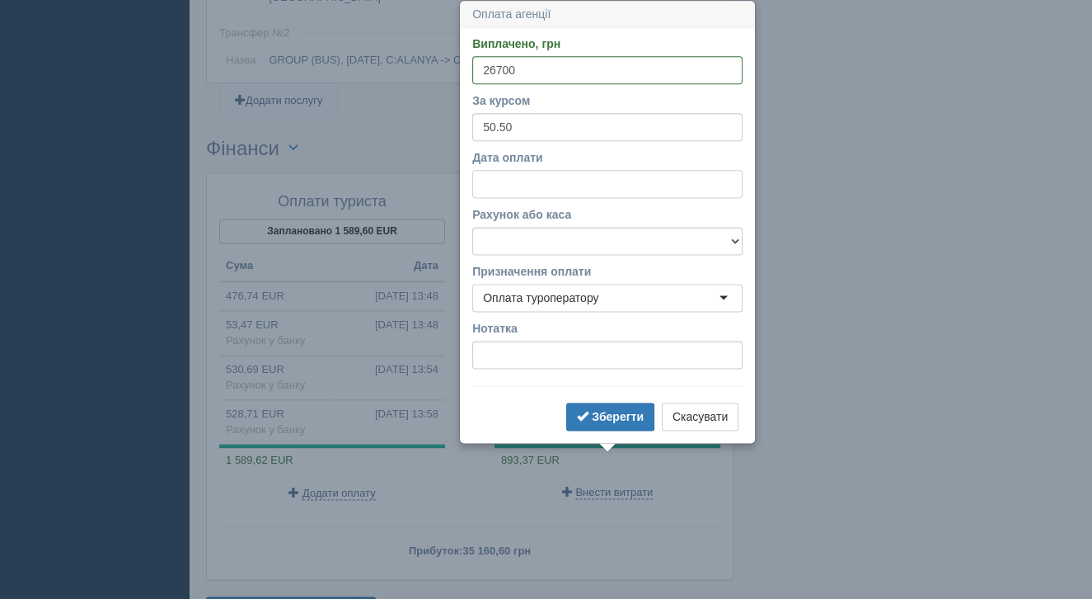
select select "59"
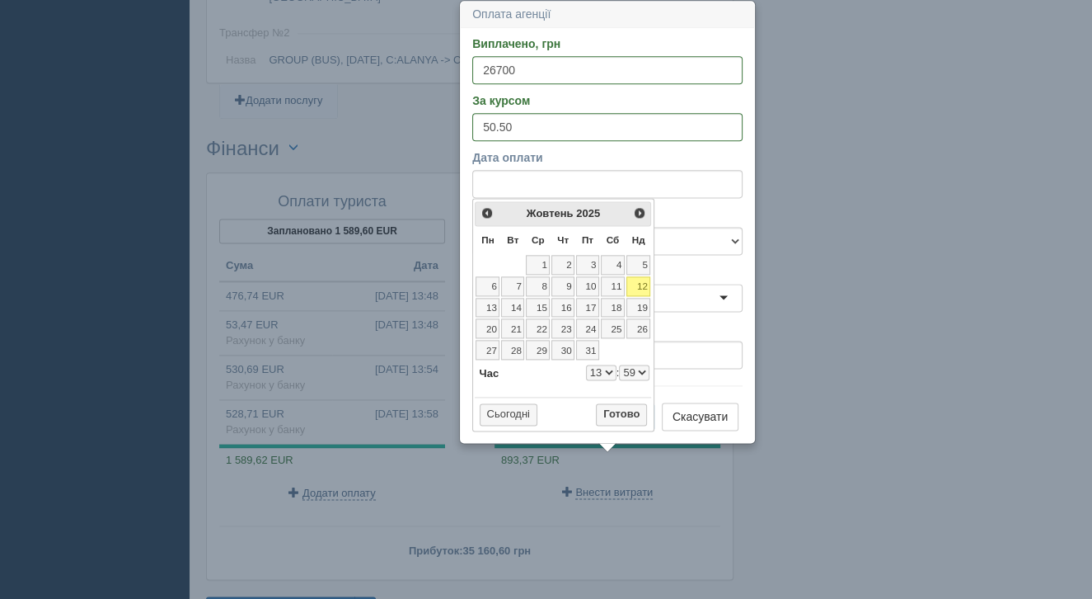
click at [491, 210] on span "<Попер" at bounding box center [487, 212] width 13 height 13
select select "13"
select select "59"
click at [491, 210] on span "<Попер" at bounding box center [486, 211] width 13 height 13
select select "13"
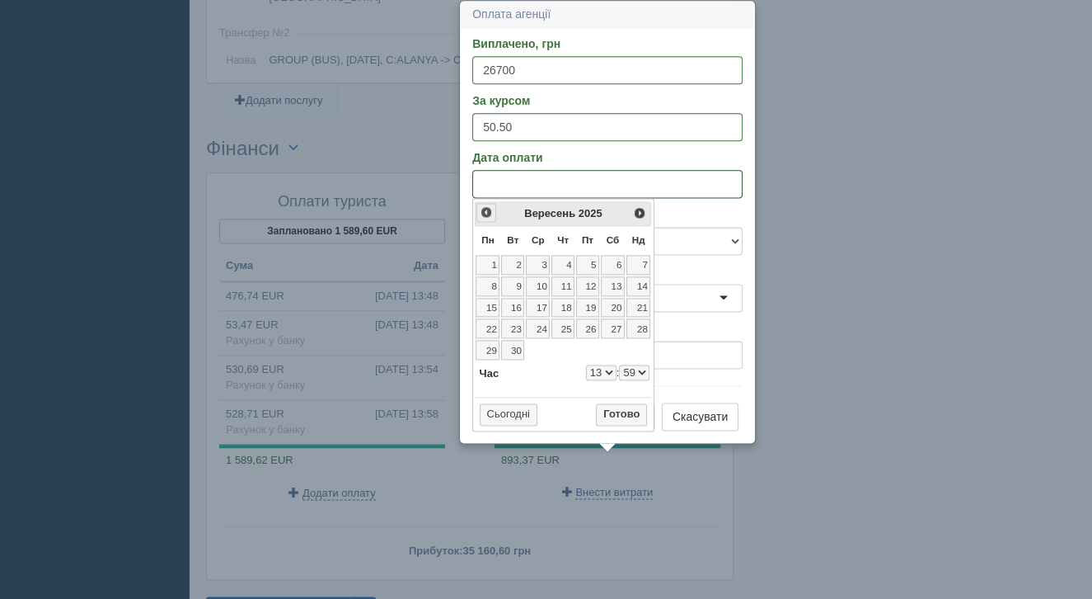
select select "59"
click at [491, 210] on span "<Попер" at bounding box center [486, 211] width 13 height 13
select select "13"
select select "59"
click at [594, 264] on link "4" at bounding box center [587, 265] width 23 height 20
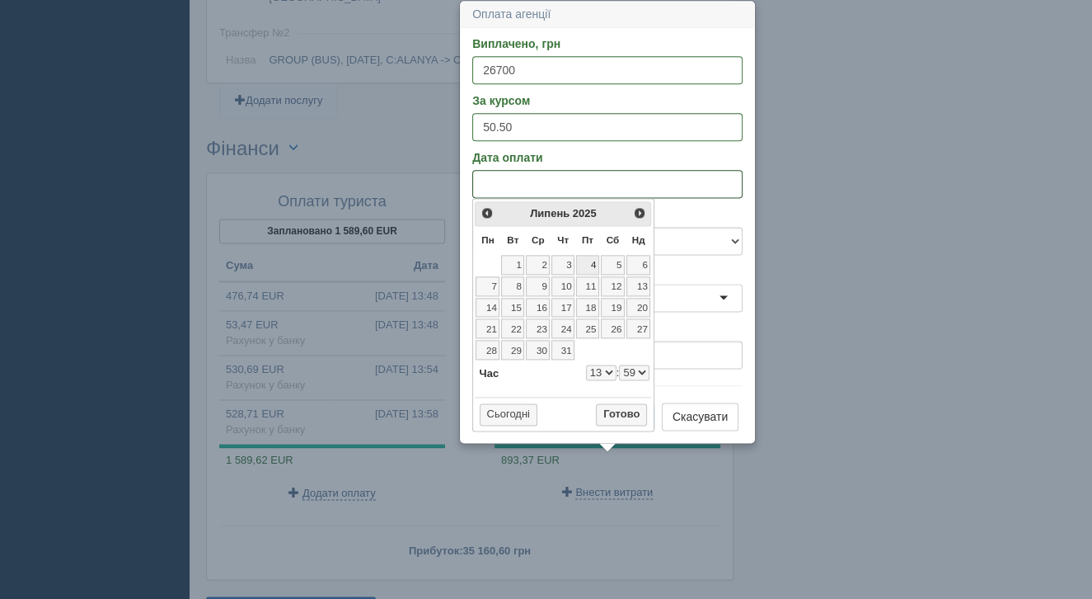
select select "13"
select select "59"
click at [706, 277] on label "Призначення оплати" at bounding box center [607, 271] width 270 height 16
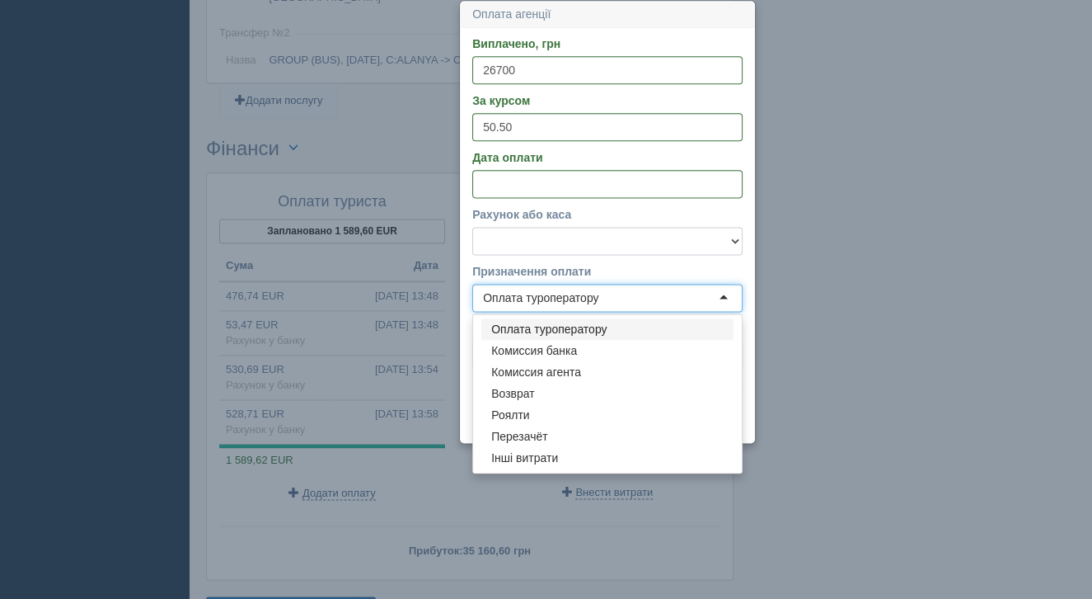
click at [568, 242] on select "Готівка Картка Рахунок у банку" at bounding box center [607, 241] width 270 height 28
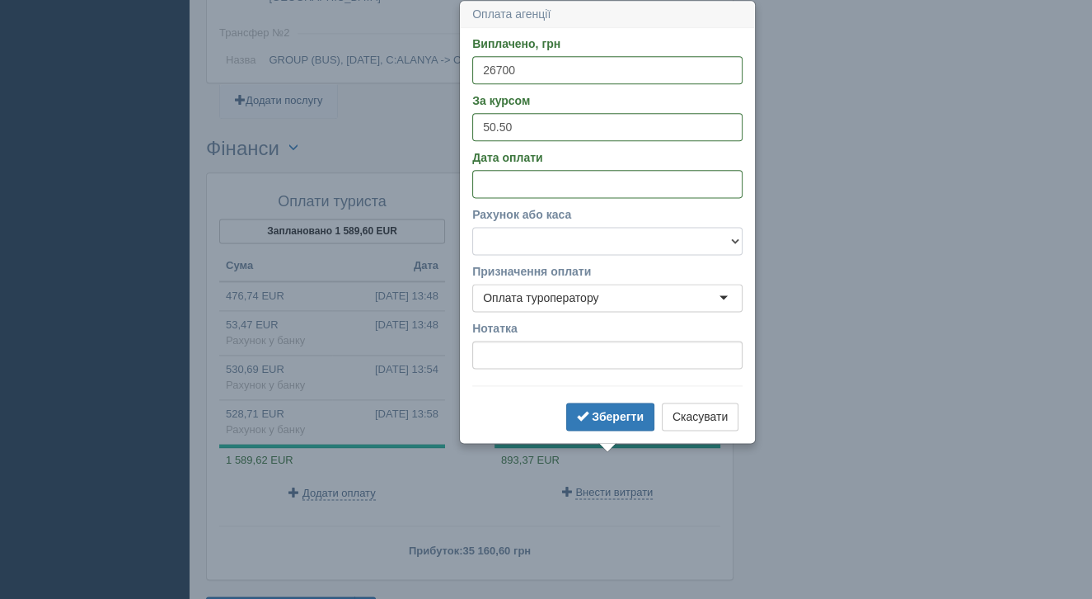
select select "1166"
click at [613, 430] on div "Зберегти Скасувати" at bounding box center [607, 418] width 270 height 32
click at [609, 417] on b "Зберегти" at bounding box center [618, 416] width 52 height 13
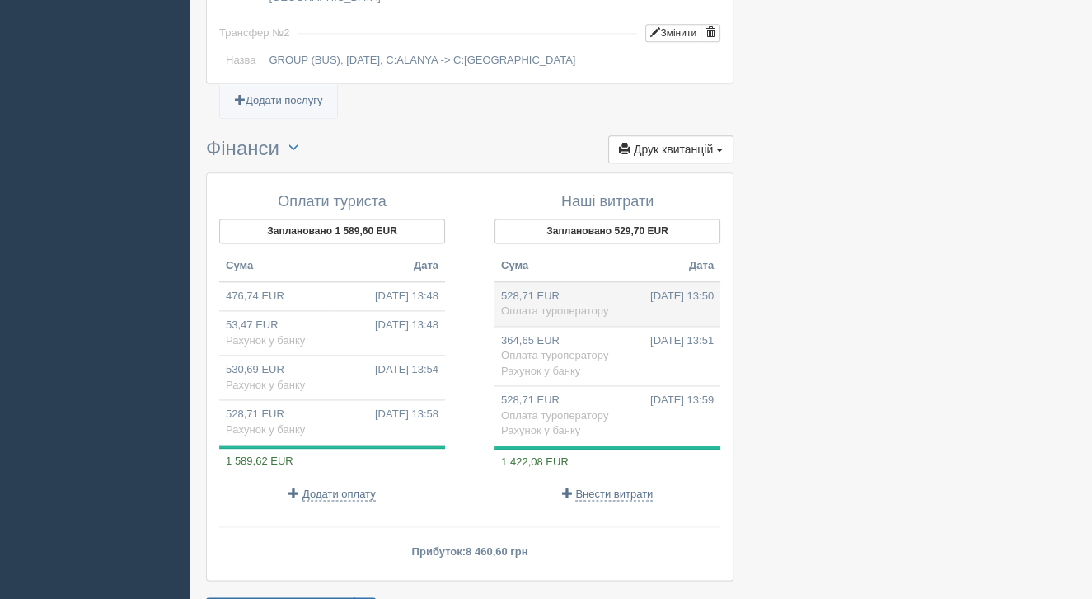
click at [623, 281] on td "528,71 EUR 04.07.2025 13:50 Оплата туроператору" at bounding box center [608, 303] width 226 height 45
type input "26700.00"
select select
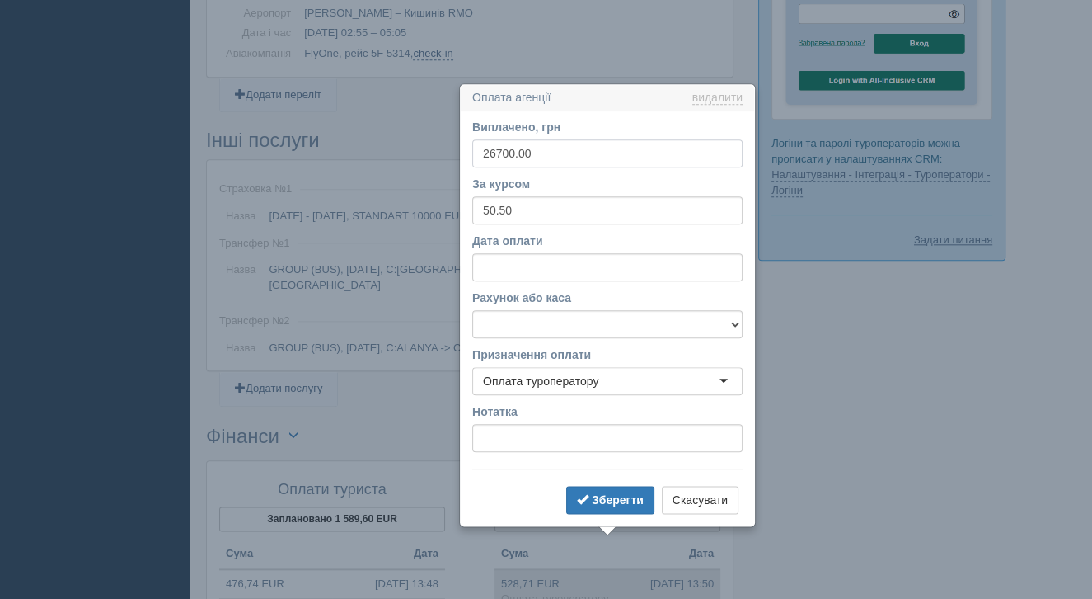
scroll to position [1647, 0]
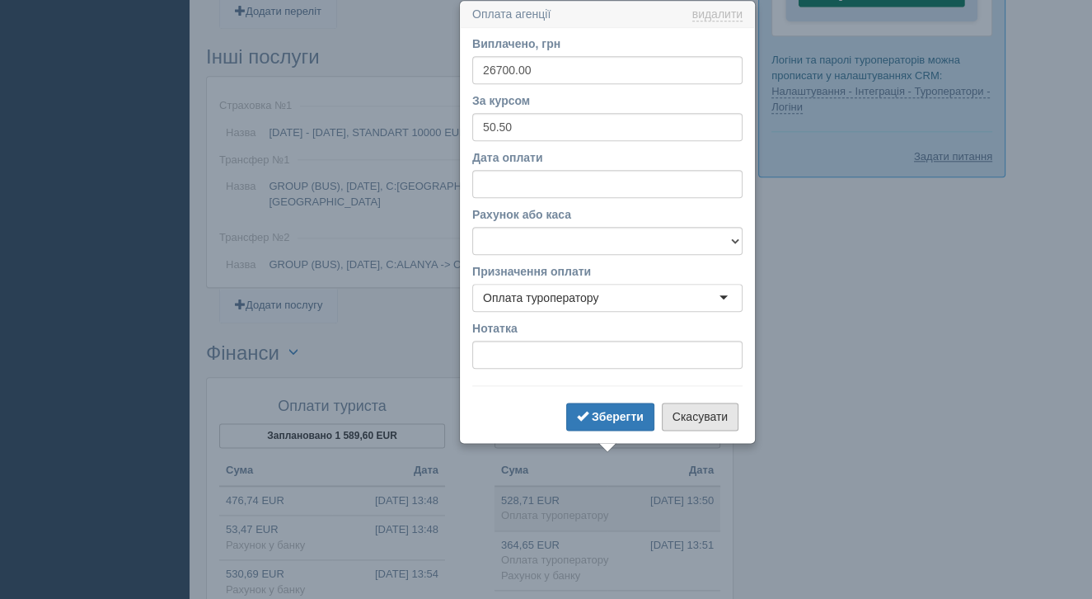
click at [701, 411] on button "Скасувати" at bounding box center [700, 416] width 77 height 28
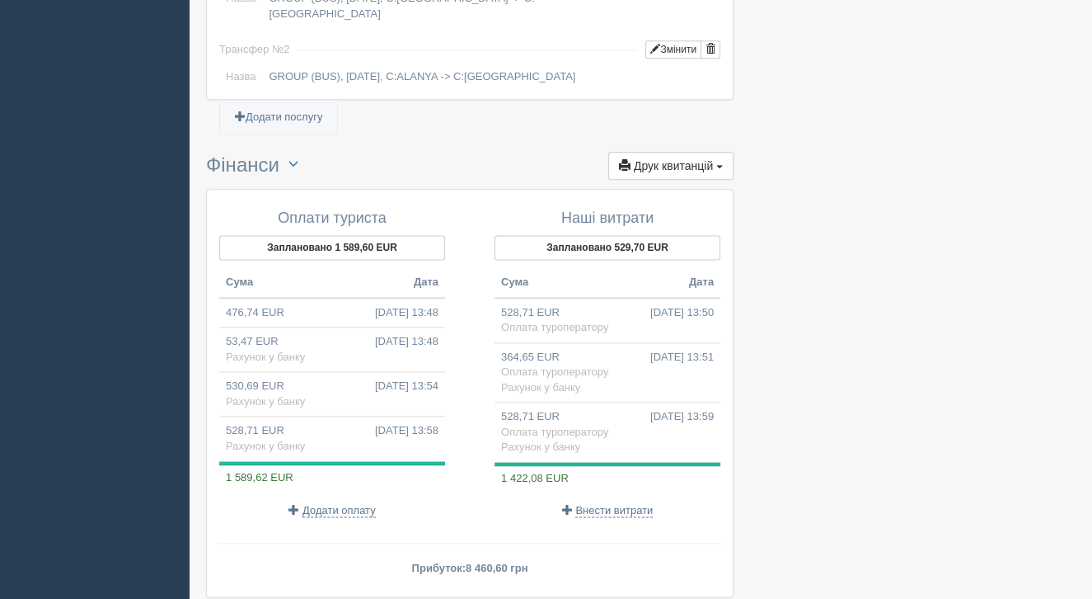
scroll to position [1840, 0]
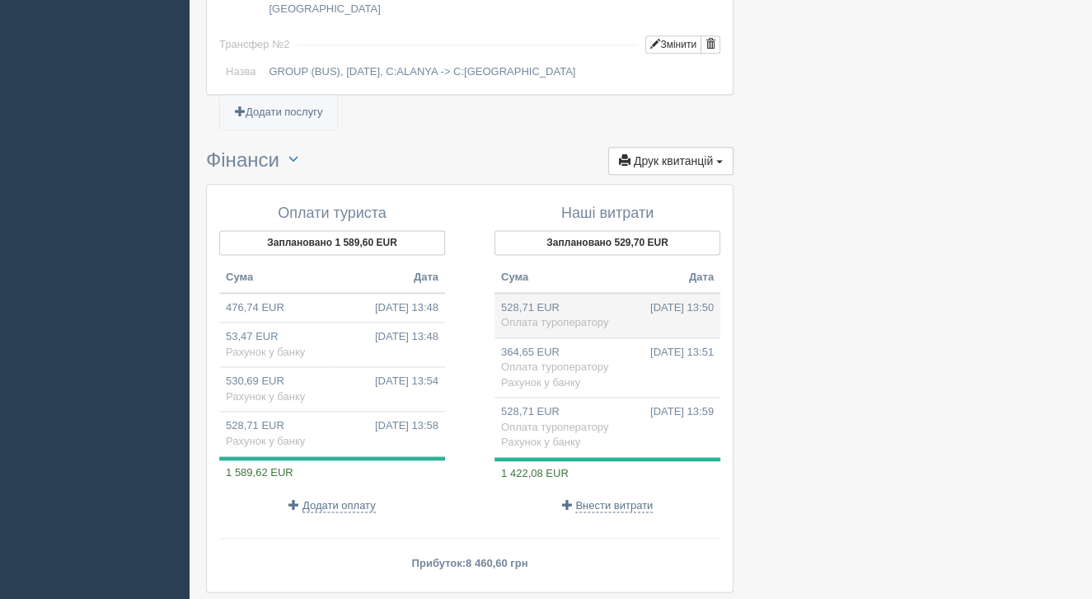
click at [625, 293] on td "528,71 EUR 04.07.2025 13:50 Оплата туроператору" at bounding box center [608, 315] width 226 height 45
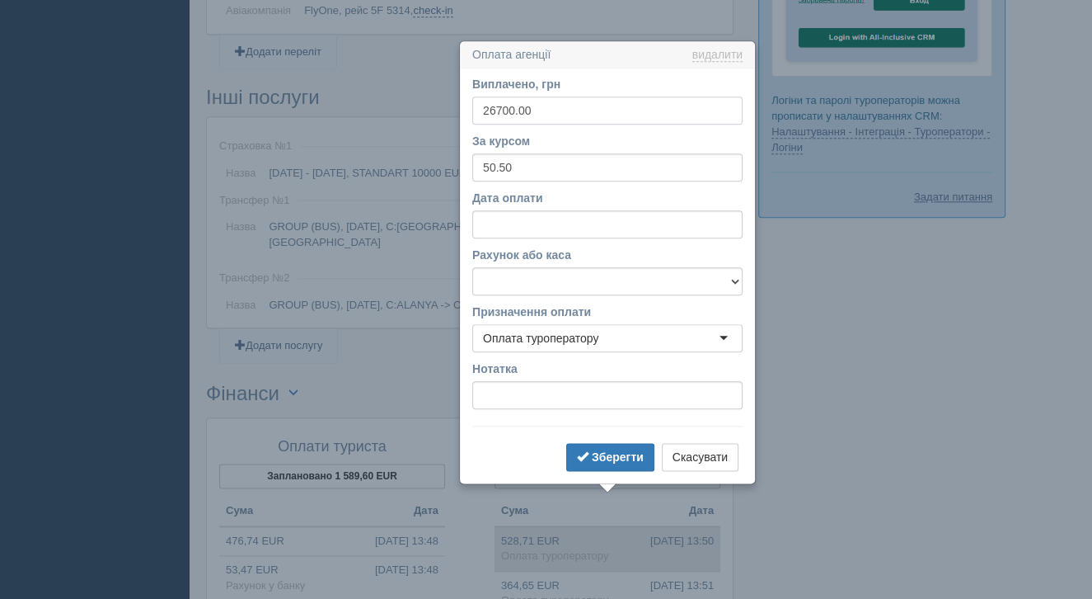
scroll to position [1647, 0]
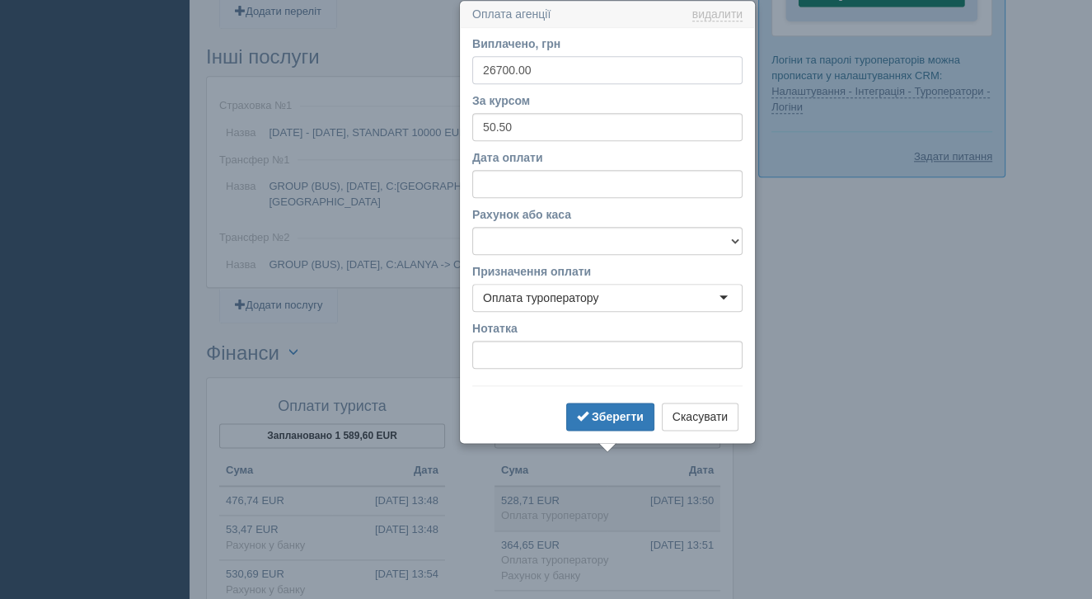
click at [503, 68] on input "26700.00" at bounding box center [607, 70] width 270 height 28
click at [594, 421] on b "Зберегти" at bounding box center [618, 416] width 52 height 13
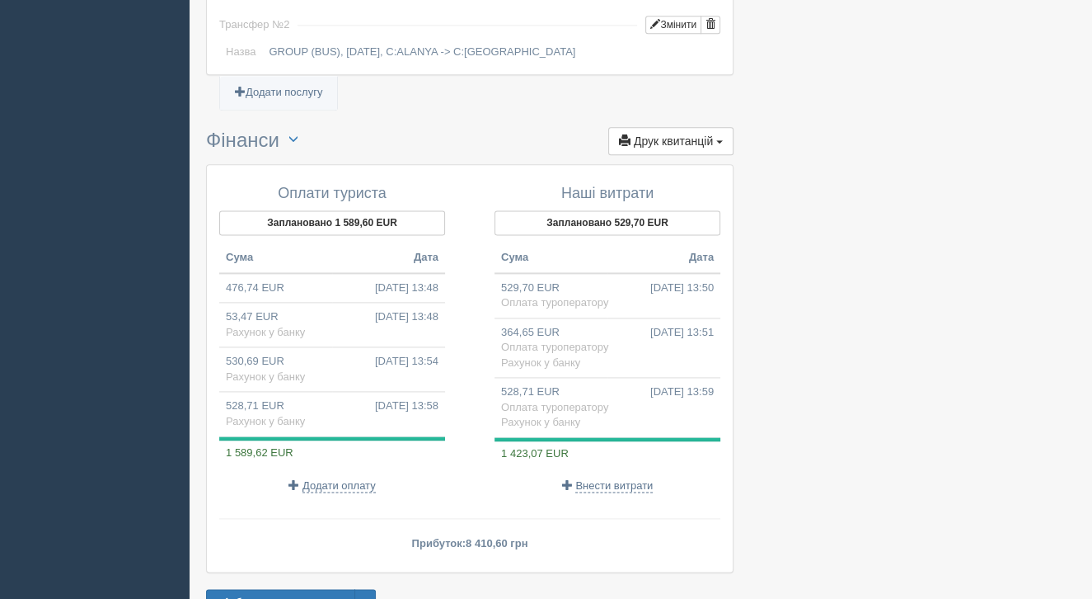
scroll to position [1862, 0]
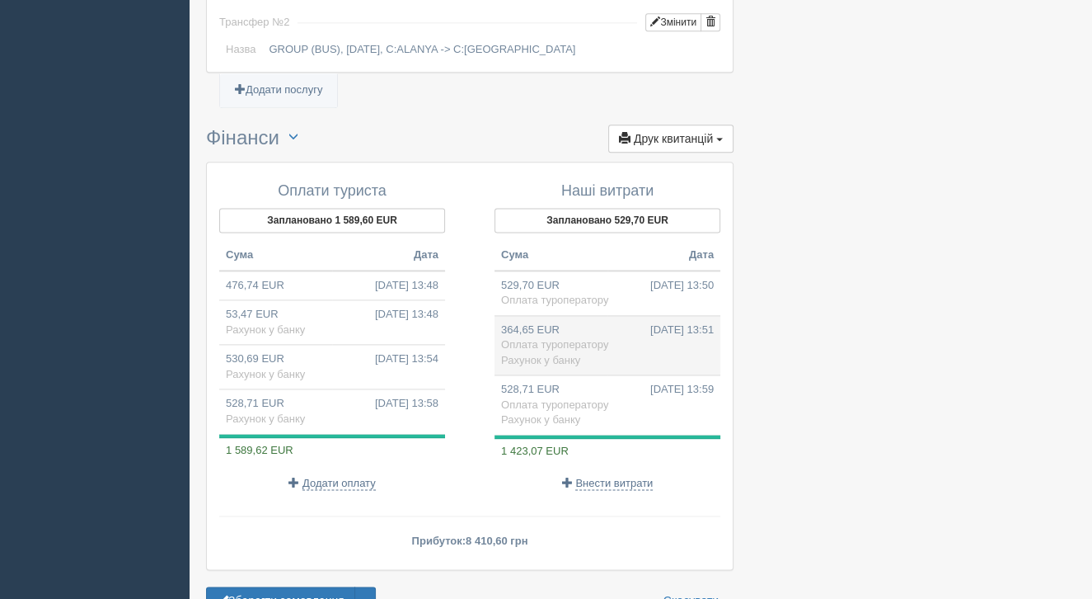
click at [687, 315] on td "364,65 EUR 04.07.2025 13:51 Оплата туроператору Рахунок у банку" at bounding box center [608, 345] width 226 height 60
type input "18415.00"
select select "1166"
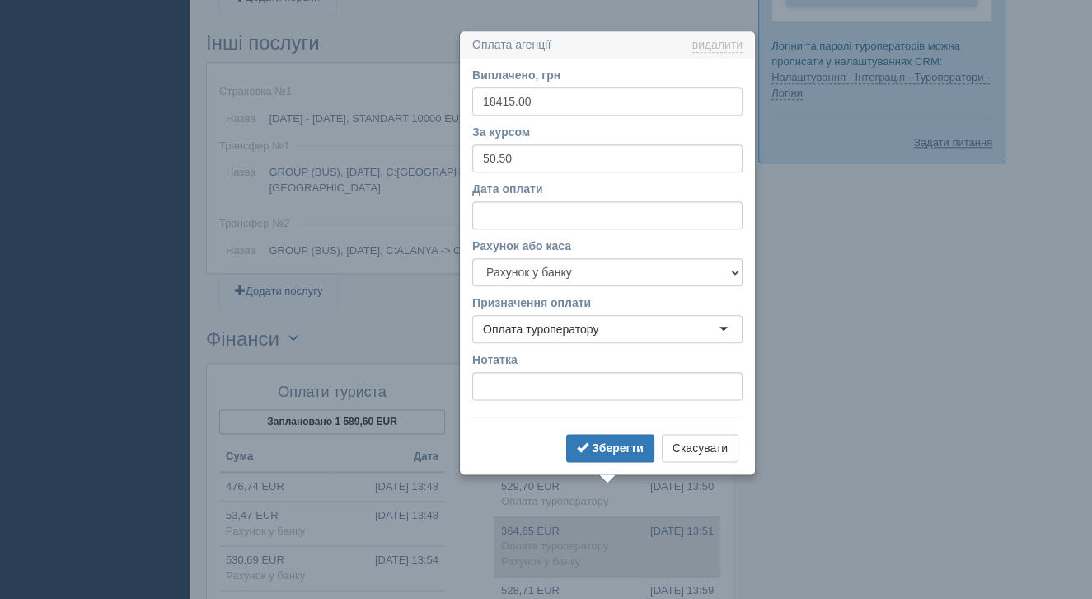
scroll to position [1692, 0]
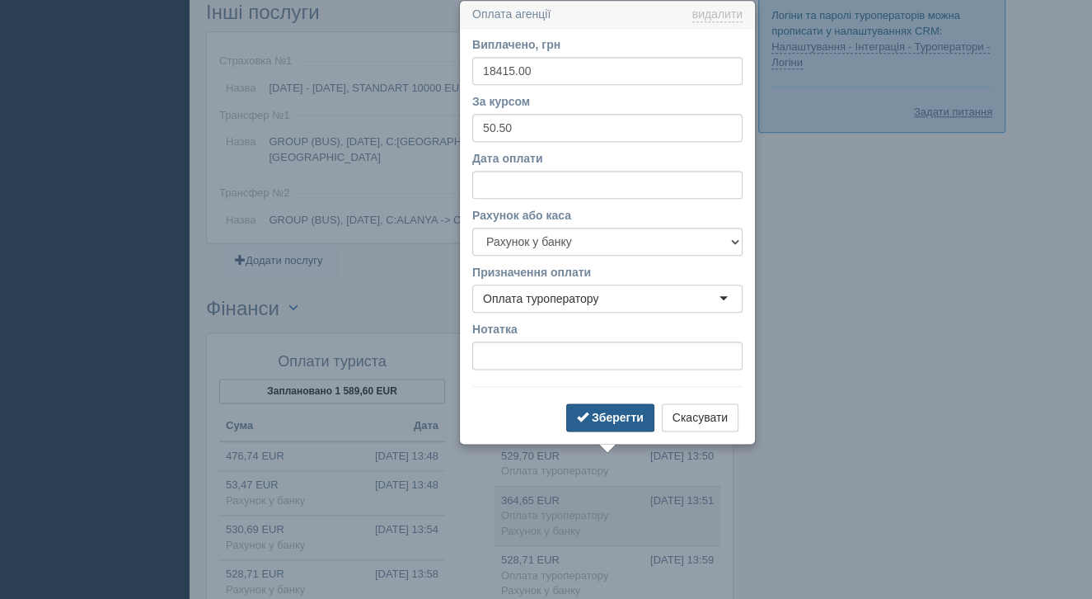
click at [622, 412] on b "Зберегти" at bounding box center [618, 417] width 52 height 13
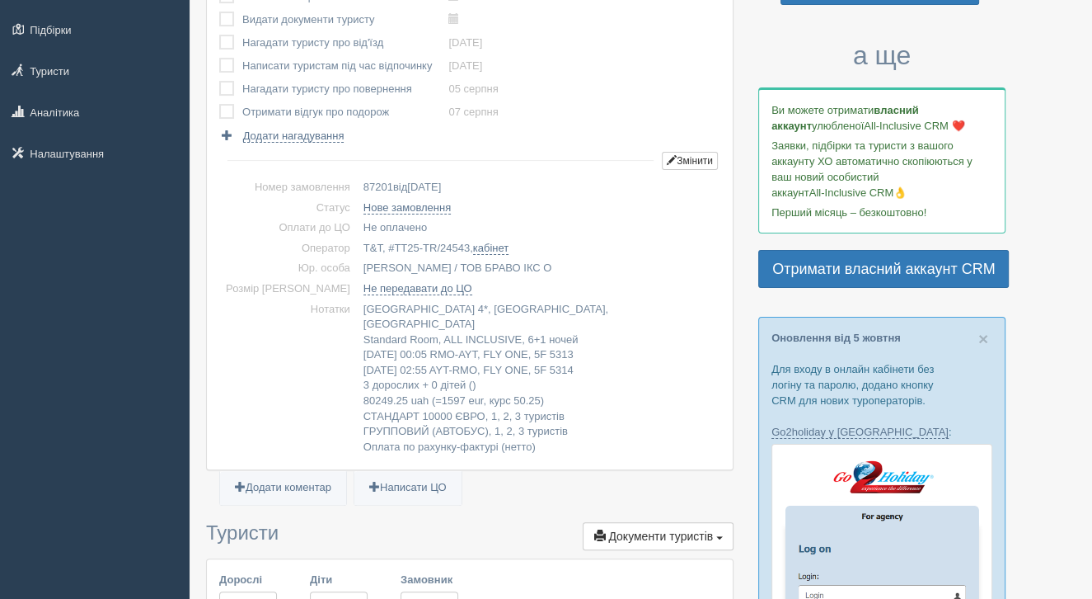
scroll to position [0, 0]
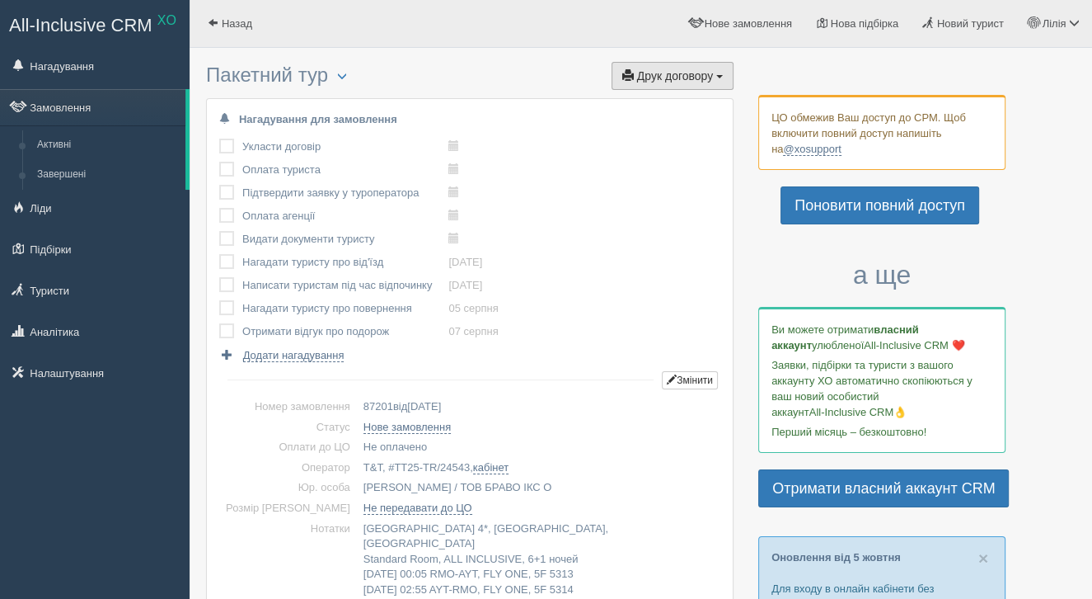
click at [702, 84] on button "Друк договору Друк" at bounding box center [673, 76] width 122 height 28
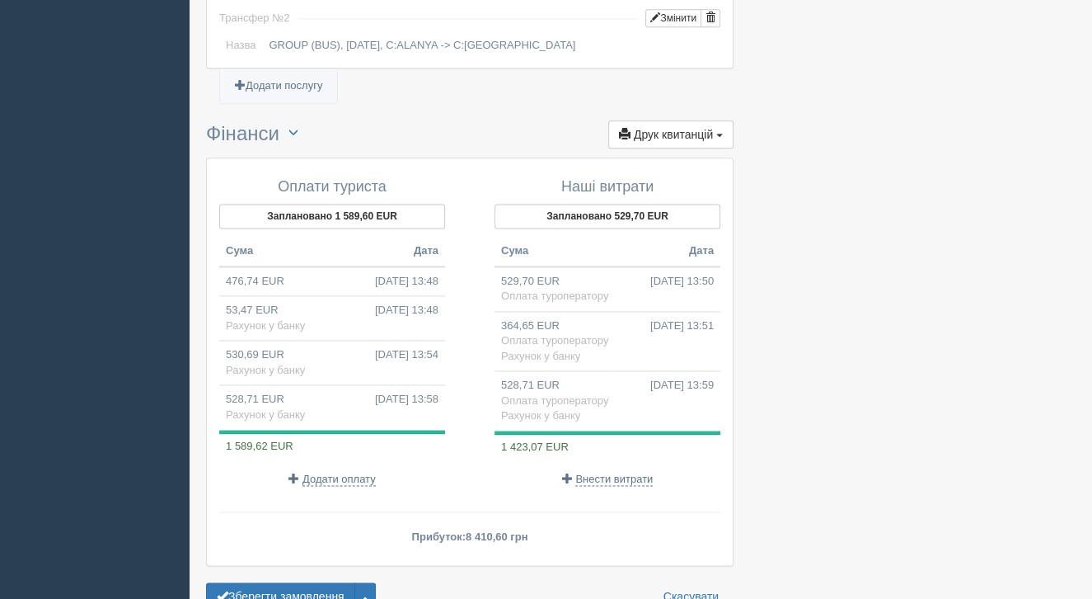
scroll to position [1868, 0]
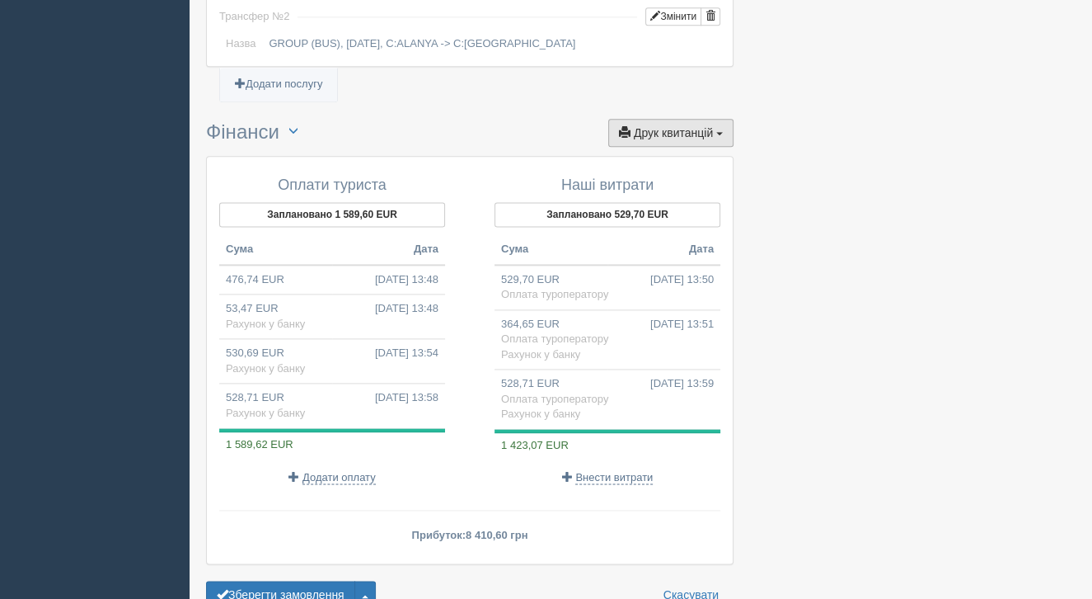
click at [714, 119] on button "Друк квитанцій Друк" at bounding box center [670, 133] width 125 height 28
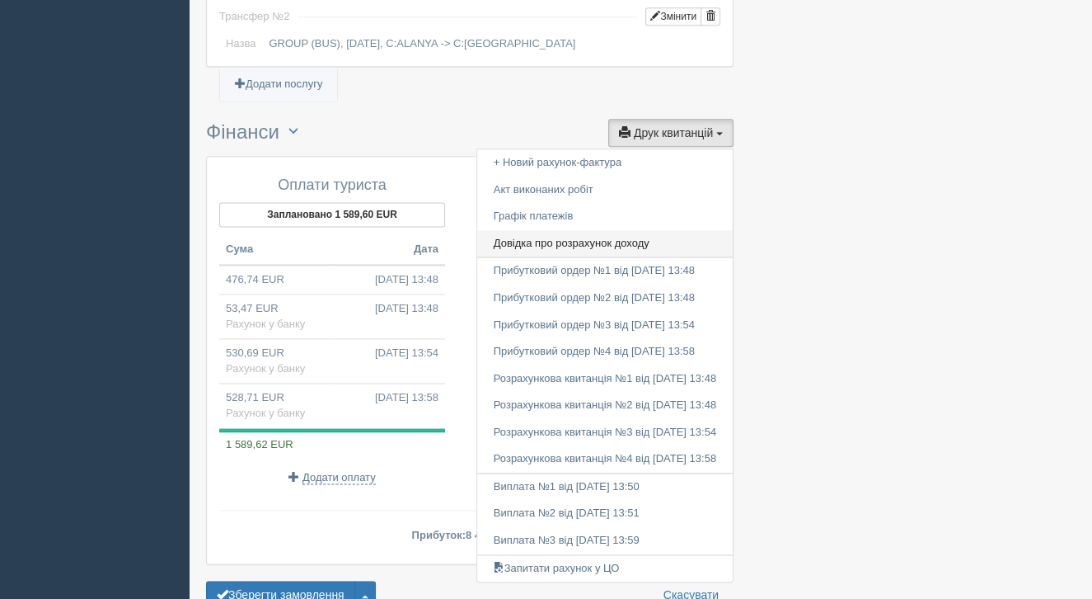
click at [587, 230] on link "Довідка про розрахунок доходу" at bounding box center [605, 243] width 256 height 27
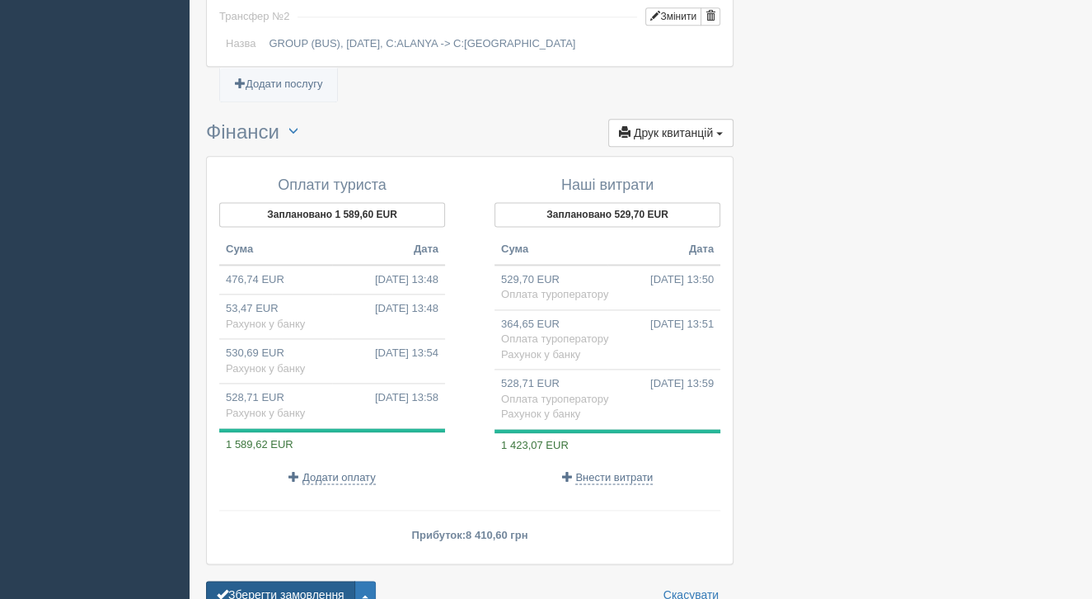
click at [333, 580] on button "Зберегти замовлення" at bounding box center [280, 594] width 149 height 28
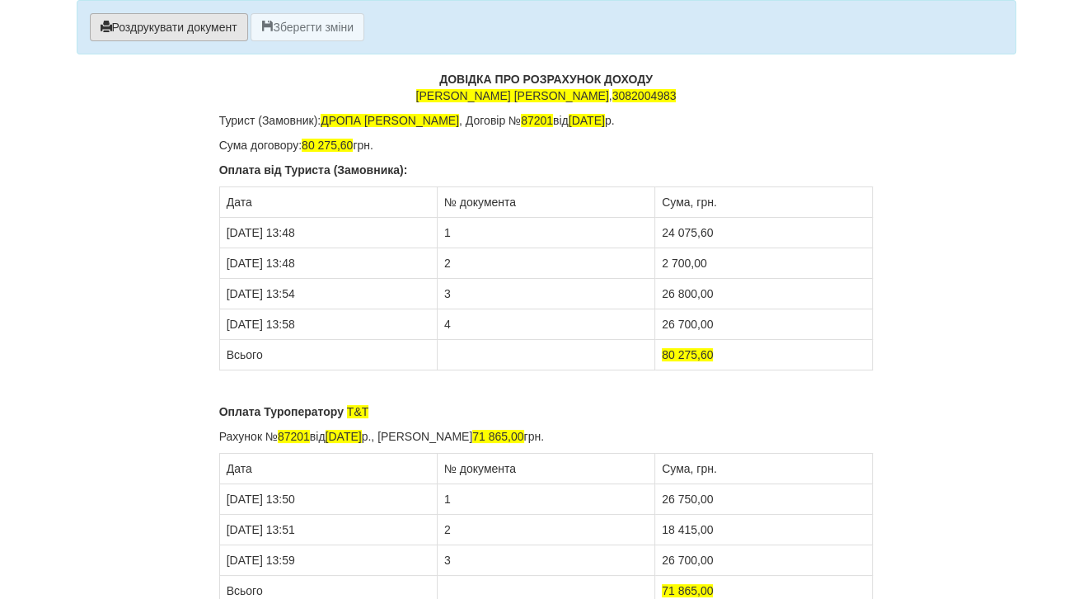
click at [216, 30] on button "Роздрукувати документ" at bounding box center [169, 27] width 158 height 28
click at [204, 22] on button "Роздрукувати документ" at bounding box center [169, 27] width 158 height 28
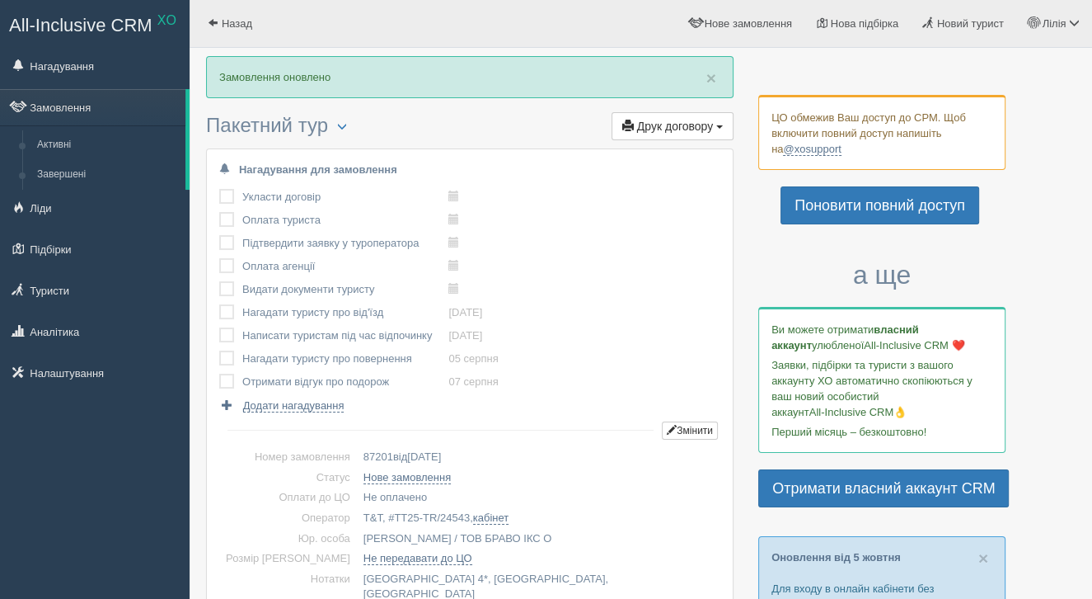
click at [219, 189] on label at bounding box center [219, 189] width 0 height 0
click at [0, 0] on input "checkbox" at bounding box center [0, 0] width 0 height 0
click at [229, 206] on td at bounding box center [230, 197] width 23 height 23
click at [219, 212] on label at bounding box center [219, 212] width 0 height 0
click at [0, 0] on input "checkbox" at bounding box center [0, 0] width 0 height 0
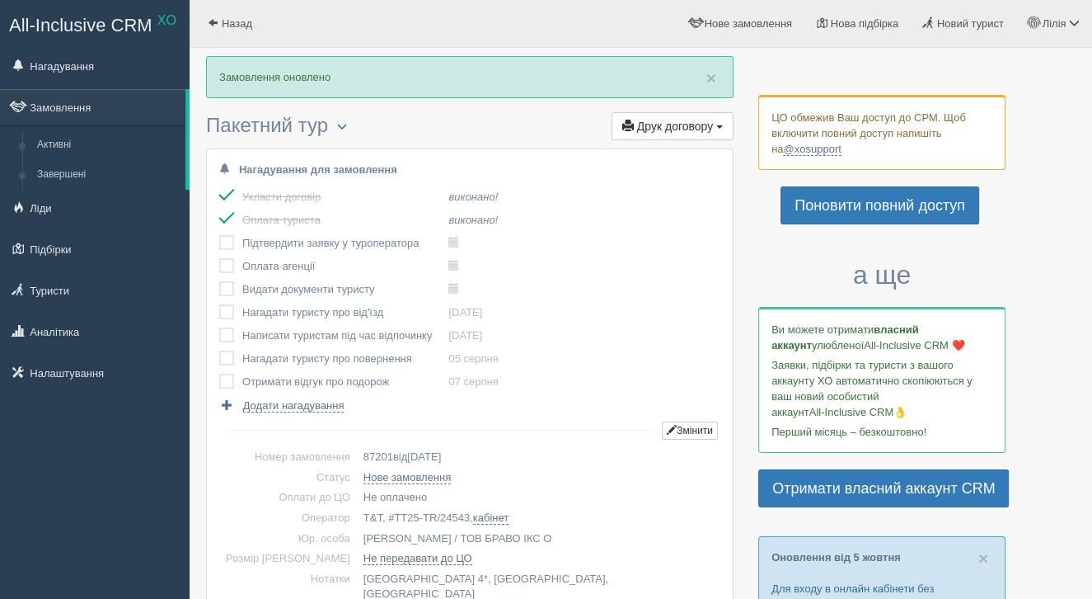
click at [219, 235] on label at bounding box center [219, 235] width 0 height 0
click at [0, 0] on input "checkbox" at bounding box center [0, 0] width 0 height 0
click at [219, 258] on label at bounding box center [219, 258] width 0 height 0
click at [0, 0] on input "checkbox" at bounding box center [0, 0] width 0 height 0
click at [219, 281] on label at bounding box center [219, 281] width 0 height 0
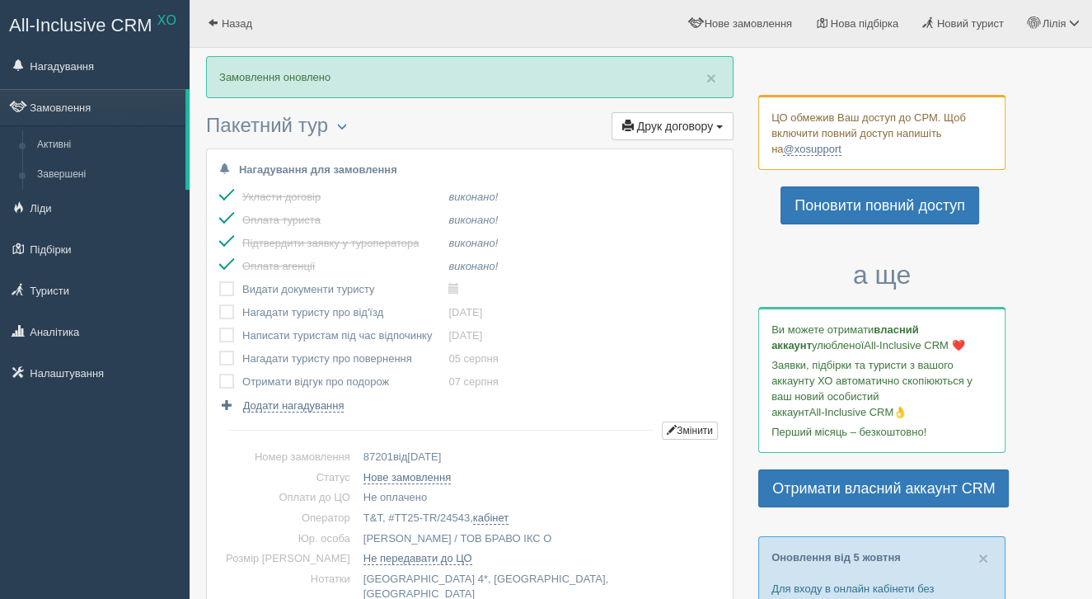
click at [0, 0] on input "checkbox" at bounding box center [0, 0] width 0 height 0
click at [219, 304] on label at bounding box center [219, 304] width 0 height 0
click at [0, 0] on input "checkbox" at bounding box center [0, 0] width 0 height 0
click at [219, 327] on label at bounding box center [219, 327] width 0 height 0
click at [0, 0] on input "checkbox" at bounding box center [0, 0] width 0 height 0
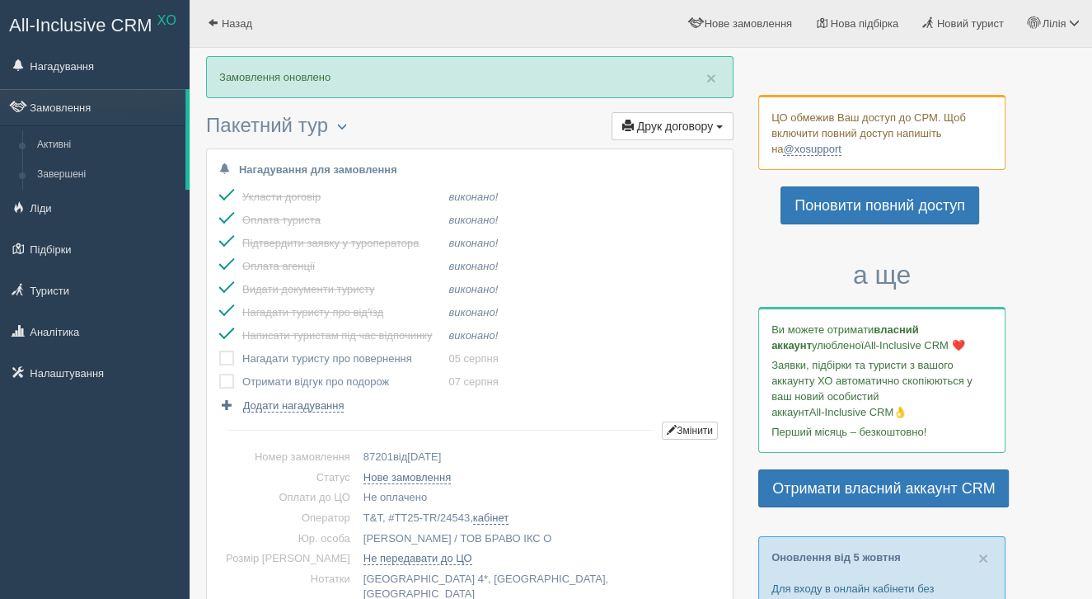
click at [219, 350] on label at bounding box center [219, 350] width 0 height 0
click at [0, 0] on input "checkbox" at bounding box center [0, 0] width 0 height 0
click at [230, 388] on td at bounding box center [230, 381] width 23 height 23
click at [219, 373] on label at bounding box center [219, 373] width 0 height 0
click at [0, 0] on input "checkbox" at bounding box center [0, 0] width 0 height 0
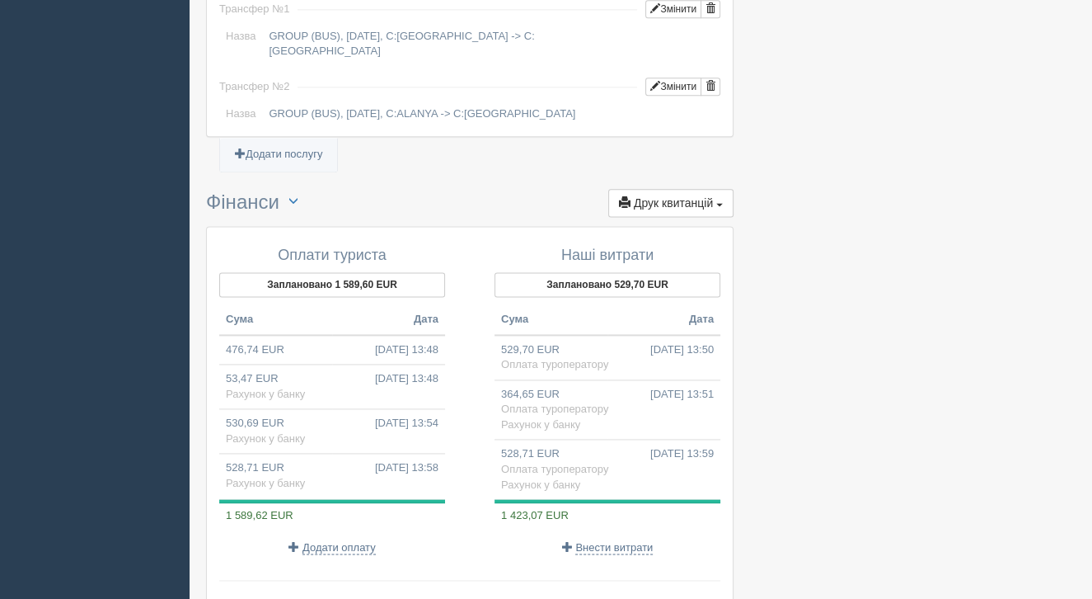
scroll to position [1975, 0]
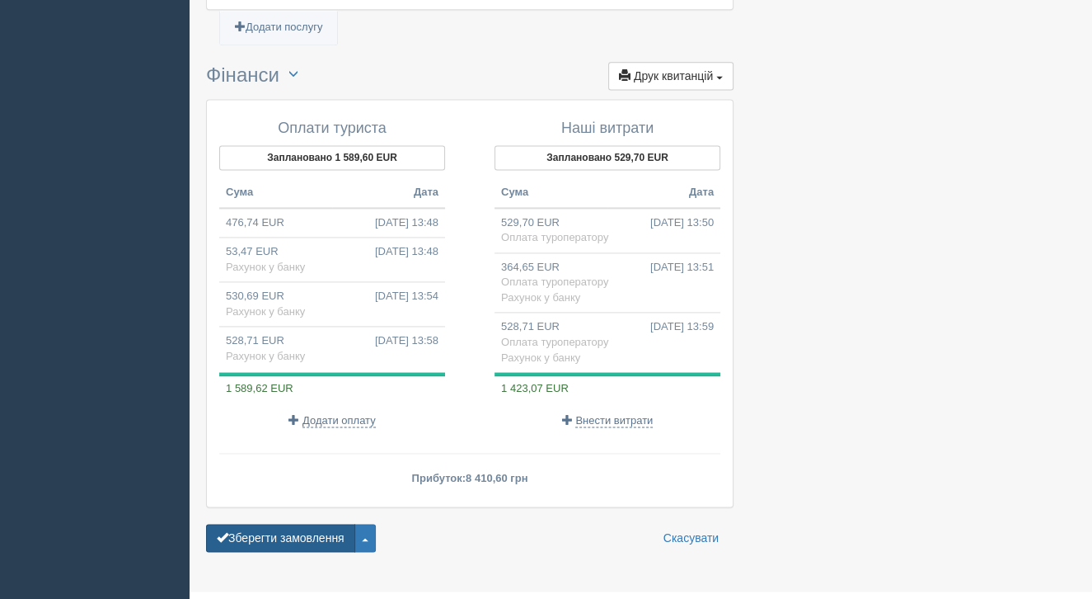
click at [252, 524] on button "Зберегти замовлення" at bounding box center [280, 538] width 149 height 28
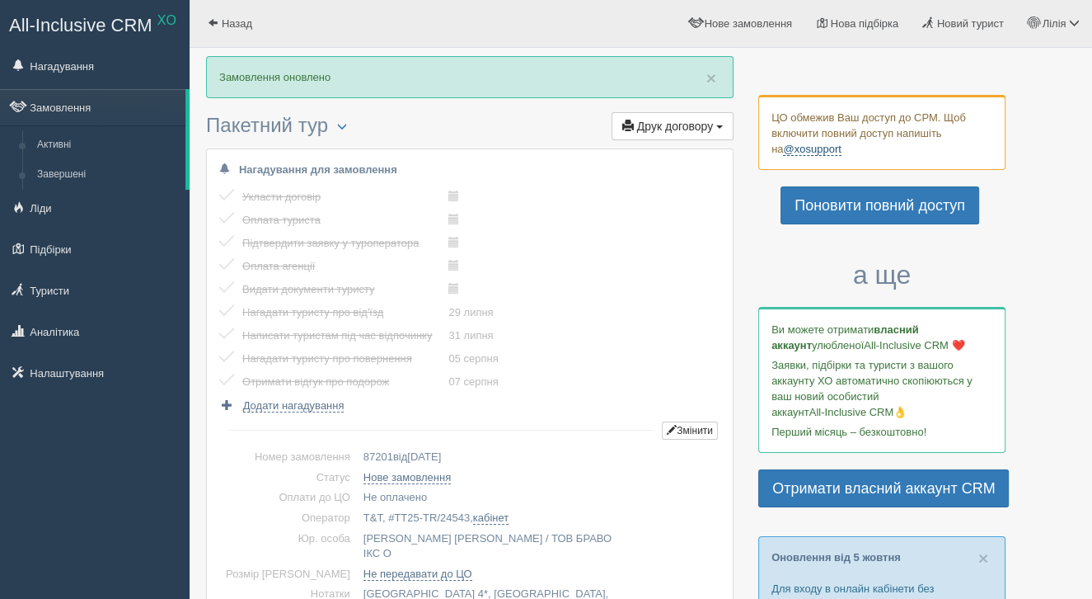
click at [805, 153] on link "@xosupport" at bounding box center [812, 149] width 58 height 13
click at [222, 21] on span "Назад" at bounding box center [237, 23] width 31 height 12
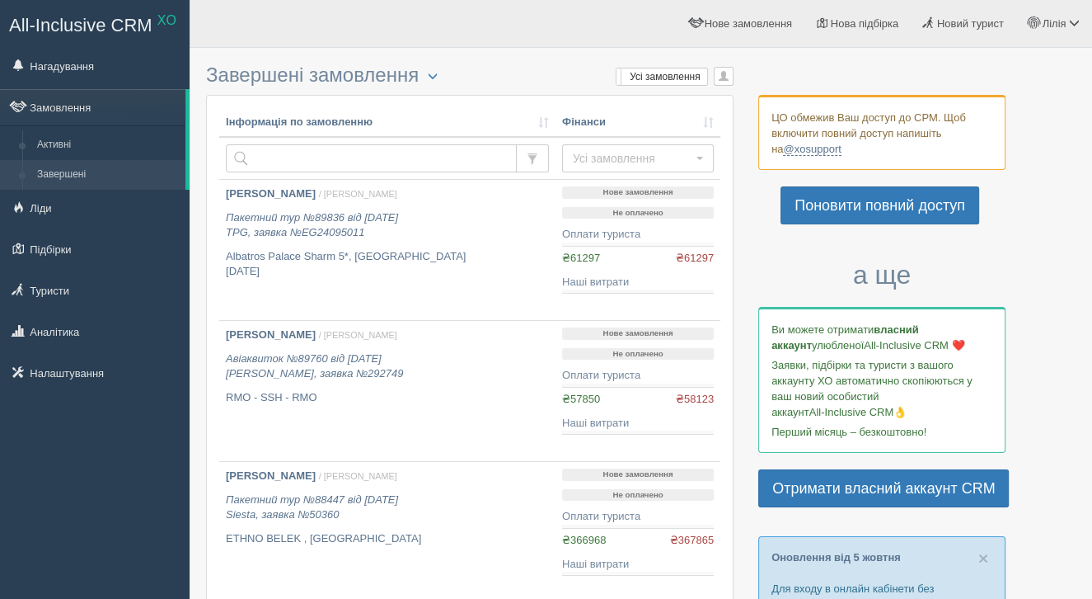
click at [284, 143] on td at bounding box center [387, 158] width 336 height 43
click at [289, 157] on input "text" at bounding box center [371, 158] width 291 height 28
paste input "128870"
type input "128870"
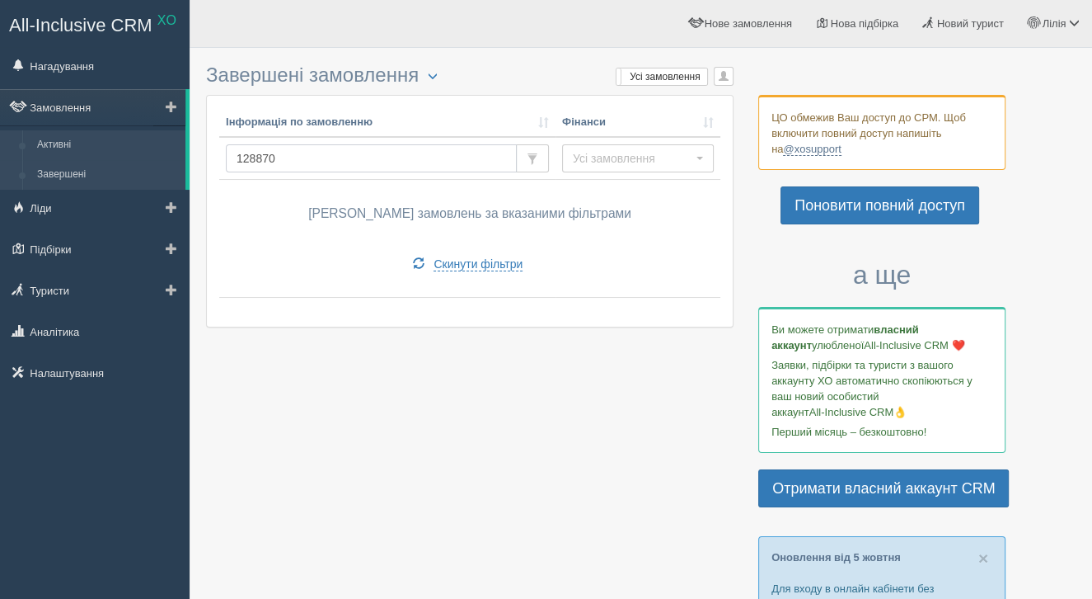
drag, startPoint x: 311, startPoint y: 162, endPoint x: 126, endPoint y: 151, distance: 185.0
type input "1008387"
drag, startPoint x: 318, startPoint y: 162, endPoint x: 129, endPoint y: 151, distance: 189.9
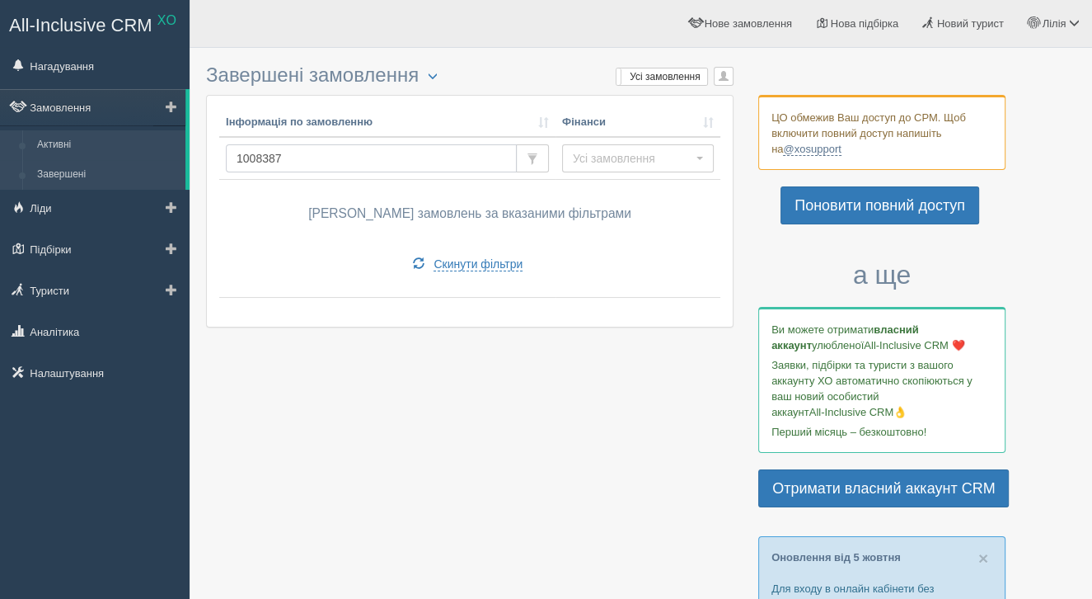
paste input "YULIIA SUBOT ↗"
type input "YULIIA SUBOT ↗"
click at [330, 173] on td "YULIIA SUBOT ↗" at bounding box center [387, 158] width 336 height 43
click at [330, 151] on input "YULIIA SUBOT ↗" at bounding box center [371, 158] width 291 height 28
click at [335, 153] on input "YULIIA SUBOT ↗" at bounding box center [371, 158] width 291 height 28
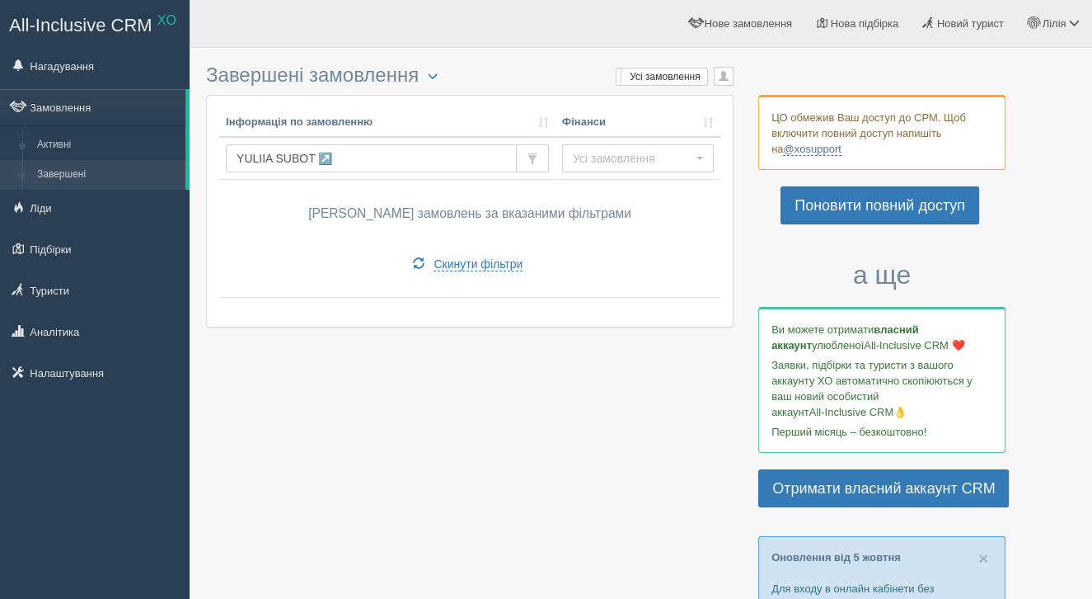
drag, startPoint x: 315, startPoint y: 158, endPoint x: 226, endPoint y: 150, distance: 89.4
click at [226, 150] on input "YULIIA SUBOT ↗" at bounding box center [371, 158] width 291 height 28
drag, startPoint x: 320, startPoint y: 167, endPoint x: 130, endPoint y: 154, distance: 190.1
paste input "YULIIA SUBOT"
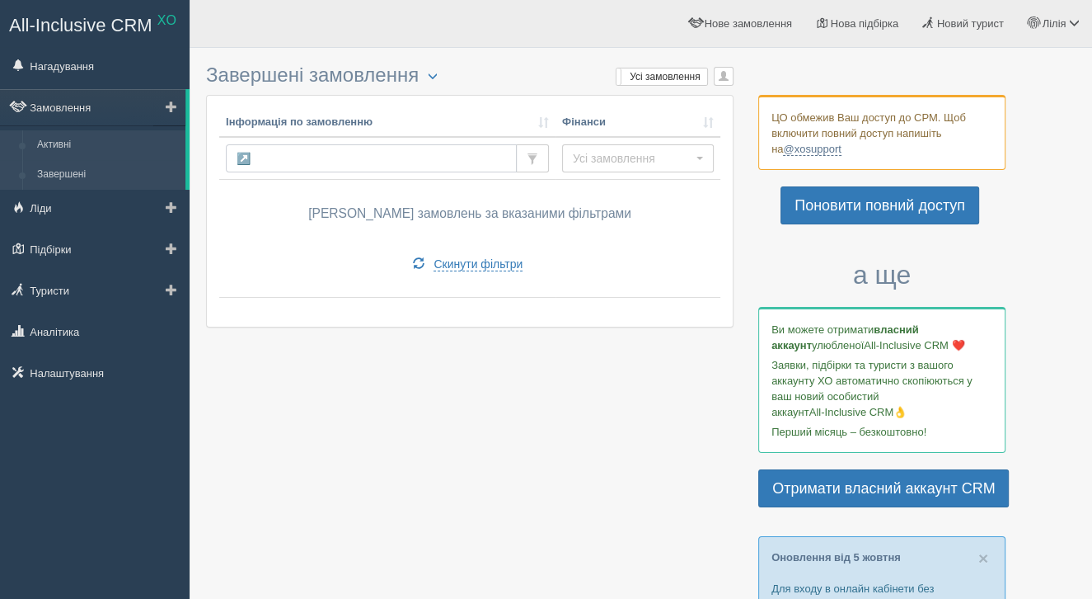
type input "YULIIA SUBOT"
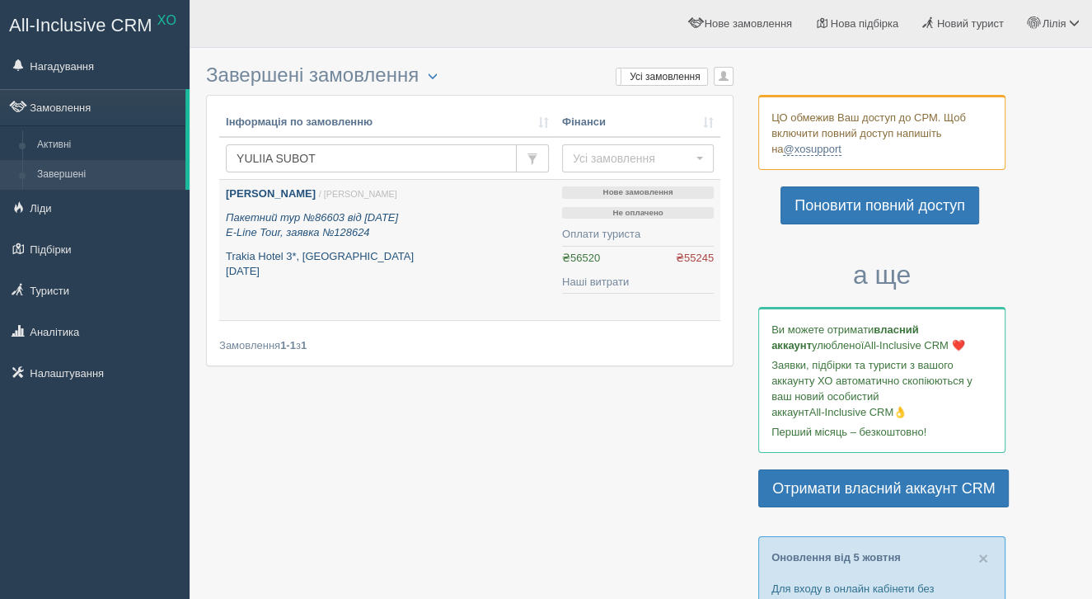
click at [316, 191] on b "[PERSON_NAME]" at bounding box center [271, 193] width 90 height 12
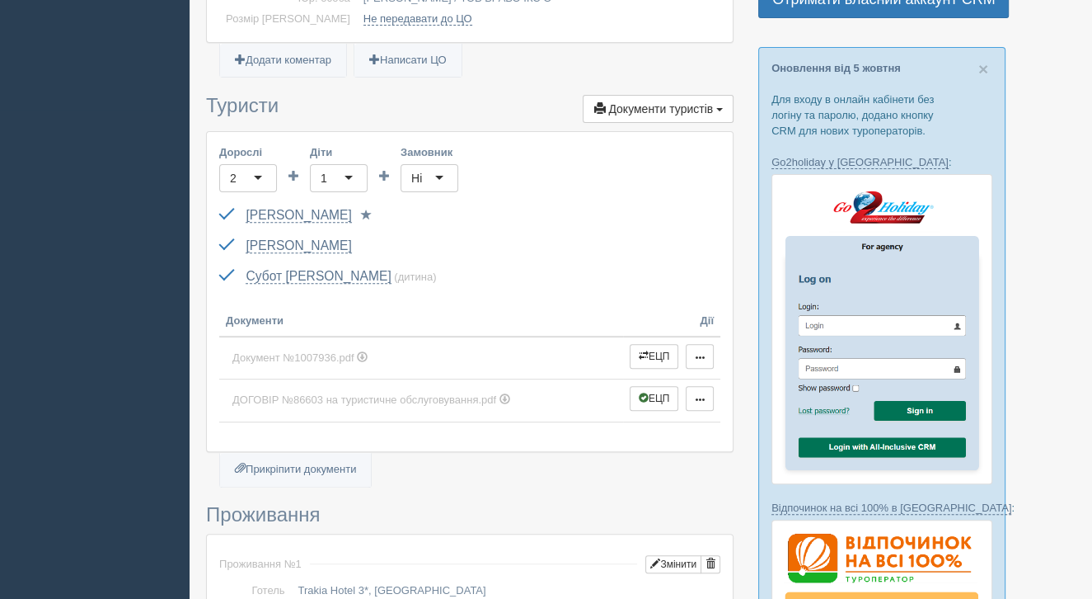
scroll to position [485, 0]
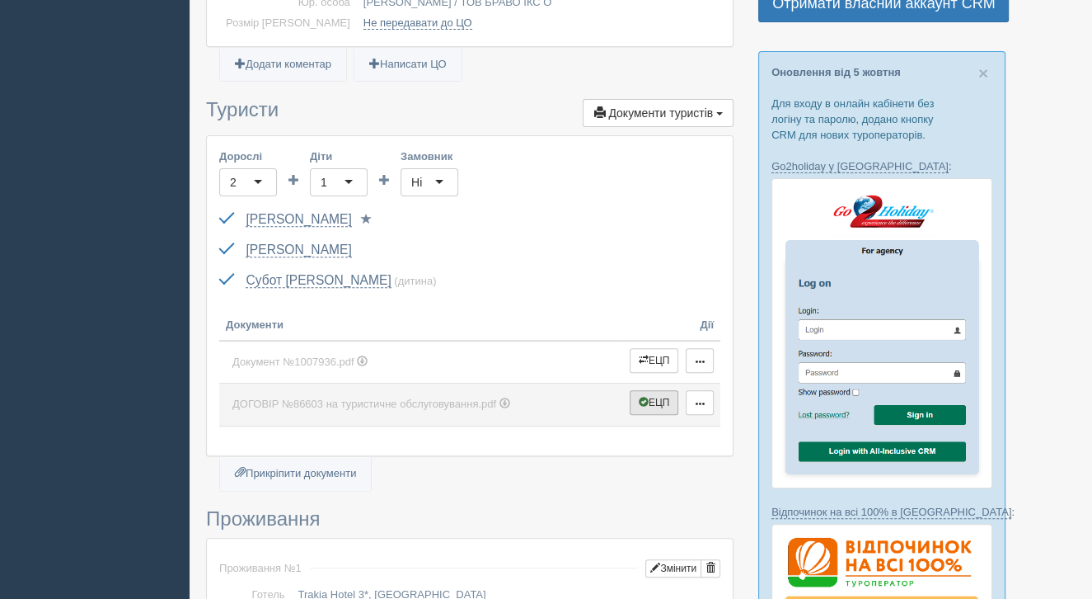
click at [662, 399] on button "ЕЦП" at bounding box center [654, 402] width 49 height 25
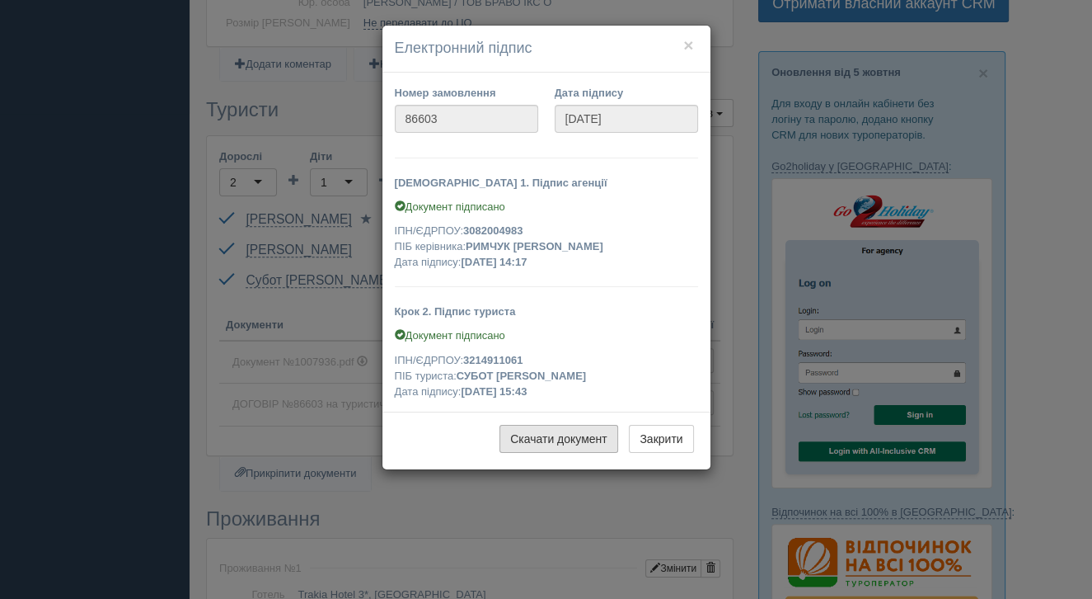
click at [517, 434] on link "Скачати документ" at bounding box center [559, 439] width 119 height 28
click at [685, 46] on button "×" at bounding box center [688, 44] width 10 height 17
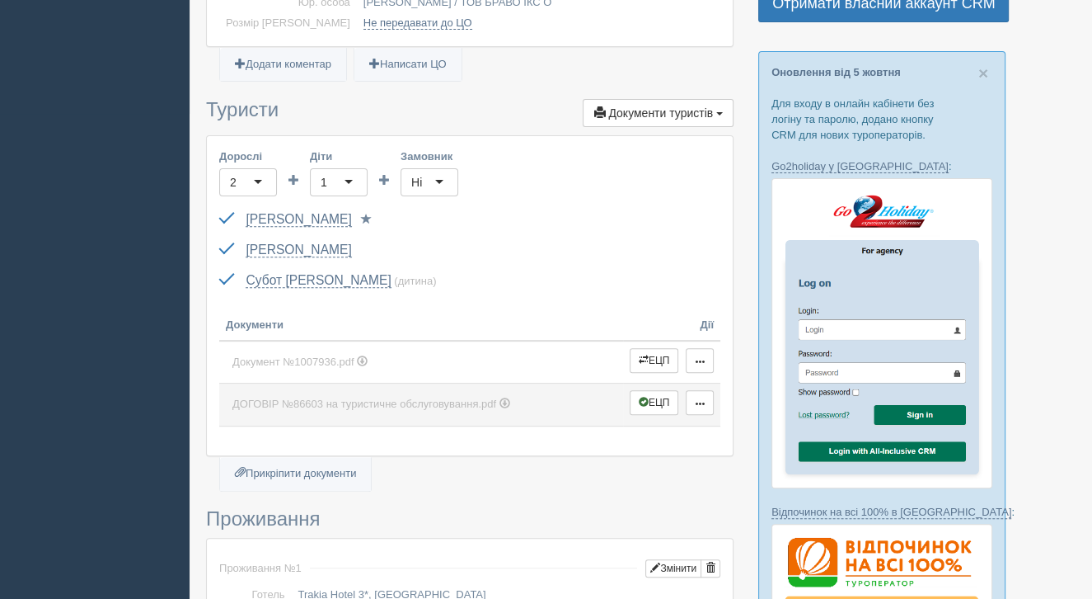
click at [640, 387] on td "ЕЦП Змінити Видалити Повернути" at bounding box center [671, 404] width 97 height 43
click at [650, 403] on button "ЕЦП" at bounding box center [654, 402] width 49 height 25
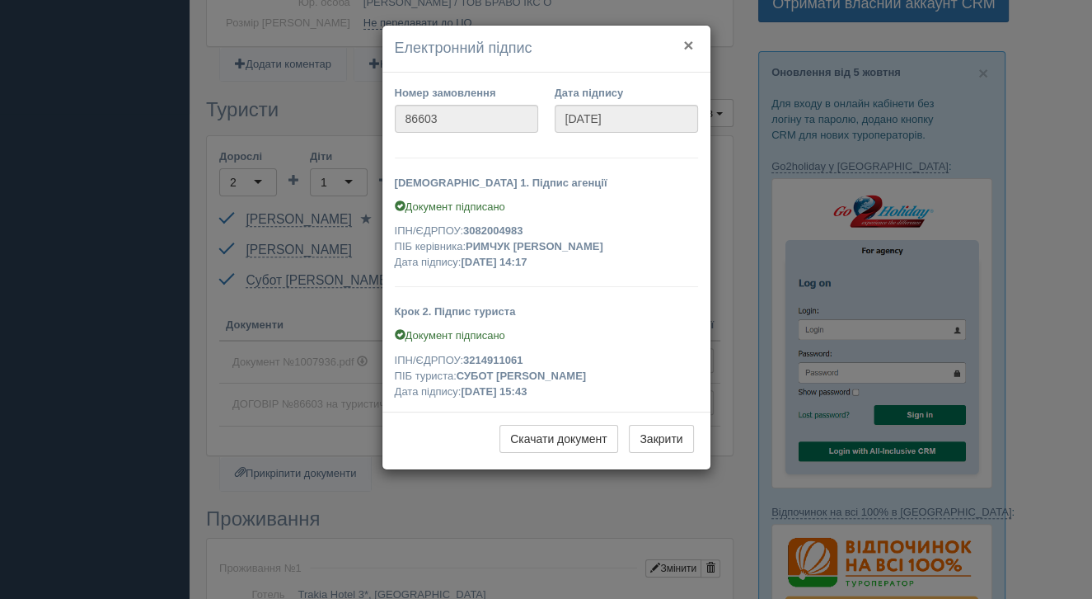
click at [688, 45] on button "×" at bounding box center [688, 44] width 10 height 17
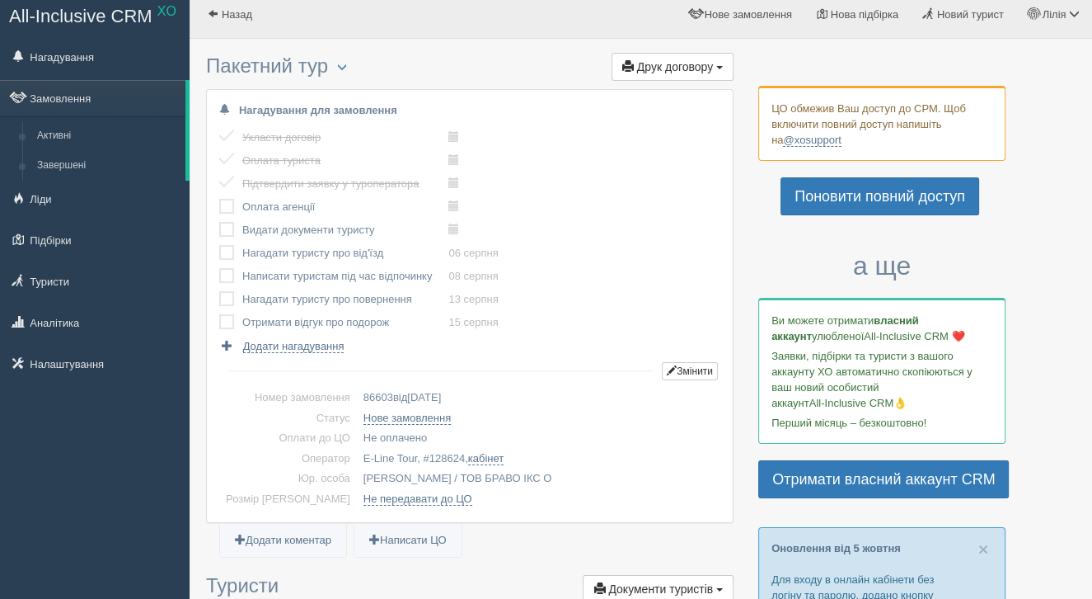
scroll to position [0, 0]
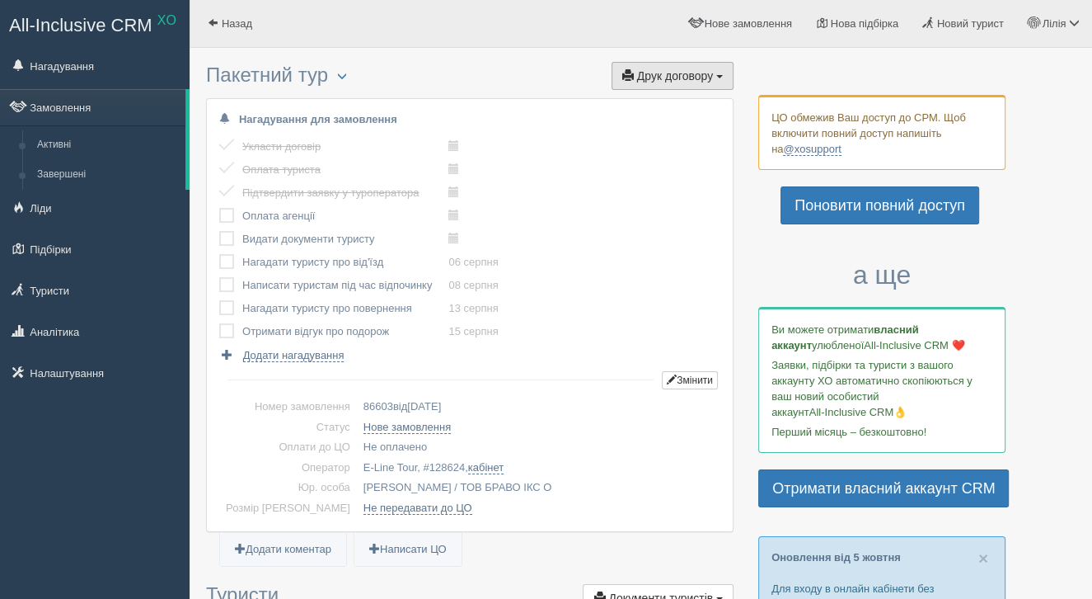
click at [703, 78] on span "Друк договору" at bounding box center [675, 75] width 76 height 13
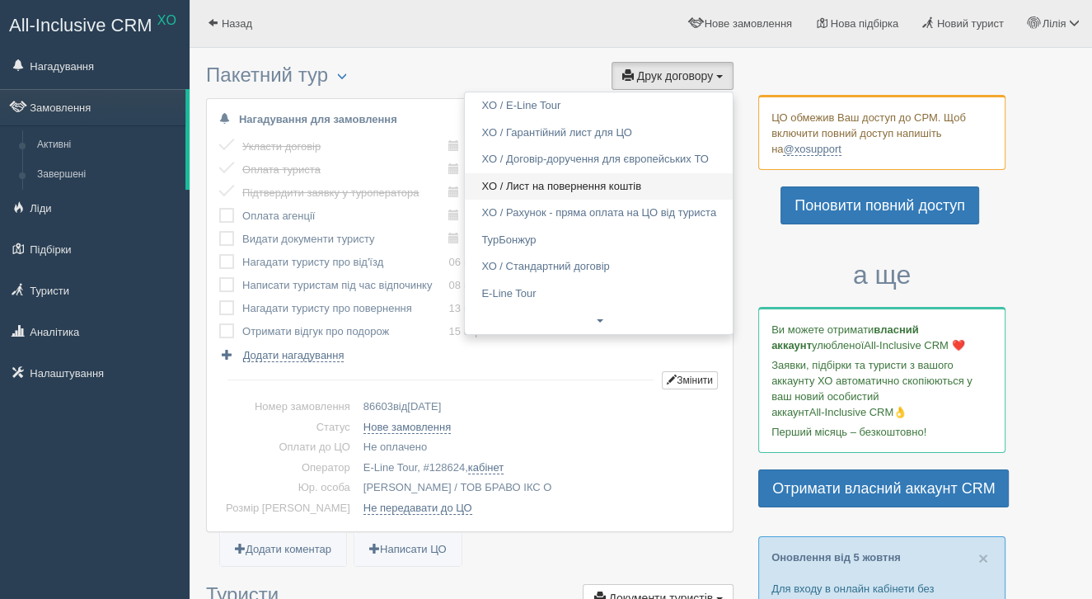
click at [622, 181] on link "XO / Лист на повернення коштів" at bounding box center [599, 186] width 268 height 27
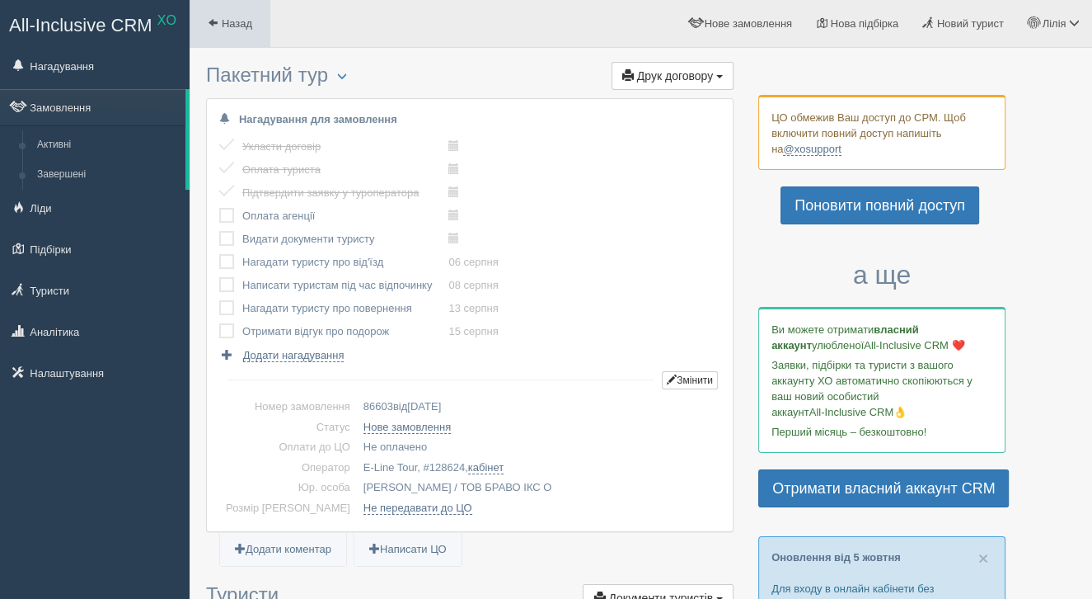
click at [227, 27] on span "Назад" at bounding box center [237, 23] width 31 height 12
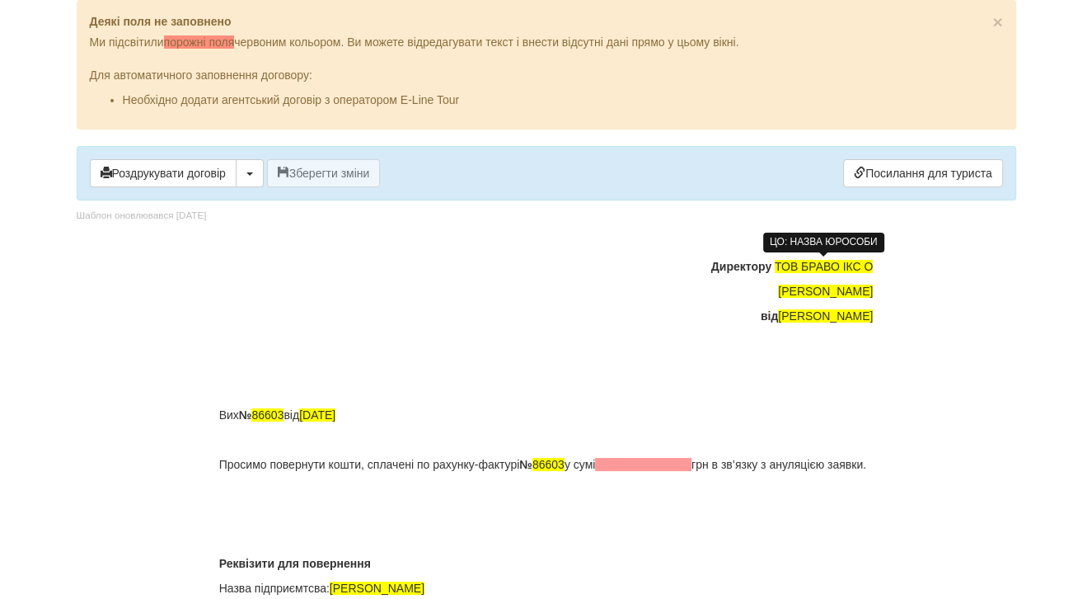
click at [783, 265] on span "ТОВ БРАВО ІКС О" at bounding box center [824, 266] width 98 height 13
drag, startPoint x: 776, startPoint y: 260, endPoint x: 885, endPoint y: 261, distance: 108.8
click at [885, 261] on div "× Деякі поля не заповнено Ми підсвітили порожні поля червоним кольором. Ви може…" at bounding box center [546, 569] width 965 height 1139
drag, startPoint x: 689, startPoint y: 317, endPoint x: 890, endPoint y: 318, distance: 201.2
click at [890, 318] on div "× Деякі поля не заповнено Ми підсвітили порожні поля червоним кольором. Ви може…" at bounding box center [546, 569] width 965 height 1139
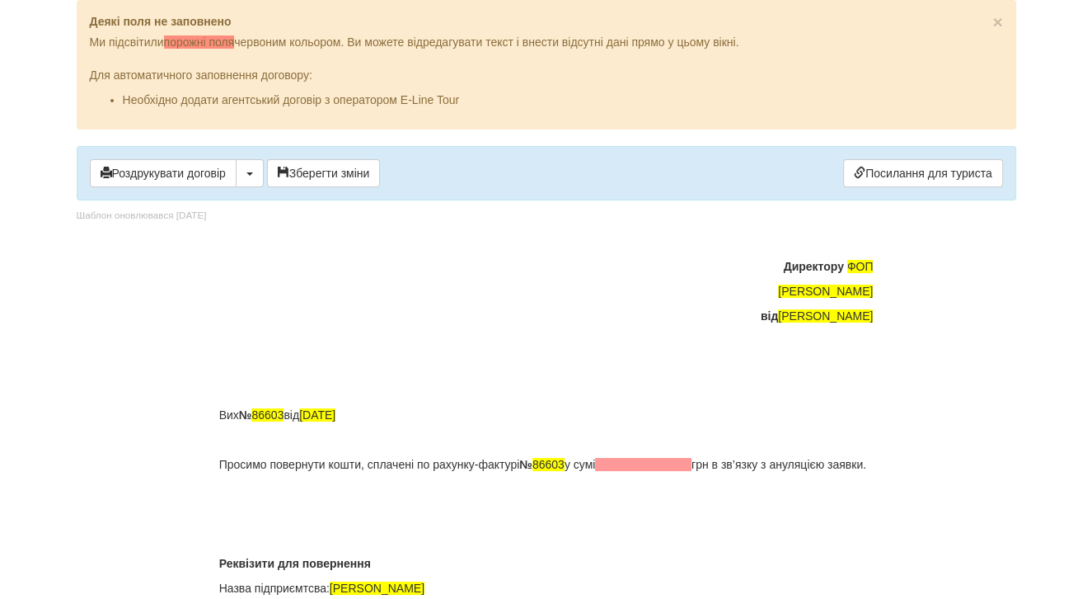
click at [890, 318] on div "× Деякі поля не заповнено Ми підсвітили порожні поля червоним кольором. Ви може…" at bounding box center [546, 569] width 965 height 1139
click at [876, 315] on div "× Деякі поля не заповнено Ми підсвітили порожні поля червоним кольором. Ви може…" at bounding box center [546, 569] width 965 height 1139
click at [867, 313] on span "[PERSON_NAME]" at bounding box center [825, 315] width 95 height 13
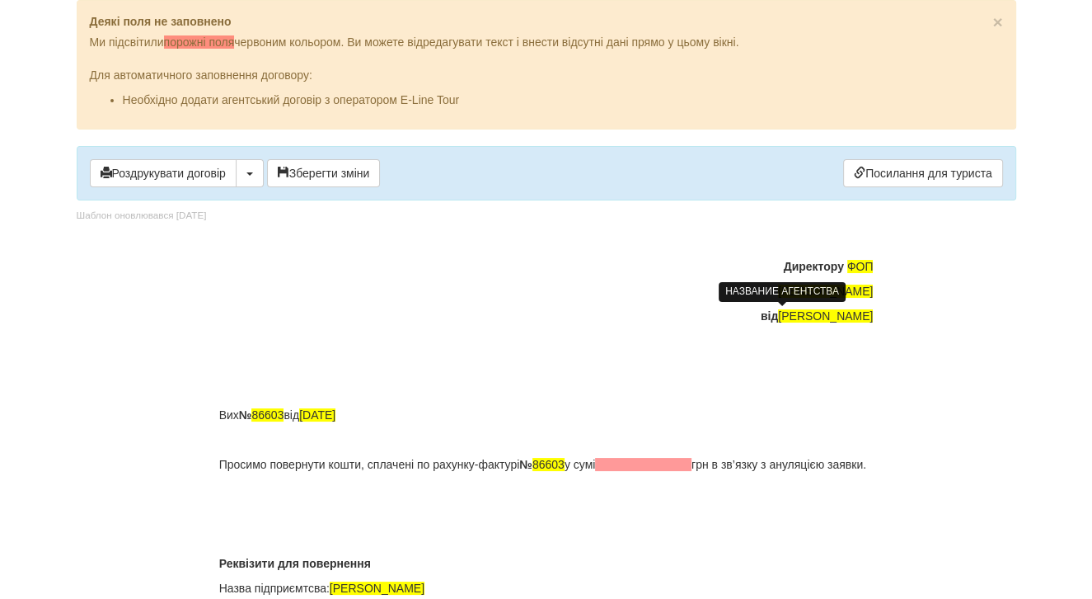
click at [867, 313] on span "[PERSON_NAME]" at bounding box center [825, 315] width 95 height 13
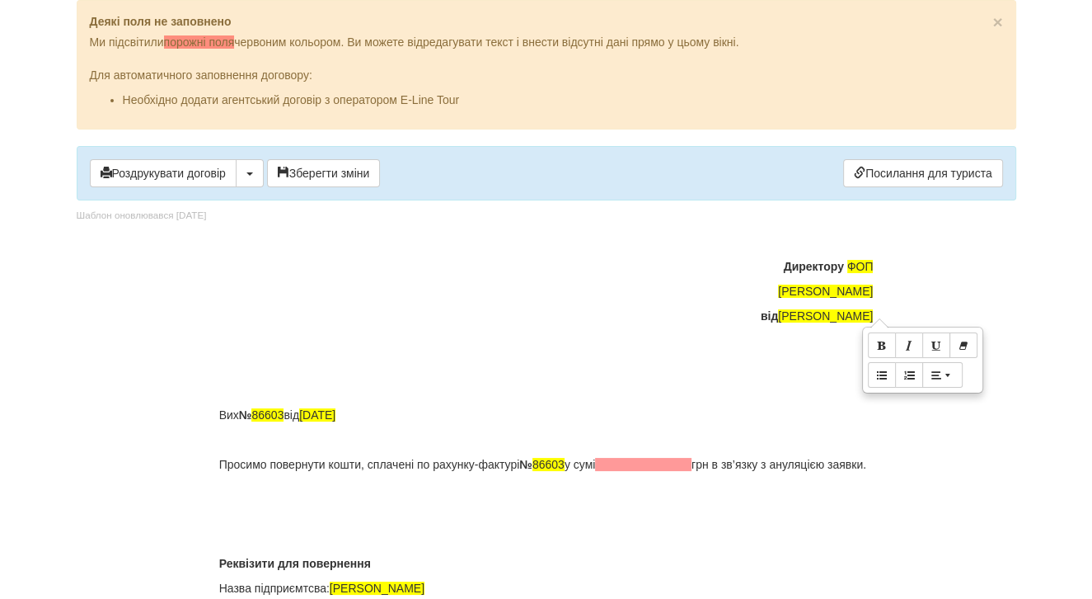
click at [874, 318] on div at bounding box center [880, 322] width 18 height 9
click at [868, 317] on span "[PERSON_NAME]" at bounding box center [825, 315] width 95 height 13
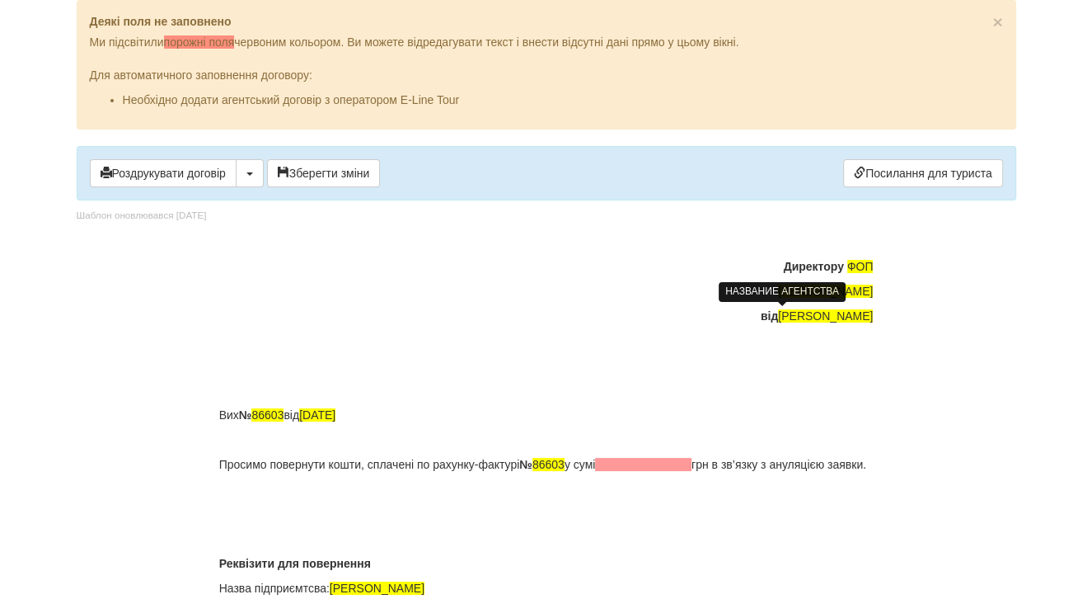
drag, startPoint x: 871, startPoint y: 313, endPoint x: 691, endPoint y: 315, distance: 180.6
click at [778, 315] on span "[PERSON_NAME]" at bounding box center [825, 315] width 95 height 13
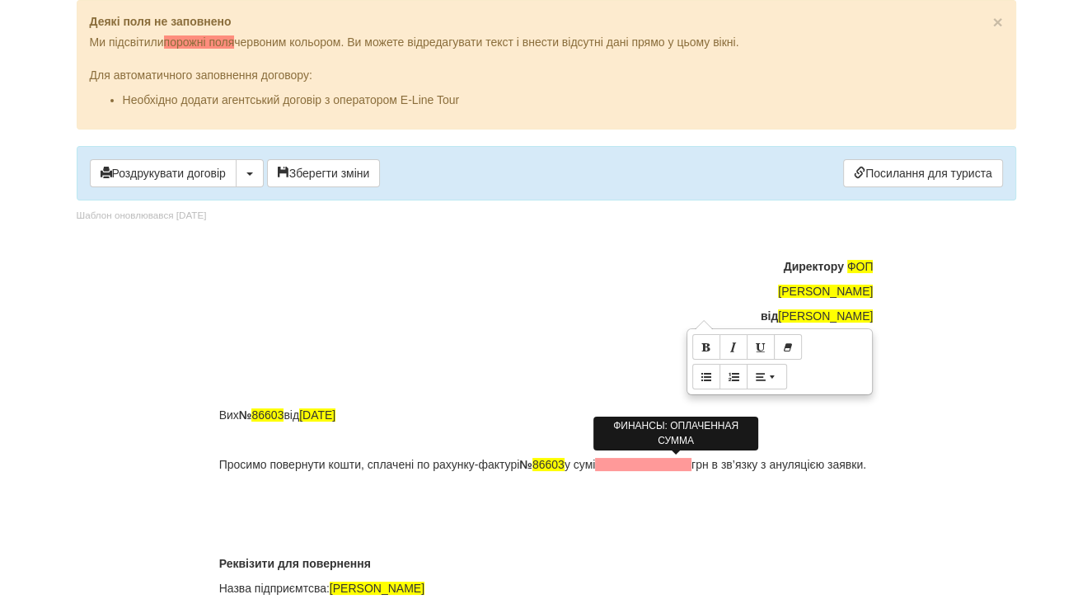
click at [649, 463] on span at bounding box center [643, 464] width 96 height 13
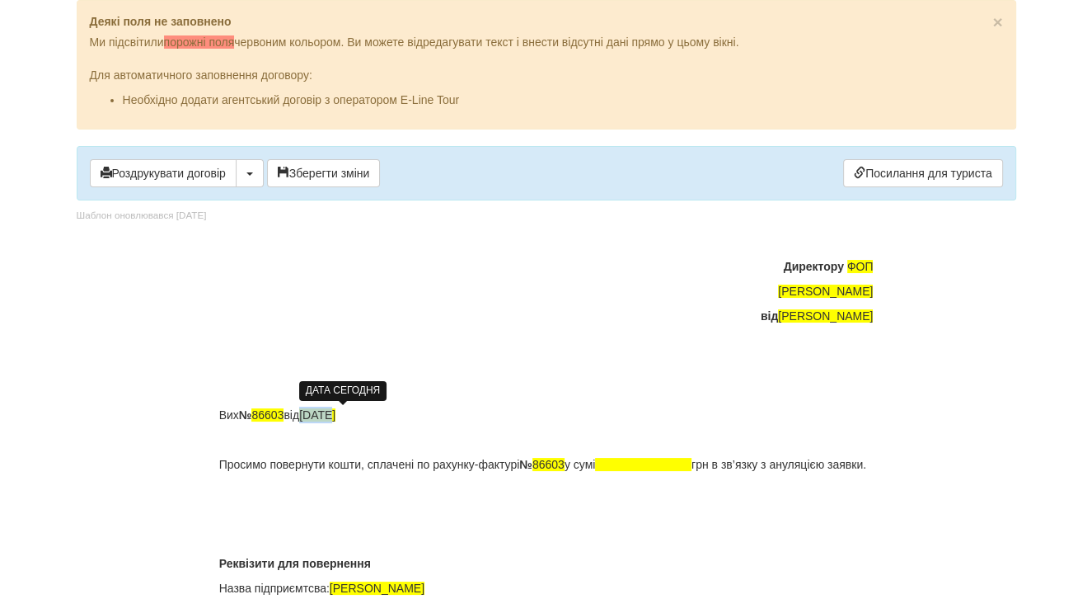
drag, startPoint x: 316, startPoint y: 412, endPoint x: 341, endPoint y: 413, distance: 25.6
click at [336, 414] on span "[DATE]" at bounding box center [317, 414] width 36 height 13
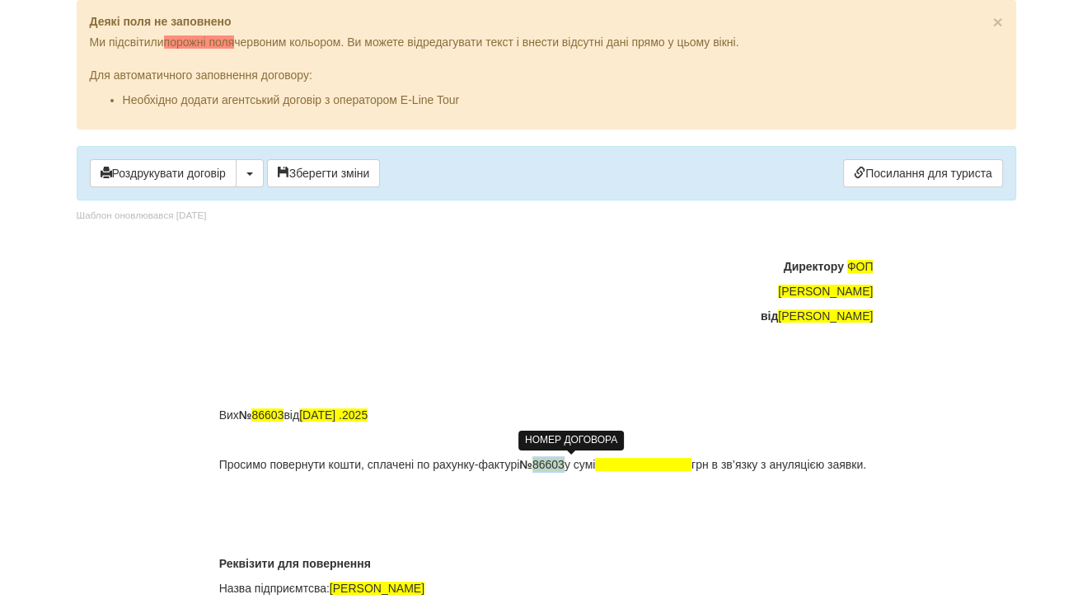
drag, startPoint x: 553, startPoint y: 462, endPoint x: 586, endPoint y: 463, distance: 33.0
click at [565, 464] on span "86603" at bounding box center [549, 464] width 32 height 13
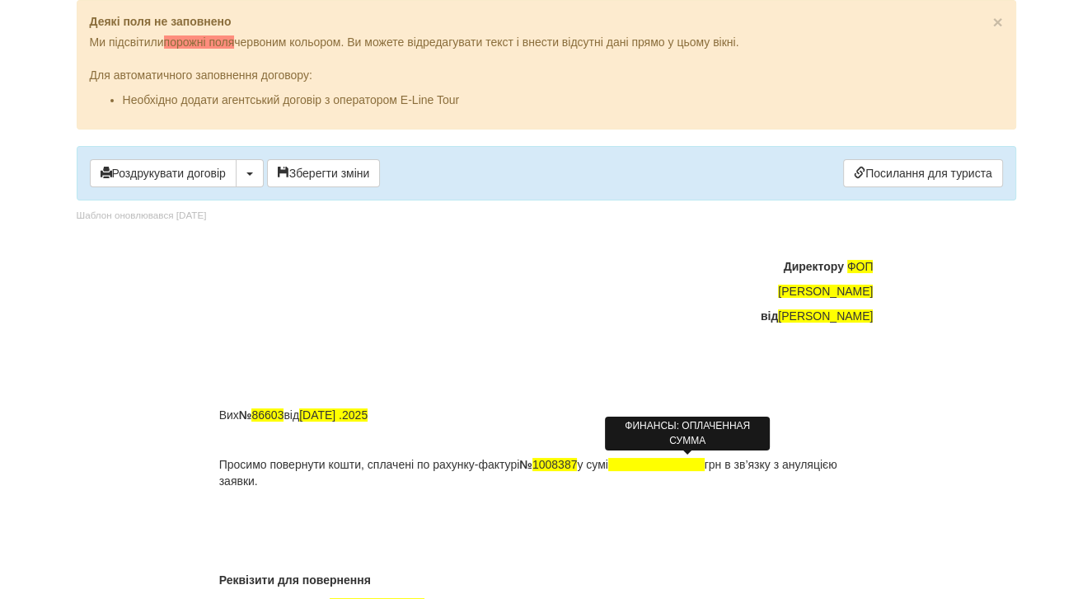
click at [648, 463] on span at bounding box center [656, 464] width 96 height 13
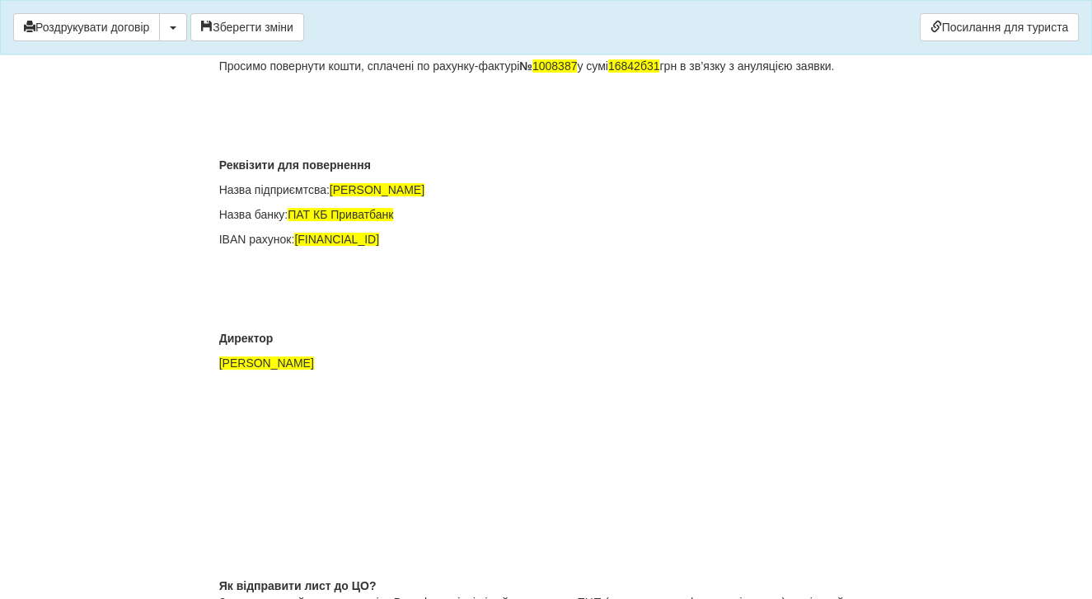
scroll to position [328, 0]
click at [337, 197] on p "Назва підприємтсва: [PERSON_NAME]" at bounding box center [546, 189] width 655 height 16
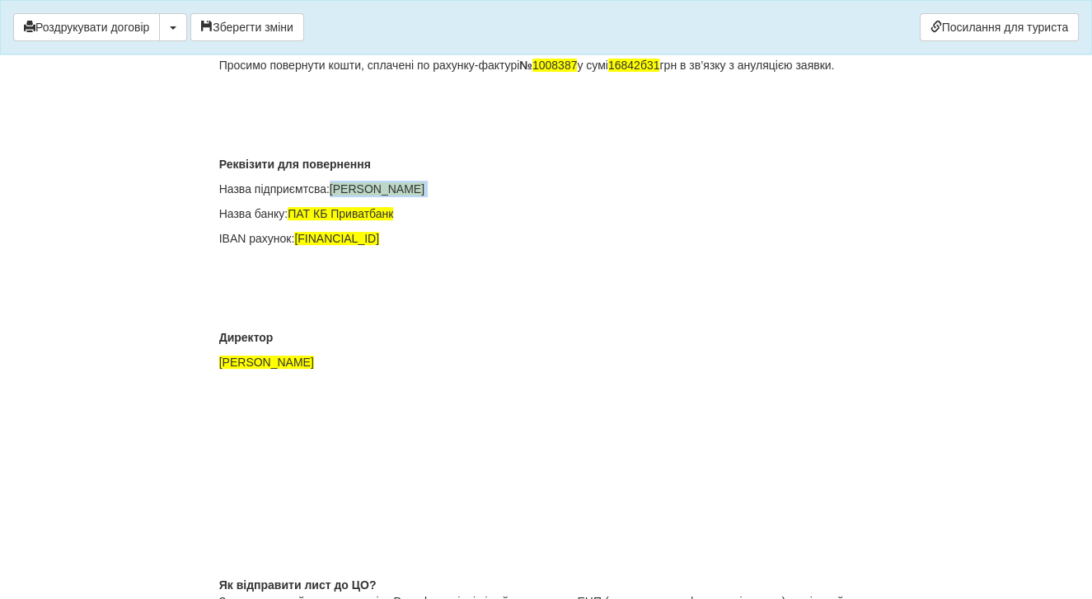
drag, startPoint x: 338, startPoint y: 201, endPoint x: 534, endPoint y: 220, distance: 197.1
click at [534, 220] on div "Директору ФОП [PERSON_NAME] [PERSON_NAME] Вих № 86603 від [DATE] .2025 Просимо …" at bounding box center [546, 242] width 655 height 816
click at [337, 197] on p "Назва підприємтсва: [PERSON_NAME]" at bounding box center [546, 189] width 655 height 16
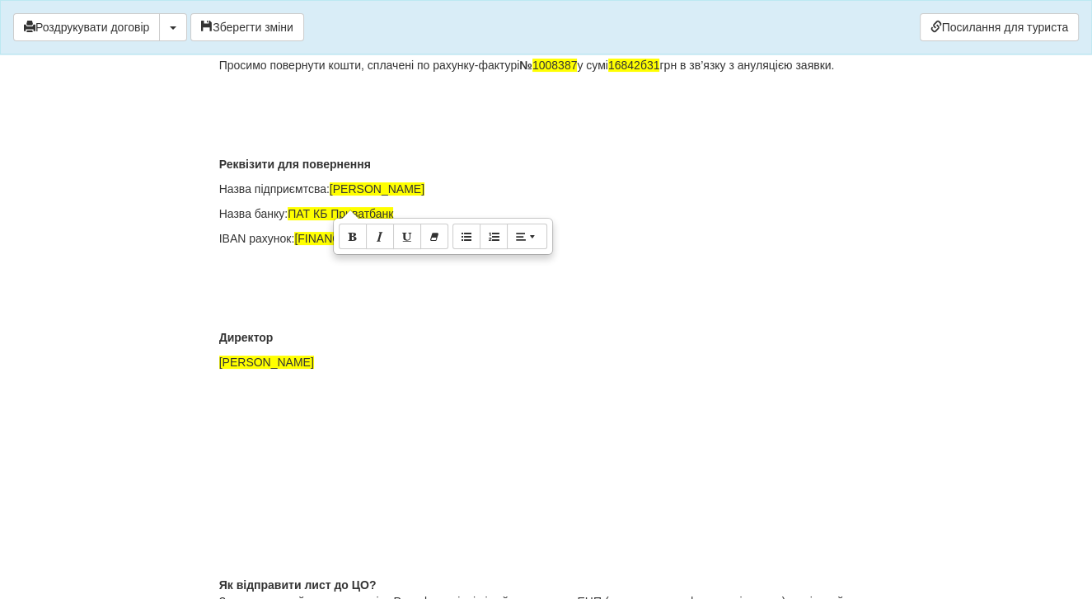
drag, startPoint x: 341, startPoint y: 204, endPoint x: 550, endPoint y: 205, distance: 209.4
click at [550, 197] on p "Назва підприємтсва: [PERSON_NAME]" at bounding box center [546, 189] width 655 height 16
drag, startPoint x: 535, startPoint y: 253, endPoint x: 301, endPoint y: 256, distance: 234.2
click at [301, 247] on p "IBAN рахунок: [FINANCIAL_ID]" at bounding box center [546, 238] width 655 height 16
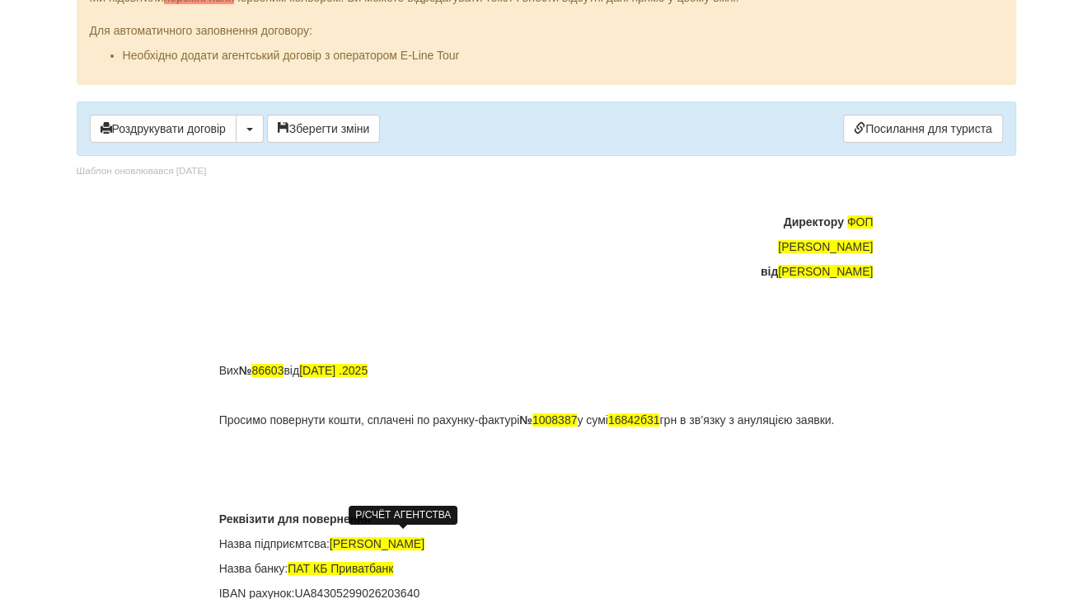
scroll to position [0, 0]
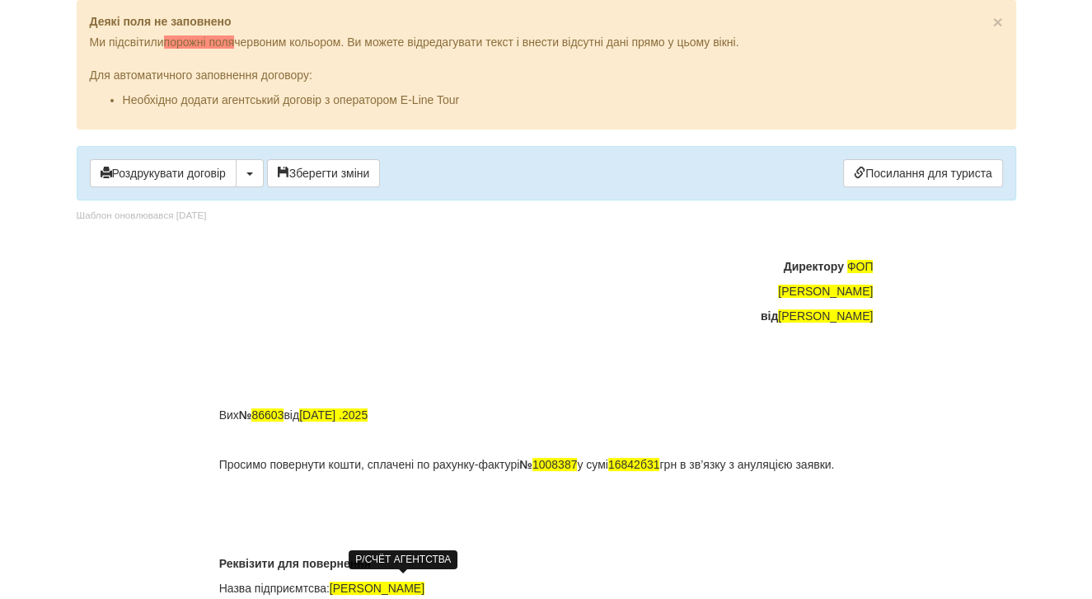
click at [878, 290] on div "× Деякі поля не заповнено Ми підсвітили порожні поля червоним кольором. Ви може…" at bounding box center [546, 569] width 965 height 1139
click at [867, 288] on span "[PERSON_NAME]" at bounding box center [825, 290] width 95 height 13
drag, startPoint x: 846, startPoint y: 262, endPoint x: 890, endPoint y: 284, distance: 48.7
click at [890, 284] on div "× Деякі поля не заповнено Ми підсвітили порожні поля червоним кольором. Ви може…" at bounding box center [546, 569] width 965 height 1139
click at [890, 322] on div "× Деякі поля не заповнено Ми підсвітили порожні поля червоним кольором. Ви може…" at bounding box center [546, 569] width 965 height 1139
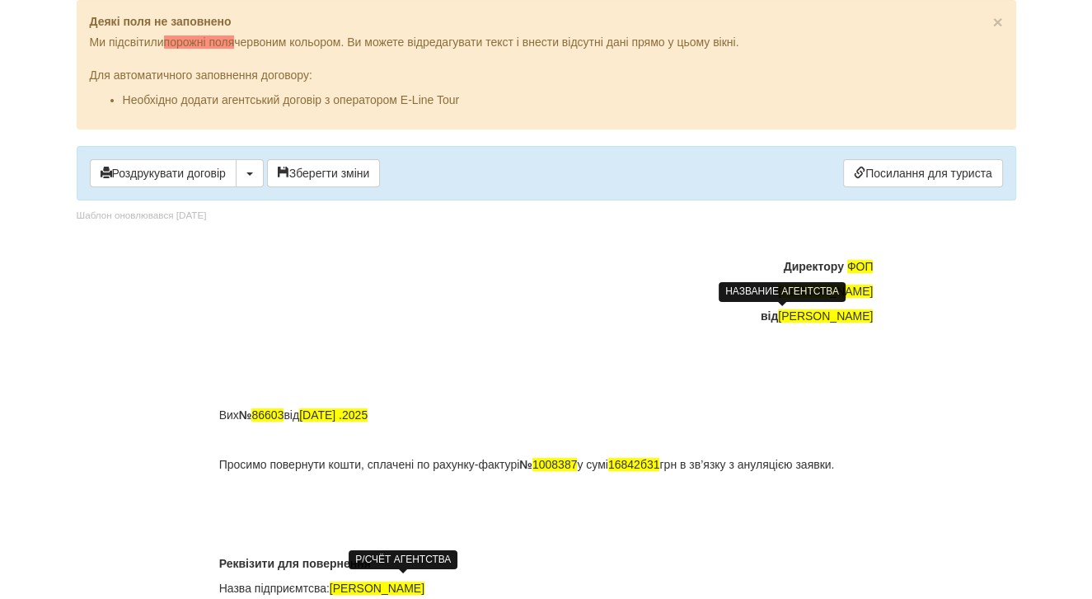
drag, startPoint x: 880, startPoint y: 318, endPoint x: 694, endPoint y: 311, distance: 185.7
click at [694, 311] on div "× Деякі поля не заповнено Ми підсвітили порожні поля червоним кольором. Ви може…" at bounding box center [546, 569] width 965 height 1139
drag, startPoint x: 697, startPoint y: 317, endPoint x: 768, endPoint y: 317, distance: 70.9
click at [778, 317] on span "[PERSON_NAME]" at bounding box center [825, 315] width 95 height 13
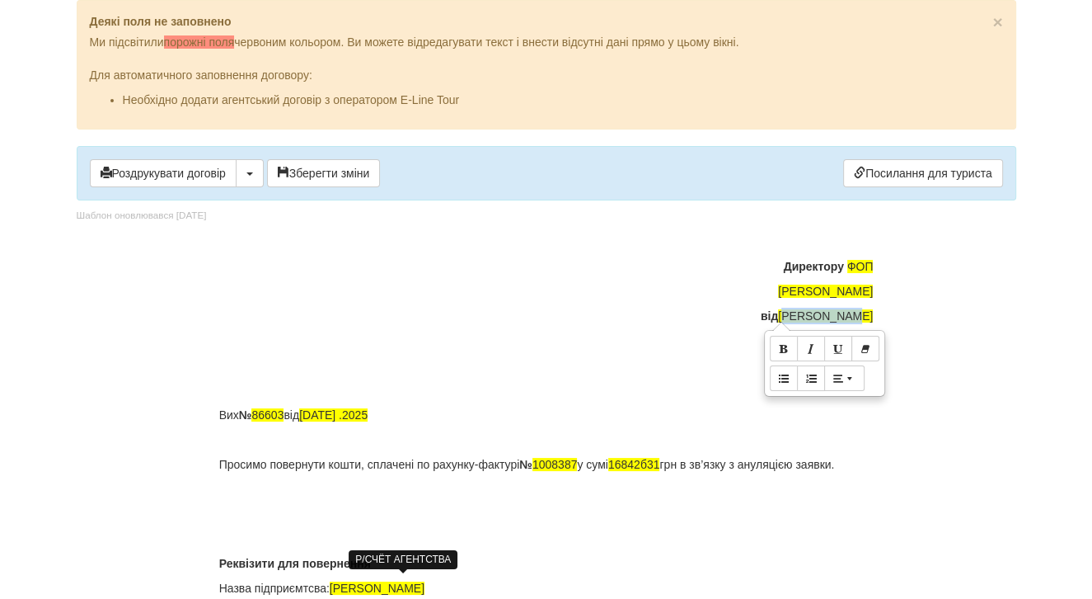
drag, startPoint x: 691, startPoint y: 316, endPoint x: 877, endPoint y: 322, distance: 186.4
click at [878, 322] on div "× Деякі поля не заповнено Ми підсвітили порожні поля червоним кольором. Ви може…" at bounding box center [546, 569] width 965 height 1139
copy span "[PERSON_NAME]"
click at [884, 295] on div "× Деякі поля не заповнено Ми підсвітили порожні поля червоним кольором. Ви може…" at bounding box center [546, 569] width 965 height 1139
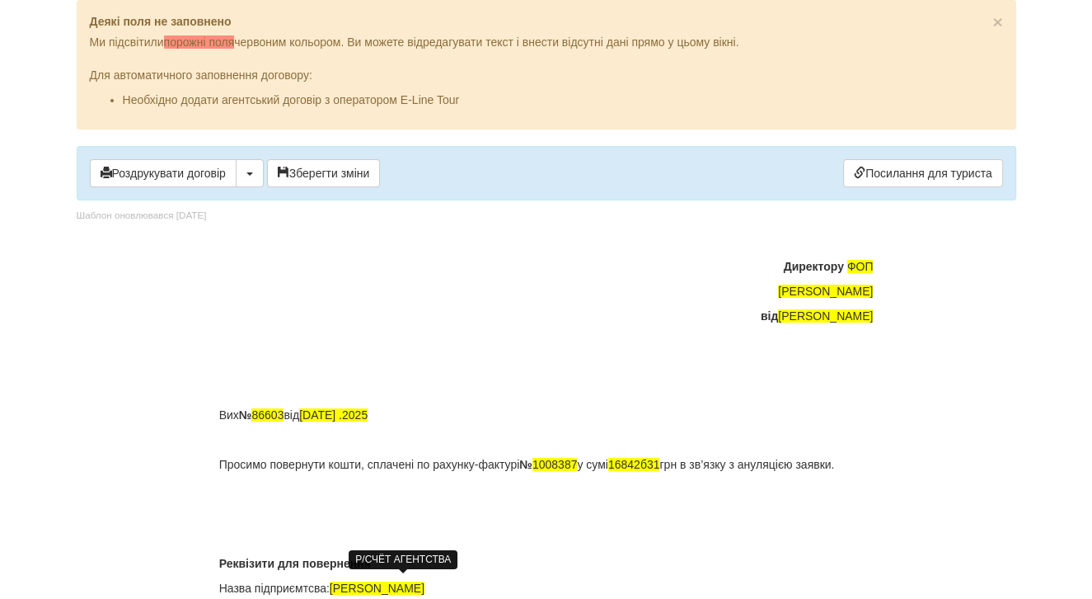
click at [873, 294] on div "× Деякі поля не заповнено Ми підсвітили порожні поля червоним кольором. Ви може…" at bounding box center [546, 569] width 965 height 1139
click at [868, 288] on span "[PERSON_NAME]" at bounding box center [825, 290] width 95 height 13
click at [876, 290] on div "× Деякі поля не заповнено Ми підсвітили порожні поля червоним кольором. Ви може…" at bounding box center [546, 569] width 965 height 1139
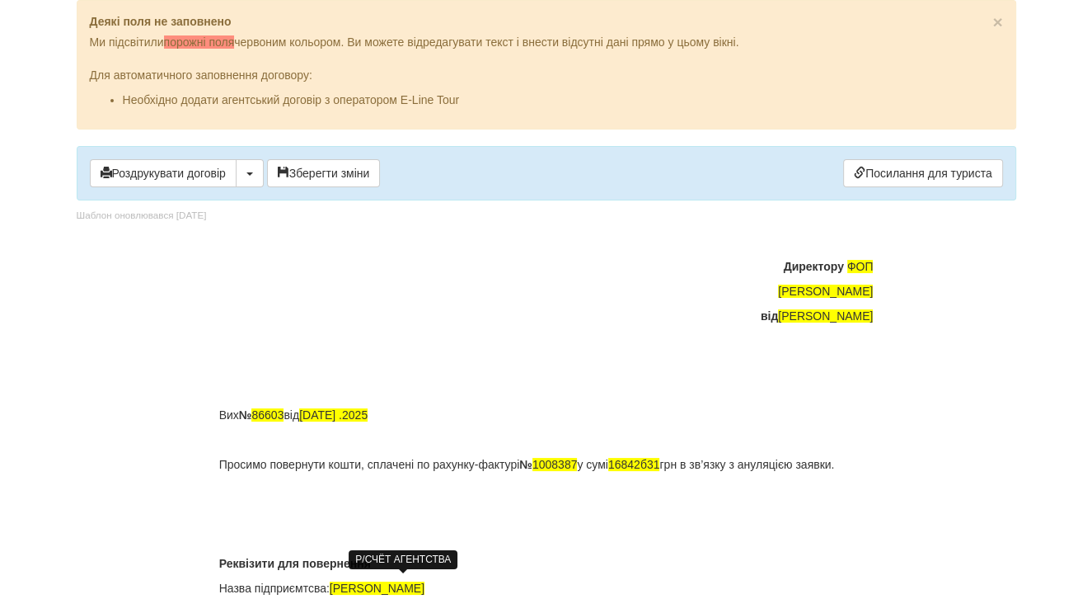
drag, startPoint x: 876, startPoint y: 290, endPoint x: 770, endPoint y: 278, distance: 107.1
click at [770, 278] on div "× Деякі поля не заповнено Ми підсвітили порожні поля червоним кольором. Ви може…" at bounding box center [546, 569] width 965 height 1139
drag, startPoint x: 844, startPoint y: 262, endPoint x: 895, endPoint y: 284, distance: 55.0
click at [895, 285] on div "× Деякі поля не заповнено Ми підсвітили порожні поля червоним кольором. Ви може…" at bounding box center [546, 569] width 965 height 1139
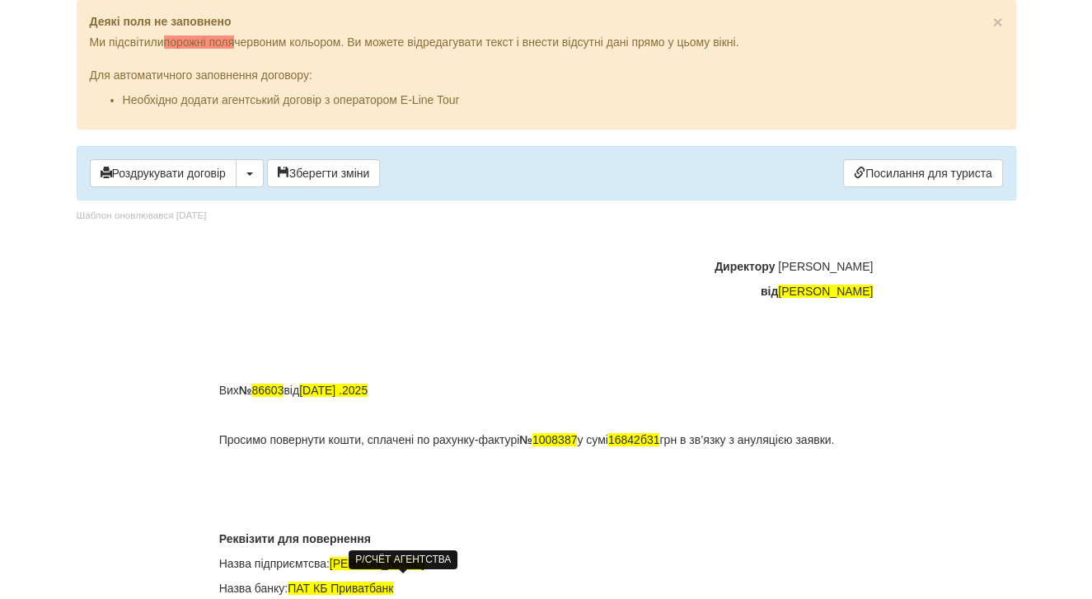
click at [814, 335] on p at bounding box center [546, 340] width 655 height 16
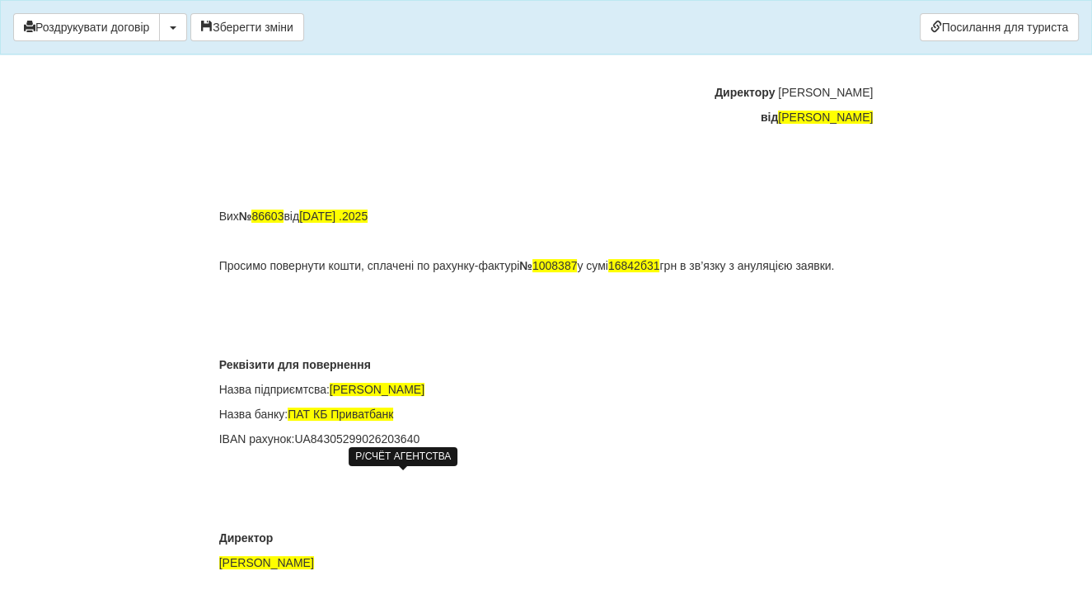
scroll to position [103, 0]
drag, startPoint x: 340, startPoint y: 404, endPoint x: 526, endPoint y: 413, distance: 186.5
click at [527, 413] on div "Директору [PERSON_NAME] від [PERSON_NAME] Вих № 86603 від [DATE] .2025 Просимо …" at bounding box center [546, 454] width 655 height 791
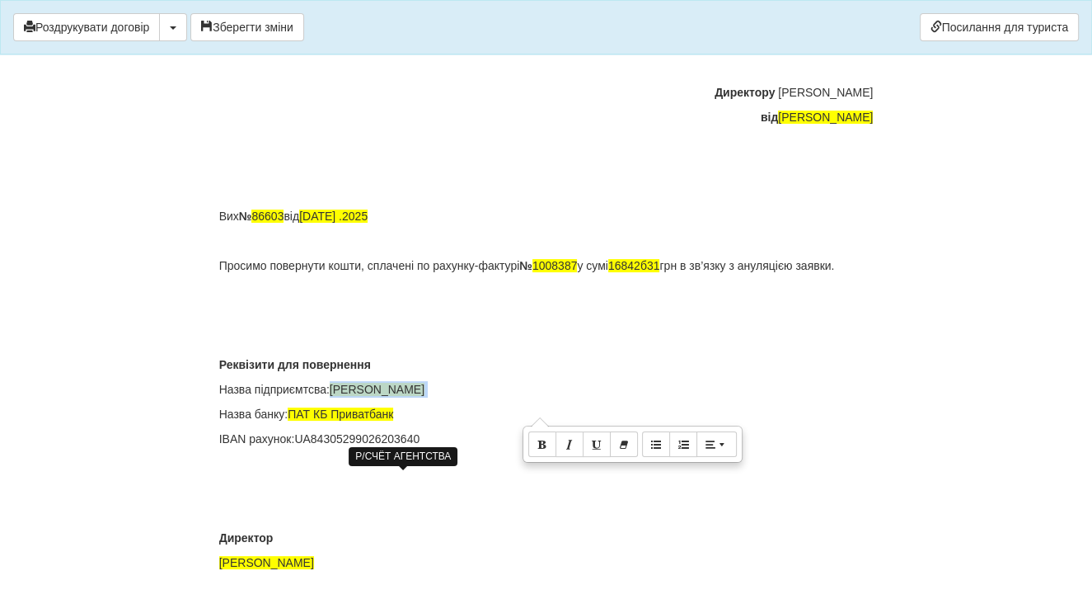
copy span "[PERSON_NAME]"
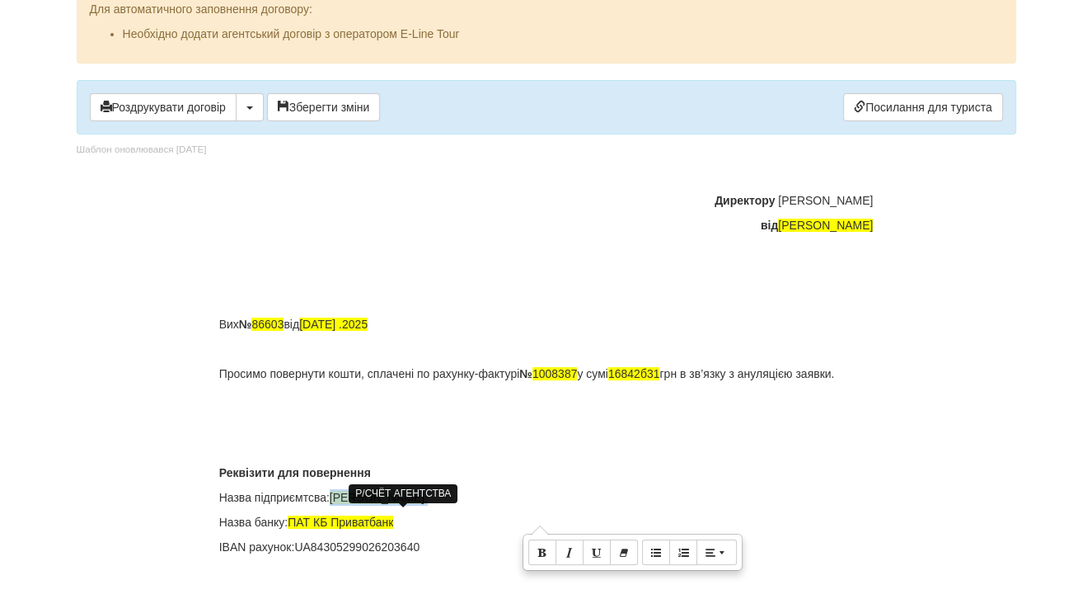
scroll to position [0, 0]
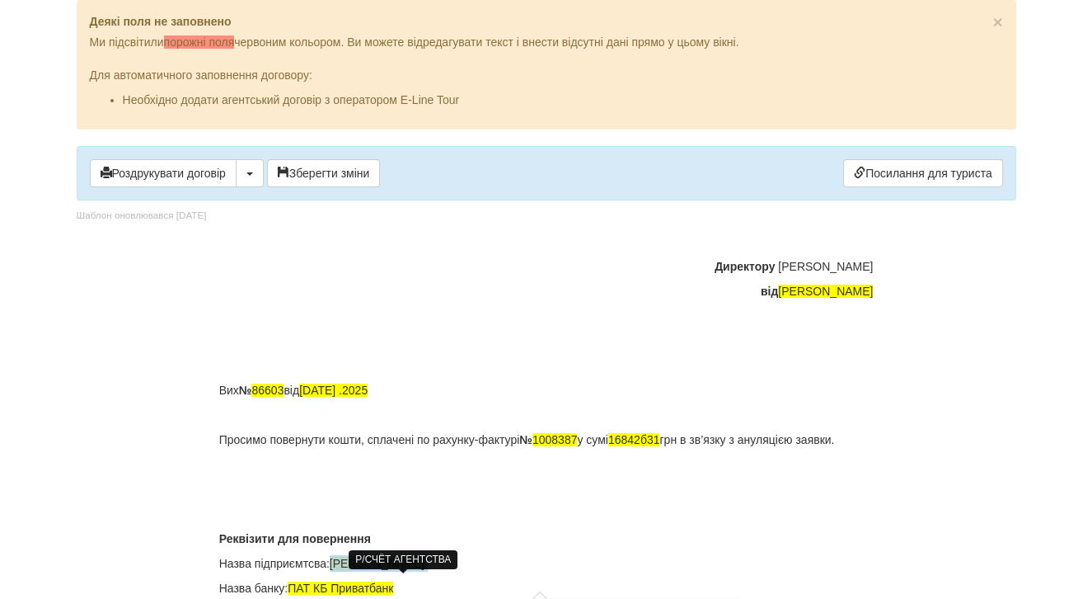
drag, startPoint x: 692, startPoint y: 287, endPoint x: 876, endPoint y: 294, distance: 184.0
click at [876, 294] on div "× Деякі поля не заповнено Ми підсвітили порожні поля червоним кольором. Ви може…" at bounding box center [546, 557] width 965 height 1114
click at [202, 171] on button "Роздрукувати договір" at bounding box center [163, 173] width 147 height 28
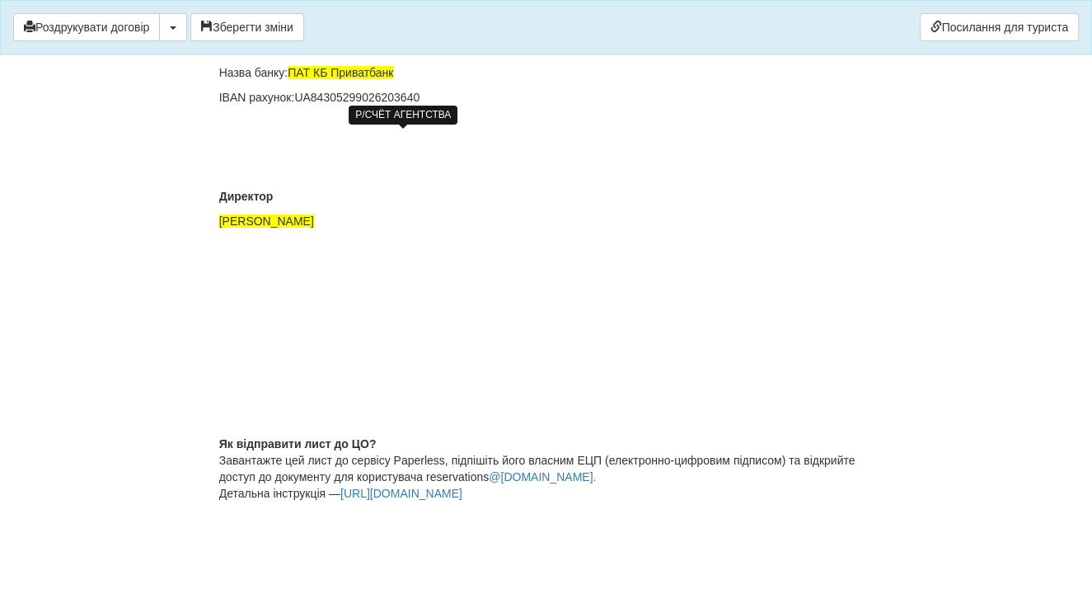
drag, startPoint x: 505, startPoint y: 502, endPoint x: 214, endPoint y: 438, distance: 298.1
click at [214, 438] on div "× Деякі поля не заповнено Ми підсвітили порожні поля червоним кольором. Ви може…" at bounding box center [546, 77] width 965 height 1043
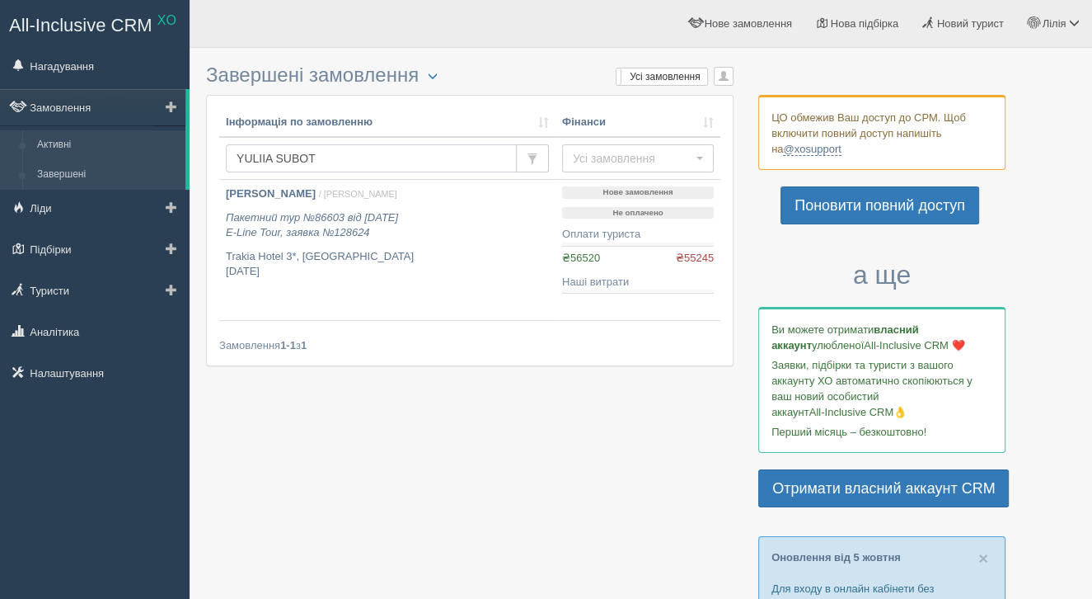
drag, startPoint x: 369, startPoint y: 151, endPoint x: 135, endPoint y: 131, distance: 235.0
drag, startPoint x: 354, startPoint y: 160, endPoint x: 128, endPoint y: 133, distance: 227.5
type input "рая"
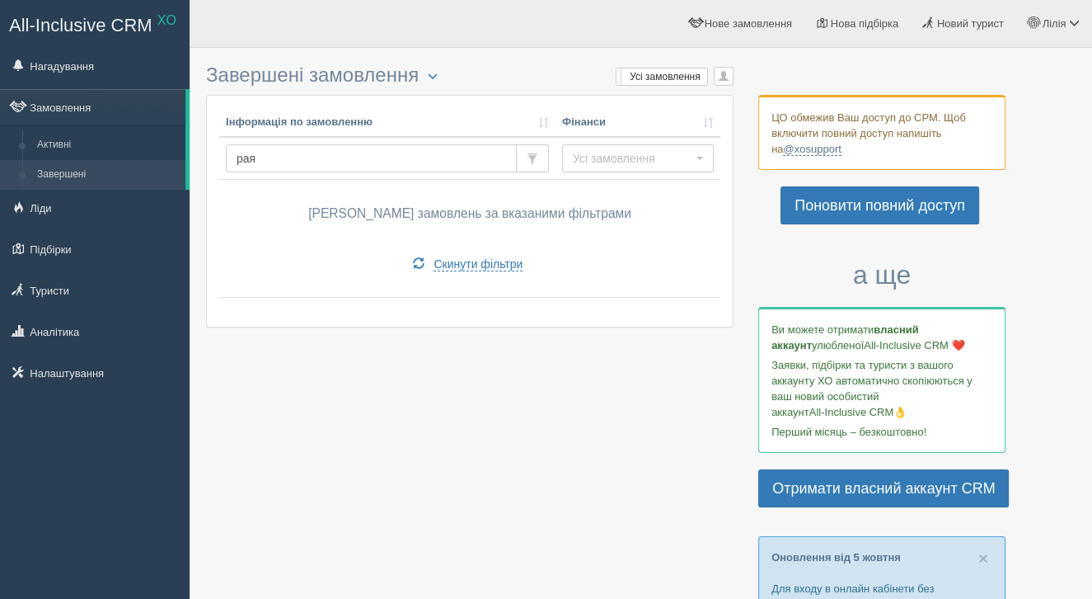
click at [308, 154] on input "рая" at bounding box center [371, 158] width 291 height 28
type input "[PERSON_NAME]"
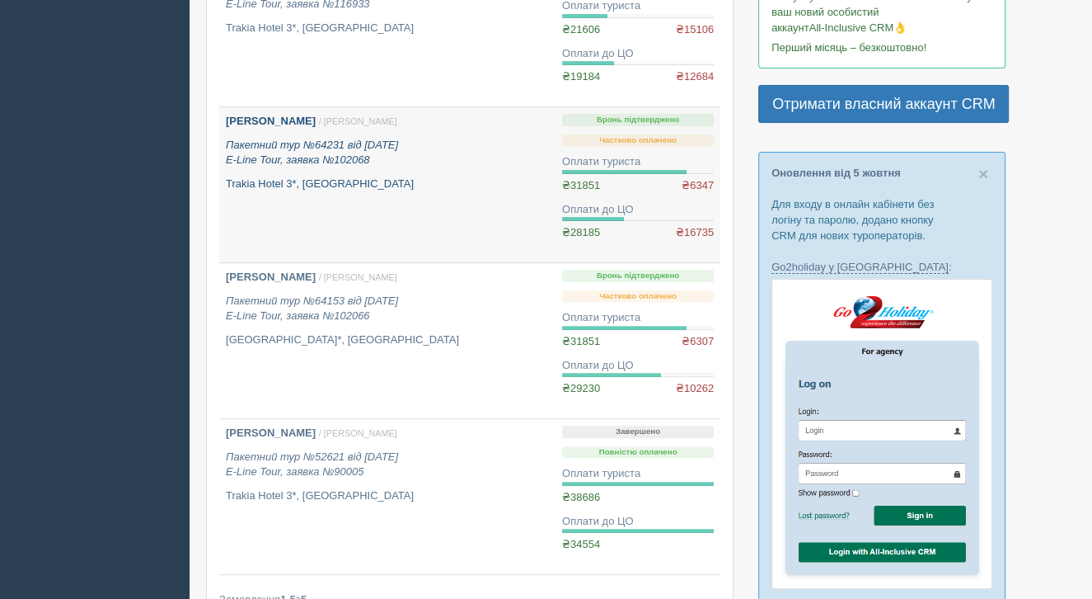
scroll to position [383, 0]
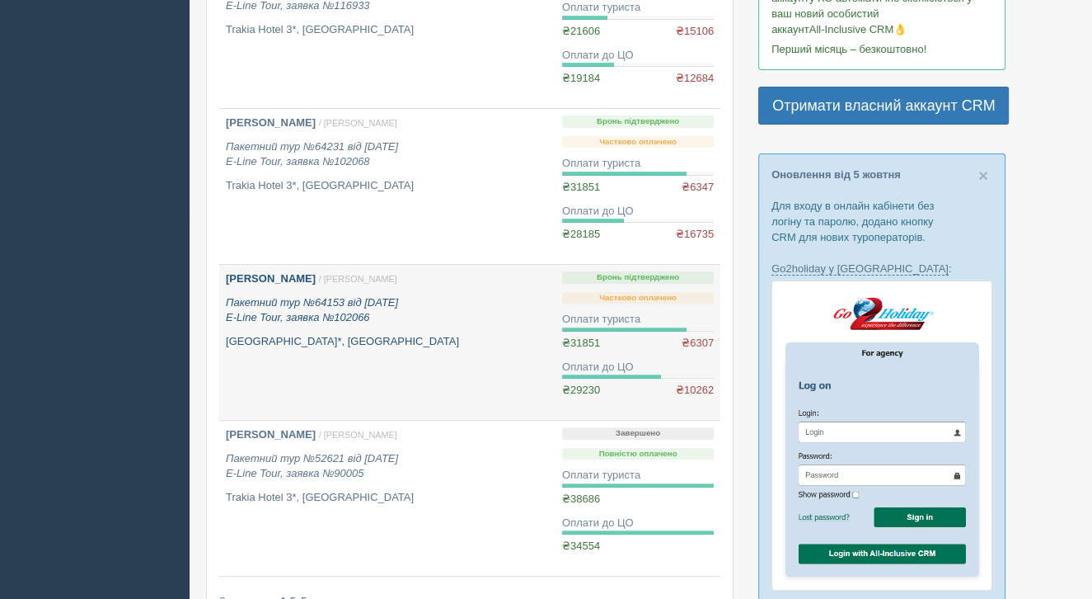
click at [347, 288] on div "[PERSON_NAME] / [PERSON_NAME] Р. Пакетний тур №64153 від [DATE] E-Line Tour, за…" at bounding box center [387, 309] width 323 height 77
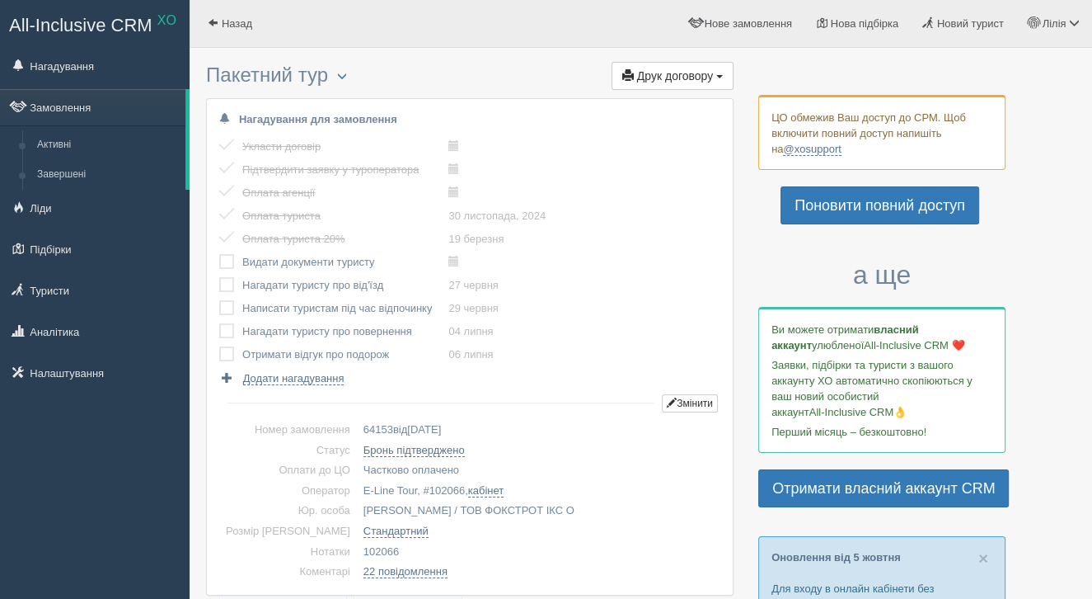
drag, startPoint x: 372, startPoint y: 429, endPoint x: 320, endPoint y: 425, distance: 52.0
click at [320, 425] on tr "Номер замовлення 64153 від 29.11.2024" at bounding box center [469, 430] width 501 height 21
copy tr "я 64153"
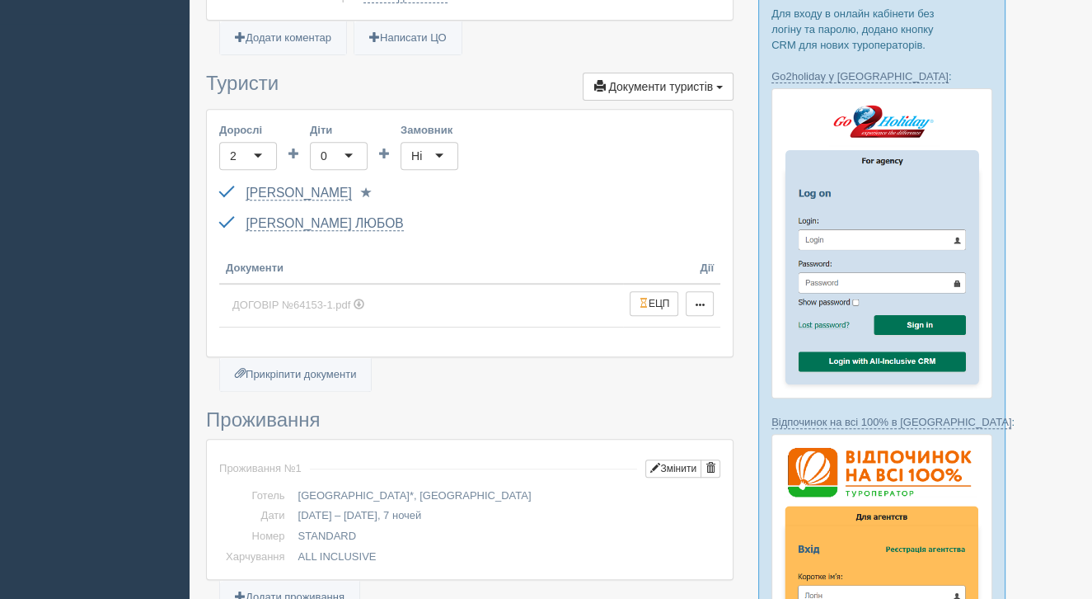
scroll to position [594, 0]
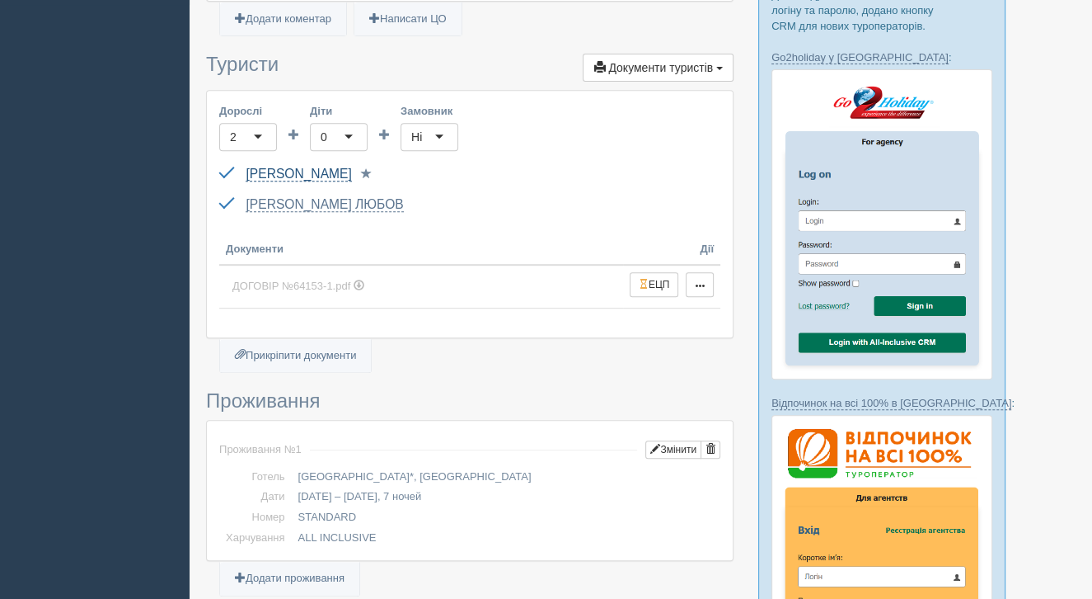
click at [279, 181] on link "[PERSON_NAME]" at bounding box center [299, 174] width 106 height 15
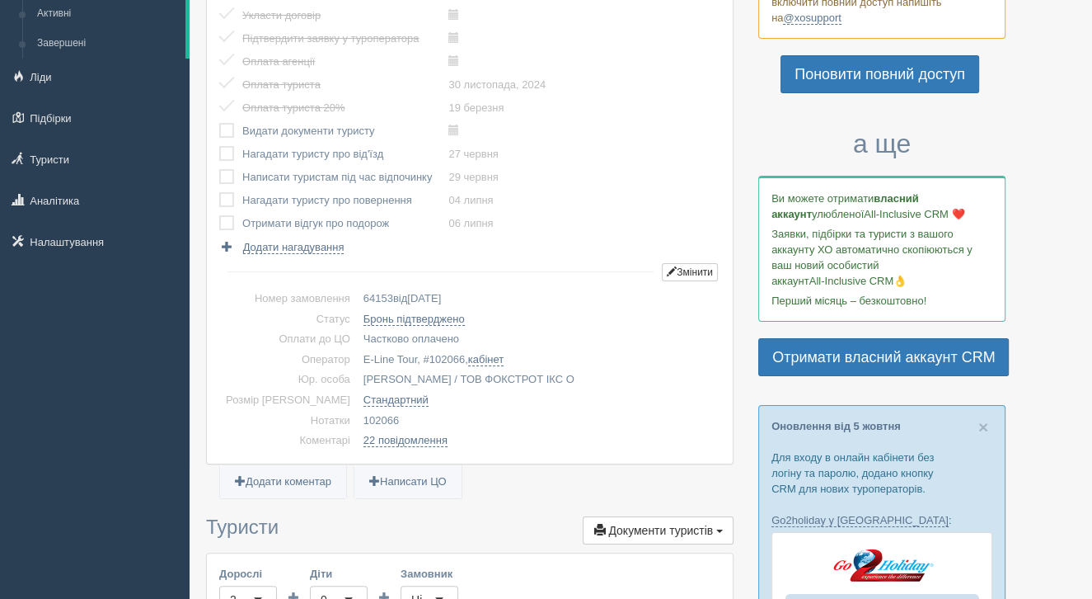
scroll to position [133, 0]
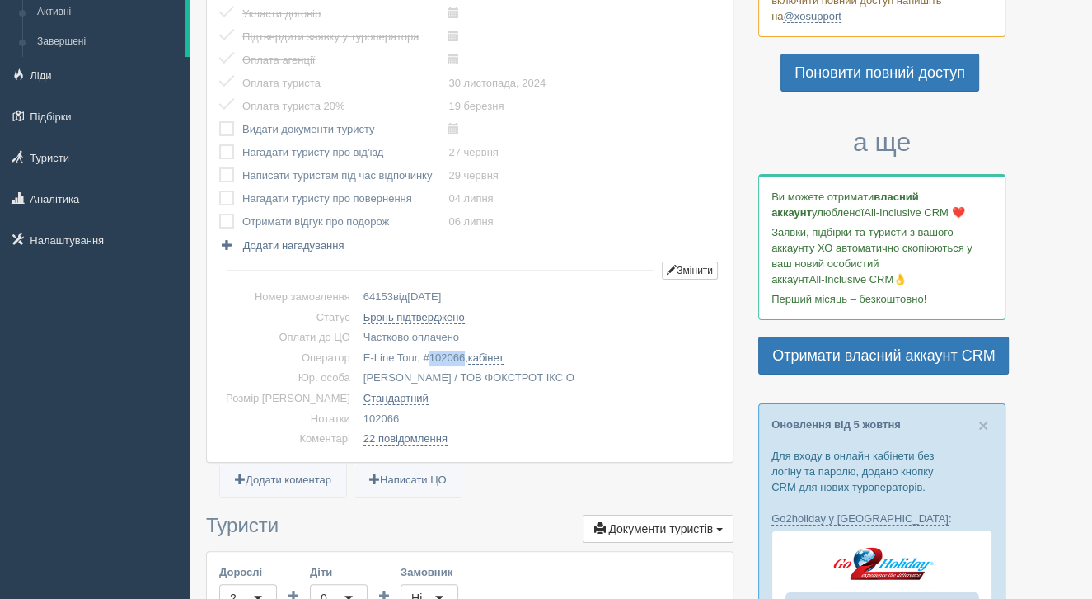
drag, startPoint x: 446, startPoint y: 357, endPoint x: 408, endPoint y: 353, distance: 38.1
click at [408, 353] on td "E-Line Tour, # 102066 , кабінет" at bounding box center [539, 358] width 364 height 21
copy span "102066"
drag, startPoint x: 392, startPoint y: 432, endPoint x: 336, endPoint y: 430, distance: 56.1
click at [357, 430] on td "102066" at bounding box center [539, 419] width 364 height 21
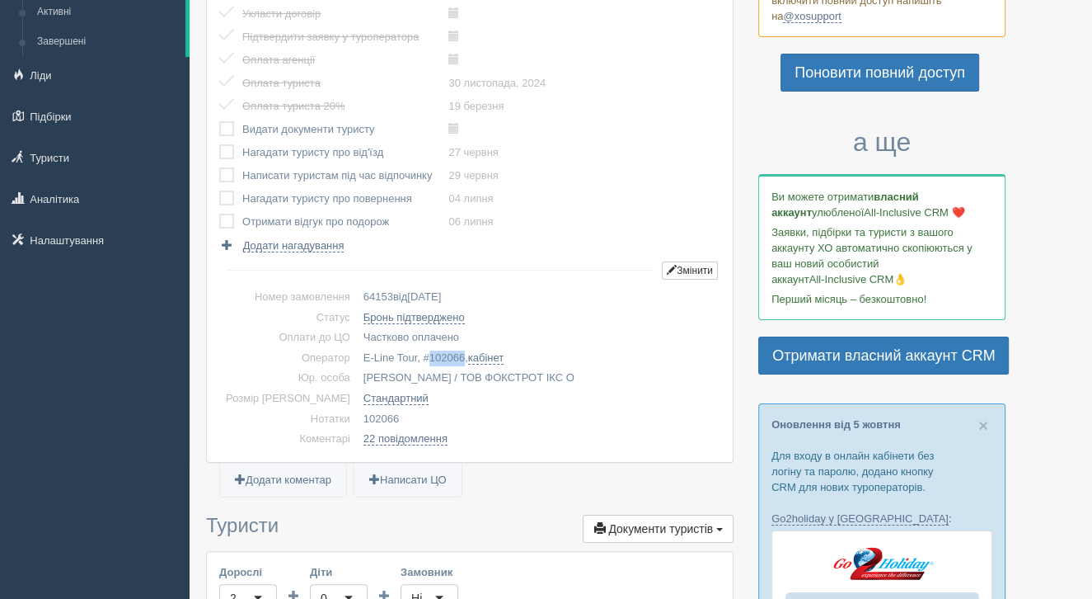
copy td "102066"
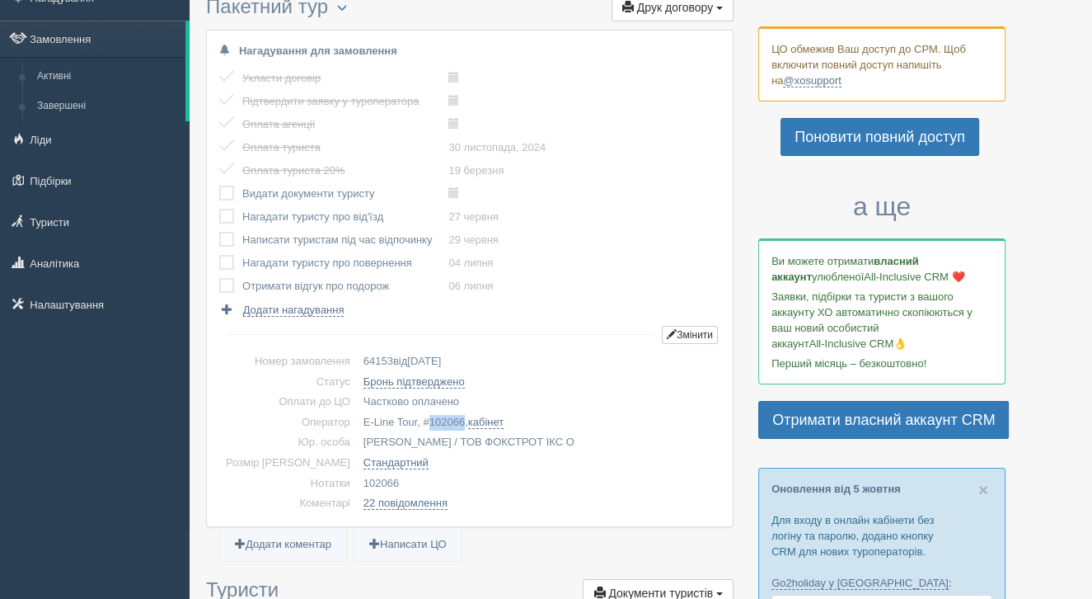
scroll to position [0, 0]
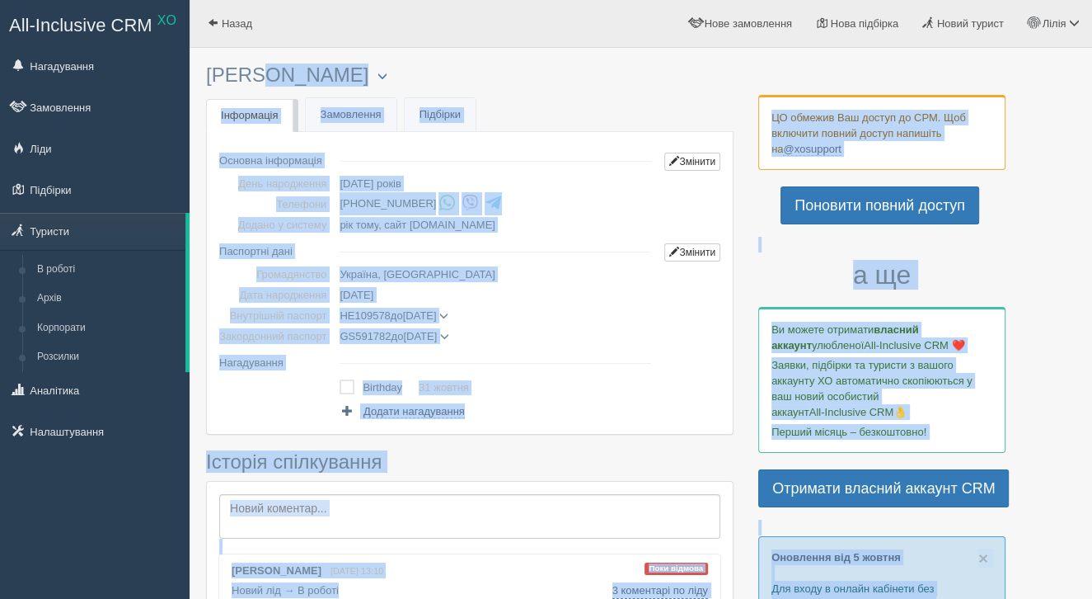
drag, startPoint x: 198, startPoint y: 66, endPoint x: 326, endPoint y: 60, distance: 128.7
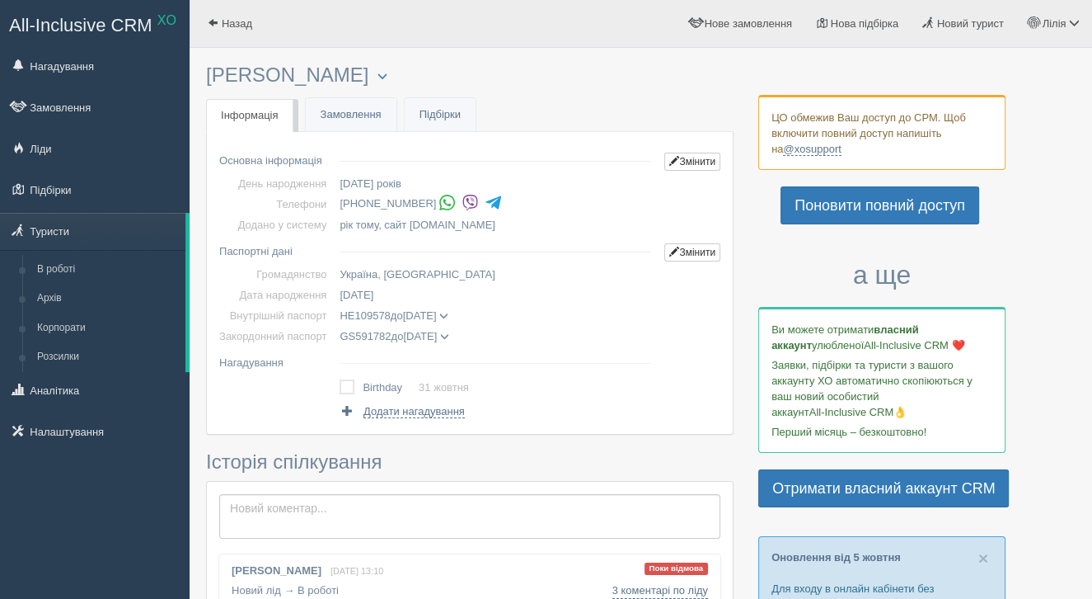
drag, startPoint x: 206, startPoint y: 73, endPoint x: 361, endPoint y: 77, distance: 155.1
click at [362, 77] on h3 "[PERSON_NAME] Менеджер: [PERSON_NAME] Відправити до архіву Взяти в роботу Об'єд…" at bounding box center [470, 75] width 528 height 22
copy h3 "[PERSON_NAME]"
